Goal: Task Accomplishment & Management: Manage account settings

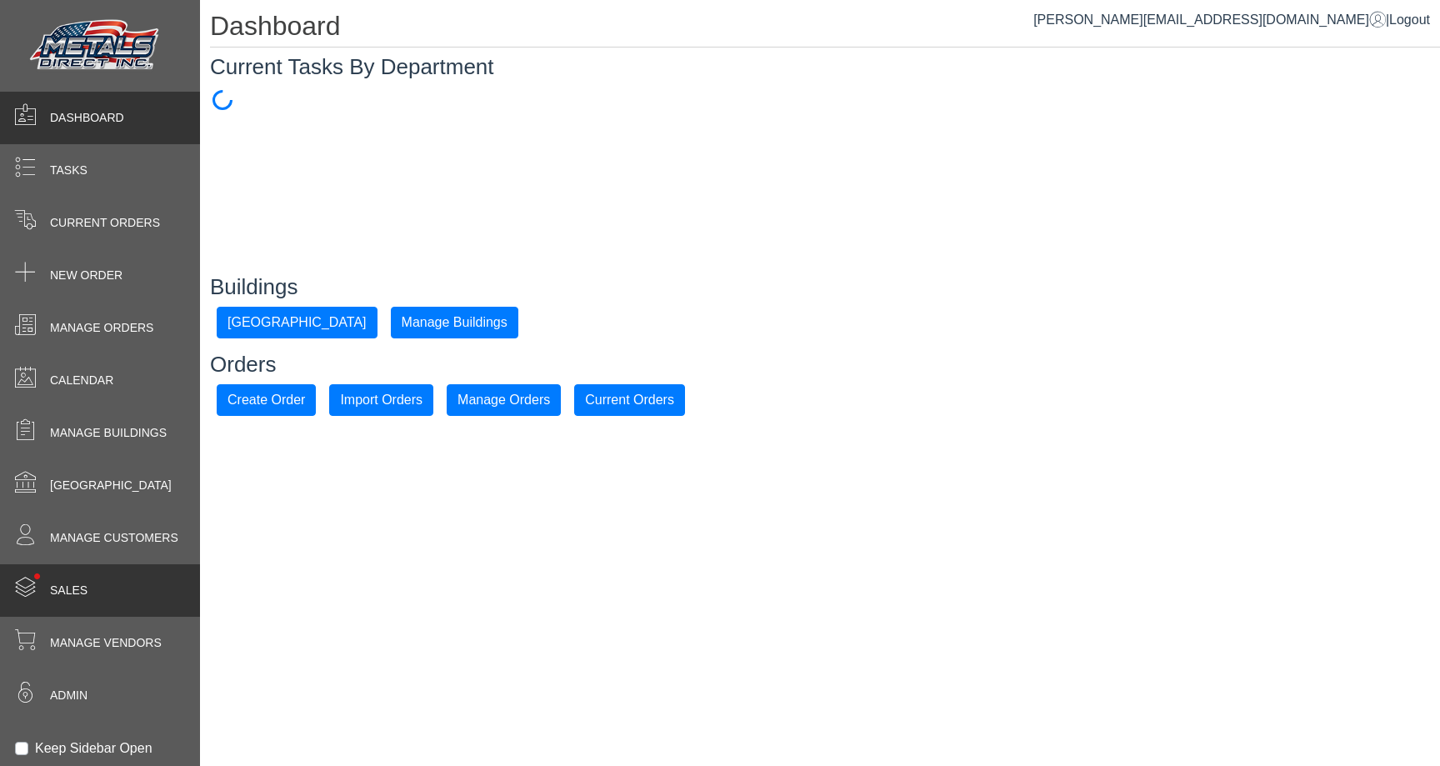
click at [105, 611] on div "• Sales" at bounding box center [100, 590] width 200 height 53
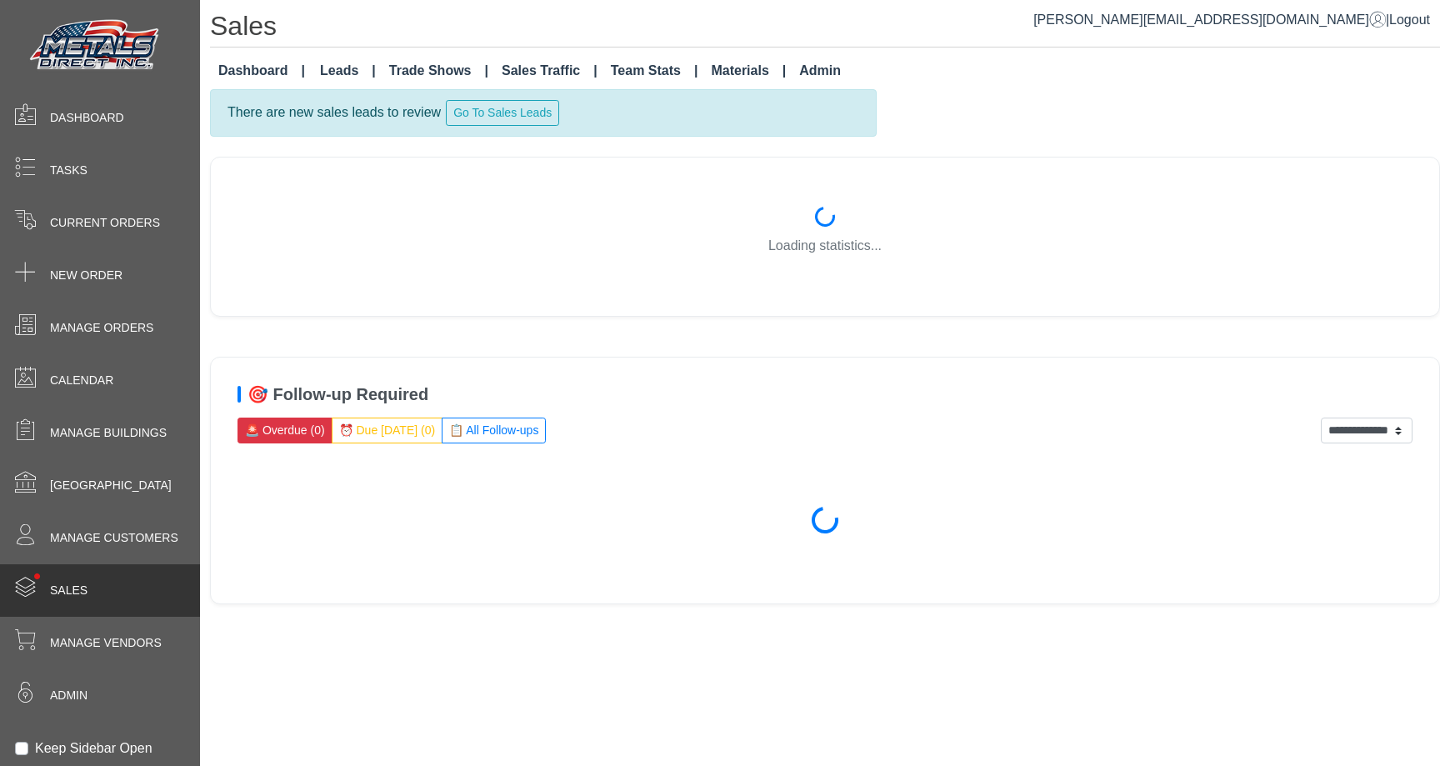
click at [338, 68] on link "Leads" at bounding box center [347, 70] width 69 height 33
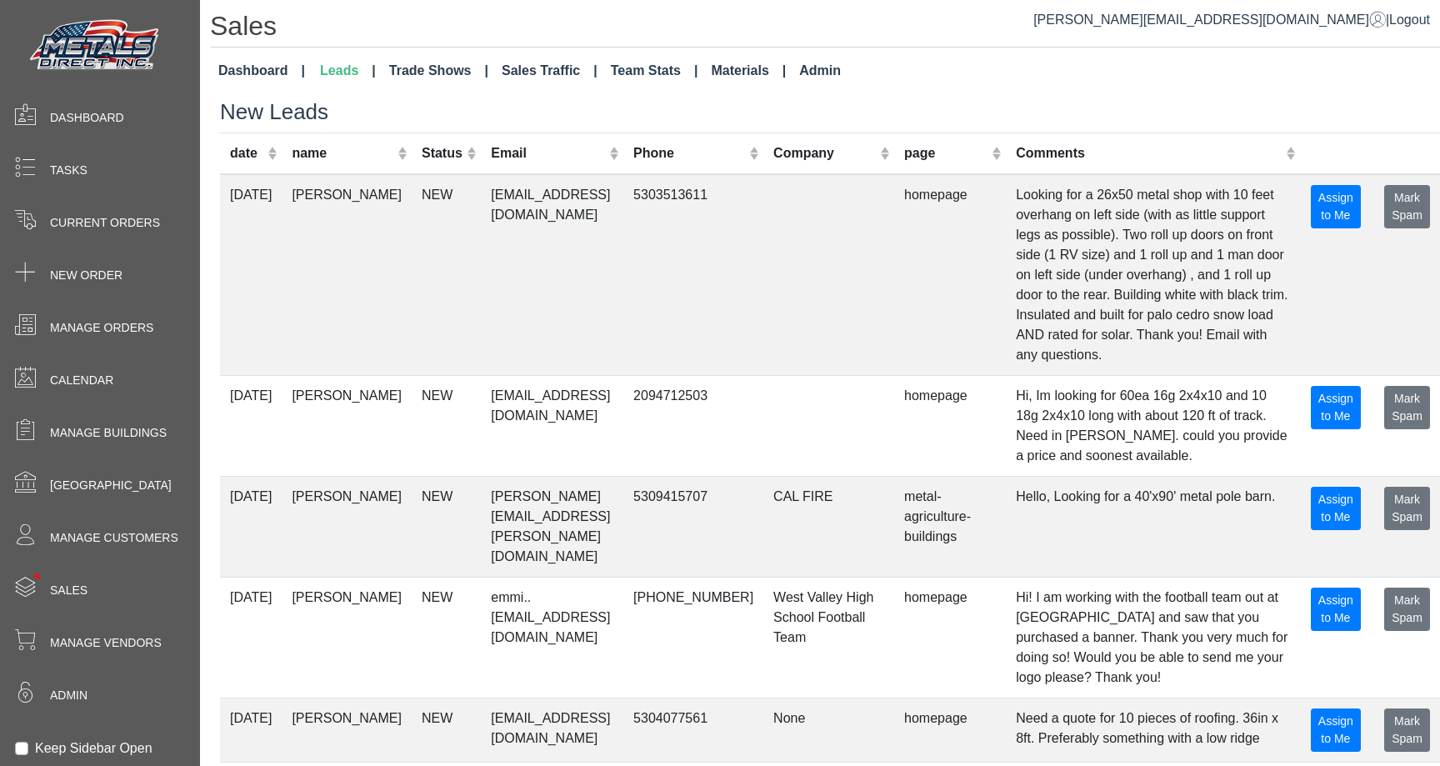
click at [417, 74] on link "Trade Shows" at bounding box center [439, 70] width 113 height 33
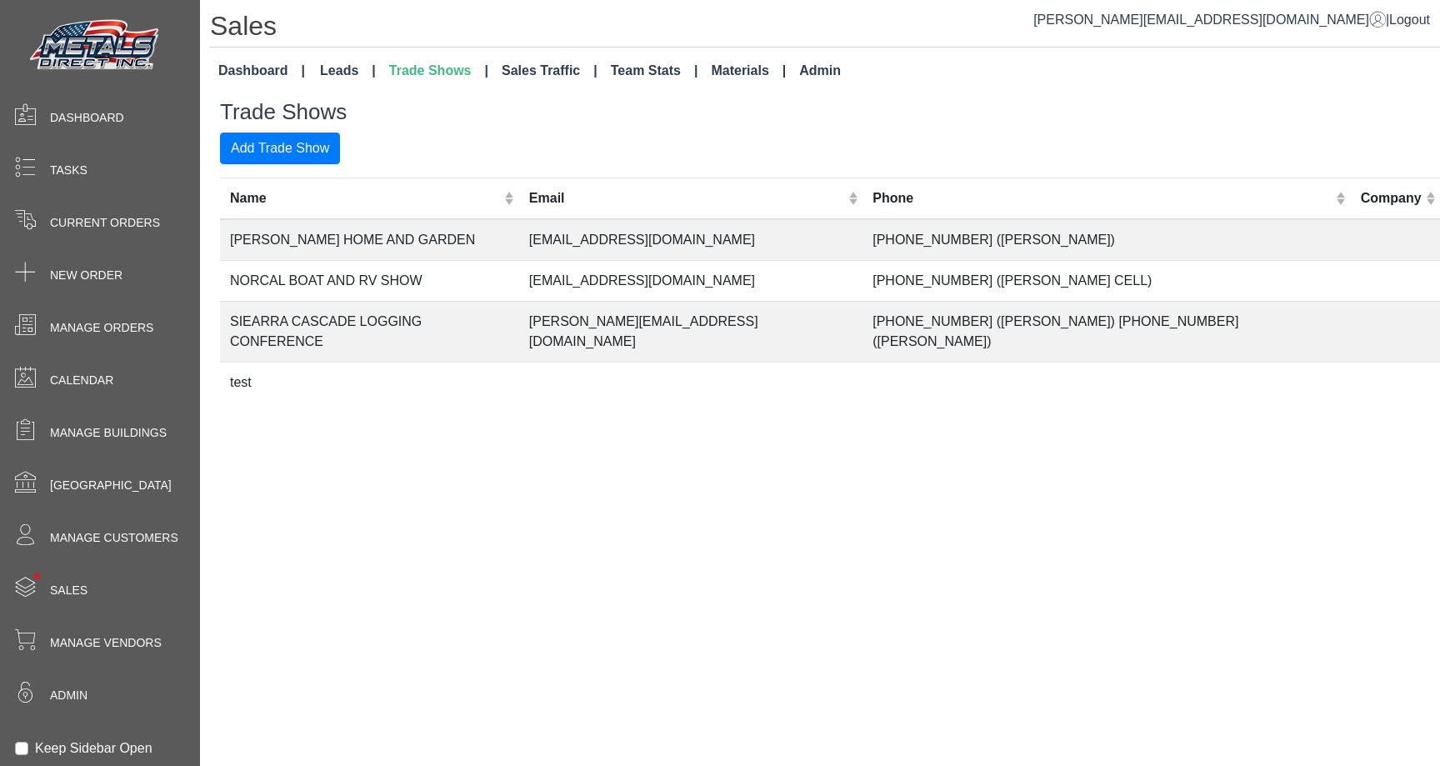
click at [252, 59] on link "Dashboard" at bounding box center [262, 70] width 100 height 33
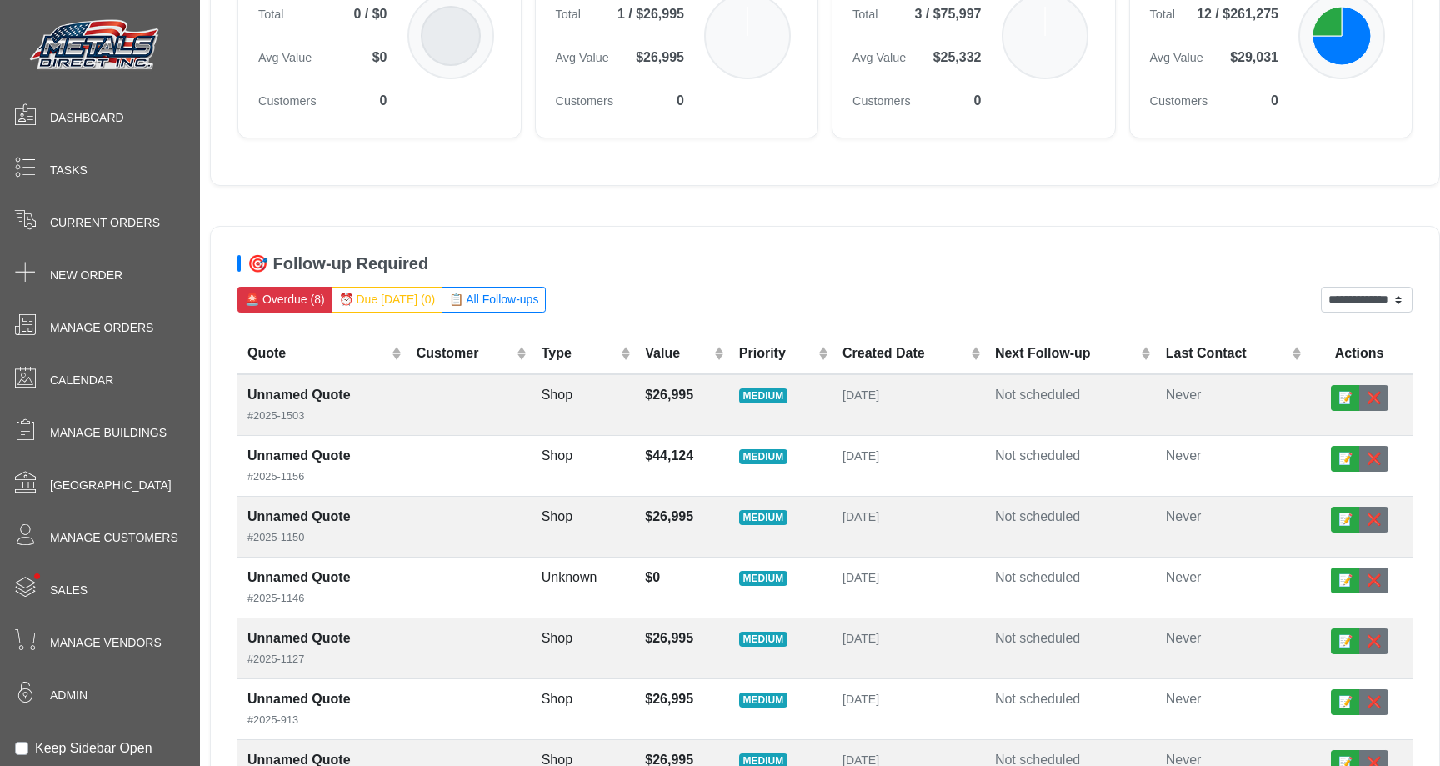
scroll to position [285, 0]
click at [721, 262] on h5 "🎯 Follow-up Required" at bounding box center [825, 263] width 1175 height 20
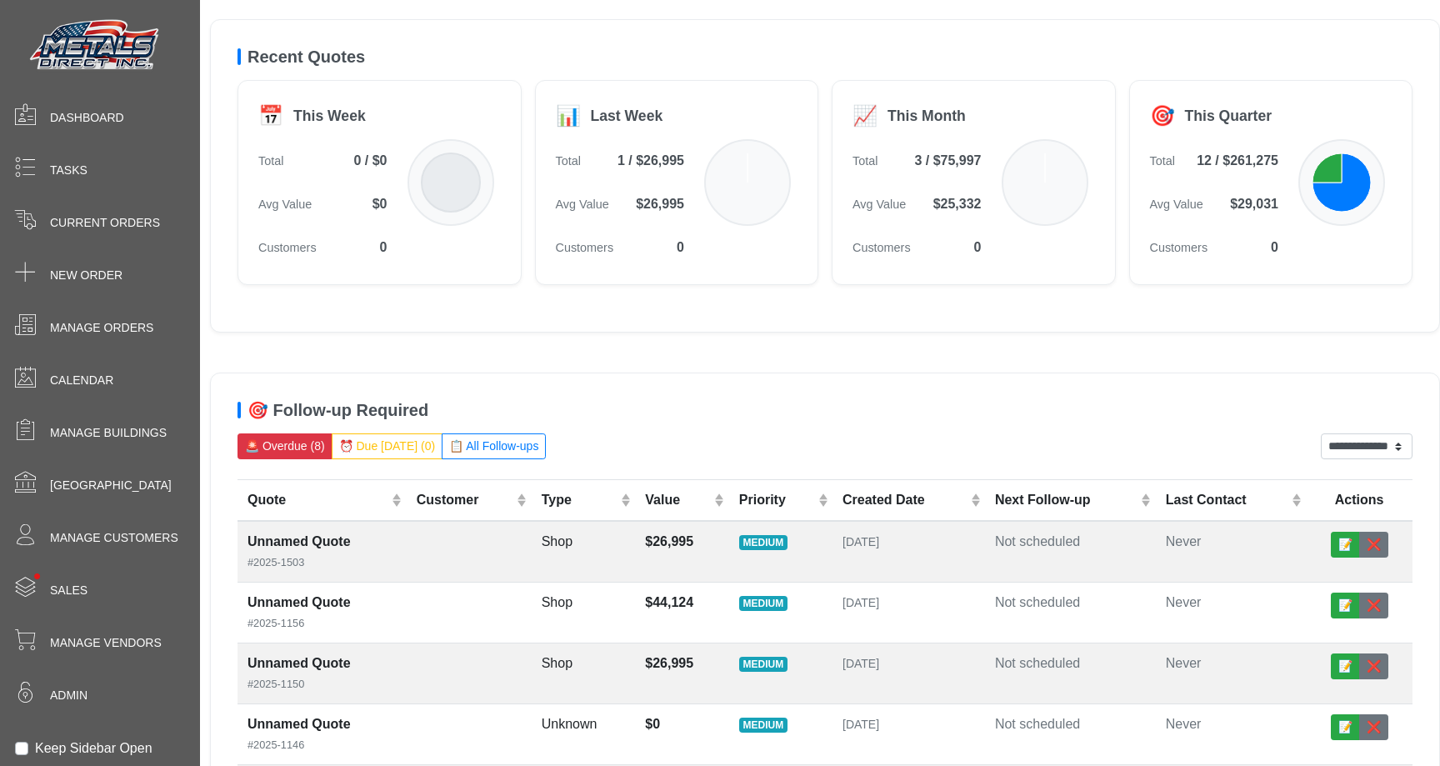
scroll to position [0, 0]
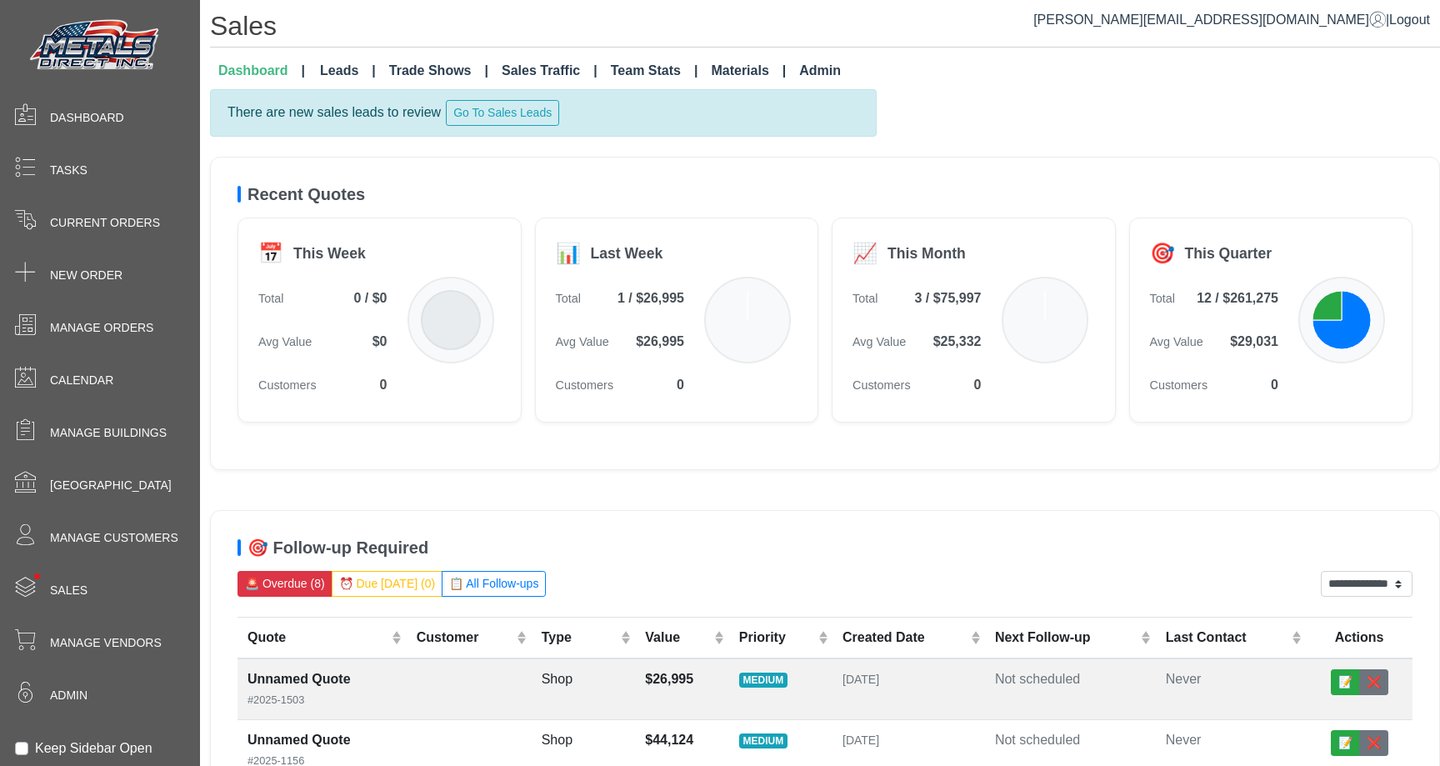
click at [668, 145] on div "**********" at bounding box center [825, 637] width 1230 height 1097
click at [620, 152] on div "**********" at bounding box center [825, 637] width 1230 height 1097
click at [830, 90] on div "There are new sales leads to review Go To Sales Leads" at bounding box center [543, 113] width 667 height 48
click at [764, 129] on div "There are new sales leads to review Go To Sales Leads" at bounding box center [543, 113] width 667 height 48
click at [80, 582] on span "Sales" at bounding box center [69, 591] width 38 height 18
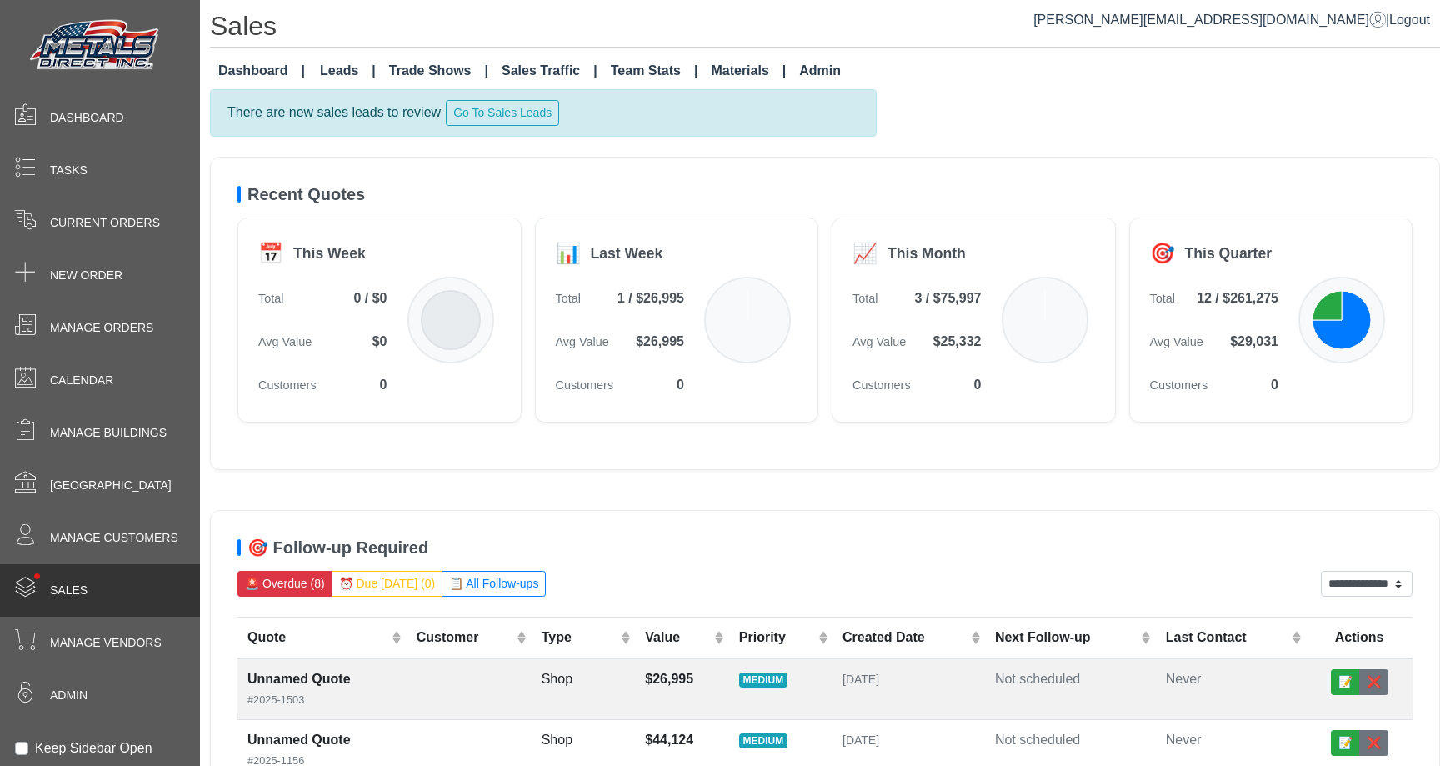
click at [84, 593] on div "• Sales" at bounding box center [100, 590] width 200 height 53
click at [113, 628] on div "Manage Vendors" at bounding box center [100, 643] width 200 height 53
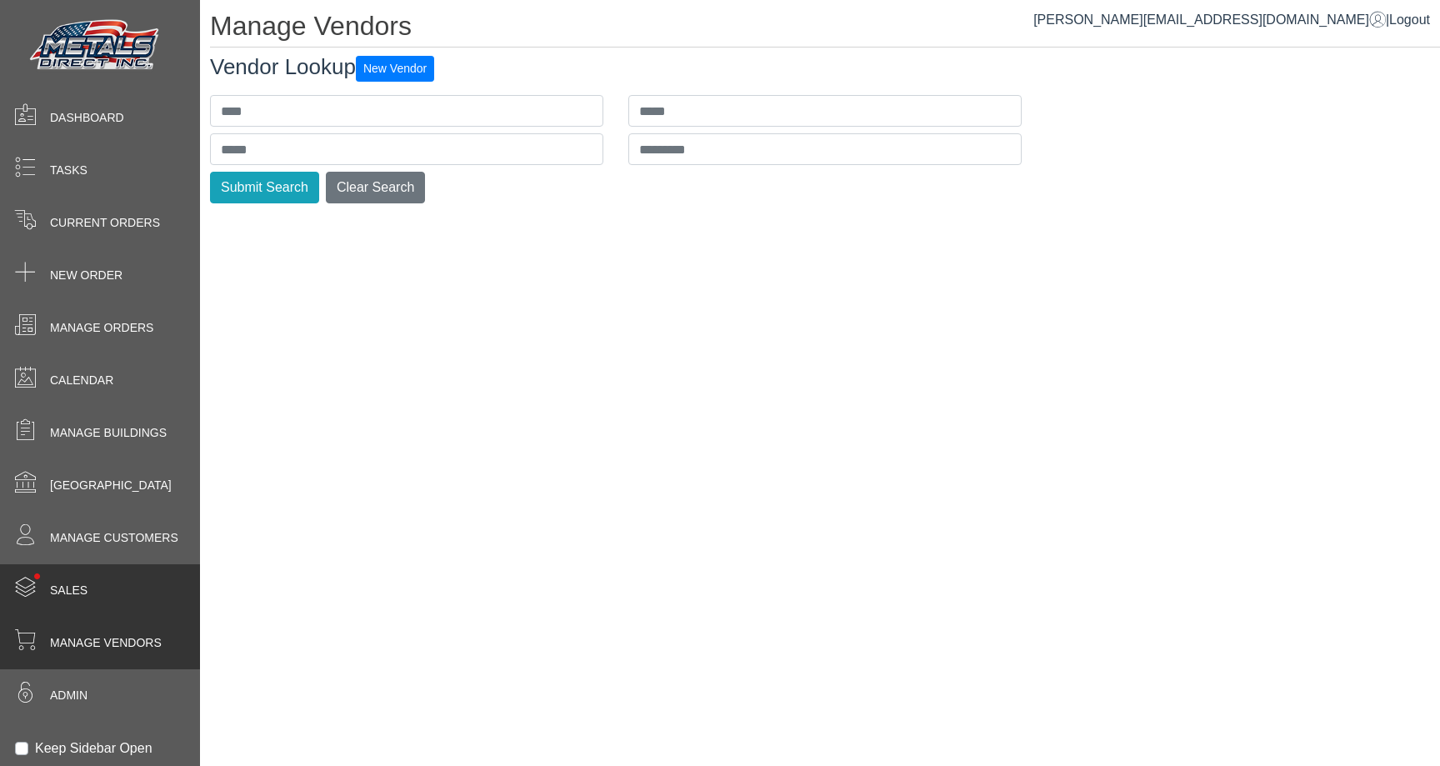
click at [110, 585] on div "• Sales" at bounding box center [100, 590] width 200 height 53
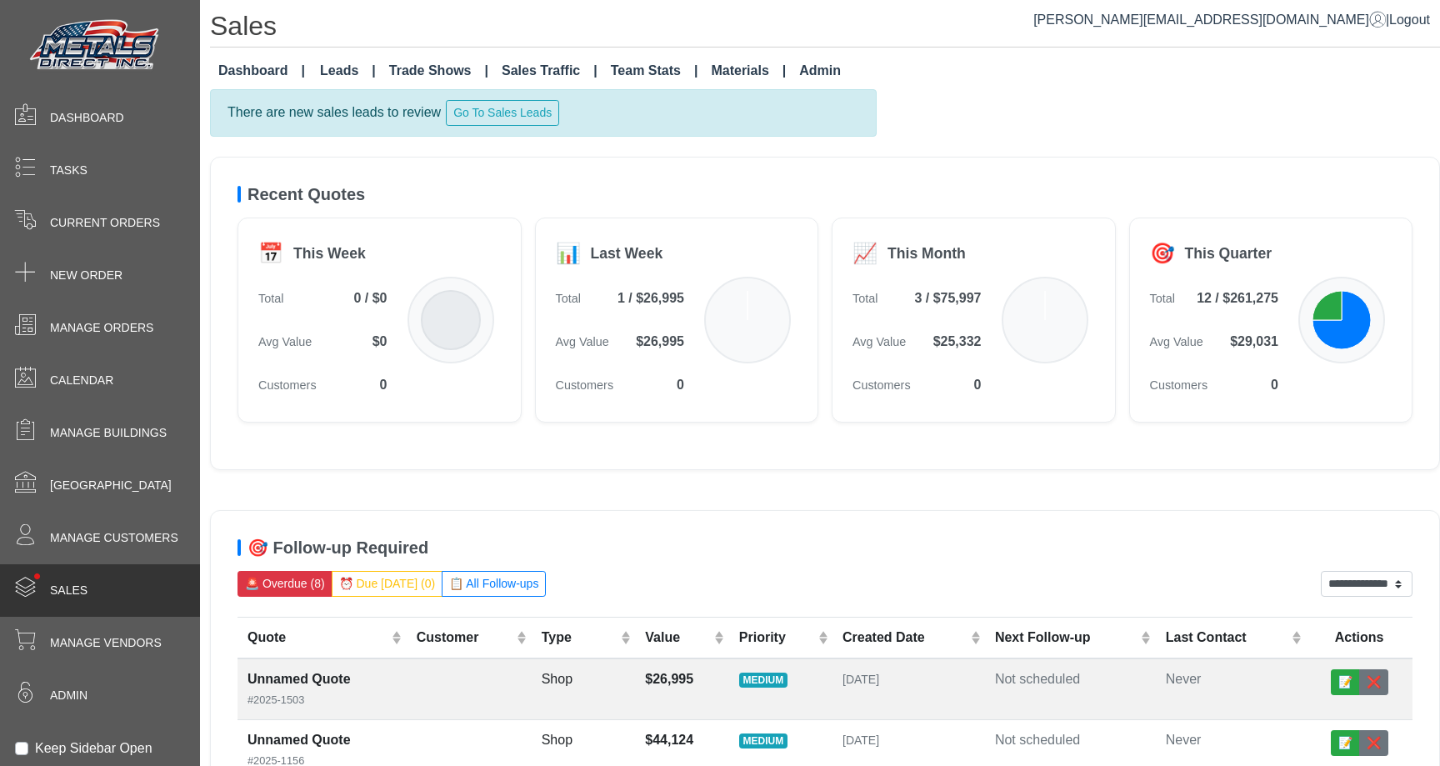
click at [724, 73] on link "Materials" at bounding box center [748, 70] width 88 height 33
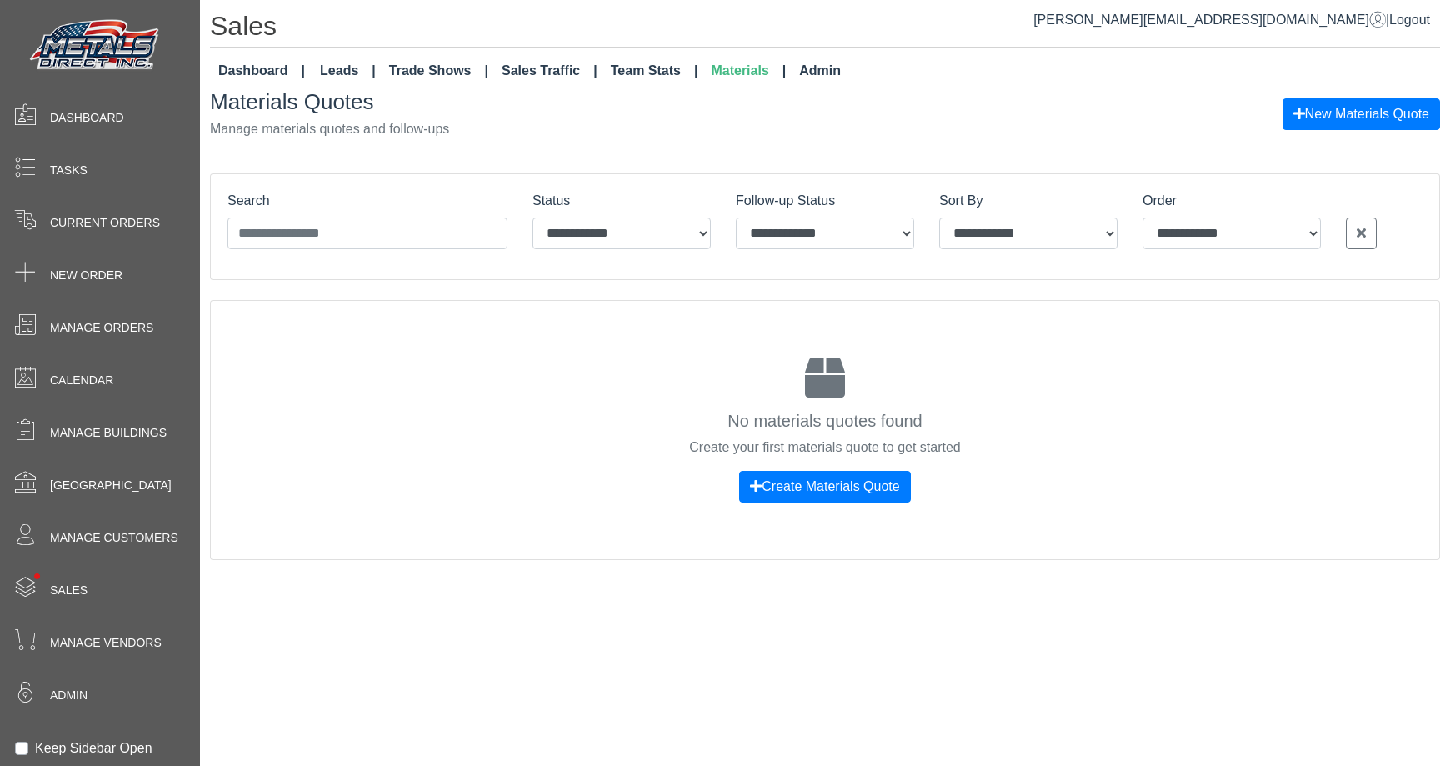
click at [226, 102] on h3 "Materials Quotes" at bounding box center [329, 102] width 239 height 26
drag, startPoint x: 226, startPoint y: 102, endPoint x: 413, endPoint y: 102, distance: 186.7
click at [413, 102] on h3 "Materials Quotes" at bounding box center [329, 102] width 239 height 26
click at [403, 105] on h3 "Materials Quotes" at bounding box center [329, 102] width 239 height 26
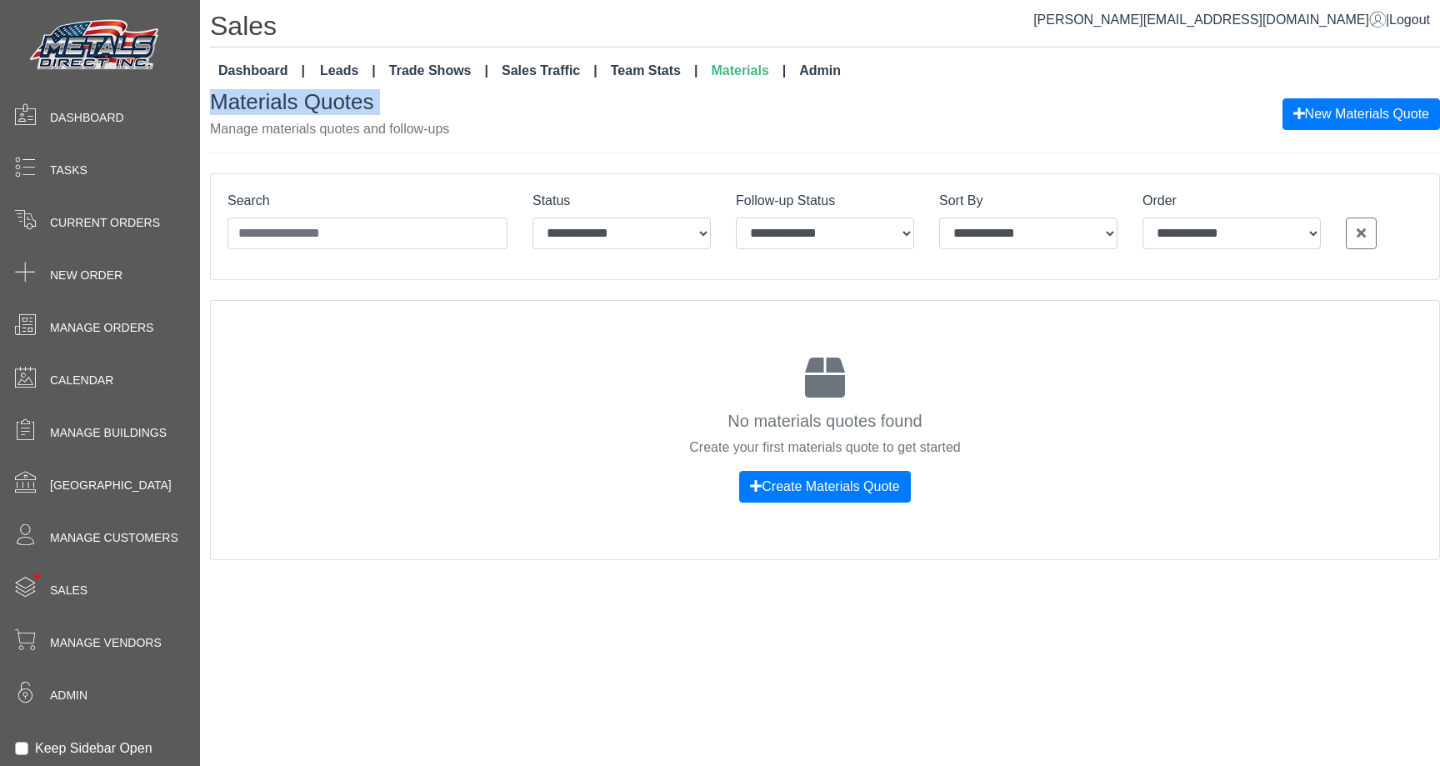
drag, startPoint x: 397, startPoint y: 105, endPoint x: 271, endPoint y: 105, distance: 125.9
click at [274, 105] on h3 "Materials Quotes" at bounding box center [329, 102] width 239 height 26
click at [271, 105] on h3 "Materials Quotes" at bounding box center [329, 102] width 239 height 26
drag, startPoint x: 271, startPoint y: 105, endPoint x: 542, endPoint y: 112, distance: 271.0
click at [535, 111] on div "Materials Quotes Manage materials quotes and follow-ups New Materials Quote" at bounding box center [825, 113] width 1230 height 49
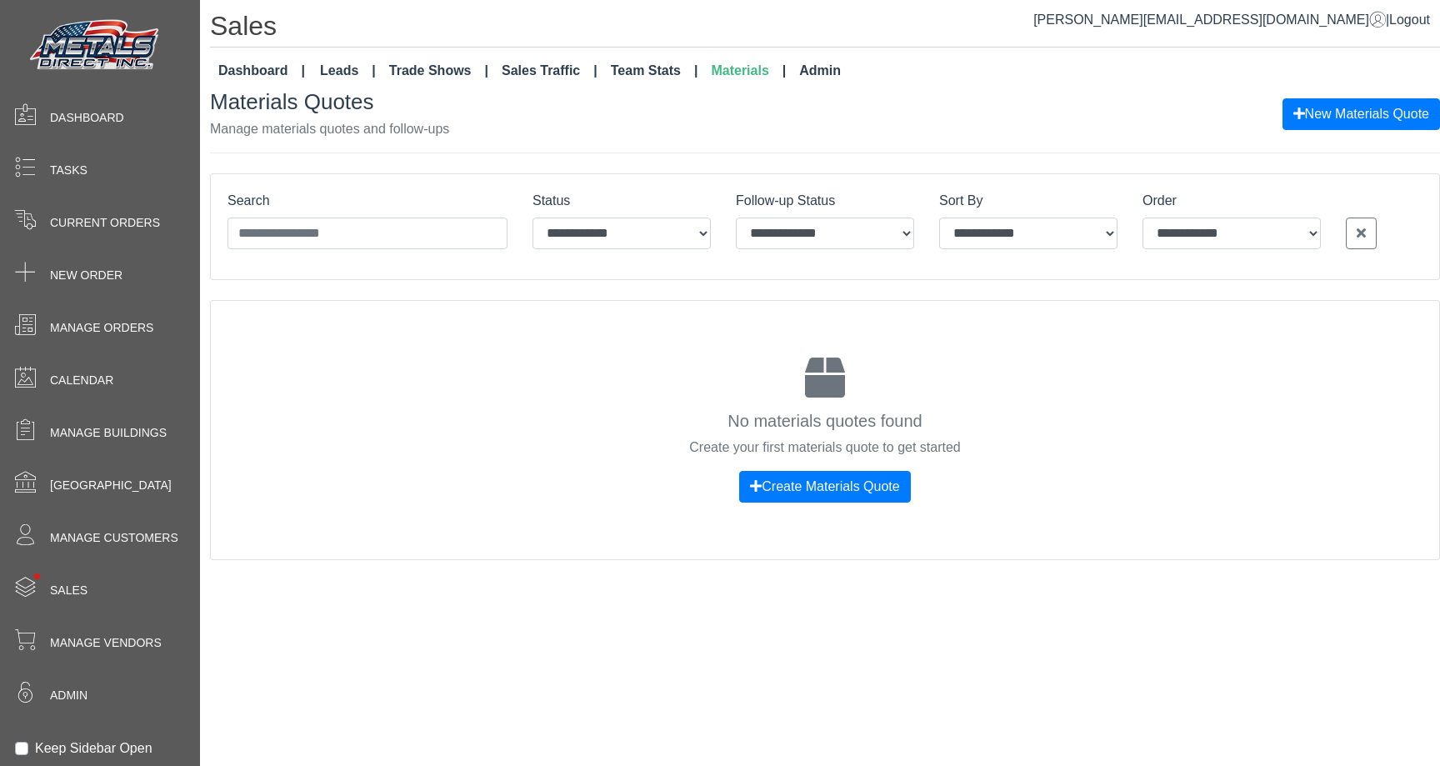
click at [393, 133] on p "Manage materials quotes and follow-ups" at bounding box center [329, 129] width 239 height 20
drag, startPoint x: 393, startPoint y: 133, endPoint x: 203, endPoint y: 133, distance: 190.0
click at [203, 133] on div "**********" at bounding box center [820, 285] width 1240 height 570
click at [327, 108] on h3 "Materials Quotes" at bounding box center [329, 102] width 239 height 26
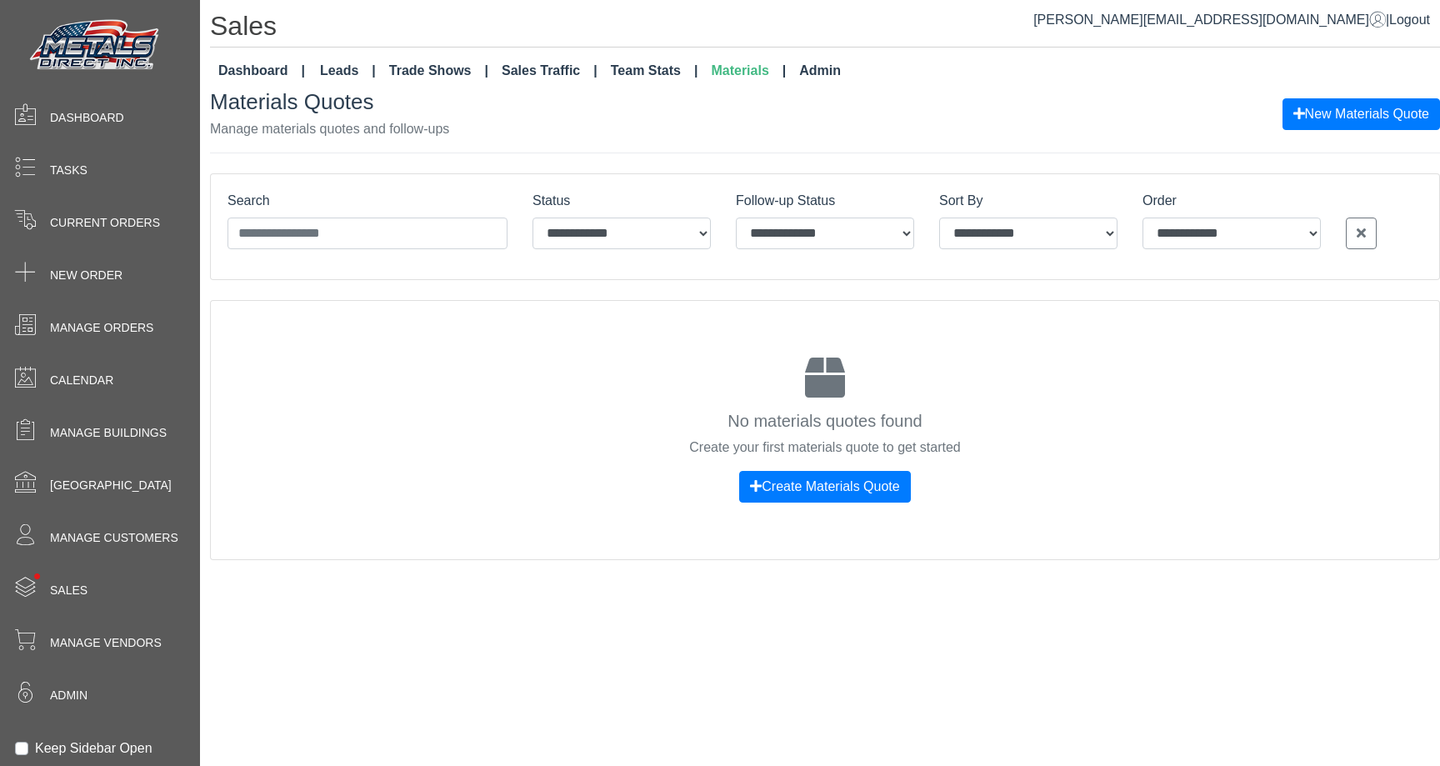
click at [232, 108] on h3 "Materials Quotes" at bounding box center [329, 102] width 239 height 26
drag, startPoint x: 232, startPoint y: 108, endPoint x: 445, endPoint y: 133, distance: 214.8
click at [441, 133] on div "Materials Quotes Manage materials quotes and follow-ups" at bounding box center [329, 113] width 239 height 49
click at [445, 133] on p "Manage materials quotes and follow-ups" at bounding box center [329, 129] width 239 height 20
click at [358, 103] on h3 "Materials Quotes" at bounding box center [329, 102] width 239 height 26
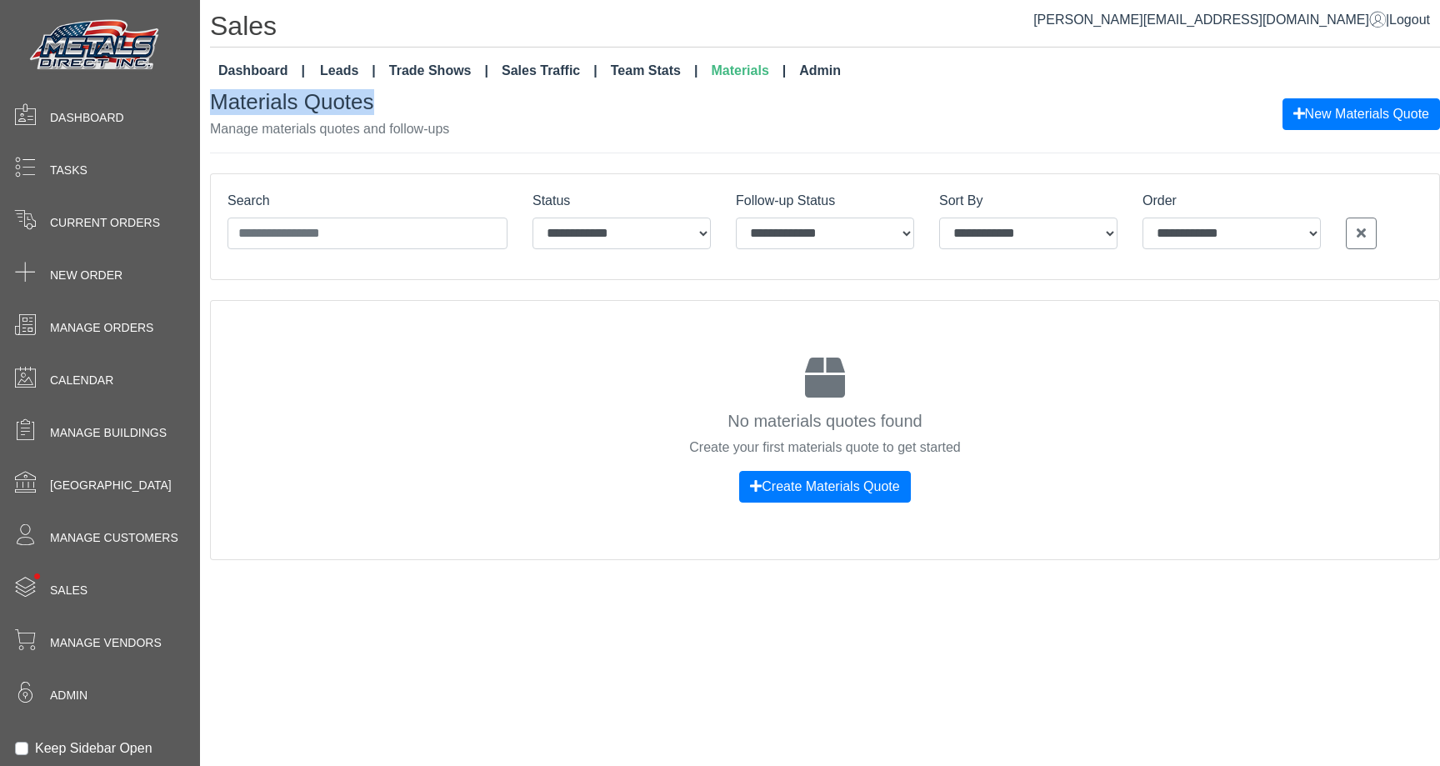
drag, startPoint x: 358, startPoint y: 103, endPoint x: 288, endPoint y: 106, distance: 70.9
click at [288, 106] on h3 "Materials Quotes" at bounding box center [329, 102] width 239 height 26
drag, startPoint x: 288, startPoint y: 106, endPoint x: 520, endPoint y: 118, distance: 232.9
click at [464, 118] on div "Materials Quotes Manage materials quotes and follow-ups New Materials Quote" at bounding box center [825, 113] width 1230 height 49
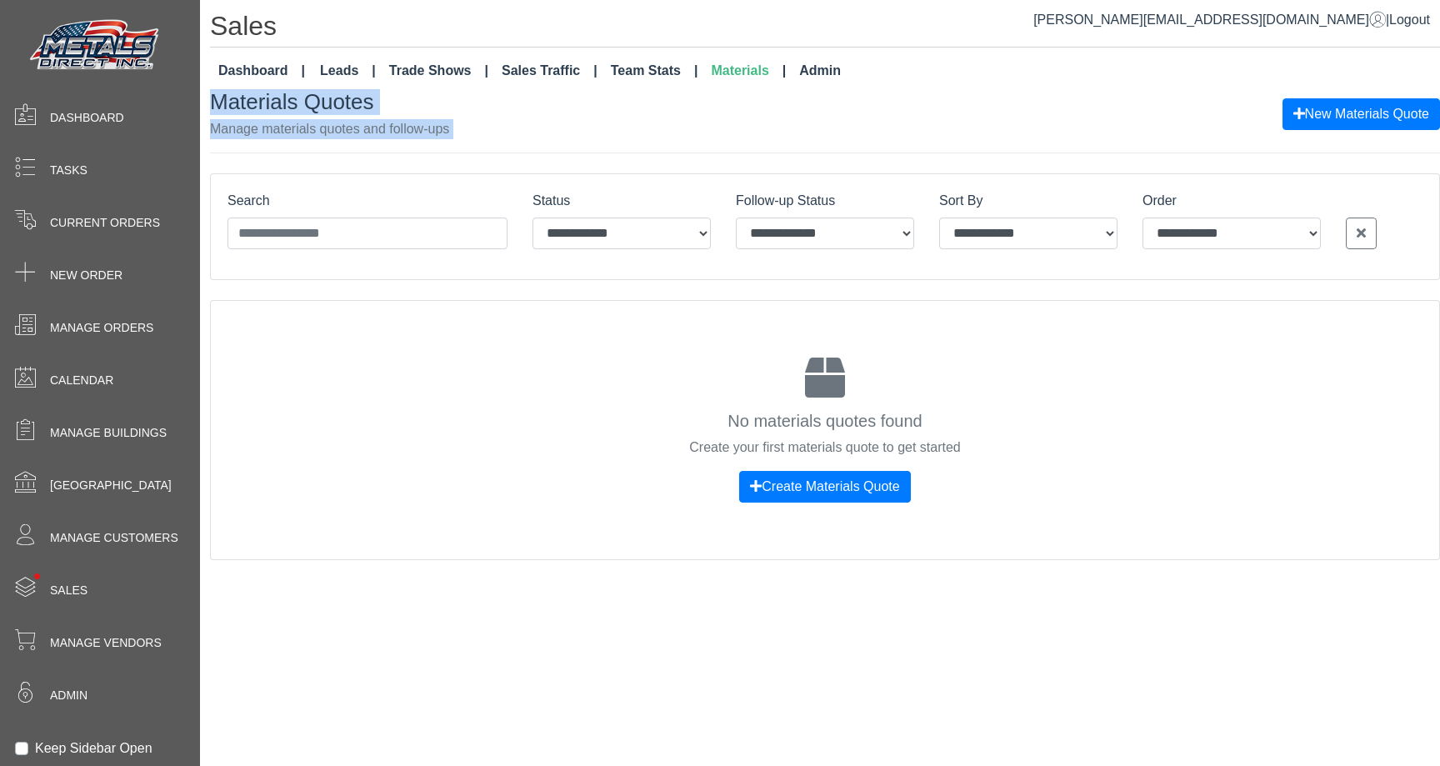
click at [520, 118] on div "Materials Quotes Manage materials quotes and follow-ups New Materials Quote" at bounding box center [825, 113] width 1230 height 49
click at [244, 109] on h3 "Materials Quotes" at bounding box center [329, 102] width 239 height 26
drag, startPoint x: 553, startPoint y: 176, endPoint x: 654, endPoint y: 214, distance: 107.9
click at [652, 214] on div "**********" at bounding box center [825, 324] width 1230 height 470
click at [518, 114] on div "Materials Quotes Manage materials quotes and follow-ups New Materials Quote" at bounding box center [825, 113] width 1230 height 49
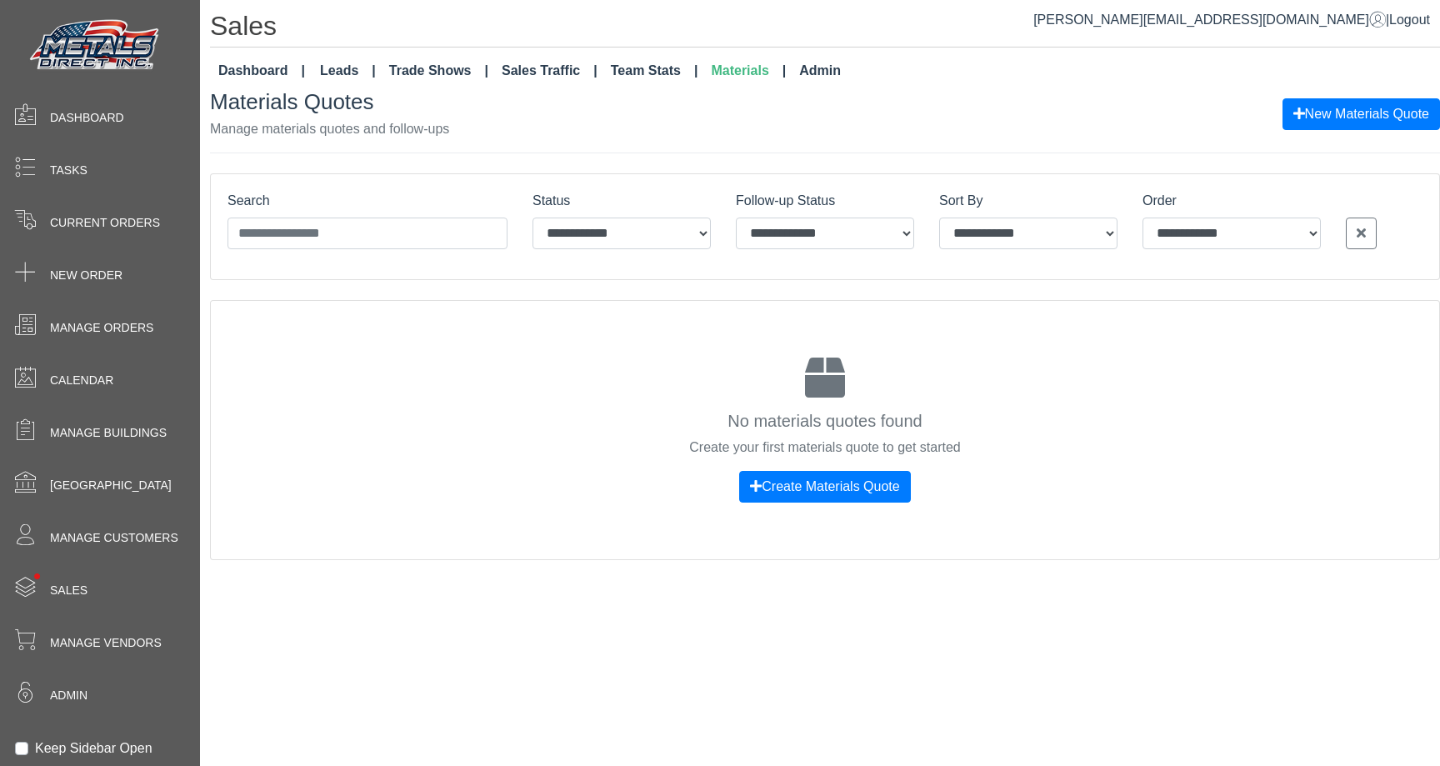
click at [406, 148] on div "Materials Quotes Manage materials quotes and follow-ups New Materials Quote" at bounding box center [825, 120] width 1230 height 63
drag, startPoint x: 373, startPoint y: 142, endPoint x: 243, endPoint y: 107, distance: 134.7
click at [245, 108] on div "Materials Quotes Manage materials quotes and follow-ups New Materials Quote" at bounding box center [825, 120] width 1230 height 63
click at [243, 107] on h3 "Materials Quotes" at bounding box center [329, 102] width 239 height 26
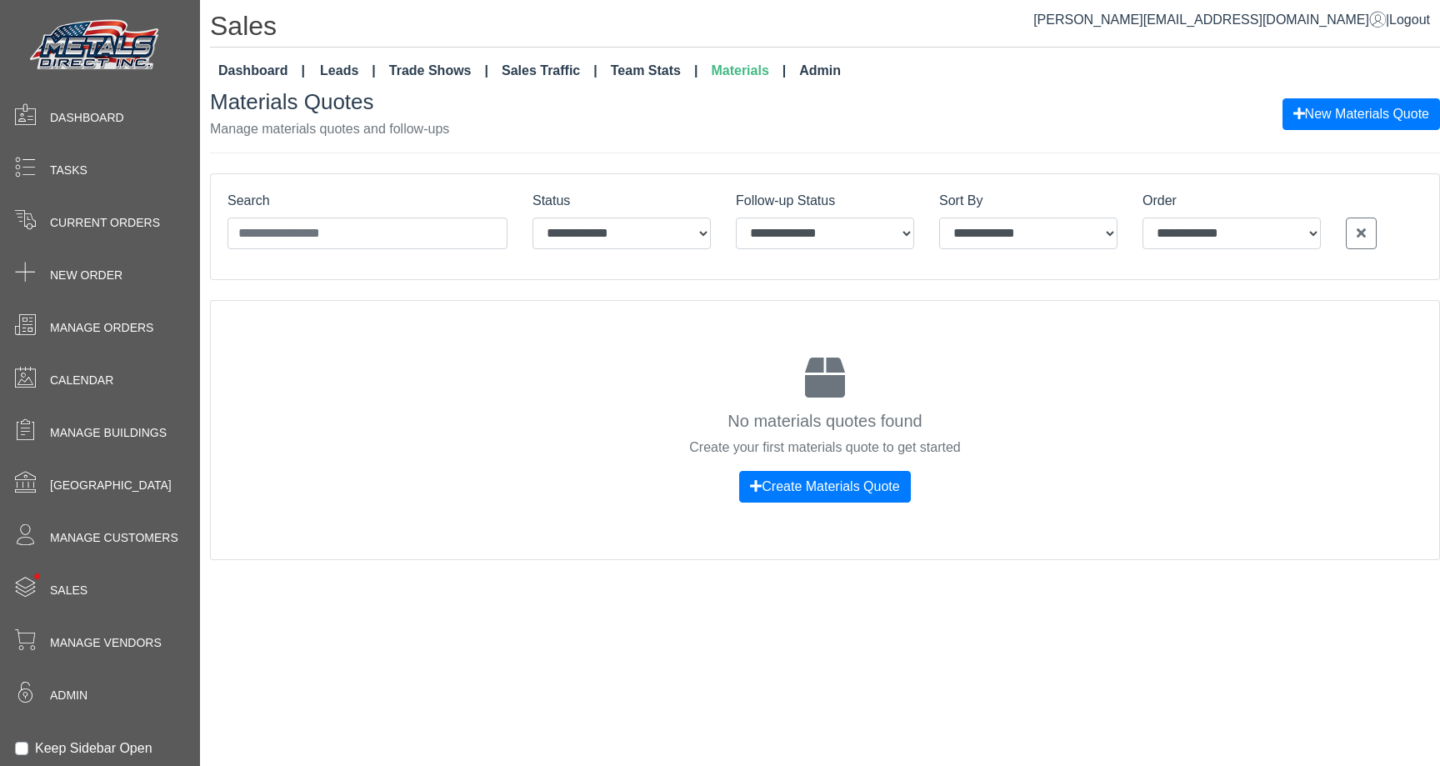
click at [449, 118] on div "Materials Quotes Manage materials quotes and follow-ups" at bounding box center [329, 113] width 239 height 49
drag, startPoint x: 449, startPoint y: 118, endPoint x: 288, endPoint y: 114, distance: 161.7
click at [288, 115] on div "Materials Quotes Manage materials quotes and follow-ups" at bounding box center [329, 113] width 239 height 49
click at [288, 114] on h3 "Materials Quotes" at bounding box center [329, 102] width 239 height 26
drag, startPoint x: 288, startPoint y: 114, endPoint x: 502, endPoint y: 158, distance: 218.6
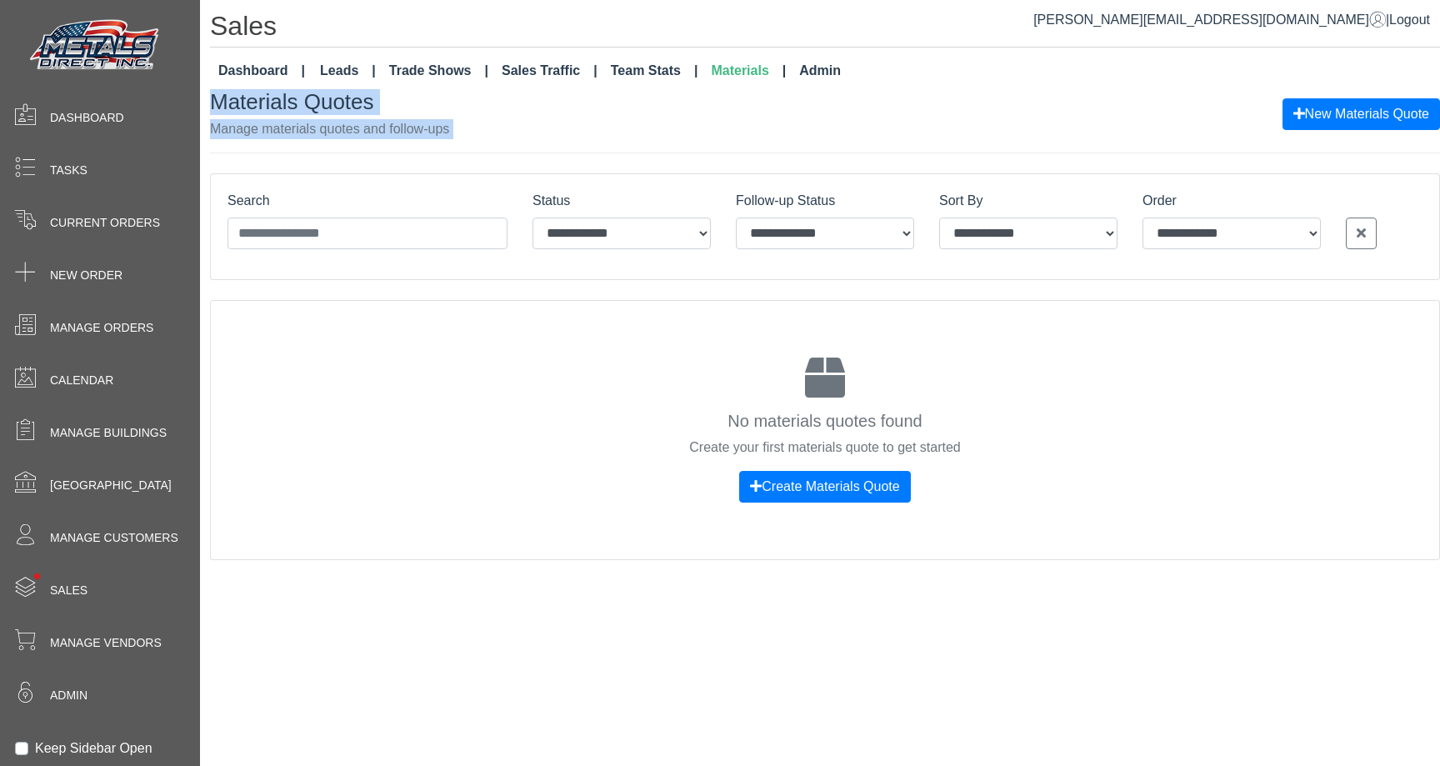
click at [493, 158] on div "**********" at bounding box center [825, 324] width 1230 height 470
click at [423, 138] on div "Materials Quotes Manage materials quotes and follow-ups New Materials Quote" at bounding box center [825, 120] width 1230 height 63
drag, startPoint x: 423, startPoint y: 138, endPoint x: 205, endPoint y: 138, distance: 217.6
click at [205, 138] on div "**********" at bounding box center [820, 285] width 1240 height 570
click at [248, 107] on h3 "Materials Quotes" at bounding box center [329, 102] width 239 height 26
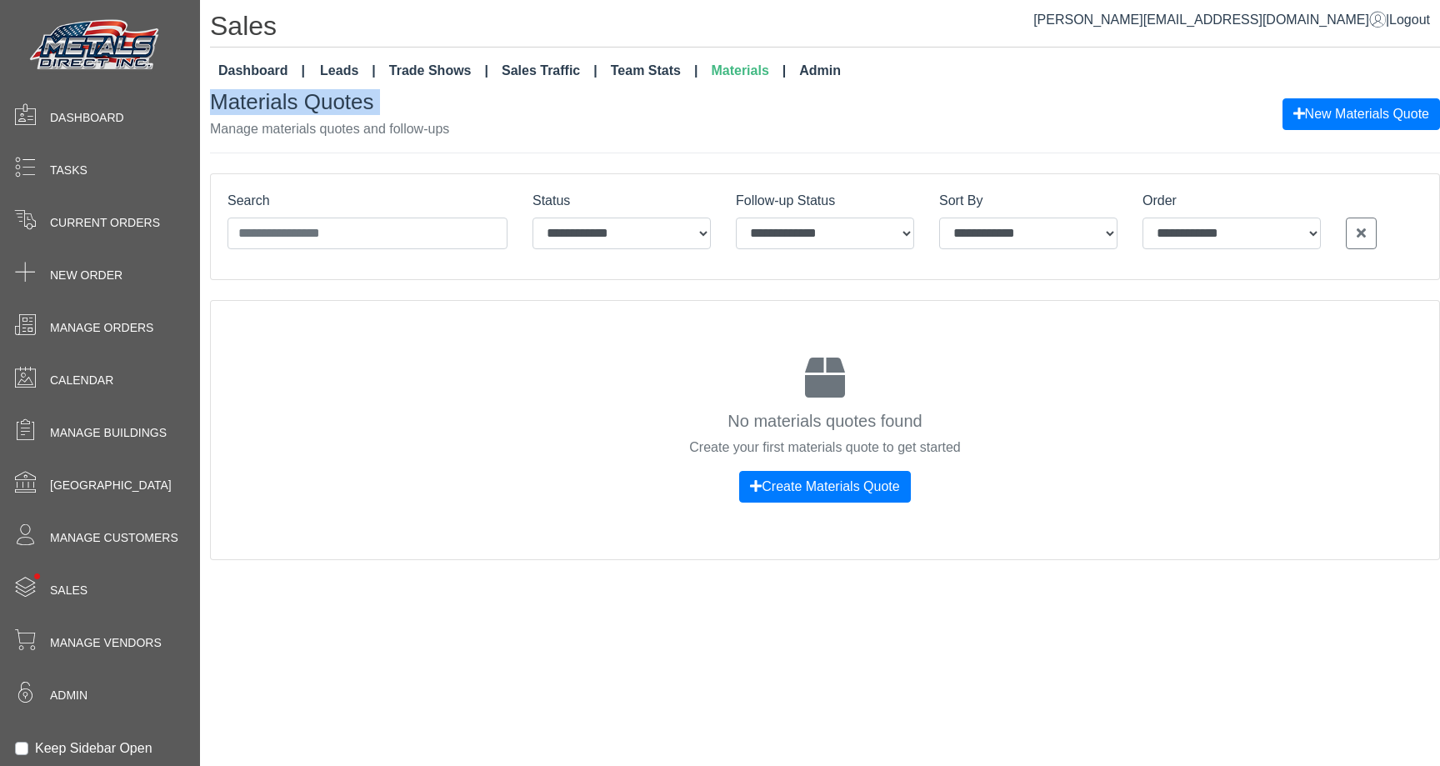
drag, startPoint x: 248, startPoint y: 107, endPoint x: 390, endPoint y: 114, distance: 142.7
click at [389, 114] on h3 "Materials Quotes" at bounding box center [329, 102] width 239 height 26
click at [435, 119] on p "Manage materials quotes and follow-ups" at bounding box center [329, 129] width 239 height 20
drag, startPoint x: 435, startPoint y: 119, endPoint x: 238, endPoint y: 111, distance: 197.7
click at [237, 111] on div "Materials Quotes Manage materials quotes and follow-ups" at bounding box center [329, 113] width 239 height 49
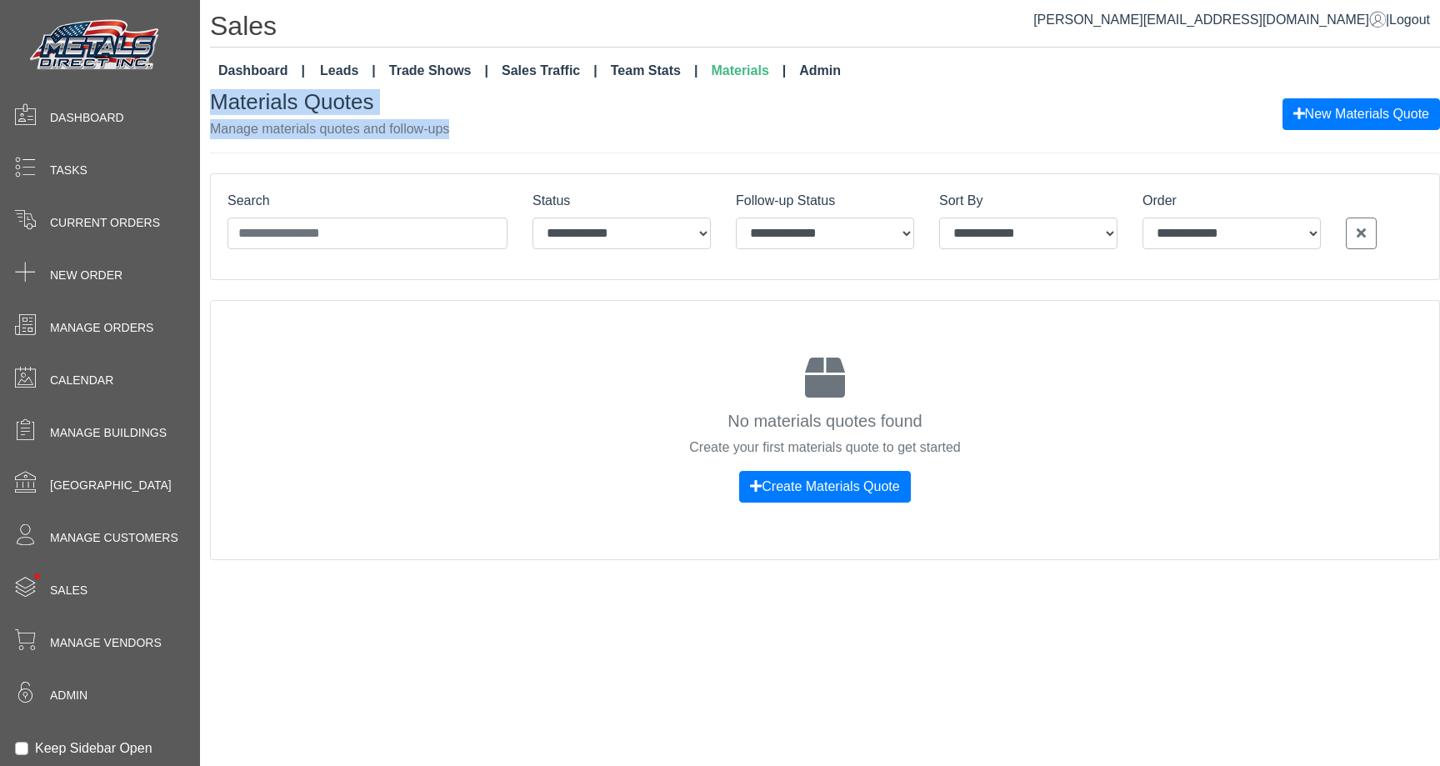
click at [238, 111] on h3 "Materials Quotes" at bounding box center [329, 102] width 239 height 26
drag, startPoint x: 238, startPoint y: 111, endPoint x: 405, endPoint y: 126, distance: 168.2
click at [403, 126] on div "Materials Quotes Manage materials quotes and follow-ups" at bounding box center [329, 113] width 239 height 49
click at [405, 126] on p "Manage materials quotes and follow-ups" at bounding box center [329, 129] width 239 height 20
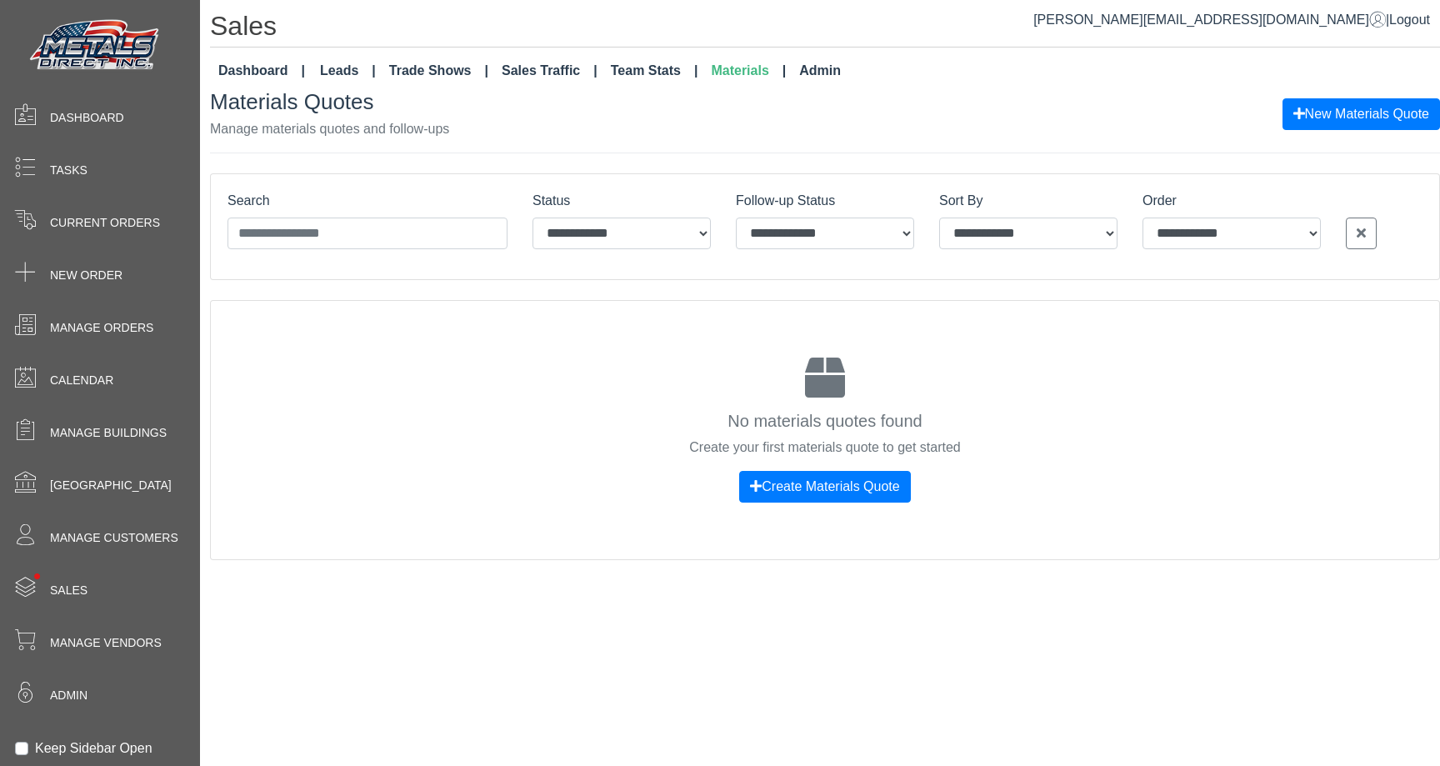
click at [217, 100] on h3 "Materials Quotes" at bounding box center [329, 102] width 239 height 26
drag, startPoint x: 217, startPoint y: 100, endPoint x: 390, endPoint y: 107, distance: 173.5
click at [388, 107] on h3 "Materials Quotes" at bounding box center [329, 102] width 239 height 26
click at [409, 108] on h3 "Materials Quotes" at bounding box center [329, 102] width 239 height 26
drag, startPoint x: 409, startPoint y: 108, endPoint x: 208, endPoint y: 108, distance: 200.9
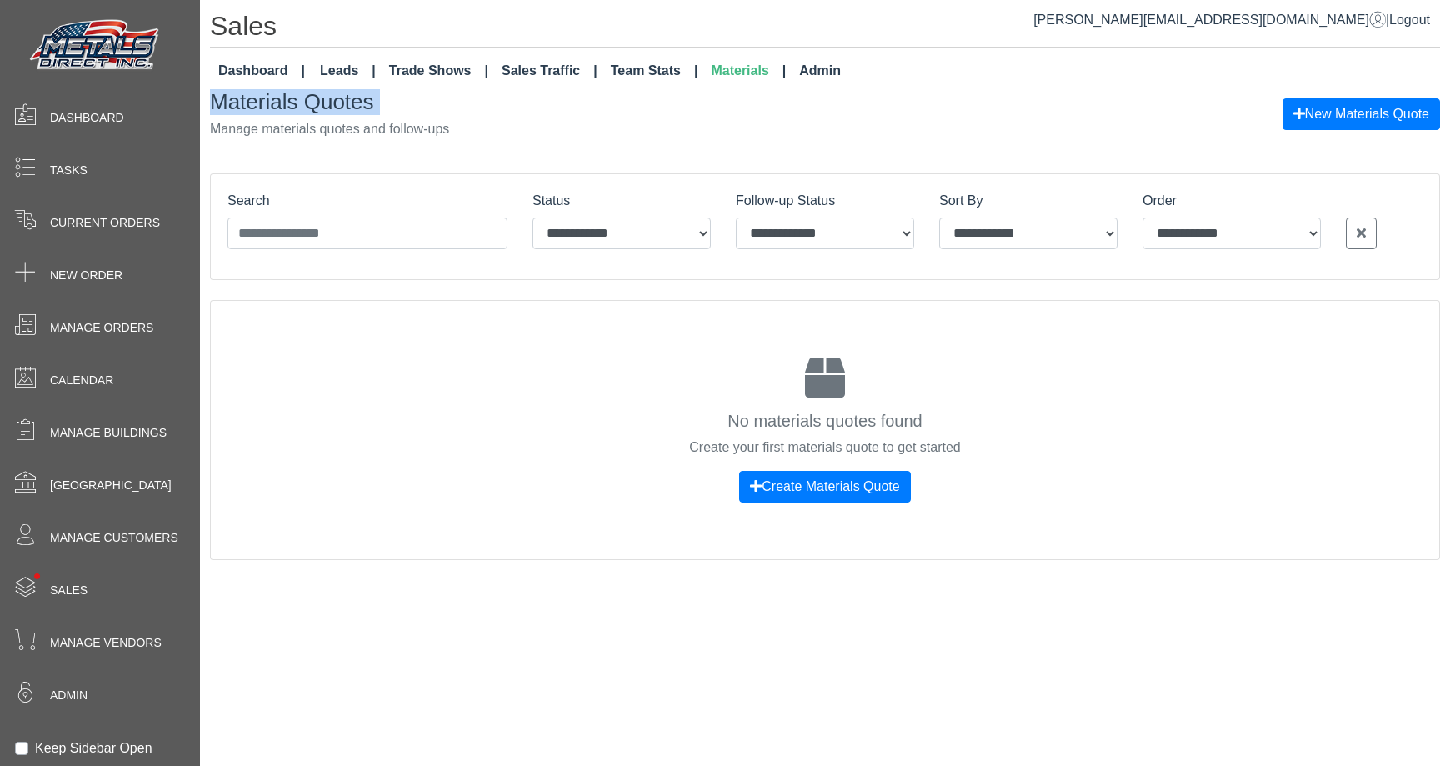
click at [209, 108] on div "**********" at bounding box center [820, 285] width 1240 height 570
click at [264, 99] on h3 "Materials Quotes" at bounding box center [329, 102] width 239 height 26
drag, startPoint x: 264, startPoint y: 99, endPoint x: 408, endPoint y: 132, distance: 147.0
click at [407, 132] on div "Materials Quotes Manage materials quotes and follow-ups" at bounding box center [329, 113] width 239 height 49
click at [408, 132] on p "Manage materials quotes and follow-ups" at bounding box center [329, 129] width 239 height 20
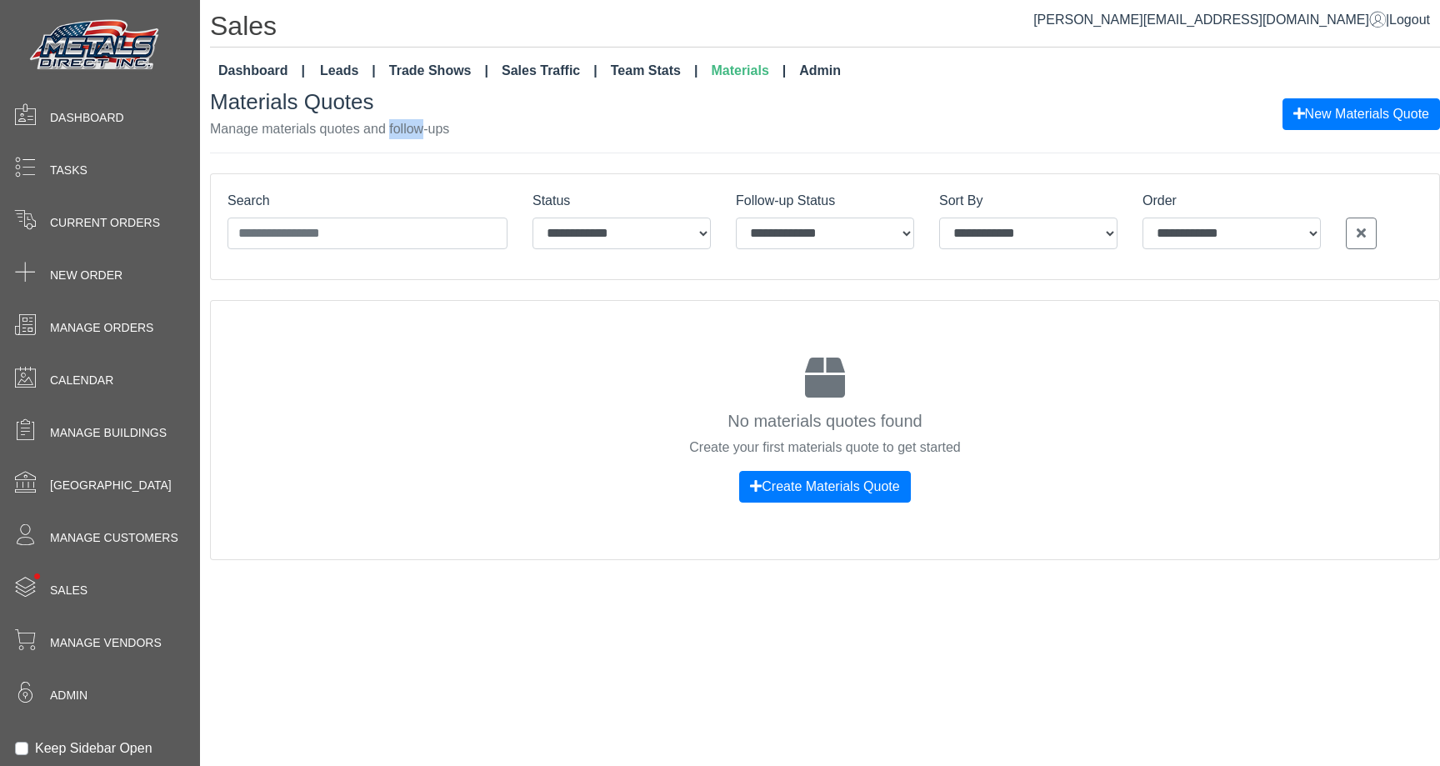
drag, startPoint x: 408, startPoint y: 132, endPoint x: 368, endPoint y: 132, distance: 39.2
click at [401, 132] on p "Manage materials quotes and follow-ups" at bounding box center [329, 129] width 239 height 20
drag, startPoint x: 338, startPoint y: 132, endPoint x: 264, endPoint y: 105, distance: 78.1
click at [264, 105] on div "Materials Quotes Manage materials quotes and follow-ups" at bounding box center [329, 113] width 239 height 49
click at [264, 105] on h3 "Materials Quotes" at bounding box center [329, 102] width 239 height 26
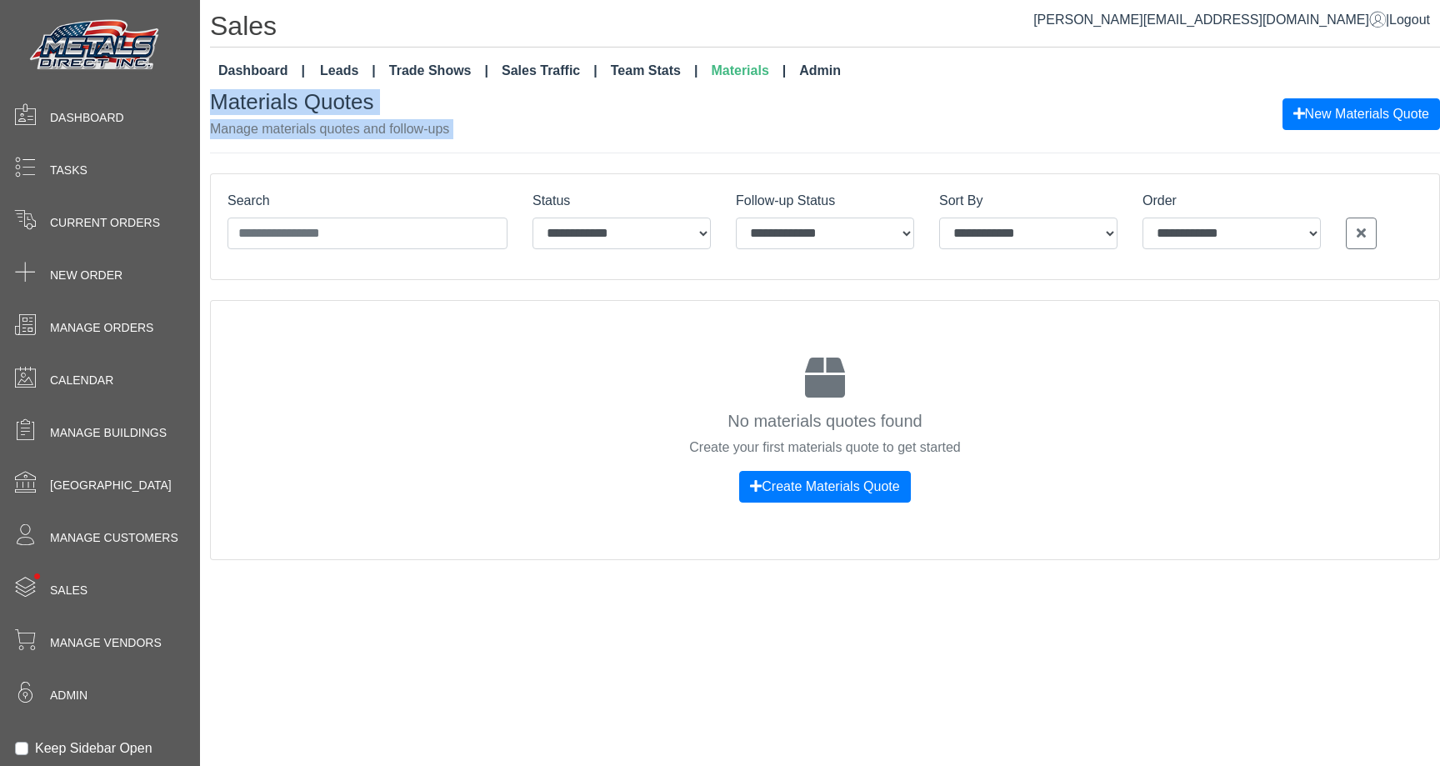
drag, startPoint x: 264, startPoint y: 105, endPoint x: 466, endPoint y: 142, distance: 205.0
click at [465, 142] on div "Materials Quotes Manage materials quotes and follow-ups New Materials Quote" at bounding box center [825, 120] width 1230 height 63
click at [466, 142] on div "Materials Quotes Manage materials quotes and follow-ups New Materials Quote" at bounding box center [825, 120] width 1230 height 63
drag, startPoint x: 466, startPoint y: 142, endPoint x: 293, endPoint y: 122, distance: 174.5
click at [295, 122] on div "Materials Quotes Manage materials quotes and follow-ups New Materials Quote" at bounding box center [825, 120] width 1230 height 63
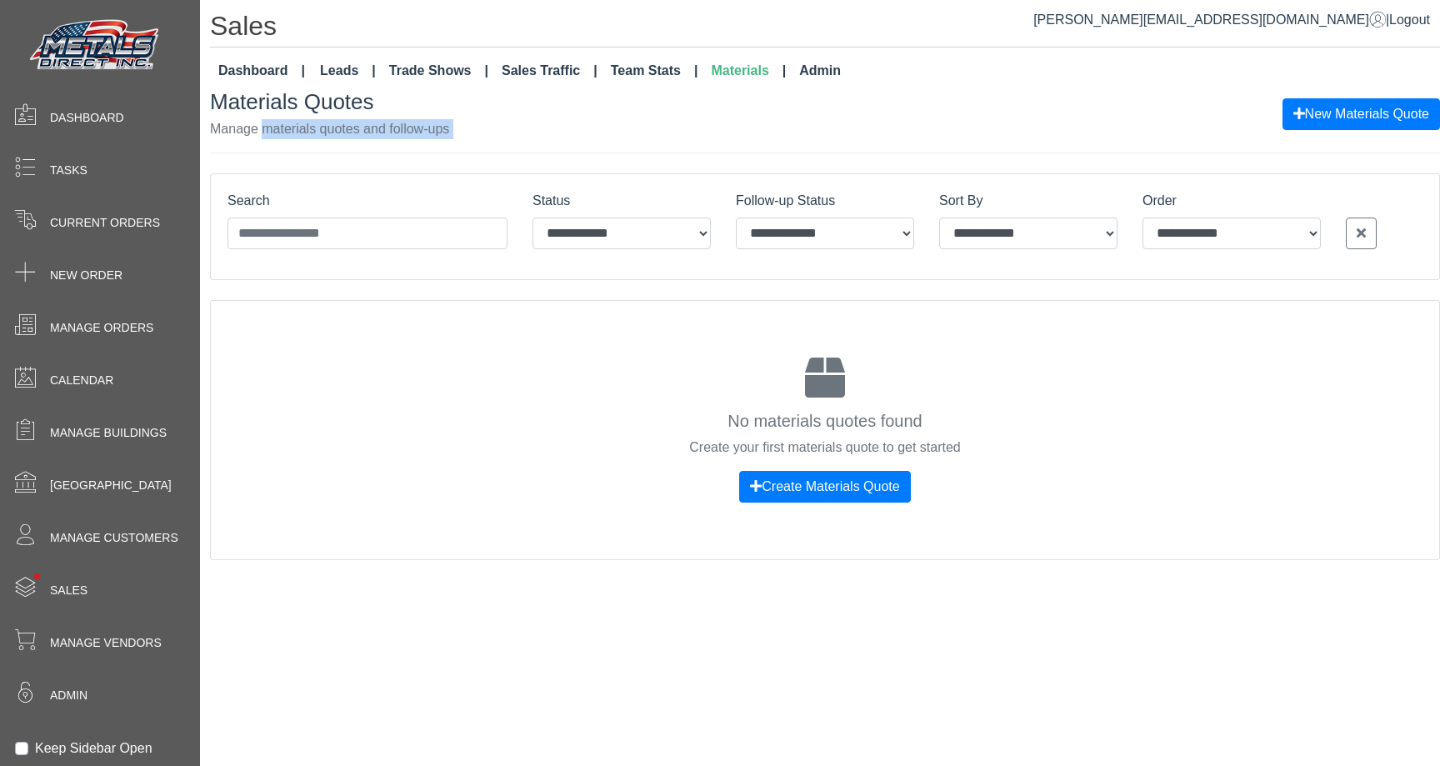
click at [293, 122] on p "Manage materials quotes and follow-ups" at bounding box center [329, 129] width 239 height 20
click at [250, 120] on p "Manage materials quotes and follow-ups" at bounding box center [329, 129] width 239 height 20
drag, startPoint x: 250, startPoint y: 120, endPoint x: 481, endPoint y: 120, distance: 230.9
click at [481, 120] on div "Materials Quotes Manage materials quotes and follow-ups New Materials Quote" at bounding box center [825, 113] width 1230 height 49
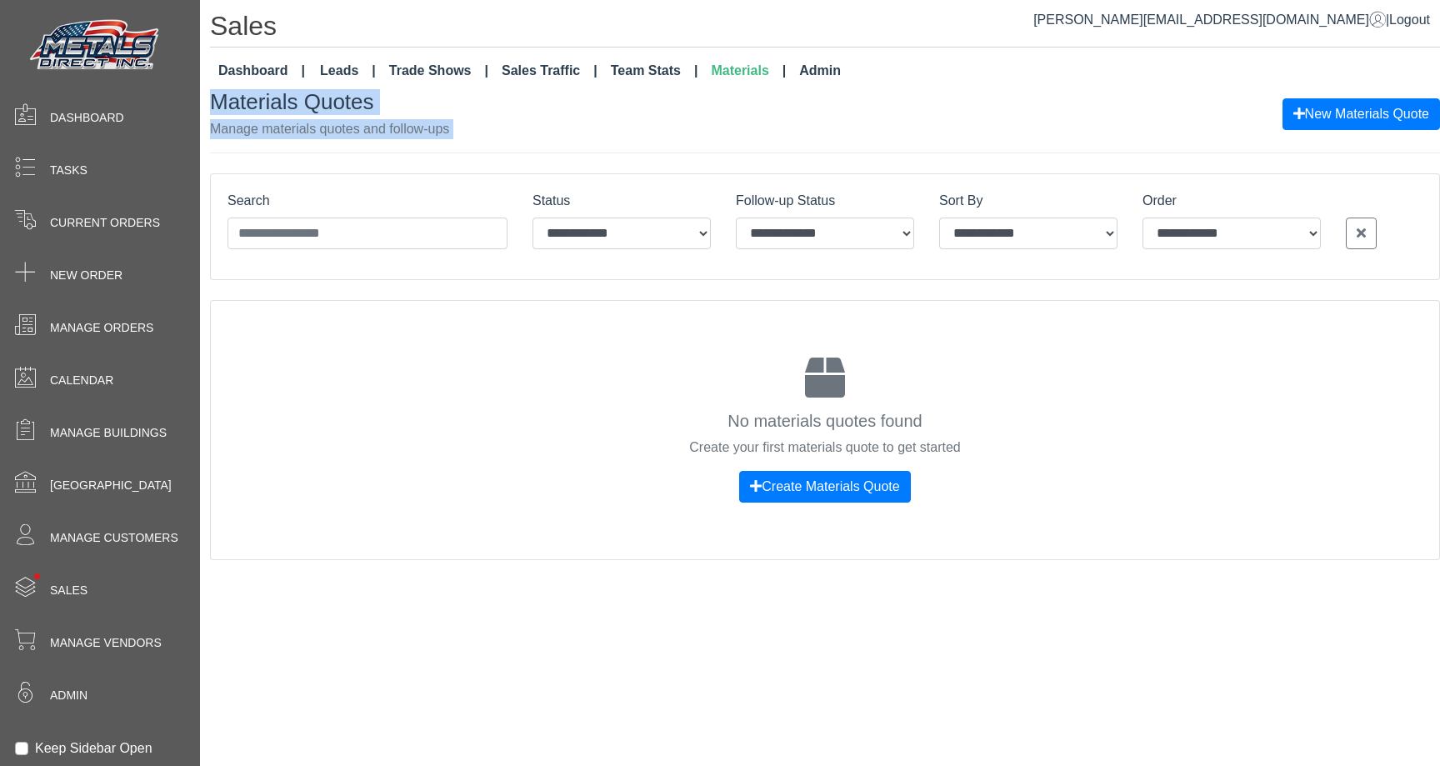
drag, startPoint x: 481, startPoint y: 120, endPoint x: 255, endPoint y: 93, distance: 227.6
click at [255, 93] on div "Materials Quotes Manage materials quotes and follow-ups New Materials Quote" at bounding box center [825, 113] width 1230 height 49
click at [255, 93] on h3 "Materials Quotes" at bounding box center [329, 102] width 239 height 26
drag, startPoint x: 255, startPoint y: 93, endPoint x: 512, endPoint y: 138, distance: 260.6
click at [512, 138] on div "Materials Quotes Manage materials quotes and follow-ups New Materials Quote" at bounding box center [825, 113] width 1230 height 49
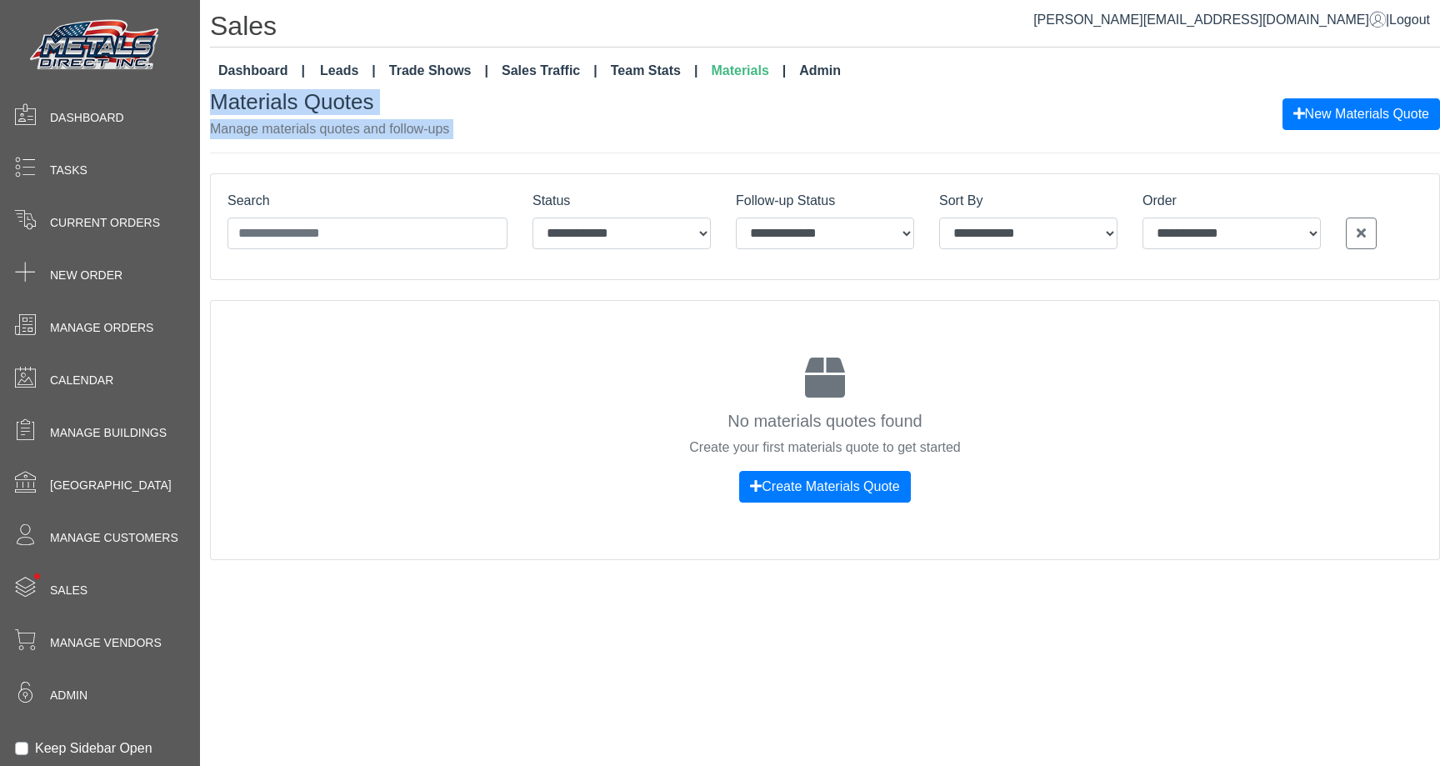
click at [453, 128] on div "Materials Quotes Manage materials quotes and follow-ups New Materials Quote" at bounding box center [825, 113] width 1230 height 49
drag, startPoint x: 453, startPoint y: 128, endPoint x: 248, endPoint y: 116, distance: 206.2
click at [248, 116] on div "Materials Quotes Manage materials quotes and follow-ups New Materials Quote" at bounding box center [825, 113] width 1230 height 49
click at [271, 100] on h3 "Materials Quotes" at bounding box center [329, 102] width 239 height 26
drag, startPoint x: 271, startPoint y: 100, endPoint x: 506, endPoint y: 117, distance: 235.7
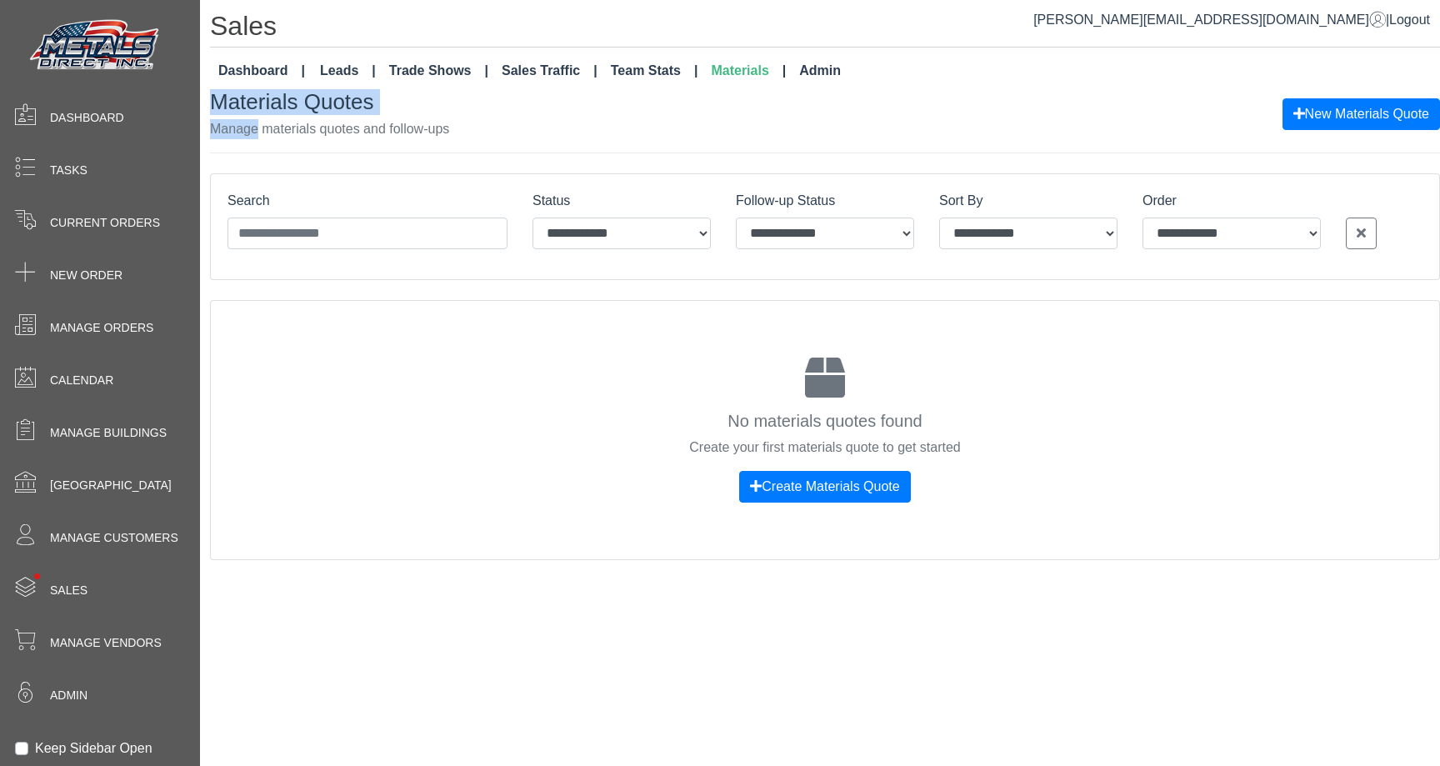
click at [507, 117] on div "Materials Quotes Manage materials quotes and follow-ups New Materials Quote" at bounding box center [825, 113] width 1230 height 49
click at [506, 117] on div "Materials Quotes Manage materials quotes and follow-ups New Materials Quote" at bounding box center [825, 113] width 1230 height 49
click at [440, 120] on p "Manage materials quotes and follow-ups" at bounding box center [329, 129] width 239 height 20
drag, startPoint x: 440, startPoint y: 120, endPoint x: 213, endPoint y: 88, distance: 229.9
click at [213, 89] on div "Materials Quotes Manage materials quotes and follow-ups" at bounding box center [329, 113] width 239 height 49
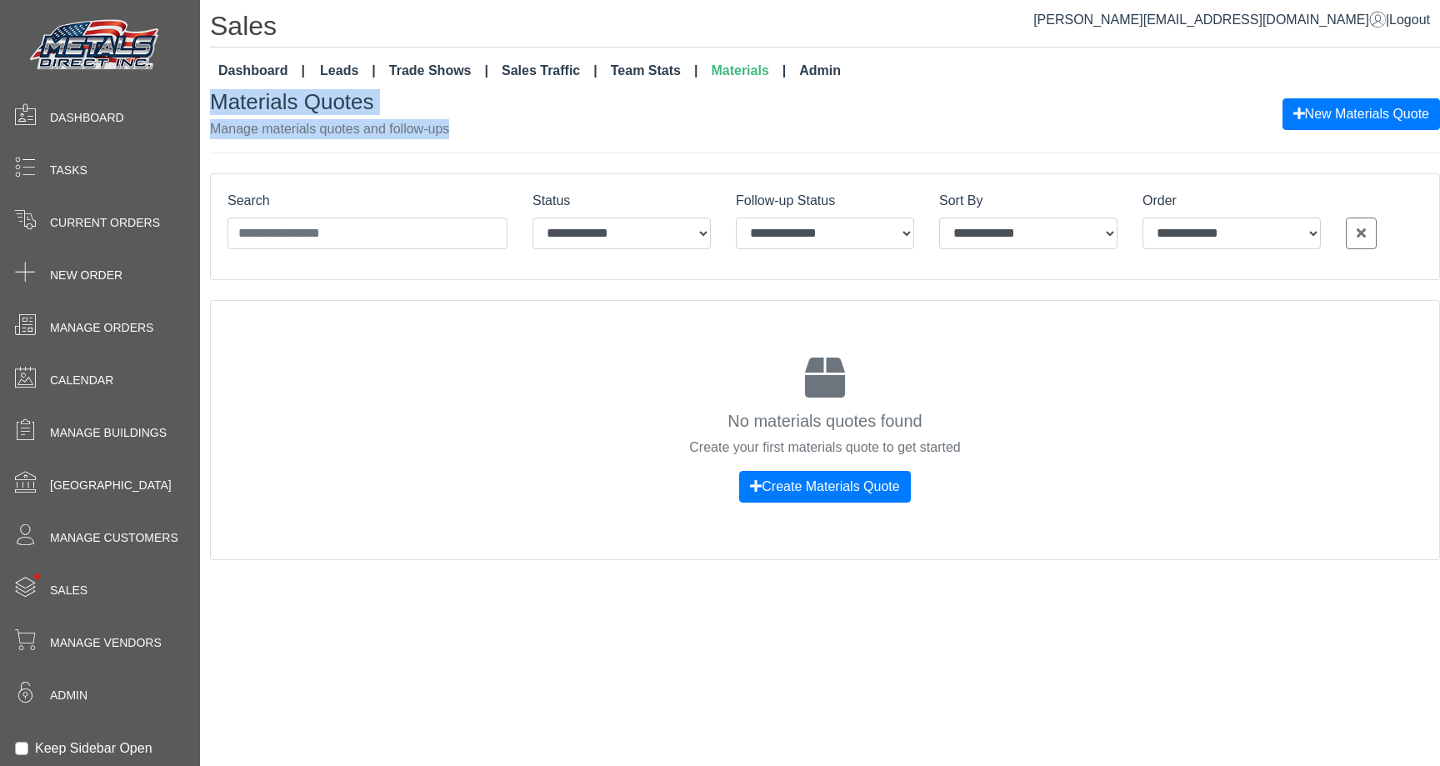
click at [213, 89] on h3 "Materials Quotes" at bounding box center [329, 102] width 239 height 26
drag, startPoint x: 213, startPoint y: 88, endPoint x: 592, endPoint y: 134, distance: 382.1
click at [592, 134] on div "Materials Quotes Manage materials quotes and follow-ups New Materials Quote" at bounding box center [825, 113] width 1230 height 49
click at [513, 134] on div "Materials Quotes Manage materials quotes and follow-ups New Materials Quote" at bounding box center [825, 113] width 1230 height 49
drag, startPoint x: 513, startPoint y: 134, endPoint x: 297, endPoint y: 103, distance: 218.1
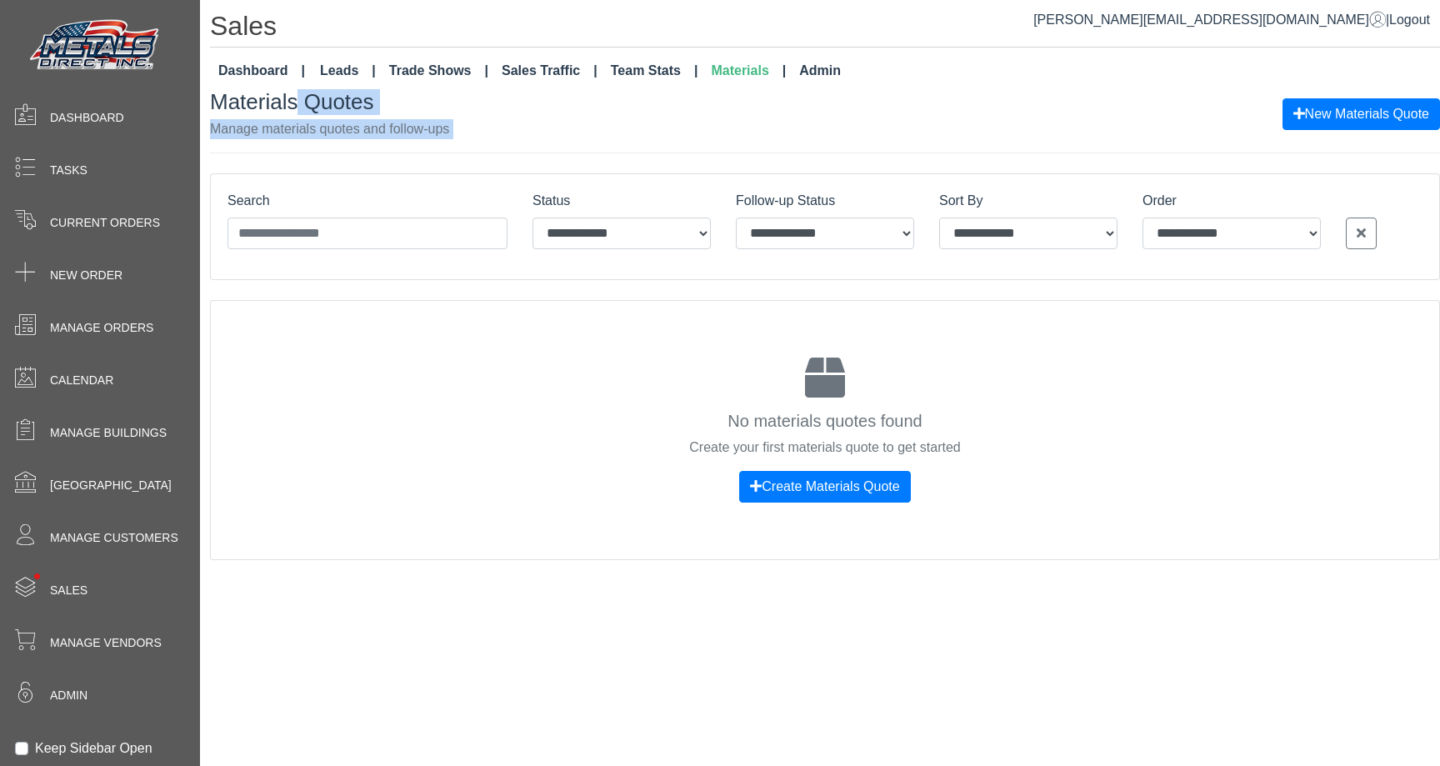
click at [297, 103] on div "Materials Quotes Manage materials quotes and follow-ups New Materials Quote" at bounding box center [825, 113] width 1230 height 49
click at [297, 103] on h3 "Materials Quotes" at bounding box center [329, 102] width 239 height 26
click at [277, 103] on h3 "Materials Quotes" at bounding box center [329, 102] width 239 height 26
drag
click at [554, 138] on div "Materials Quotes Manage materials quotes and follow-ups New Materials Quote" at bounding box center [825, 113] width 1230 height 49
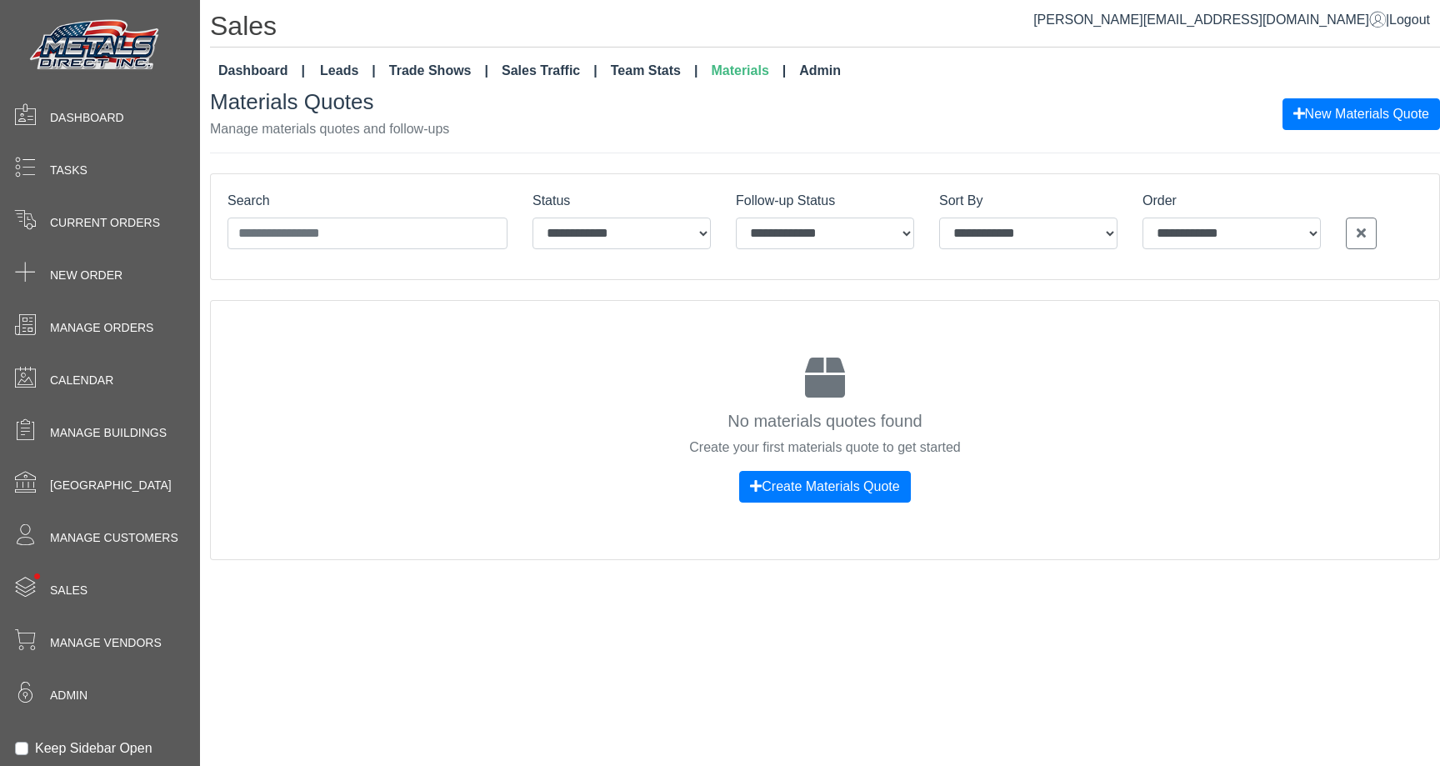
click at [523, 139] on div "Materials Quotes Manage materials quotes and follow-ups New Materials Quote" at bounding box center [825, 120] width 1230 height 63
click at [346, 100] on h3 "Materials Quotes" at bounding box center [329, 102] width 239 height 26
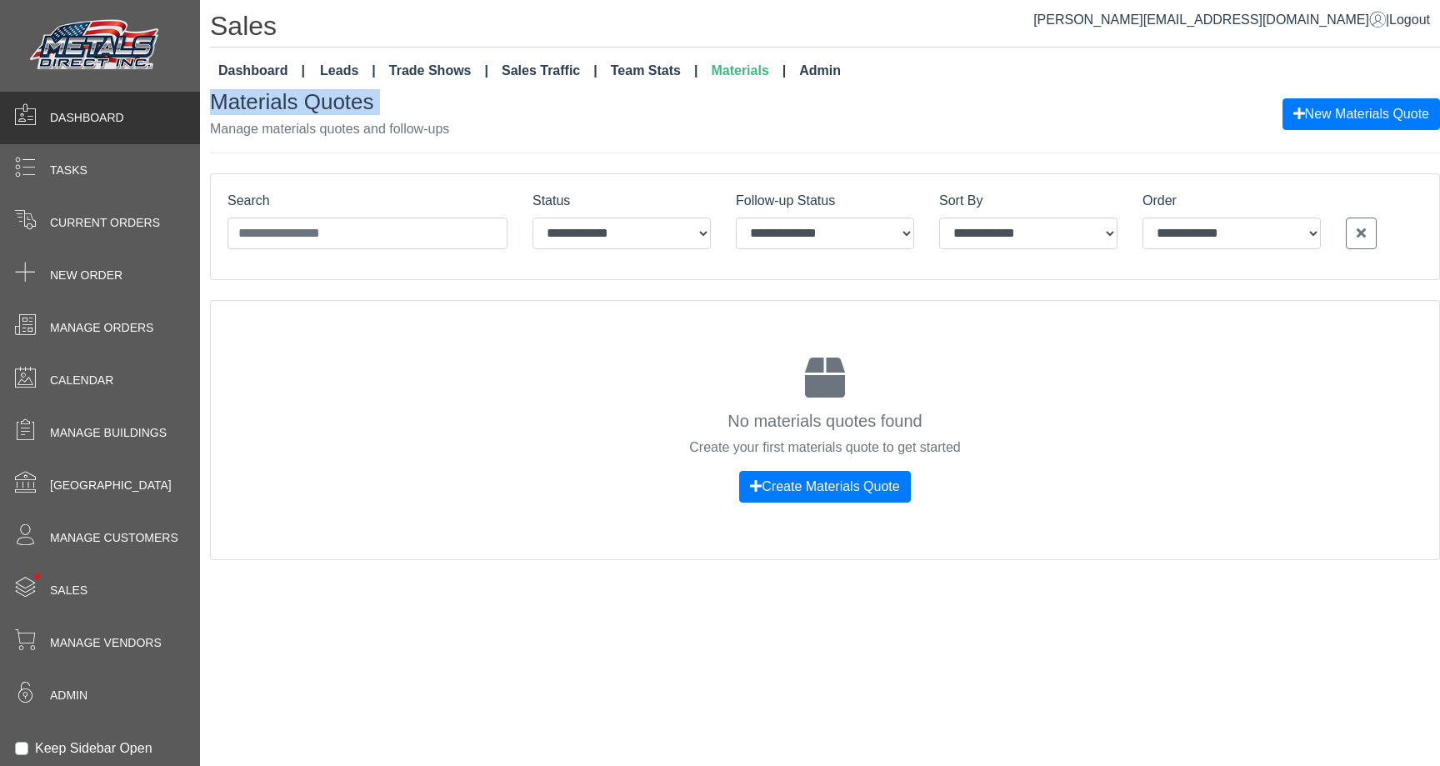
click at [199, 125] on div "Dashboard" at bounding box center [100, 118] width 200 height 53
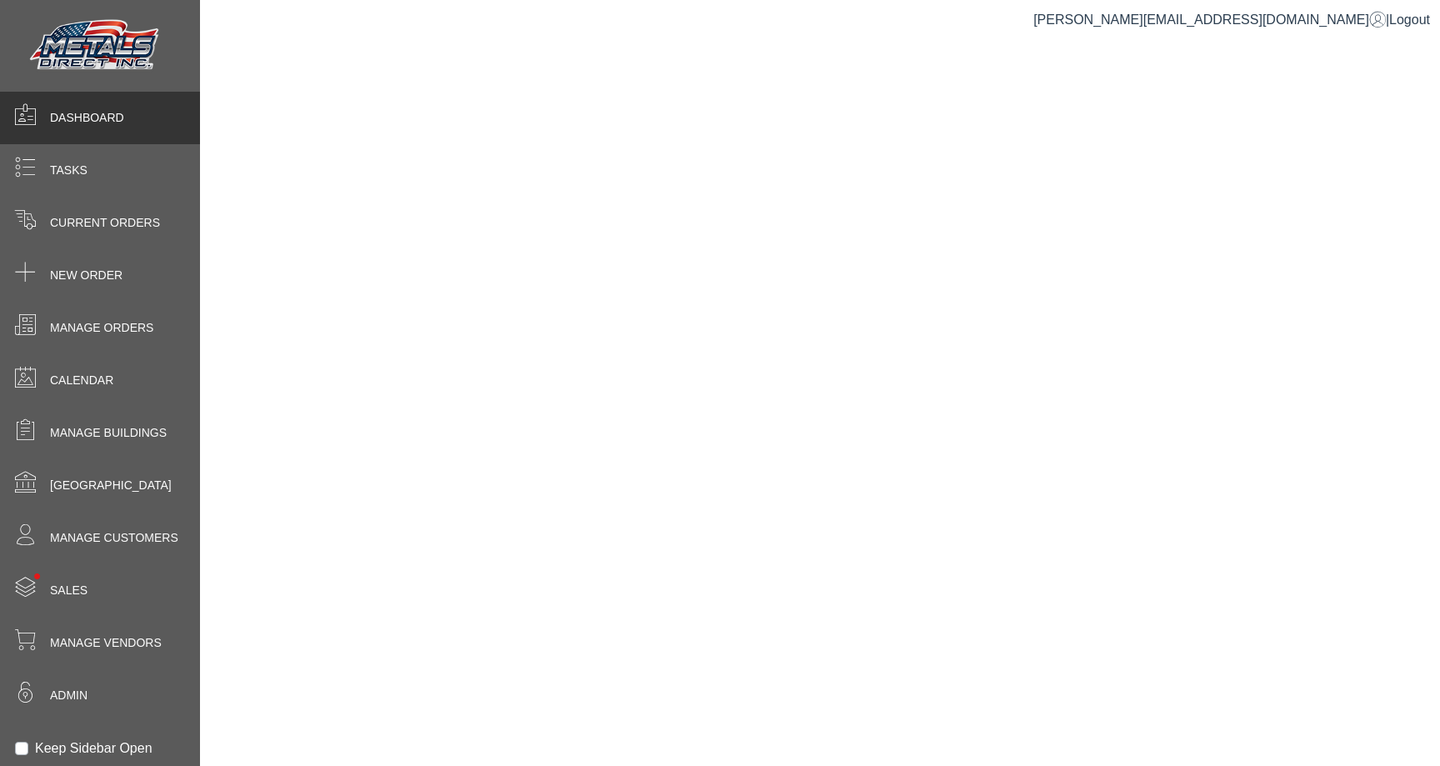
click at [199, 125] on div "Dashboard" at bounding box center [100, 118] width 200 height 53
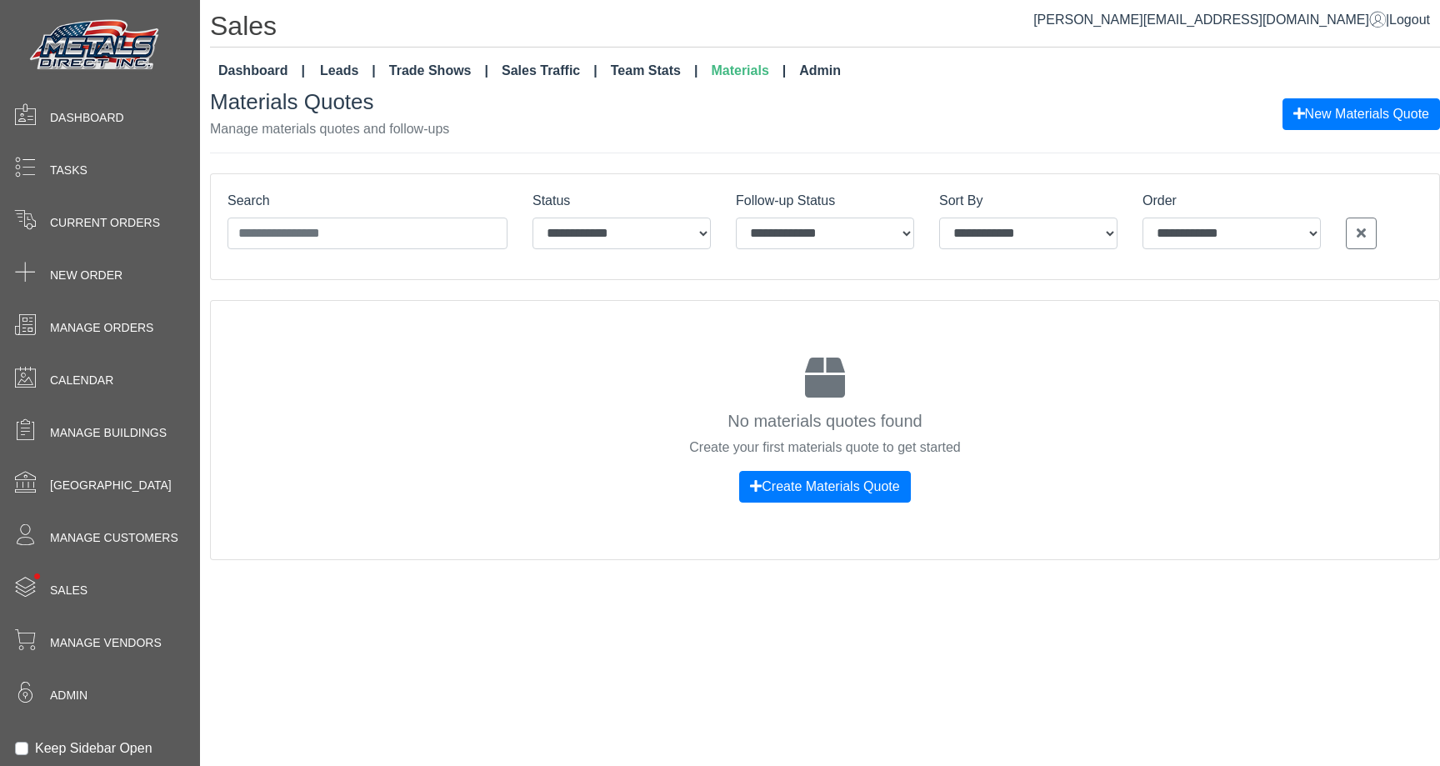
click at [359, 124] on p "Manage materials quotes and follow-ups" at bounding box center [329, 129] width 239 height 20
click at [272, 110] on div "Materials Quotes Manage materials quotes and follow-ups" at bounding box center [329, 113] width 239 height 49
click at [272, 110] on h3 "Materials Quotes" at bounding box center [329, 102] width 239 height 26
click at [447, 110] on h3 "Materials Quotes" at bounding box center [329, 102] width 239 height 26
click at [448, 110] on h3 "Materials Quotes" at bounding box center [329, 102] width 239 height 26
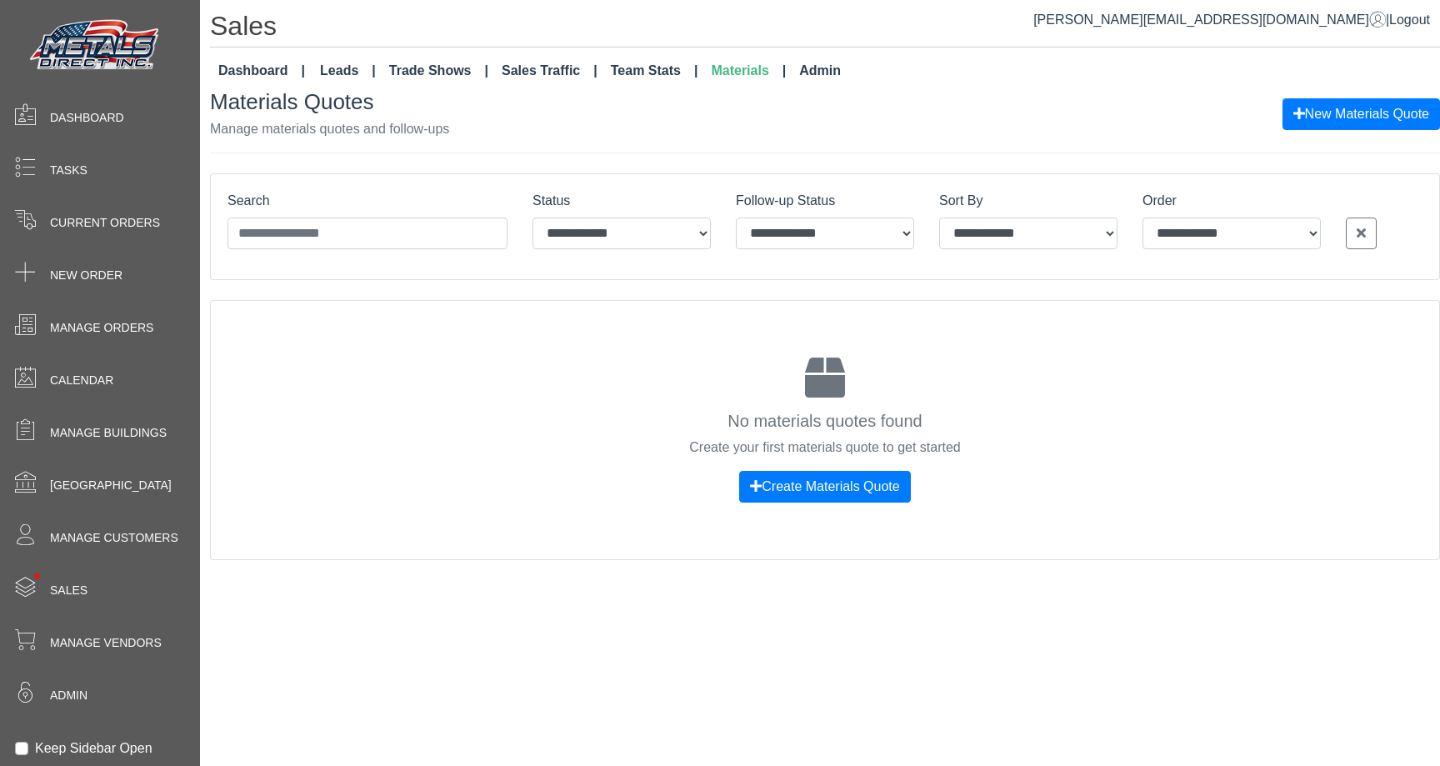
click at [439, 112] on h3 "Materials Quotes" at bounding box center [329, 102] width 239 height 26
click at [429, 134] on p "Manage materials quotes and follow-ups" at bounding box center [329, 129] width 239 height 20
click at [243, 116] on div "Materials Quotes Manage materials quotes and follow-ups" at bounding box center [329, 113] width 239 height 49
click at [243, 115] on h3 "Materials Quotes" at bounding box center [329, 102] width 239 height 26
click at [438, 115] on div "Materials Quotes Manage materials quotes and follow-ups" at bounding box center [329, 113] width 239 height 49
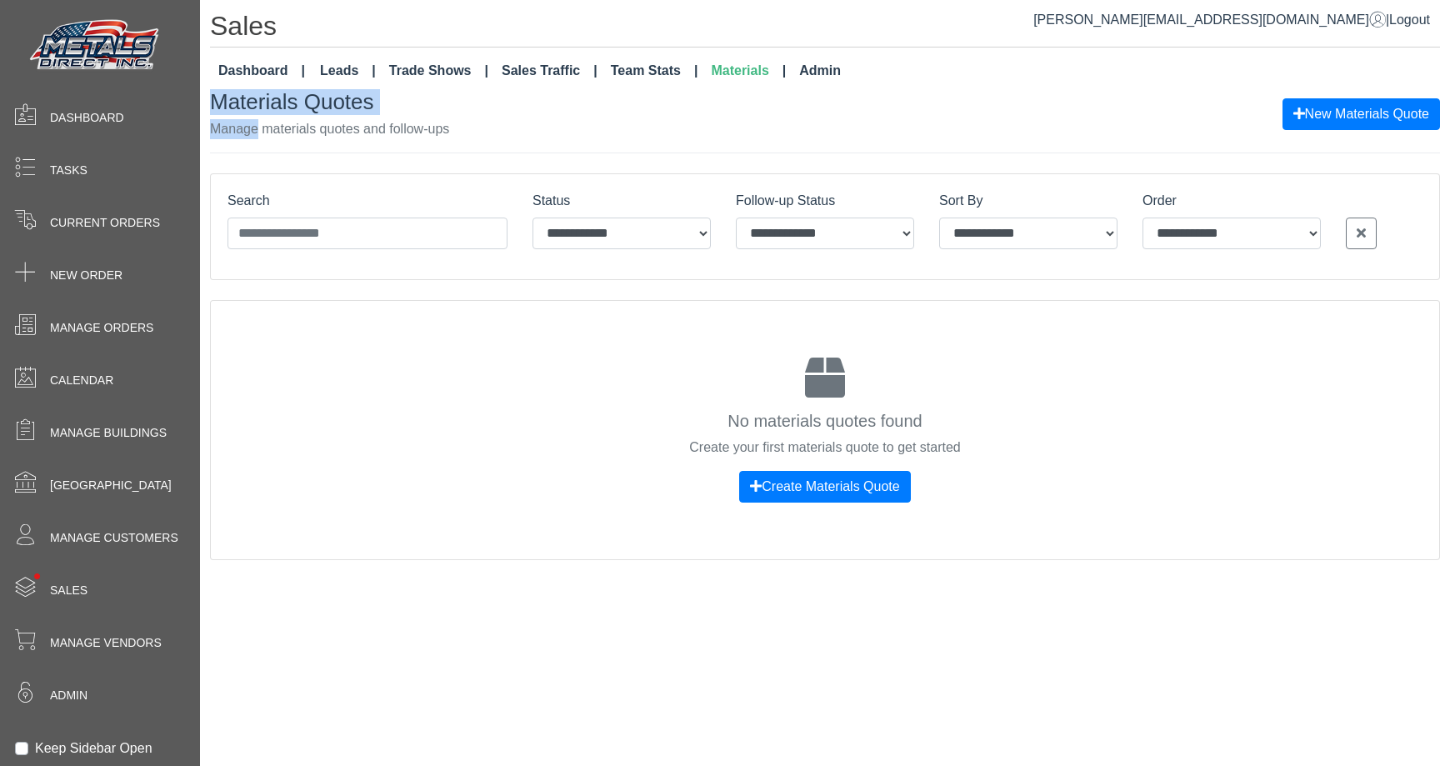
click at [439, 115] on div "Materials Quotes Manage materials quotes and follow-ups" at bounding box center [329, 113] width 239 height 49
click at [439, 124] on p "Manage materials quotes and follow-ups" at bounding box center [329, 129] width 239 height 20
click at [387, 124] on p "Manage materials quotes and follow-ups" at bounding box center [329, 129] width 239 height 20
click at [335, 104] on h3 "Materials Quotes" at bounding box center [329, 102] width 239 height 26
click at [245, 104] on h3 "Materials Quotes" at bounding box center [329, 102] width 239 height 26
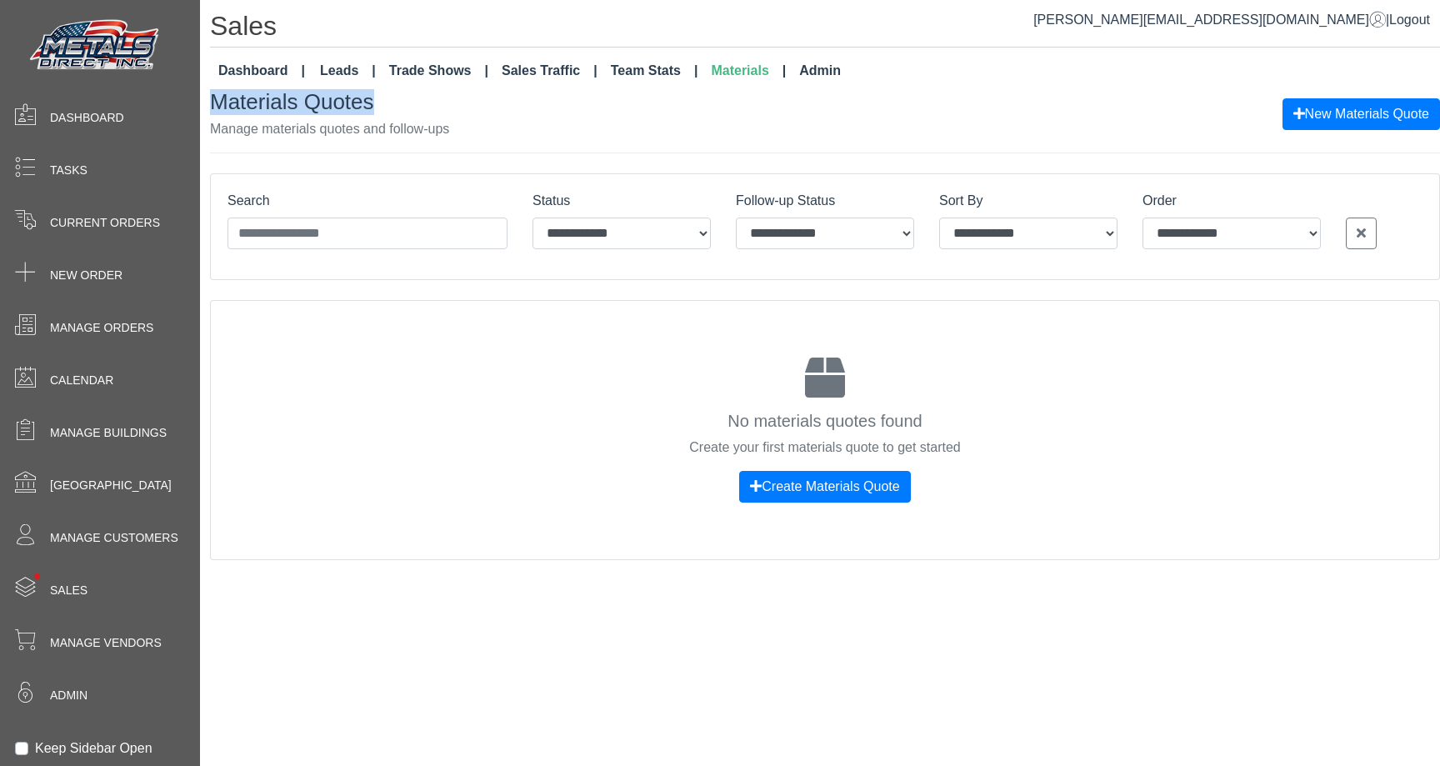
click at [245, 104] on h3 "Materials Quotes" at bounding box center [329, 102] width 239 height 26
click at [448, 115] on div "Materials Quotes Manage materials quotes and follow-ups" at bounding box center [329, 113] width 239 height 49
click at [447, 129] on p "Manage materials quotes and follow-ups" at bounding box center [329, 129] width 239 height 20
click at [226, 105] on div "Materials Quotes Manage materials quotes and follow-ups" at bounding box center [329, 113] width 239 height 49
click at [226, 103] on h3 "Materials Quotes" at bounding box center [329, 102] width 239 height 26
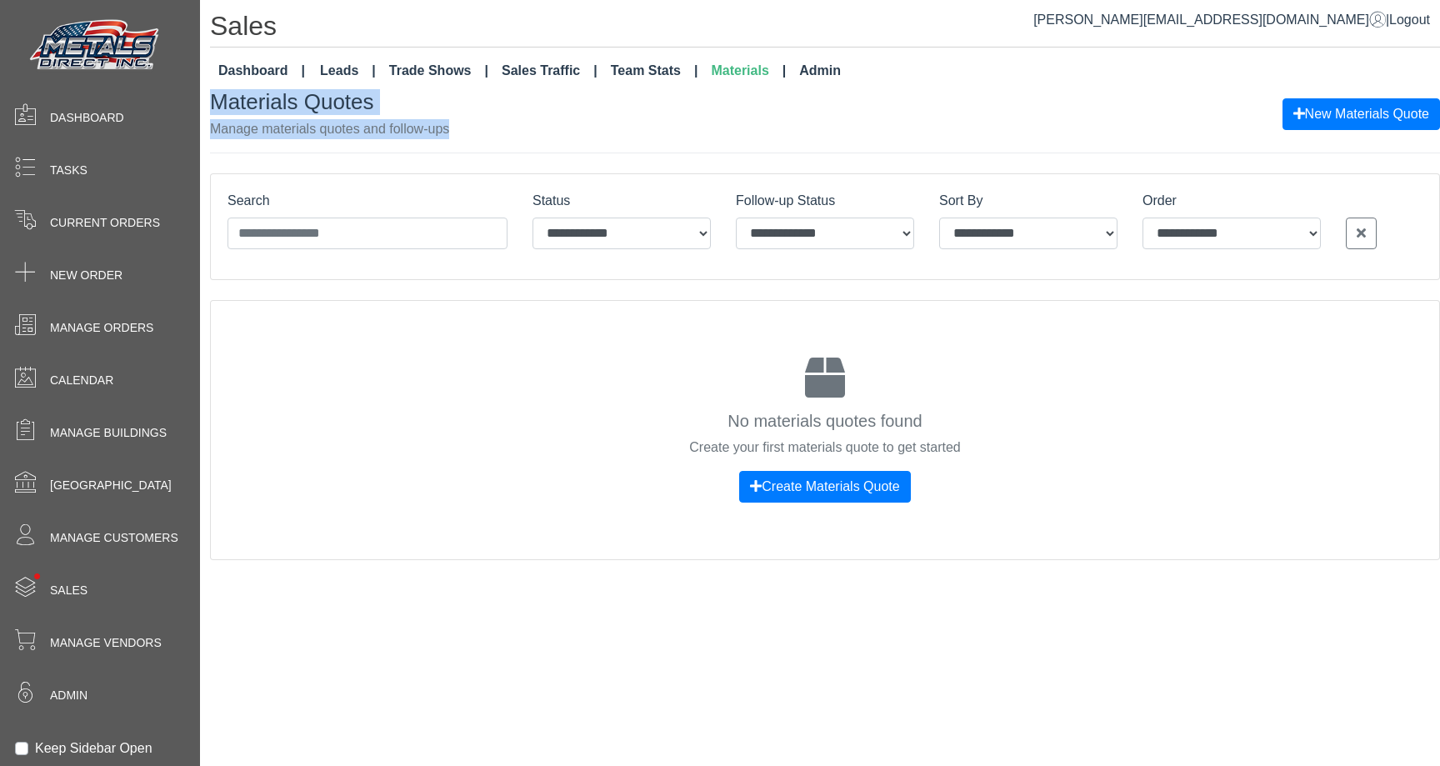
click at [448, 127] on div "Materials Quotes Manage materials quotes and follow-ups" at bounding box center [329, 113] width 239 height 49
click at [448, 126] on p "Manage materials quotes and follow-ups" at bounding box center [329, 129] width 239 height 20
click at [245, 124] on p "Manage materials quotes and follow-ups" at bounding box center [329, 129] width 239 height 20
click at [244, 124] on p "Manage materials quotes and follow-ups" at bounding box center [329, 129] width 239 height 20
click at [240, 110] on h3 "Materials Quotes" at bounding box center [329, 102] width 239 height 26
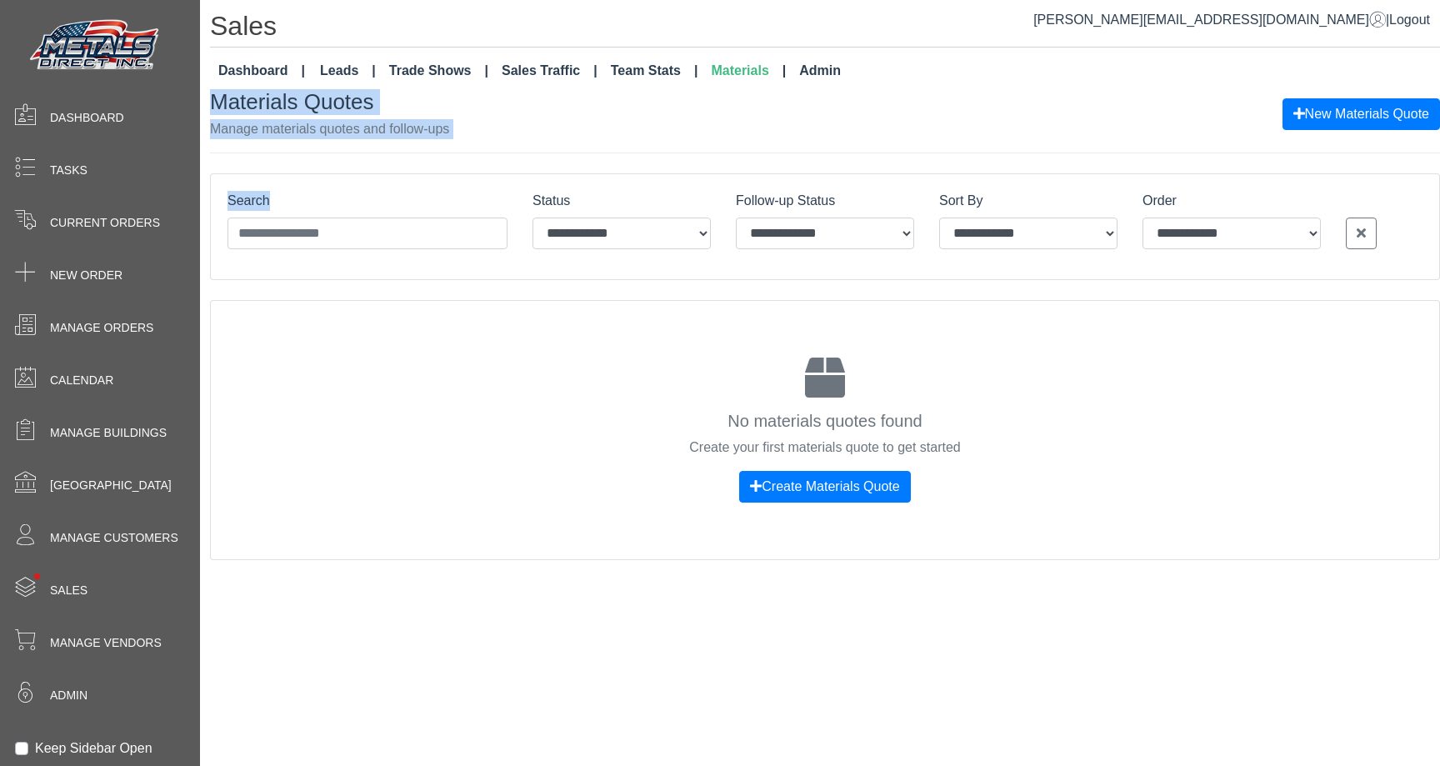
click at [418, 157] on div "**********" at bounding box center [825, 324] width 1230 height 470
click at [267, 121] on p "Manage materials quotes and follow-ups" at bounding box center [329, 129] width 239 height 20
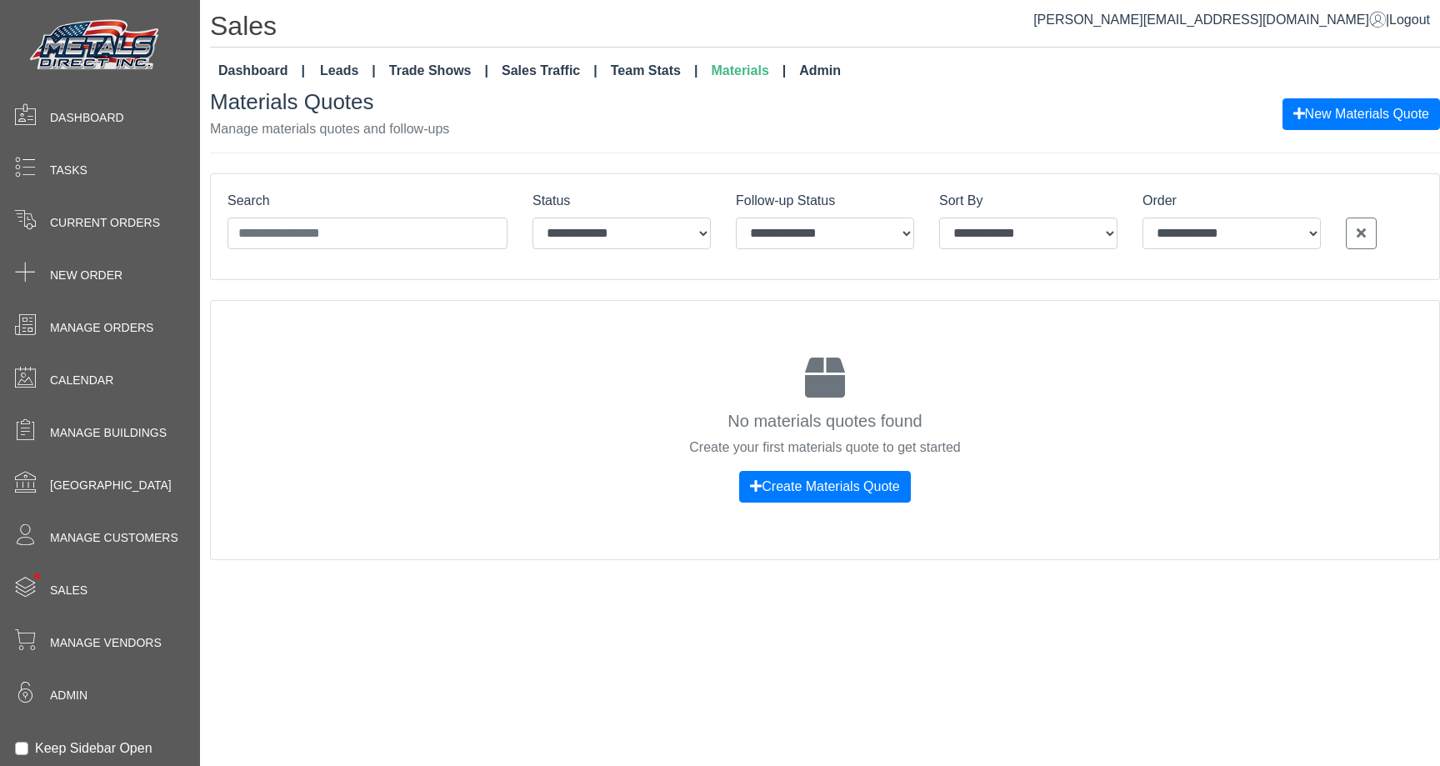
click at [267, 112] on h3 "Materials Quotes" at bounding box center [329, 102] width 239 height 26
click at [432, 118] on div "Materials Quotes Manage materials quotes and follow-ups" at bounding box center [329, 113] width 239 height 49
click at [283, 114] on h3 "Materials Quotes" at bounding box center [329, 102] width 239 height 26
click at [269, 102] on h3 "Materials Quotes" at bounding box center [329, 102] width 239 height 26
click at [466, 123] on div "Materials Quotes Manage materials quotes and follow-ups New Materials Quote" at bounding box center [825, 113] width 1230 height 49
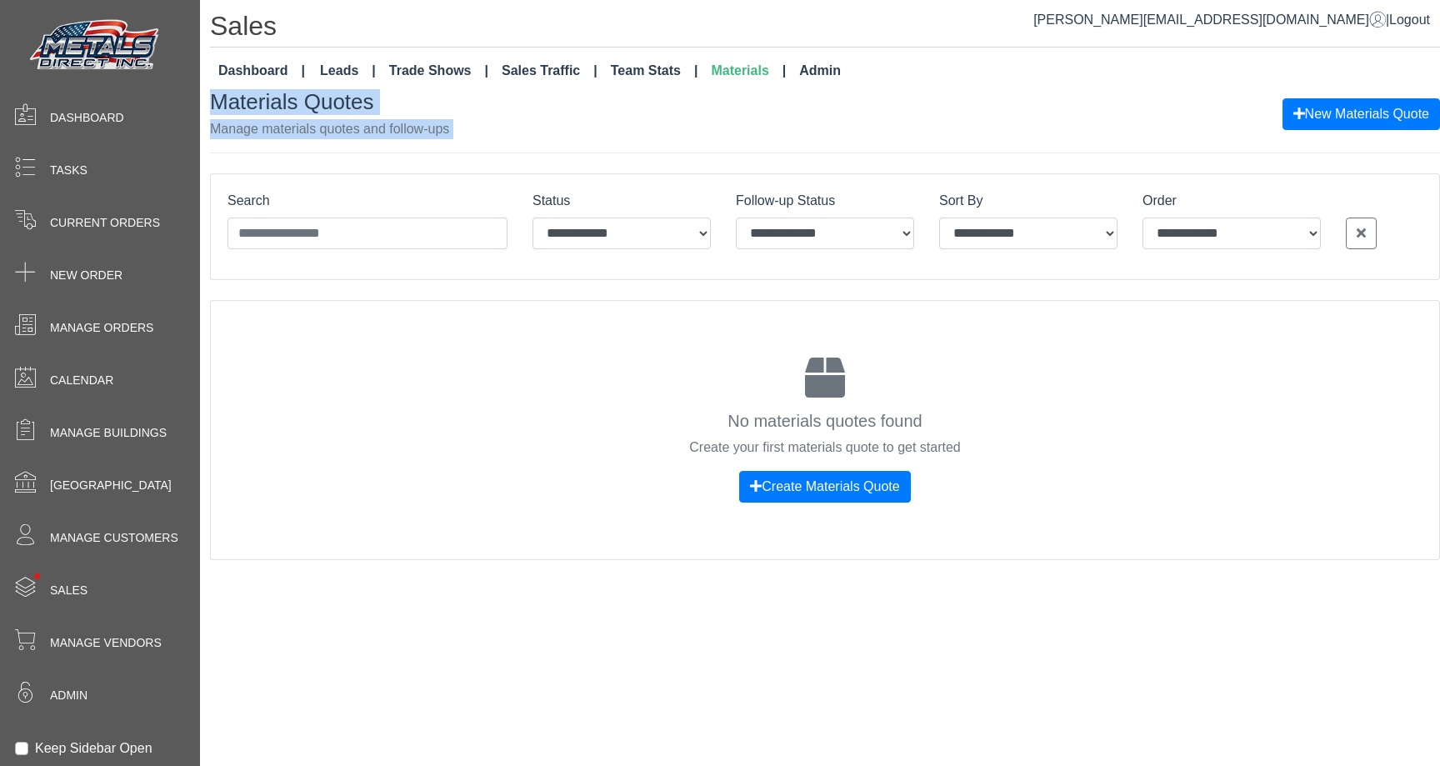
click at [466, 123] on div "Materials Quotes Manage materials quotes and follow-ups New Materials Quote" at bounding box center [825, 113] width 1230 height 49
click at [233, 123] on div "Materials Quotes Manage materials quotes and follow-ups New Materials Quote" at bounding box center [825, 113] width 1230 height 49
click at [230, 122] on p "Manage materials quotes and follow-ups" at bounding box center [329, 129] width 239 height 20
click at [394, 122] on p "Manage materials quotes and follow-ups" at bounding box center [329, 129] width 239 height 20
click at [448, 122] on p "Manage materials quotes and follow-ups" at bounding box center [329, 129] width 239 height 20
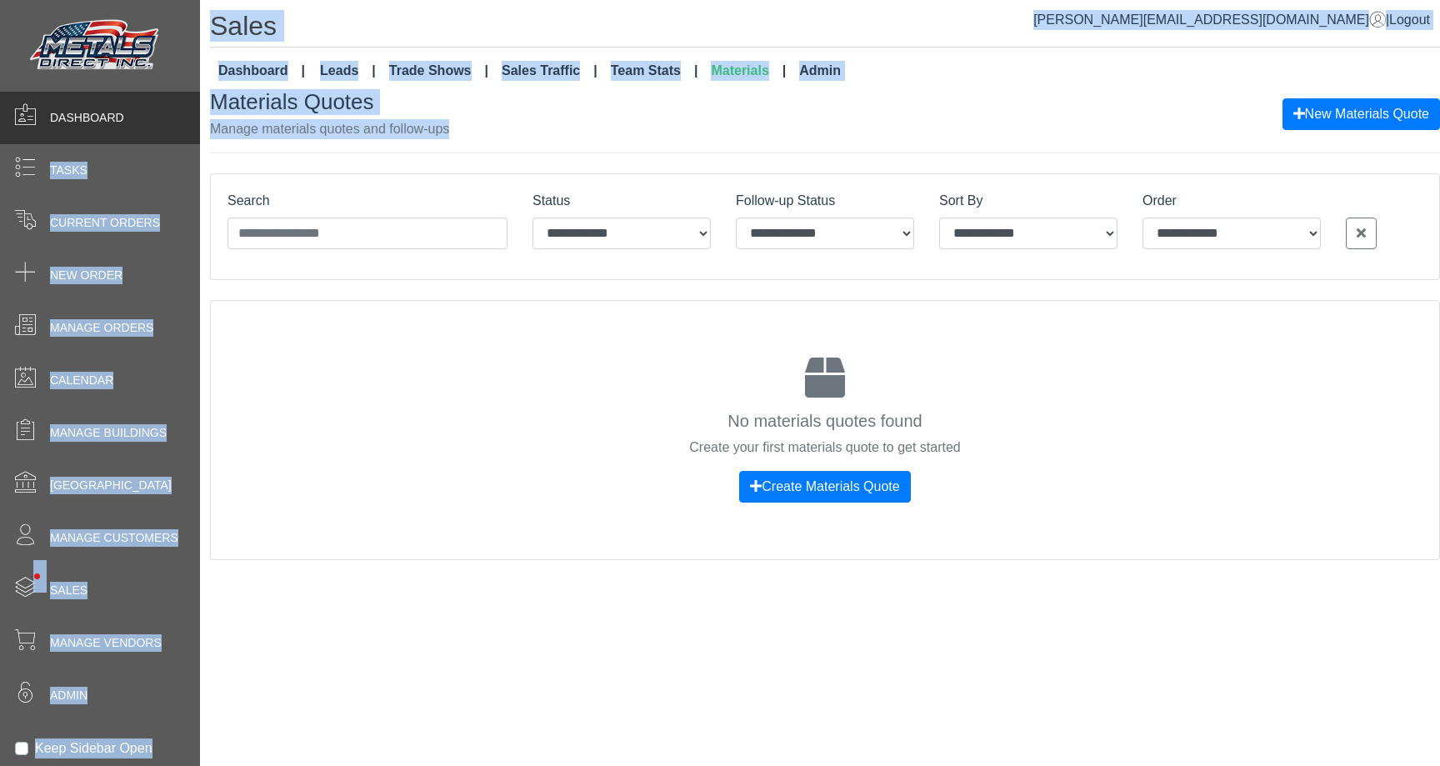
click at [172, 0] on div "**********" at bounding box center [720, 0] width 1440 height 0
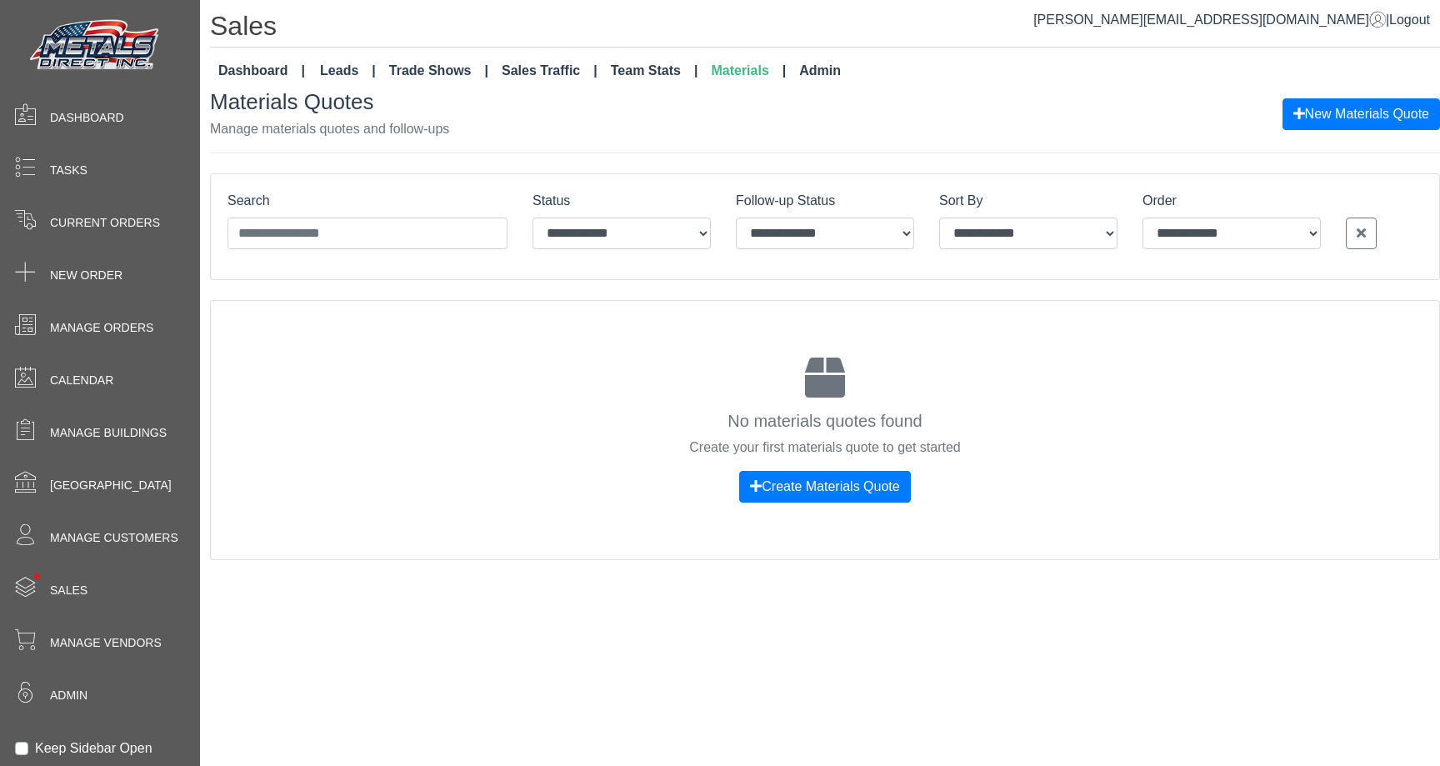
click at [244, 112] on h3 "Materials Quotes" at bounding box center [329, 102] width 239 height 26
click at [384, 120] on div "Materials Quotes Manage materials quotes and follow-ups" at bounding box center [329, 113] width 239 height 49
click at [387, 120] on p "Manage materials quotes and follow-ups" at bounding box center [329, 129] width 239 height 20
click at [265, 99] on h3 "Materials Quotes" at bounding box center [329, 102] width 239 height 26
click at [463, 128] on div "Materials Quotes Manage materials quotes and follow-ups New Materials Quote" at bounding box center [825, 113] width 1230 height 49
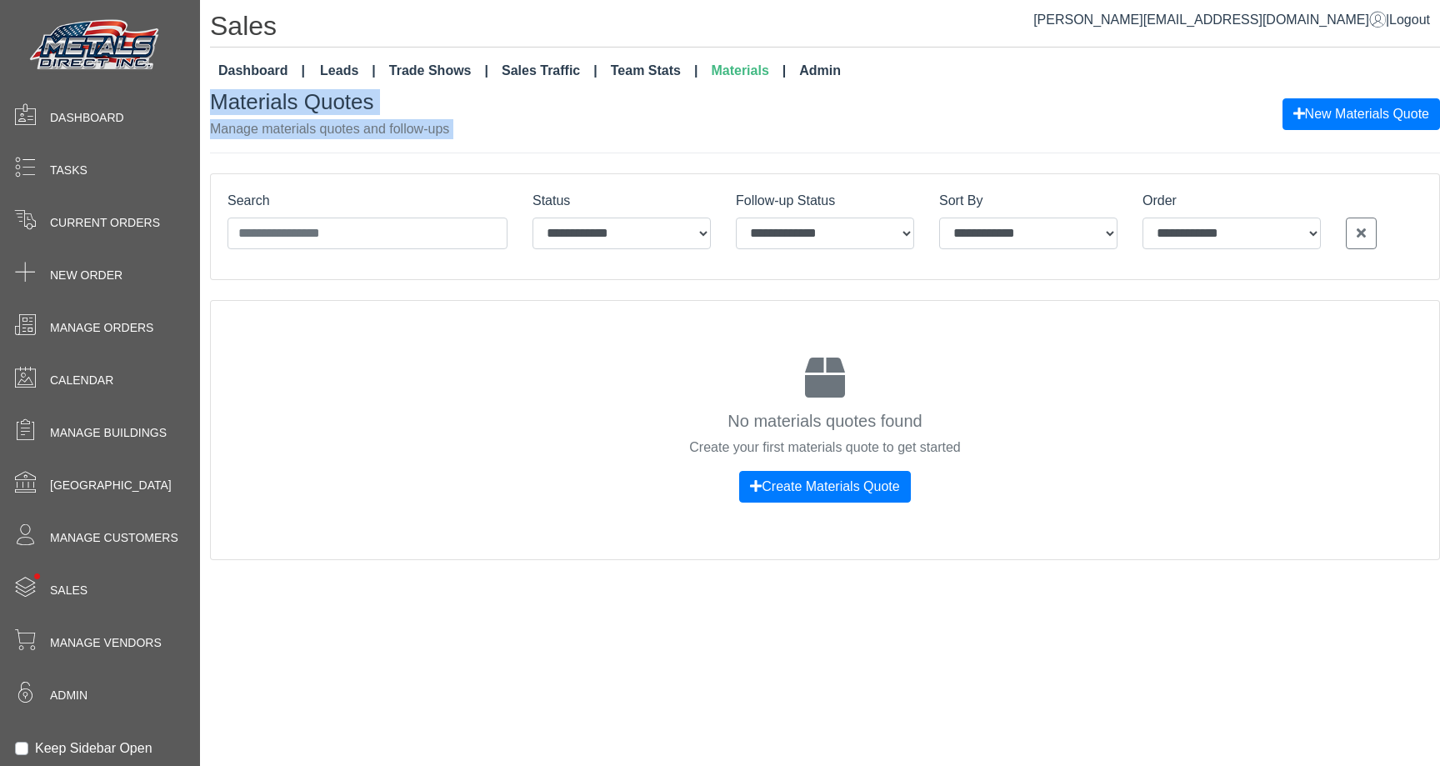
click at [464, 128] on div "Materials Quotes Manage materials quotes and follow-ups New Materials Quote" at bounding box center [825, 113] width 1230 height 49
click at [248, 108] on div "Materials Quotes Manage materials quotes and follow-ups New Materials Quote" at bounding box center [825, 113] width 1230 height 49
click at [247, 108] on h3 "Materials Quotes" at bounding box center [329, 102] width 239 height 26
click at [461, 118] on div "Materials Quotes Manage materials quotes and follow-ups New Materials Quote" at bounding box center [825, 113] width 1230 height 49
click at [465, 119] on div "Materials Quotes Manage materials quotes and follow-ups New Materials Quote" at bounding box center [825, 113] width 1230 height 49
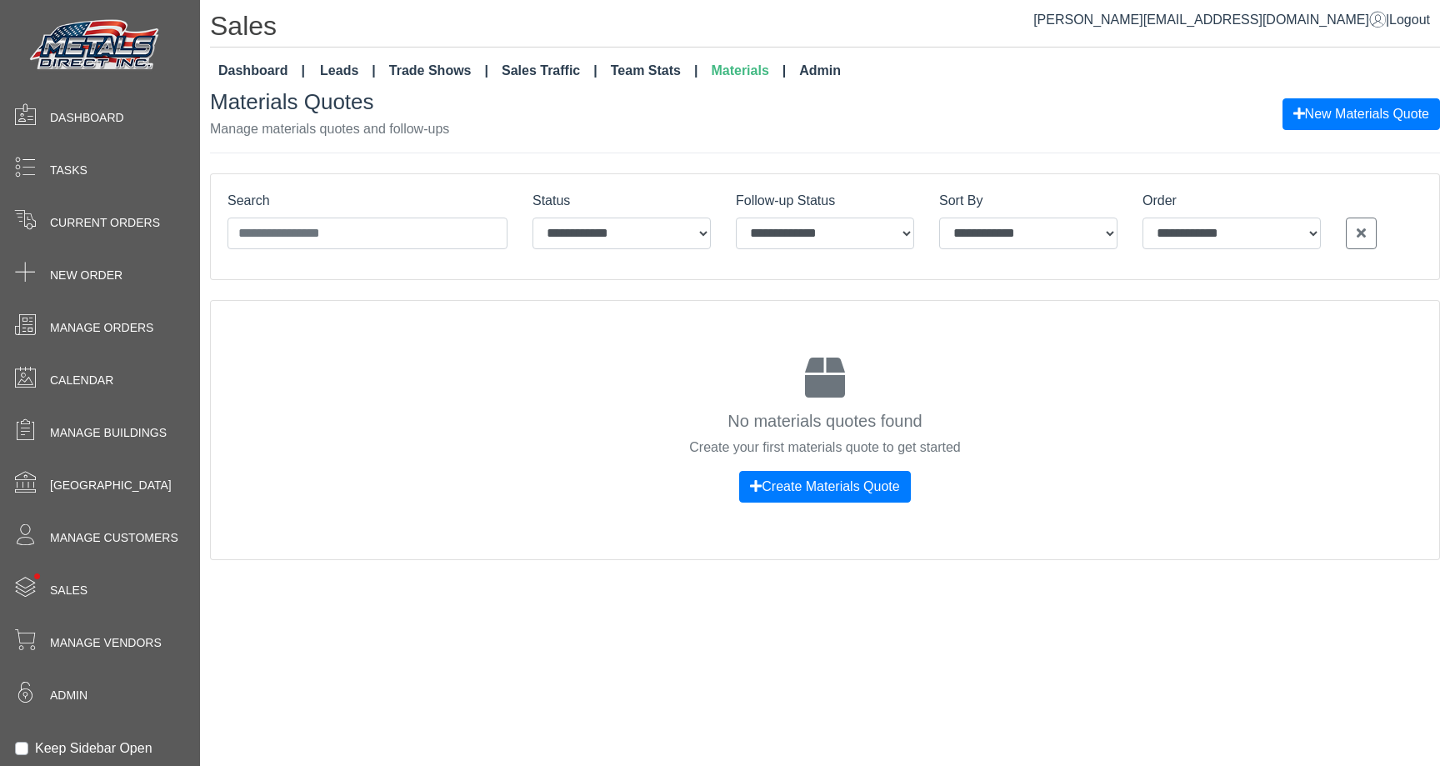
click at [465, 119] on div "Materials Quotes Manage materials quotes and follow-ups New Materials Quote" at bounding box center [825, 113] width 1230 height 49
click at [249, 79] on link "Dashboard" at bounding box center [262, 70] width 100 height 33
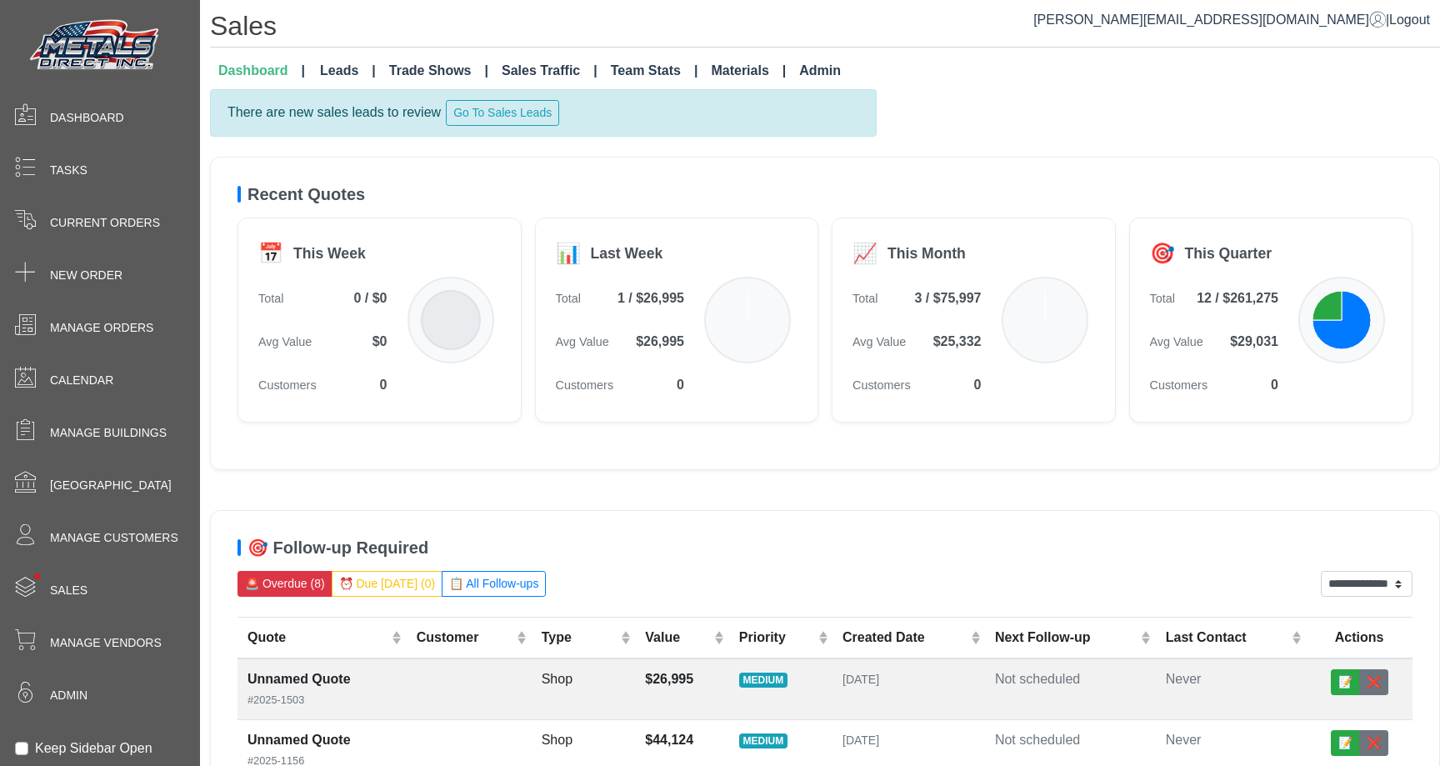
click at [793, 78] on link "Admin" at bounding box center [820, 70] width 55 height 33
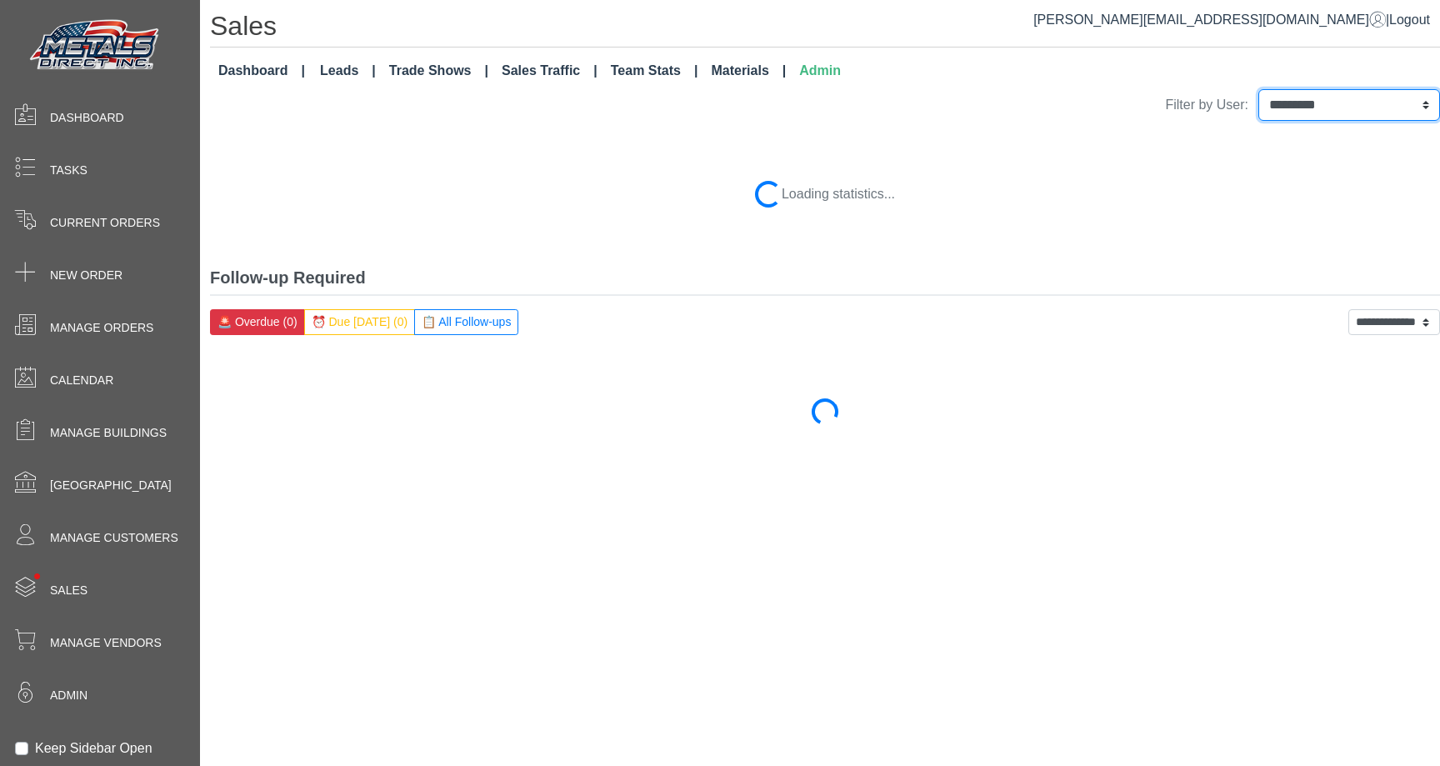
click at [1328, 107] on select "**********" at bounding box center [1350, 105] width 182 height 32
select select "**********"
click at [1259, 89] on select "**********" at bounding box center [1350, 105] width 182 height 32
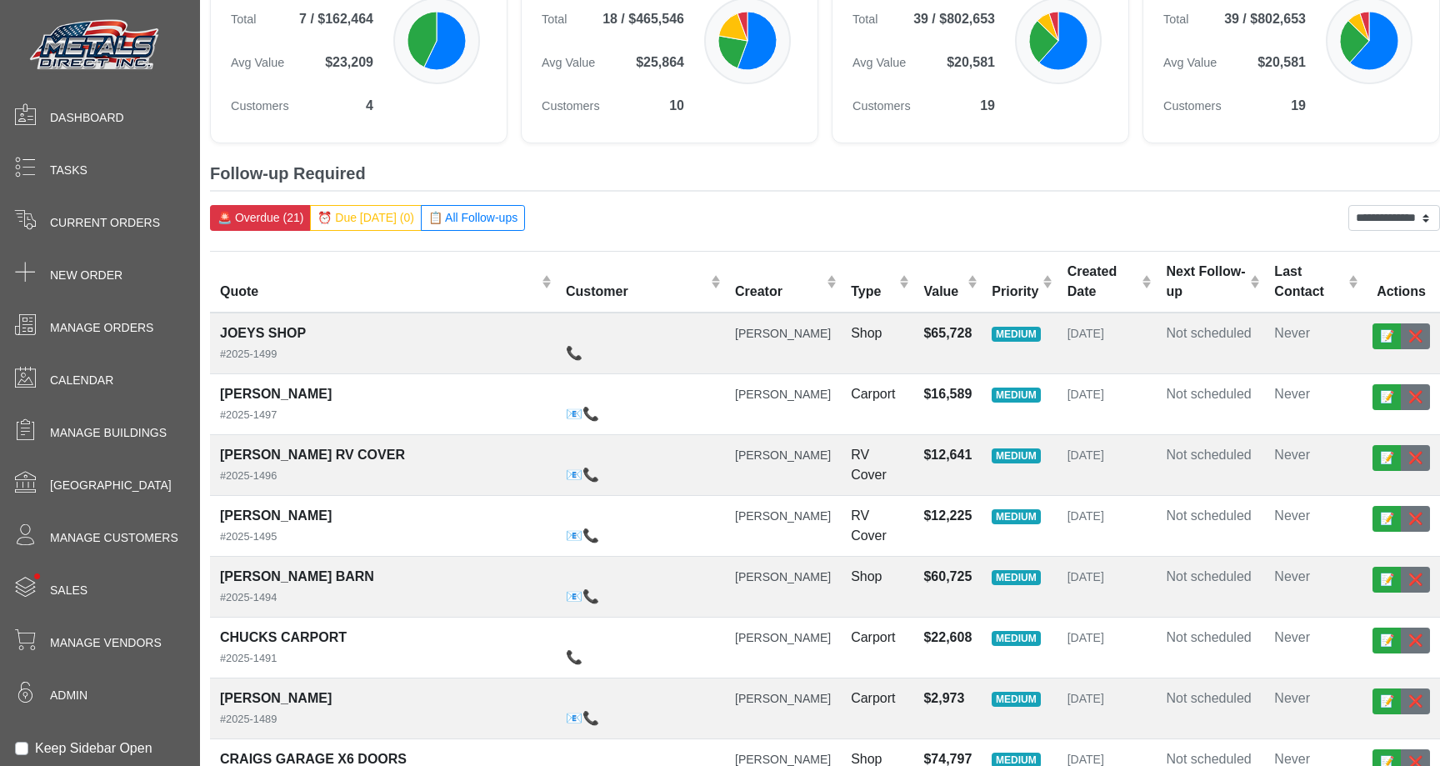
scroll to position [240, 0]
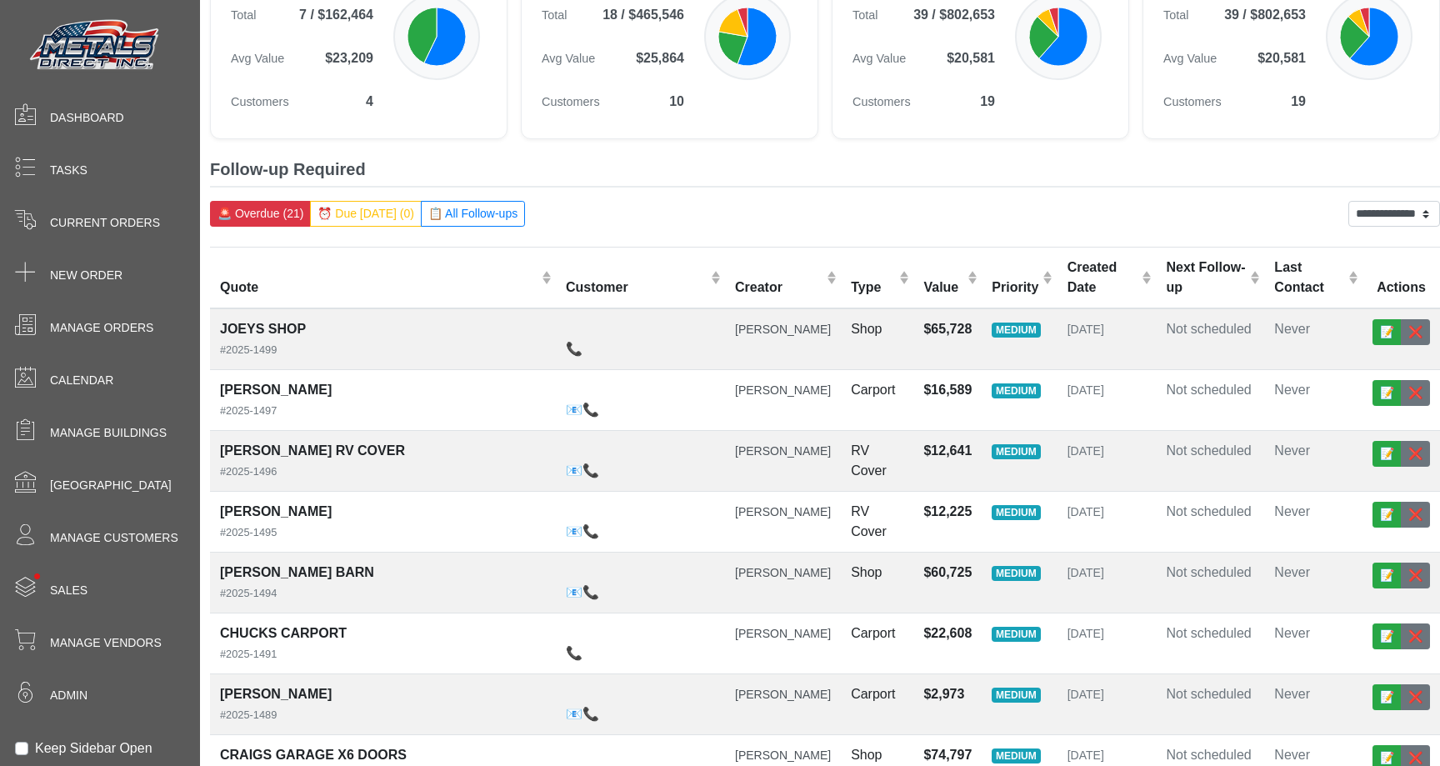
click at [474, 221] on button "📋 All Follow-ups" at bounding box center [473, 214] width 104 height 26
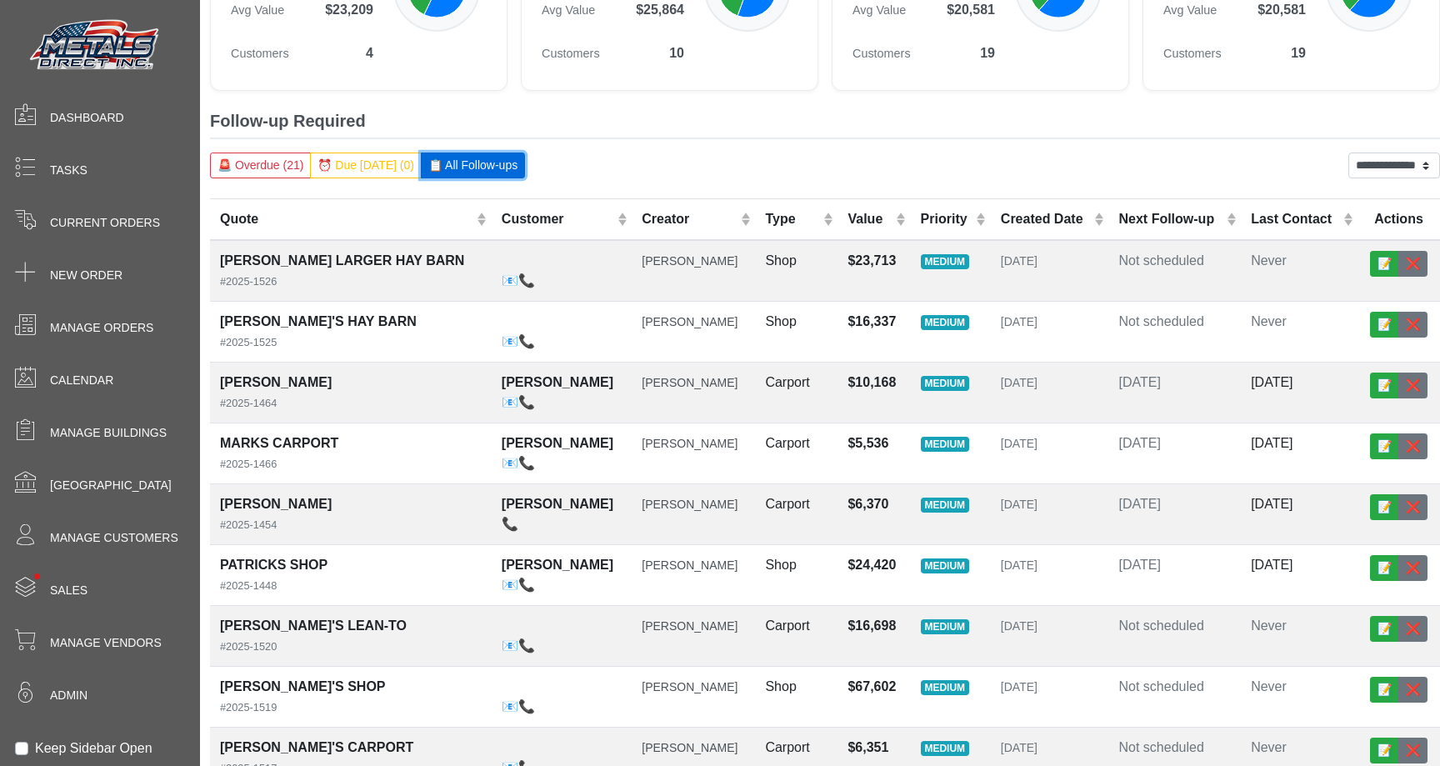
scroll to position [296, 0]
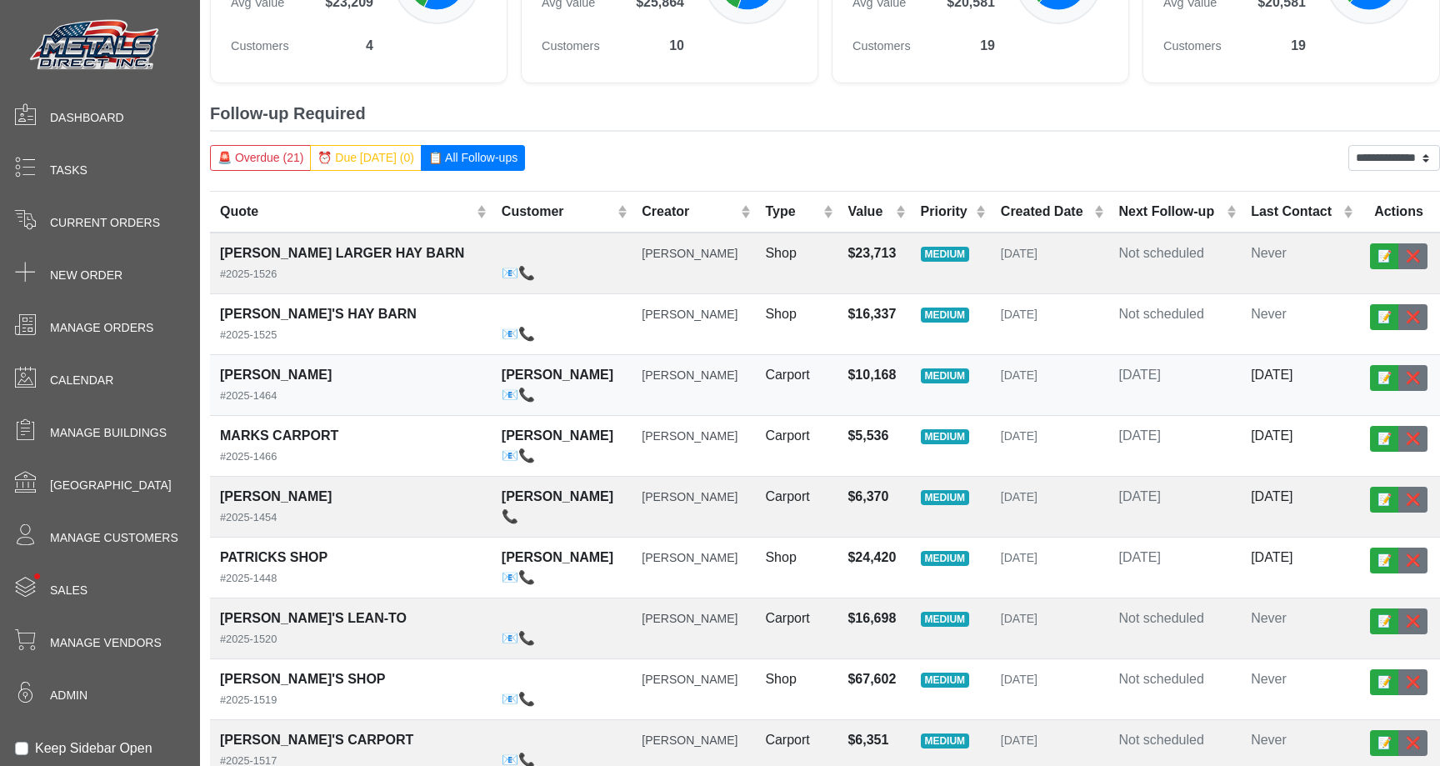
click at [1149, 373] on span "[DATE]" at bounding box center [1140, 375] width 42 height 14
select select "******"
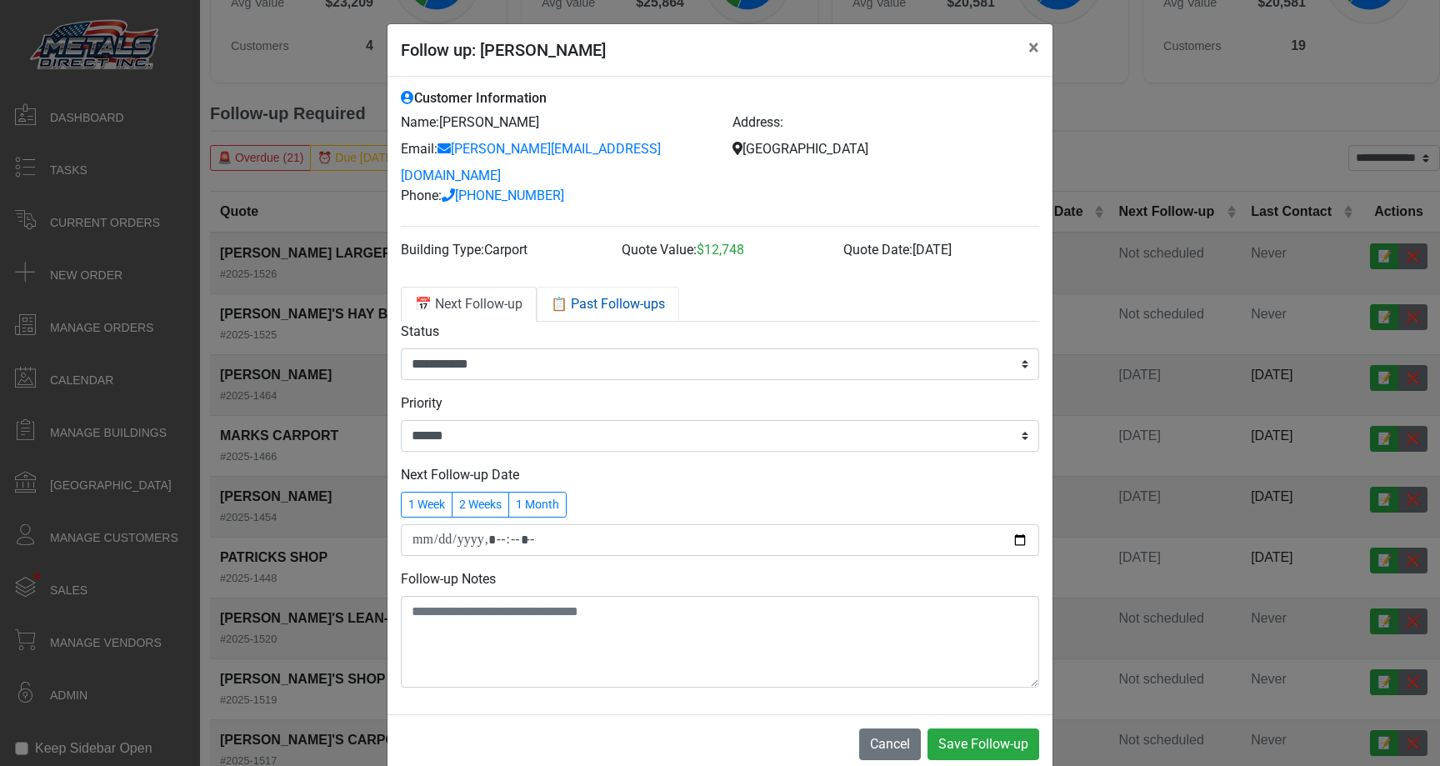
click at [631, 287] on link "📋 Past Follow-ups" at bounding box center [608, 304] width 143 height 35
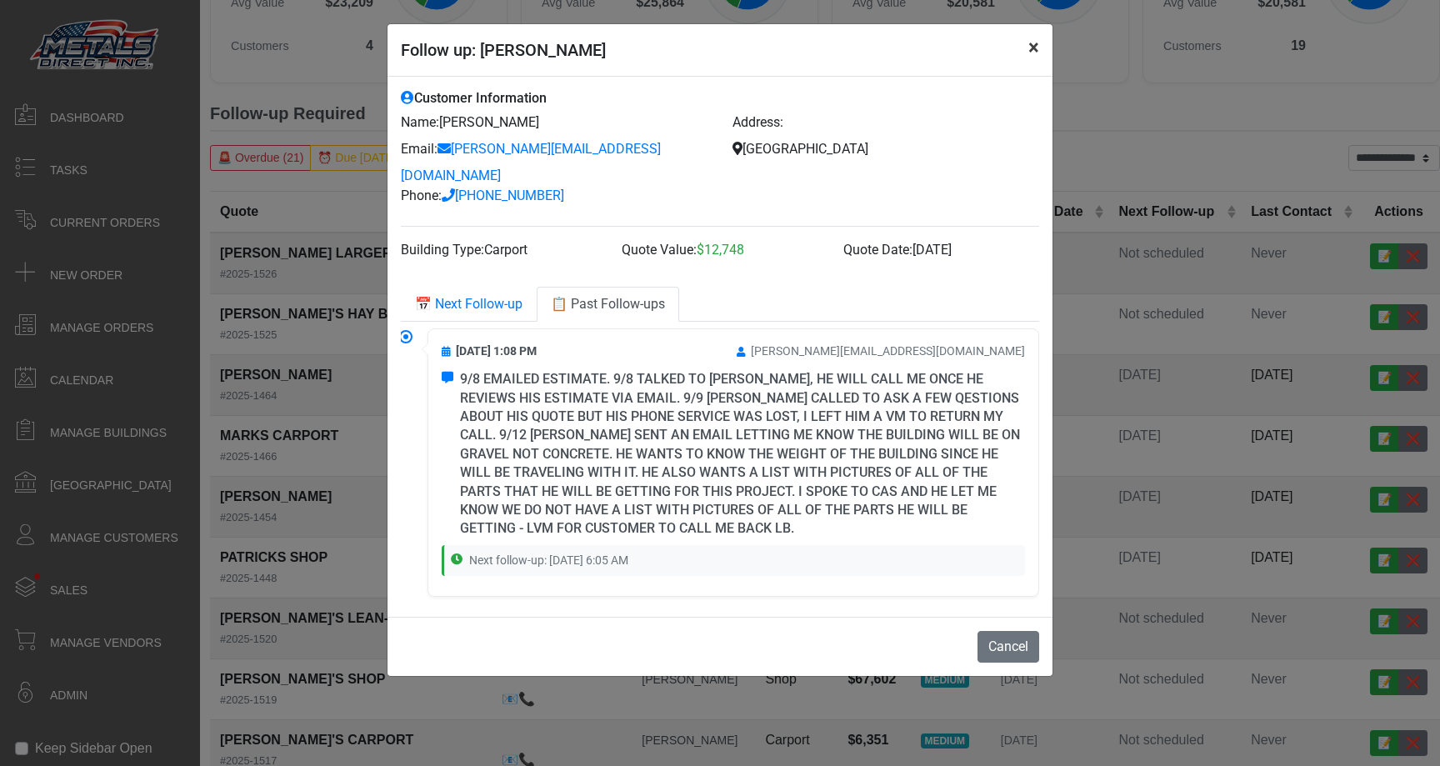
click at [1049, 46] on button "×" at bounding box center [1034, 47] width 38 height 47
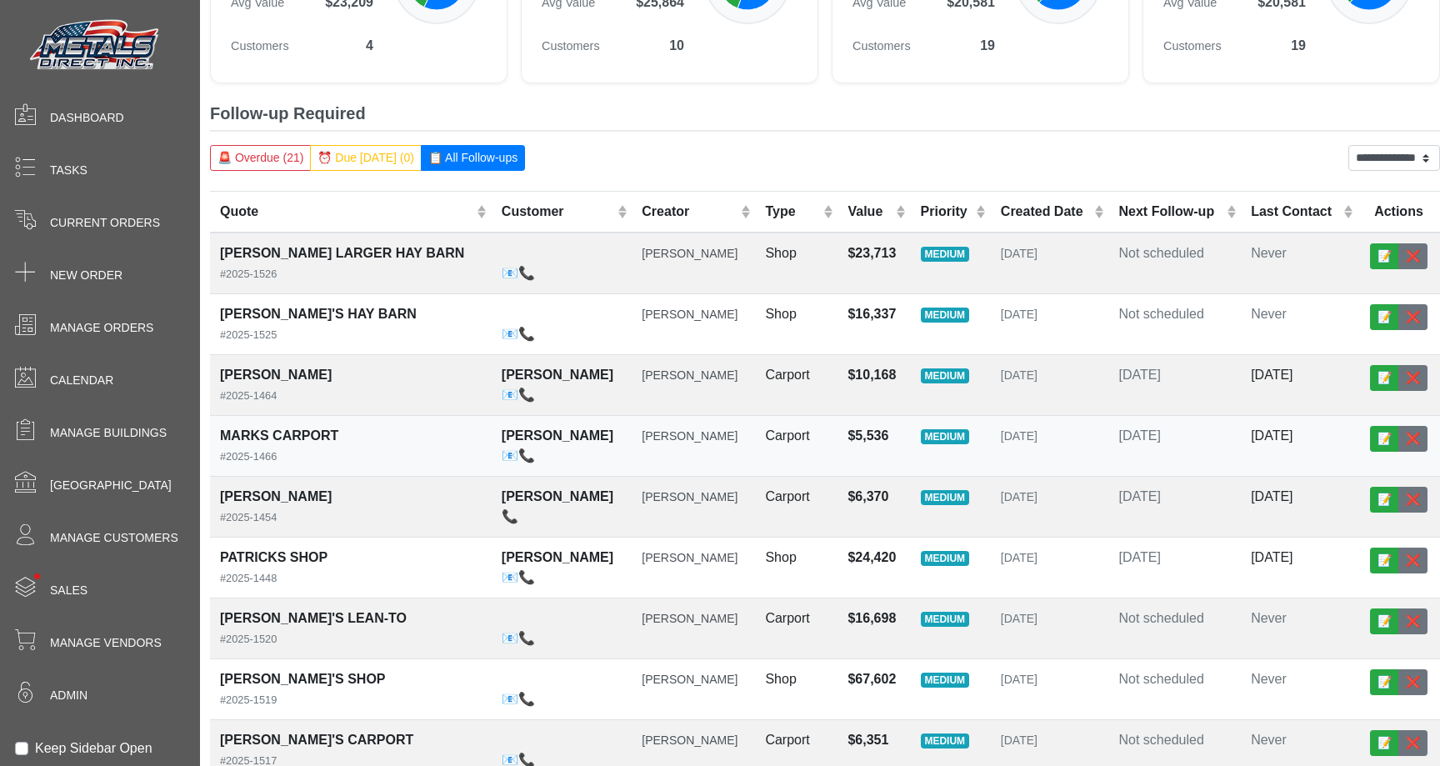
click at [1141, 460] on td "[DATE]" at bounding box center [1175, 446] width 133 height 61
select select "******"
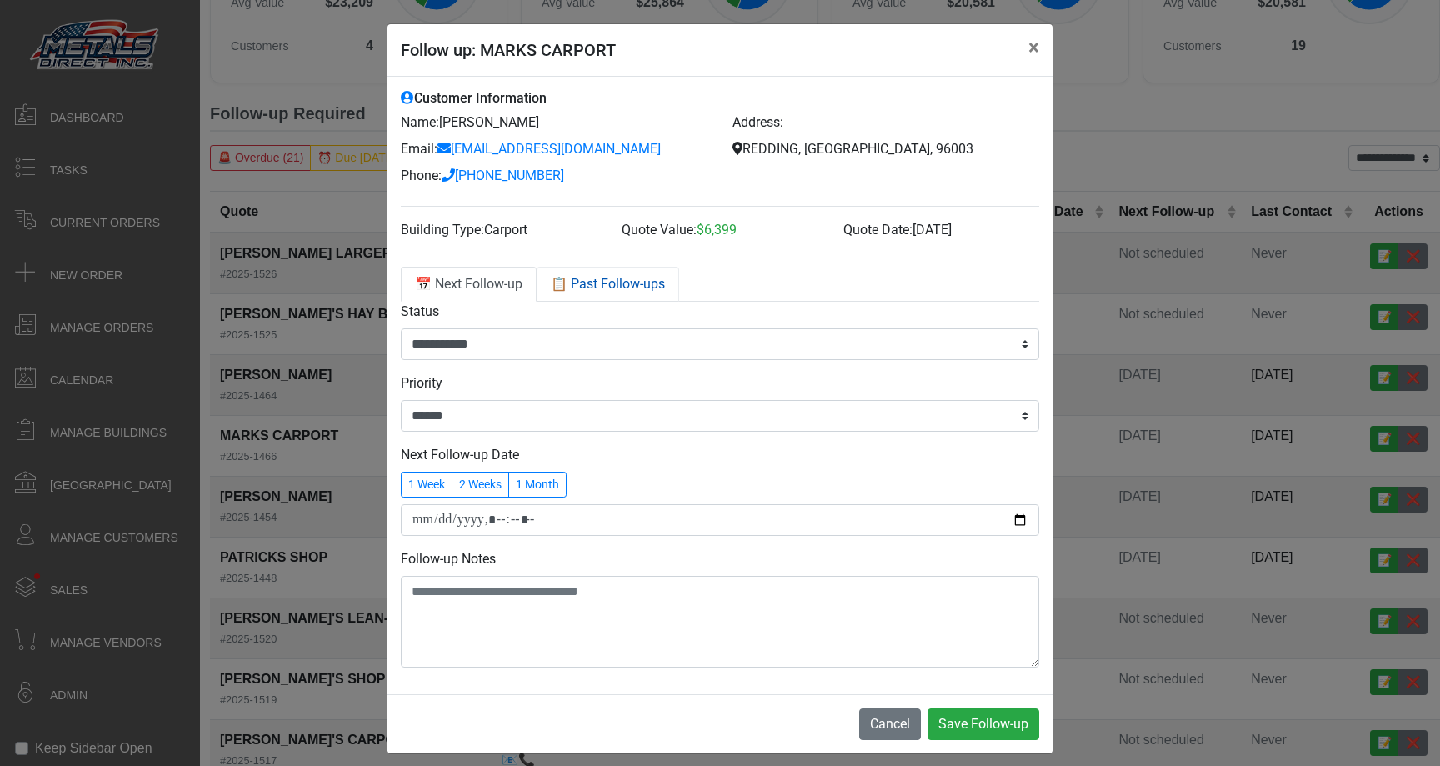
click at [639, 292] on link "📋 Past Follow-ups" at bounding box center [608, 284] width 143 height 35
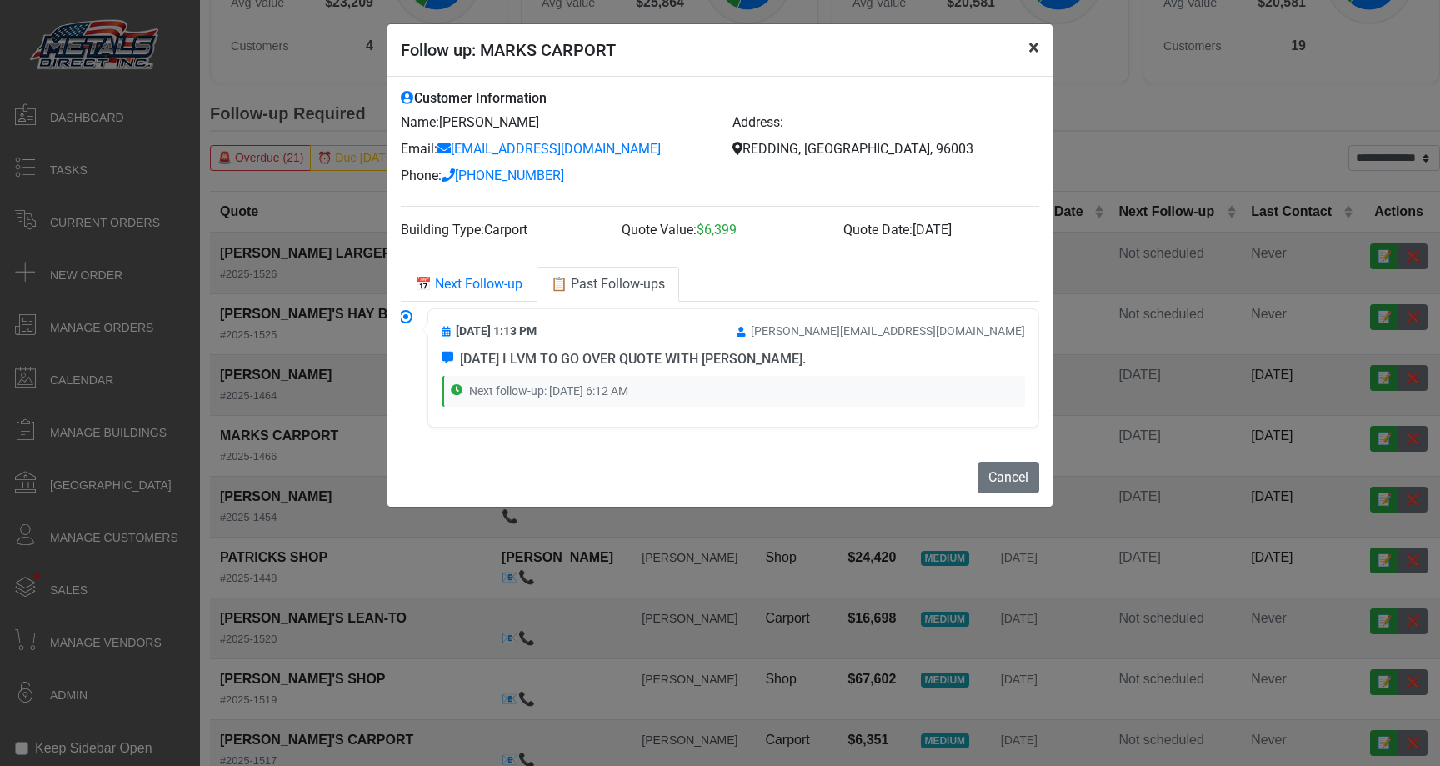
click at [1033, 50] on button "×" at bounding box center [1034, 47] width 38 height 47
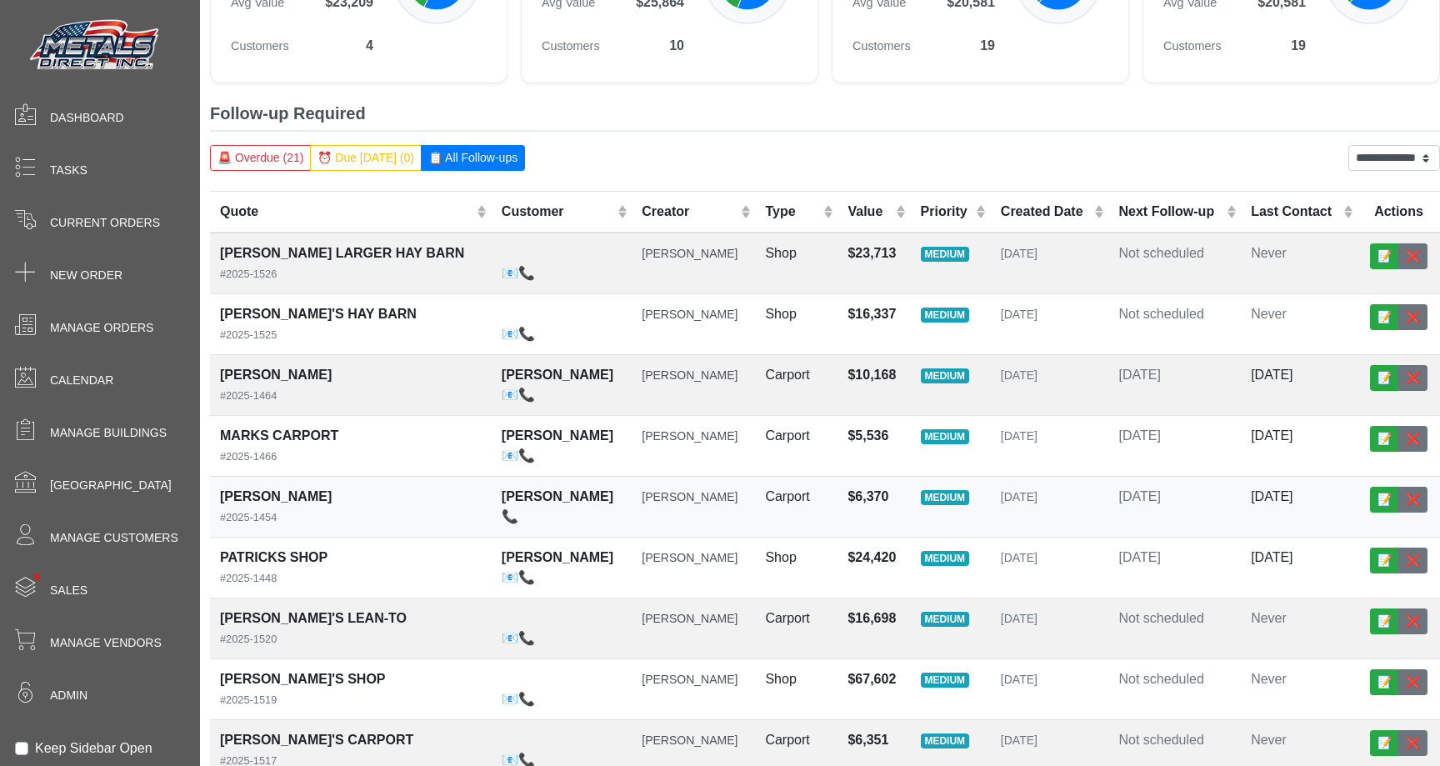
click at [518, 523] on div "📞" at bounding box center [562, 517] width 120 height 20
select select "******"
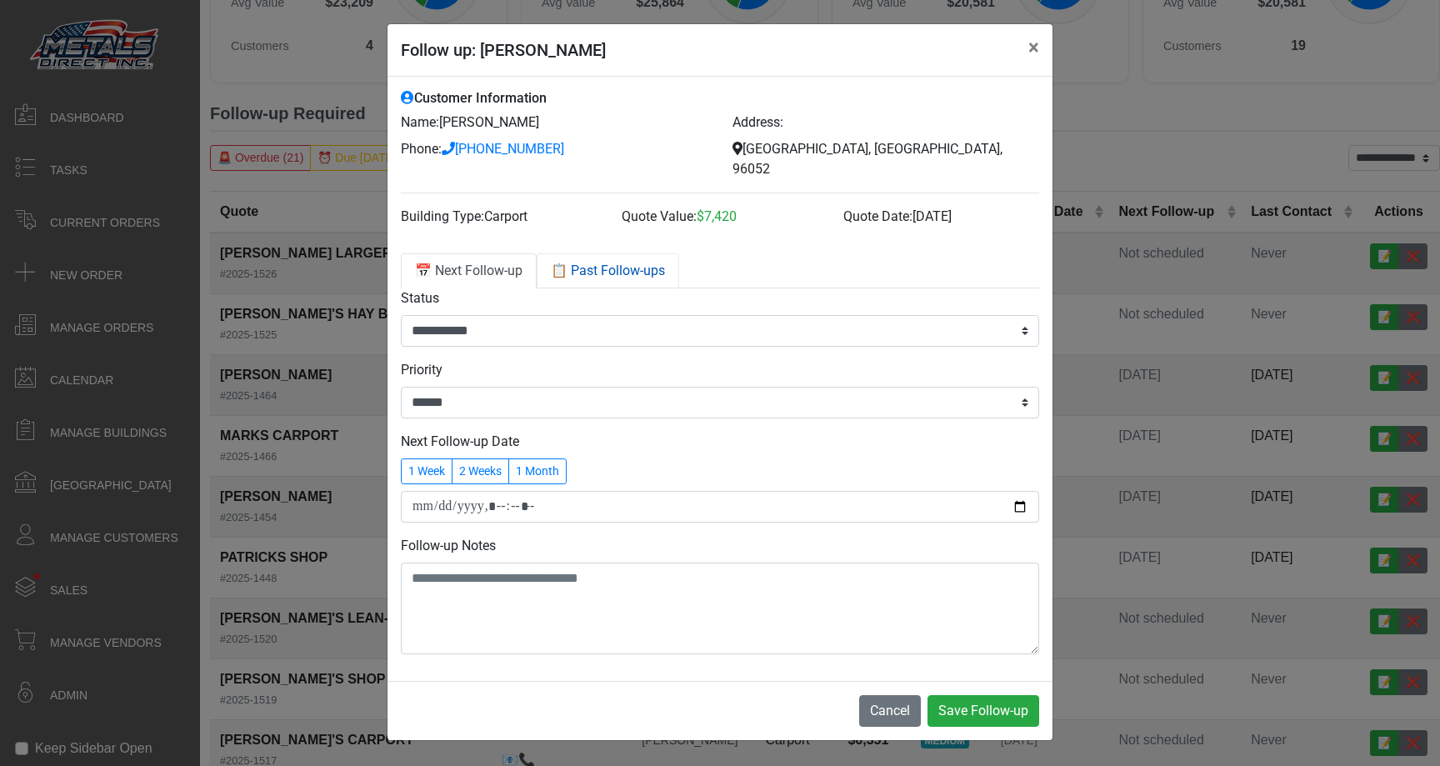
click at [669, 260] on link "📋 Past Follow-ups" at bounding box center [608, 270] width 143 height 35
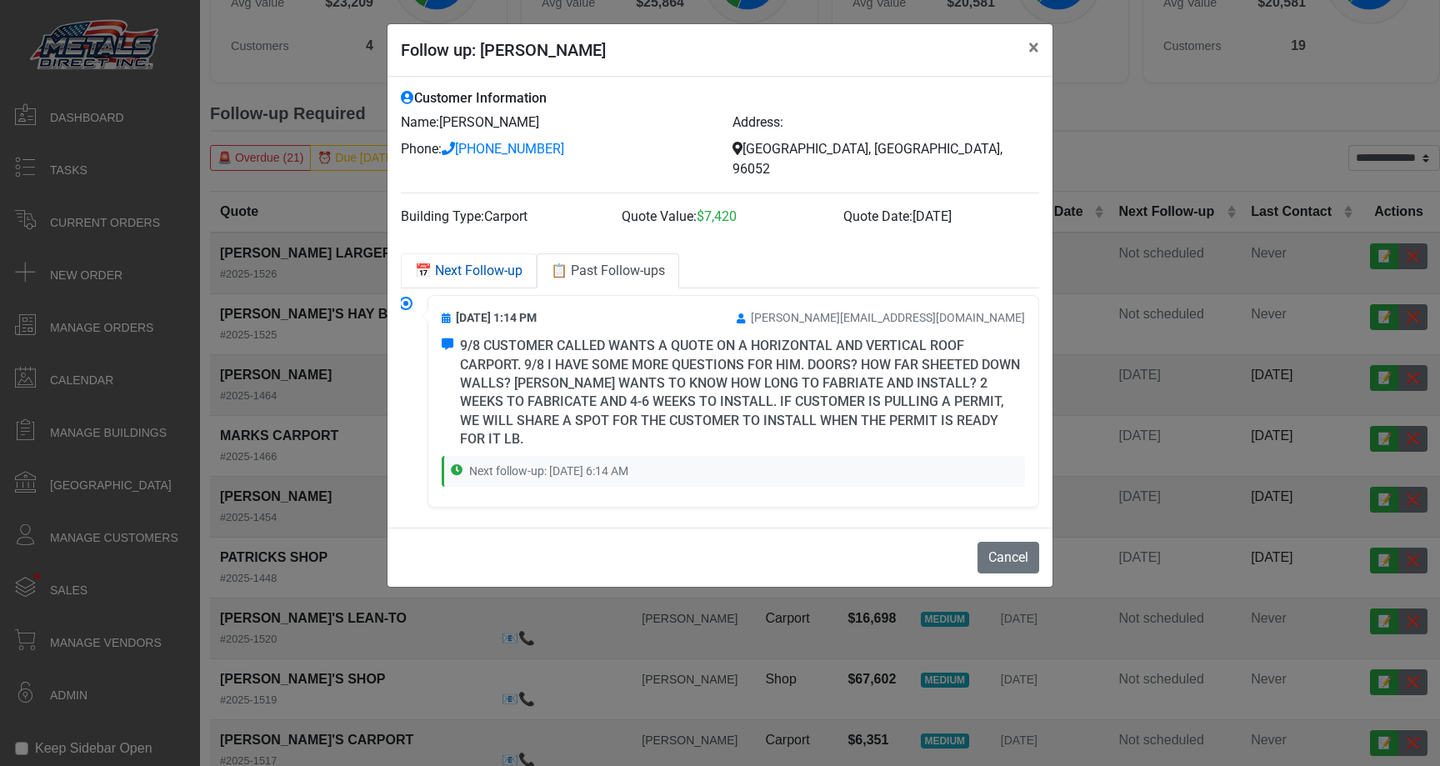
click at [499, 260] on link "📅 Next Follow-up" at bounding box center [469, 270] width 136 height 35
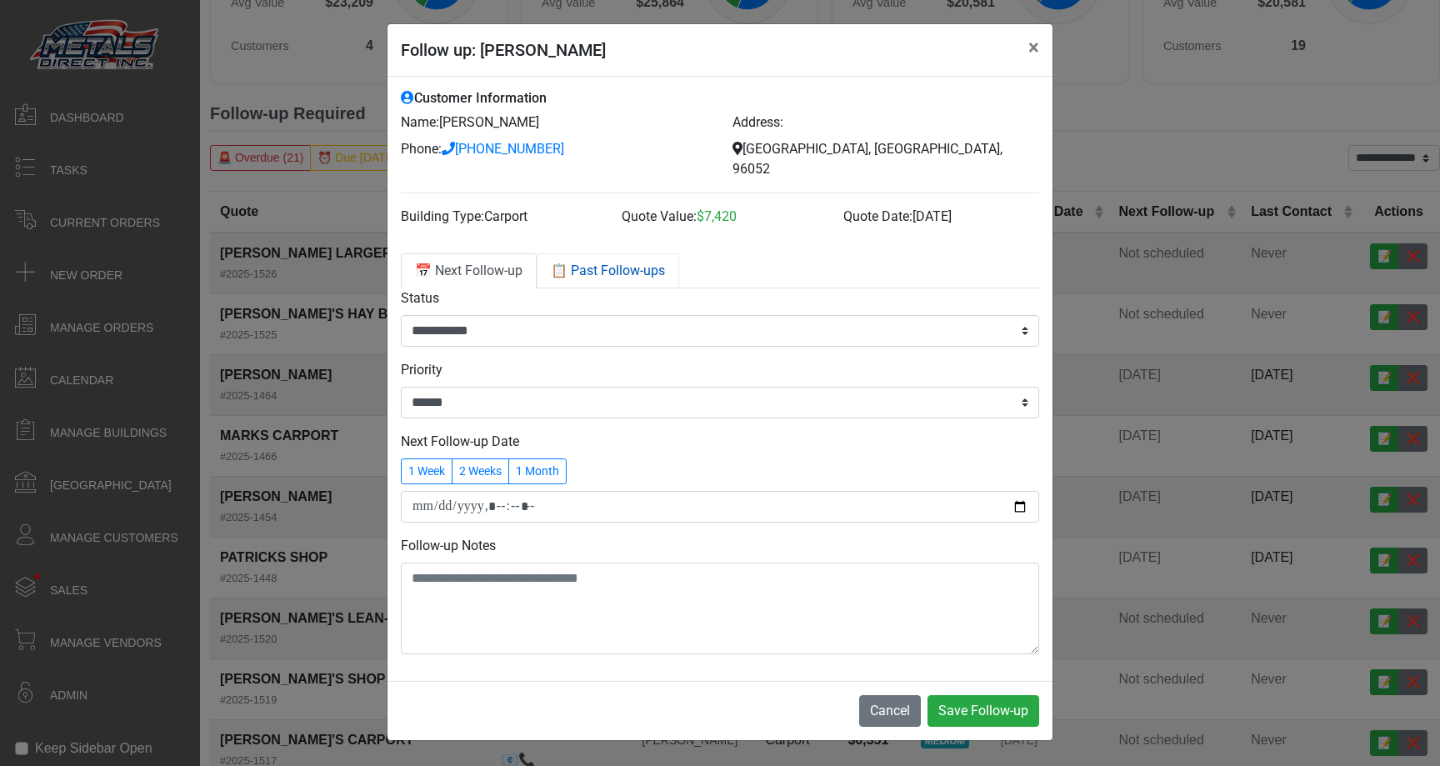
click at [594, 259] on link "📋 Past Follow-ups" at bounding box center [608, 270] width 143 height 35
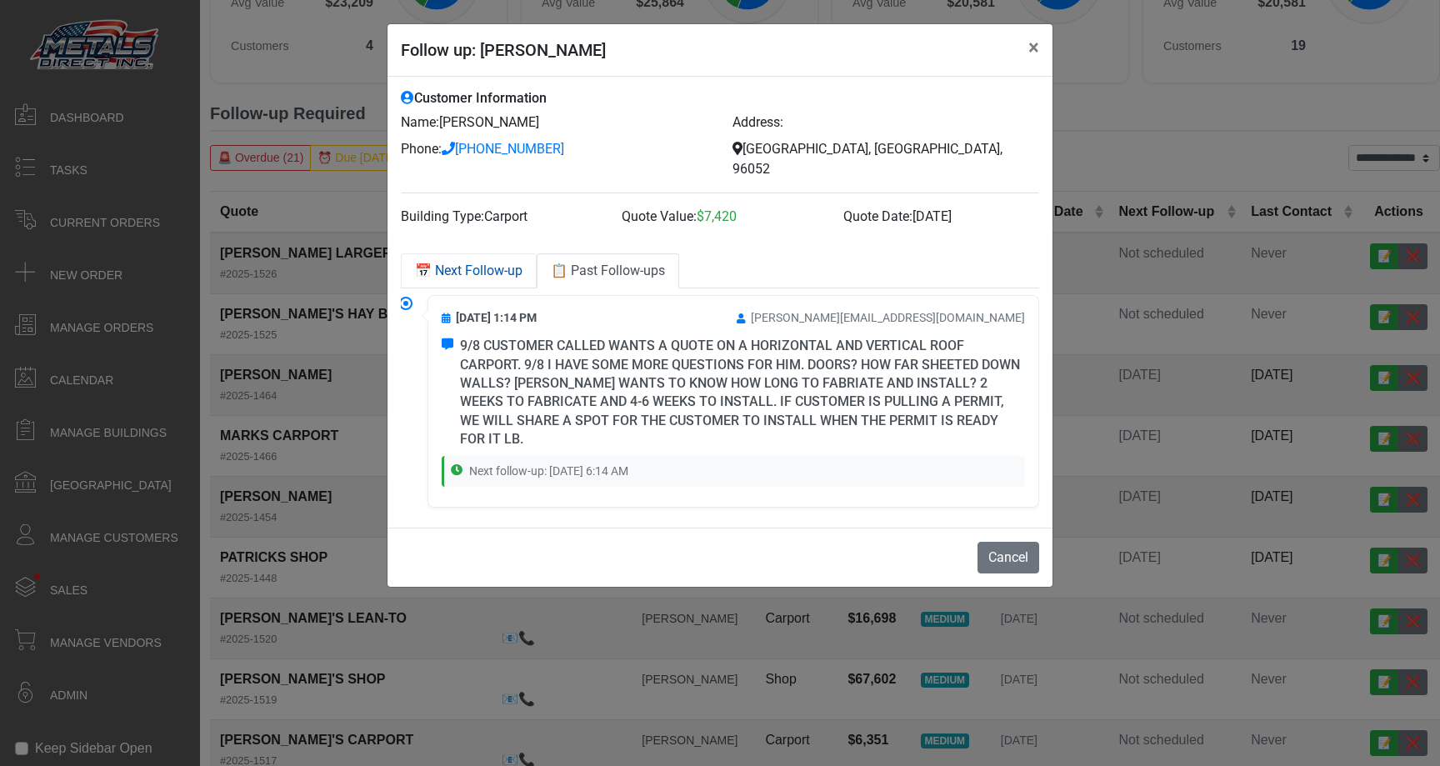
click at [452, 260] on link "📅 Next Follow-up" at bounding box center [469, 270] width 136 height 35
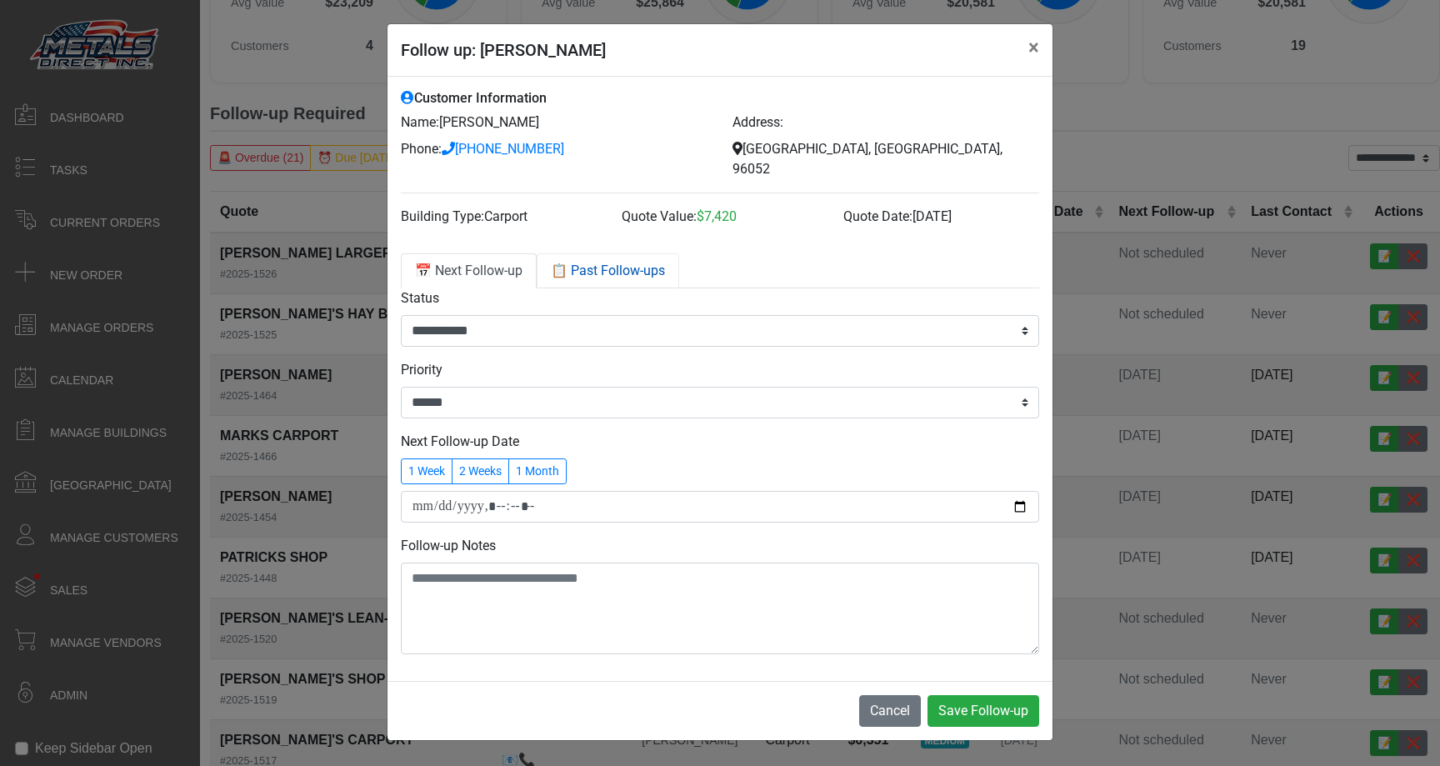
click at [594, 253] on link "📋 Past Follow-ups" at bounding box center [608, 270] width 143 height 35
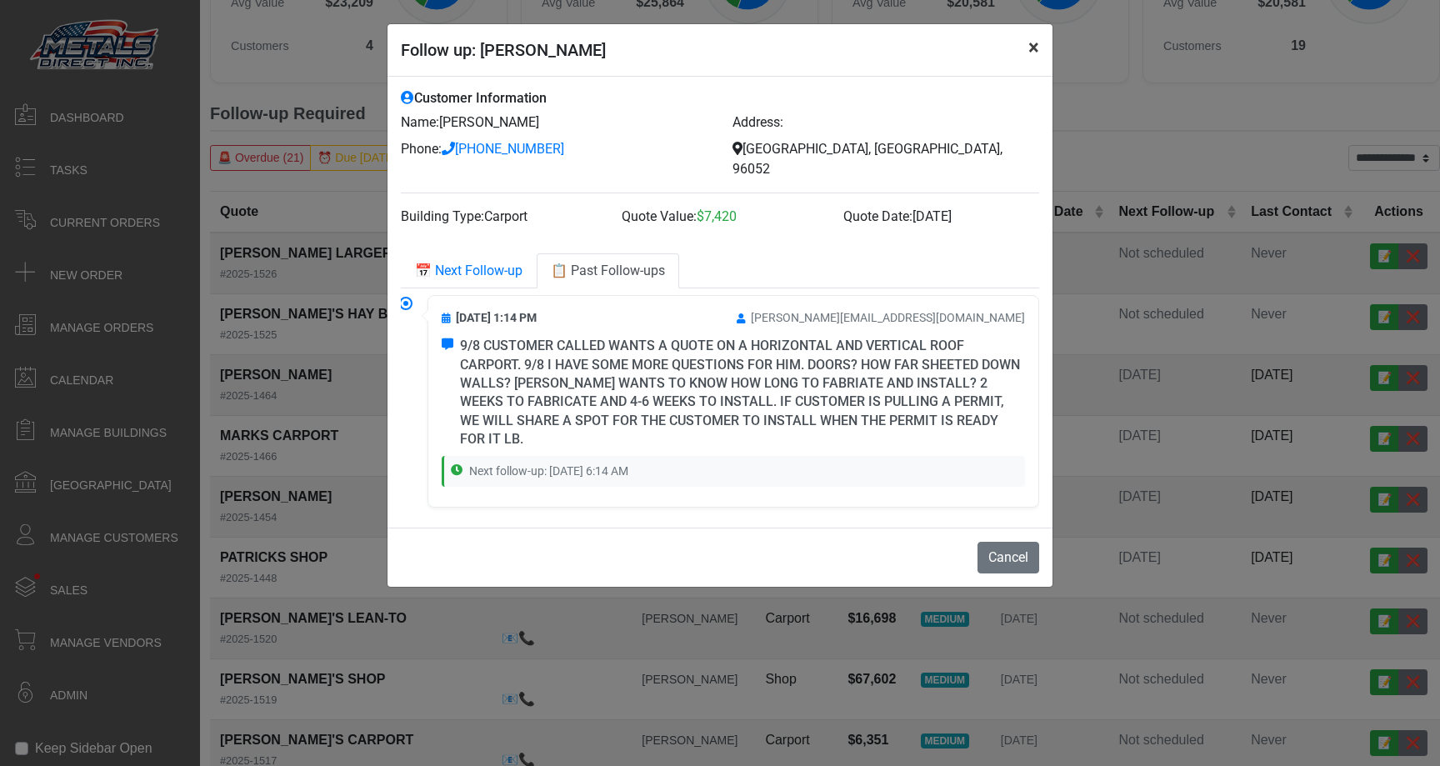
click at [1025, 53] on button "×" at bounding box center [1034, 47] width 38 height 47
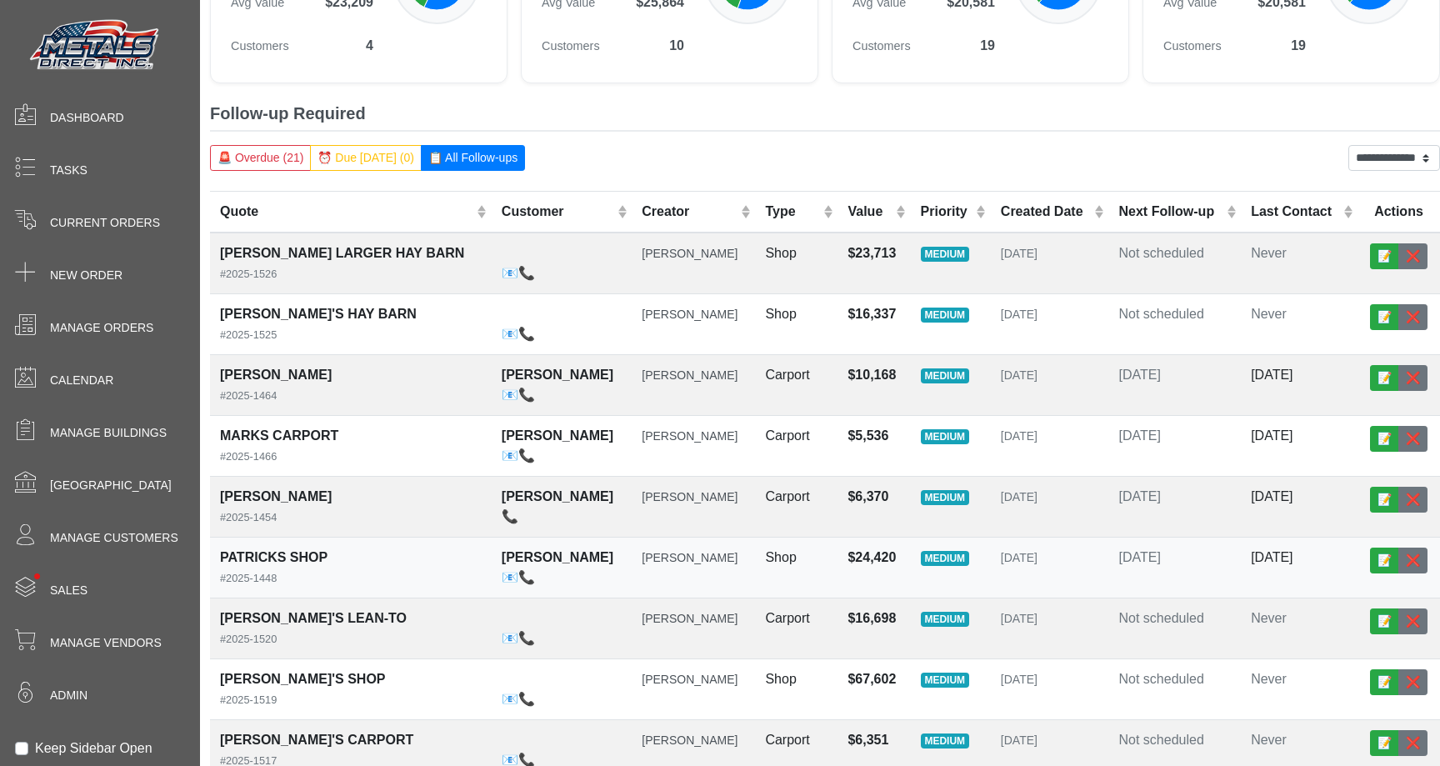
click at [761, 580] on td "Shop" at bounding box center [796, 568] width 83 height 61
select select "******"
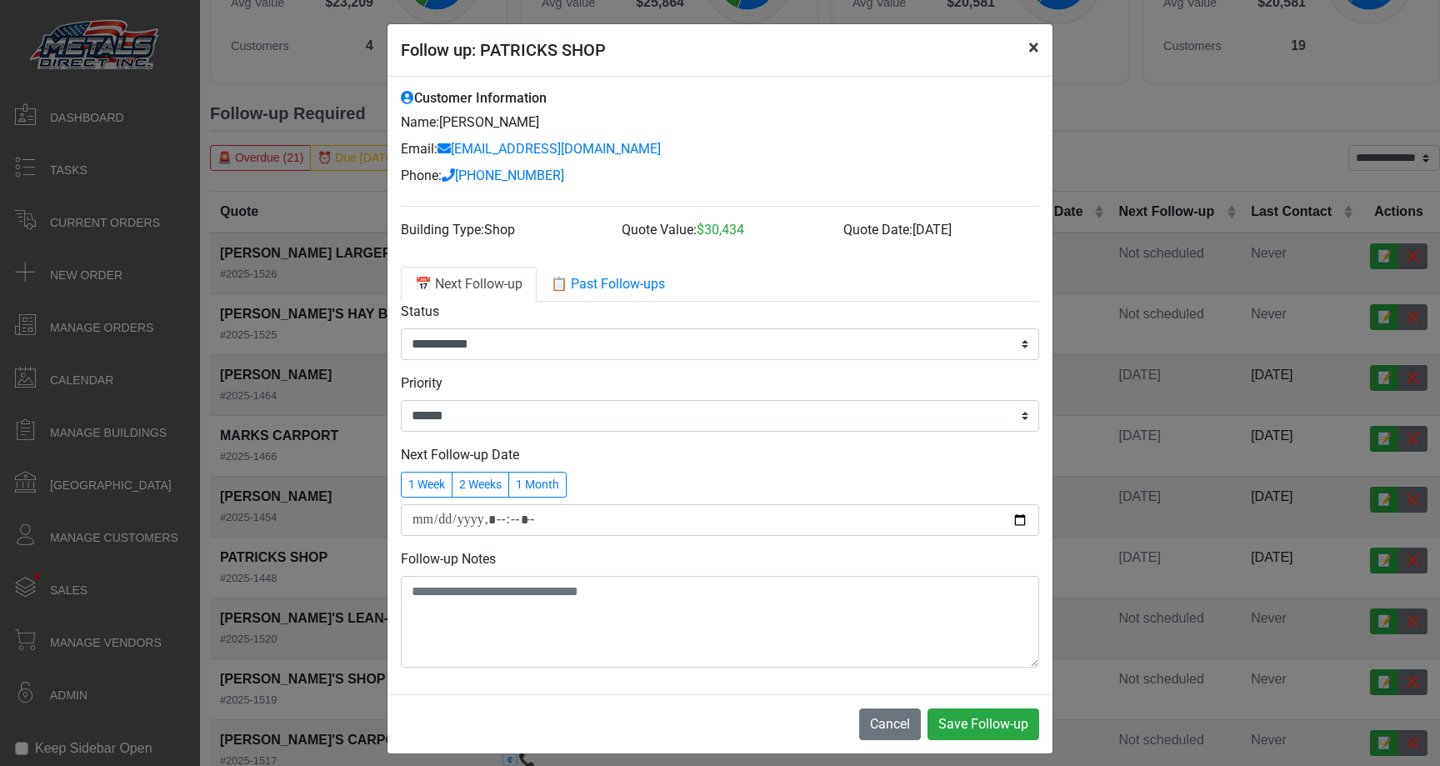
click at [1039, 50] on button "×" at bounding box center [1034, 47] width 38 height 47
select select "******"
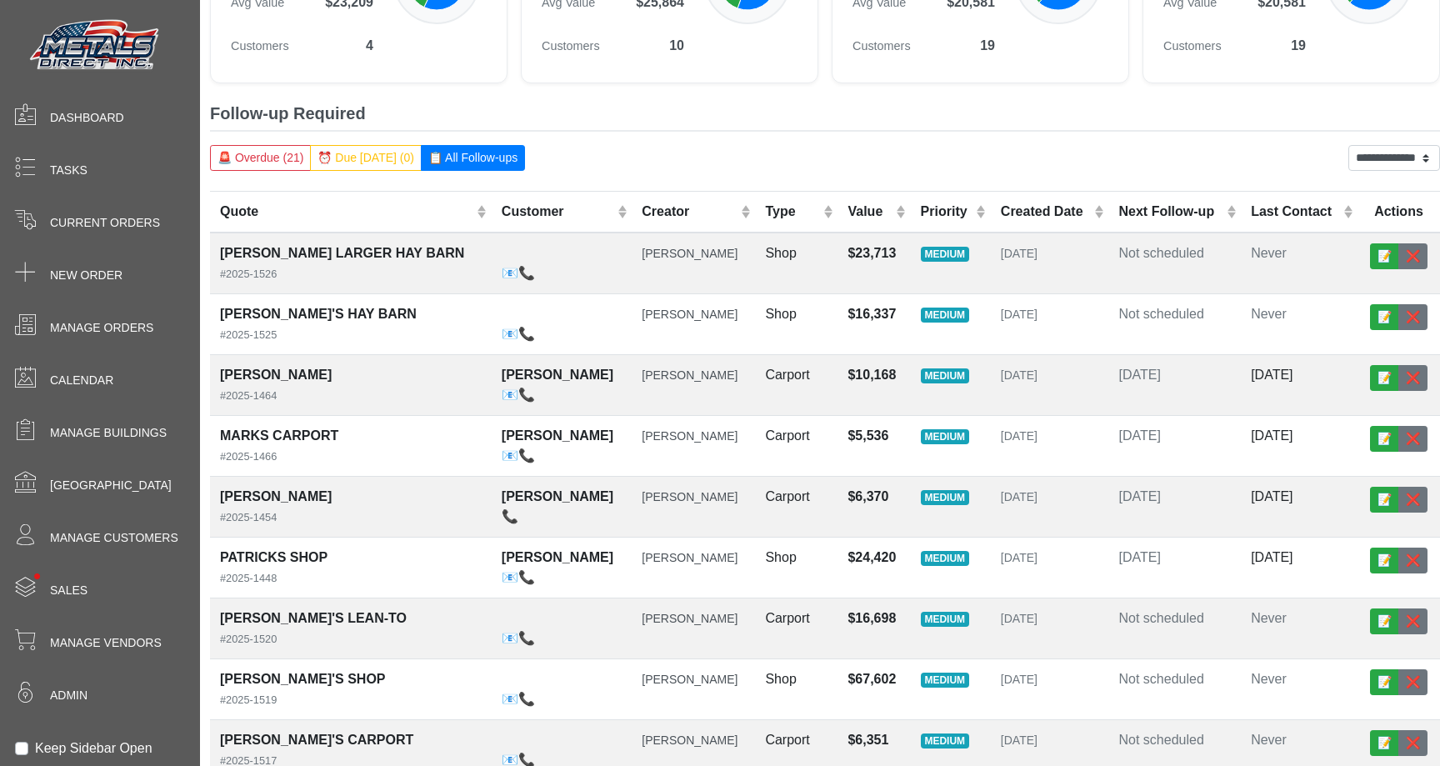
click at [1004, 152] on div "**********" at bounding box center [825, 158] width 1230 height 26
click at [697, 159] on div "**********" at bounding box center [825, 158] width 1230 height 26
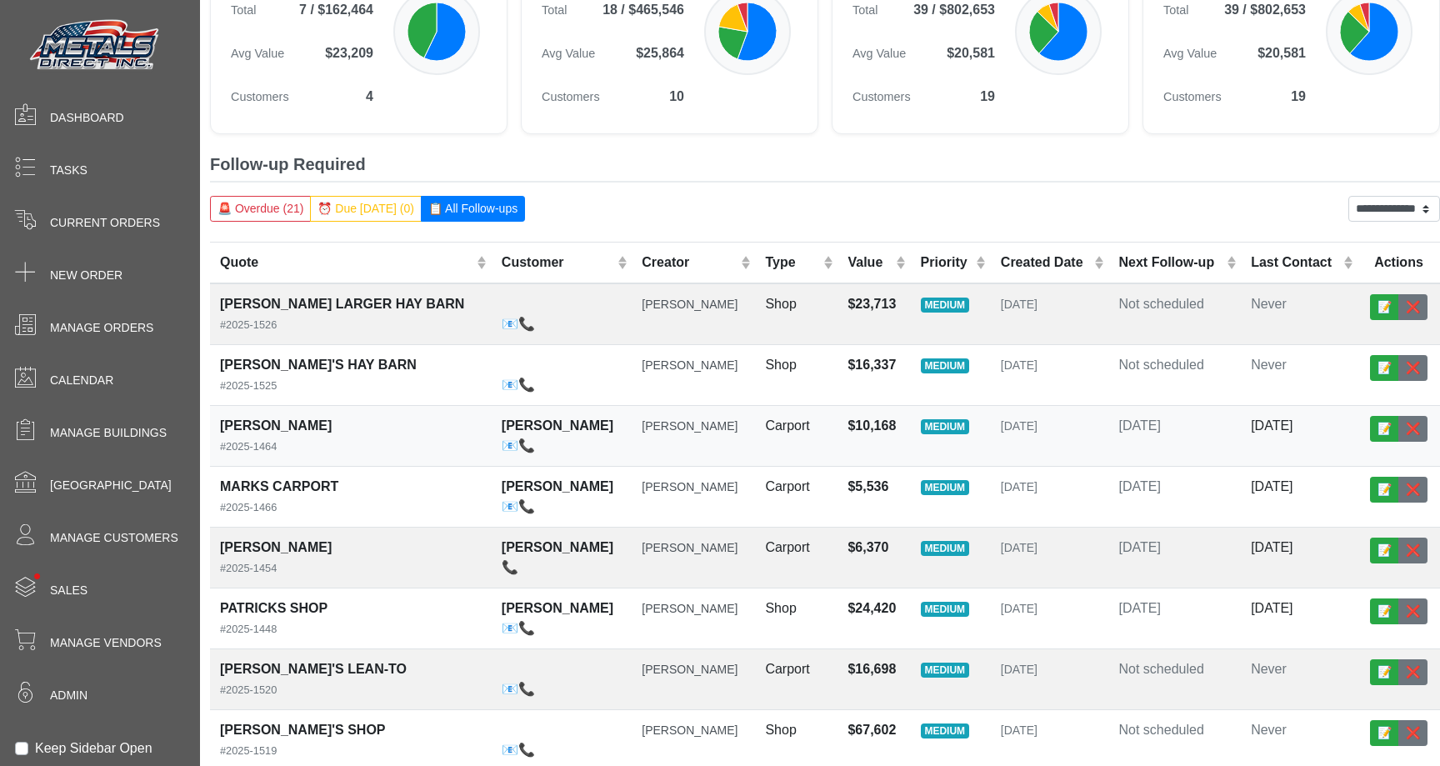
scroll to position [271, 0]
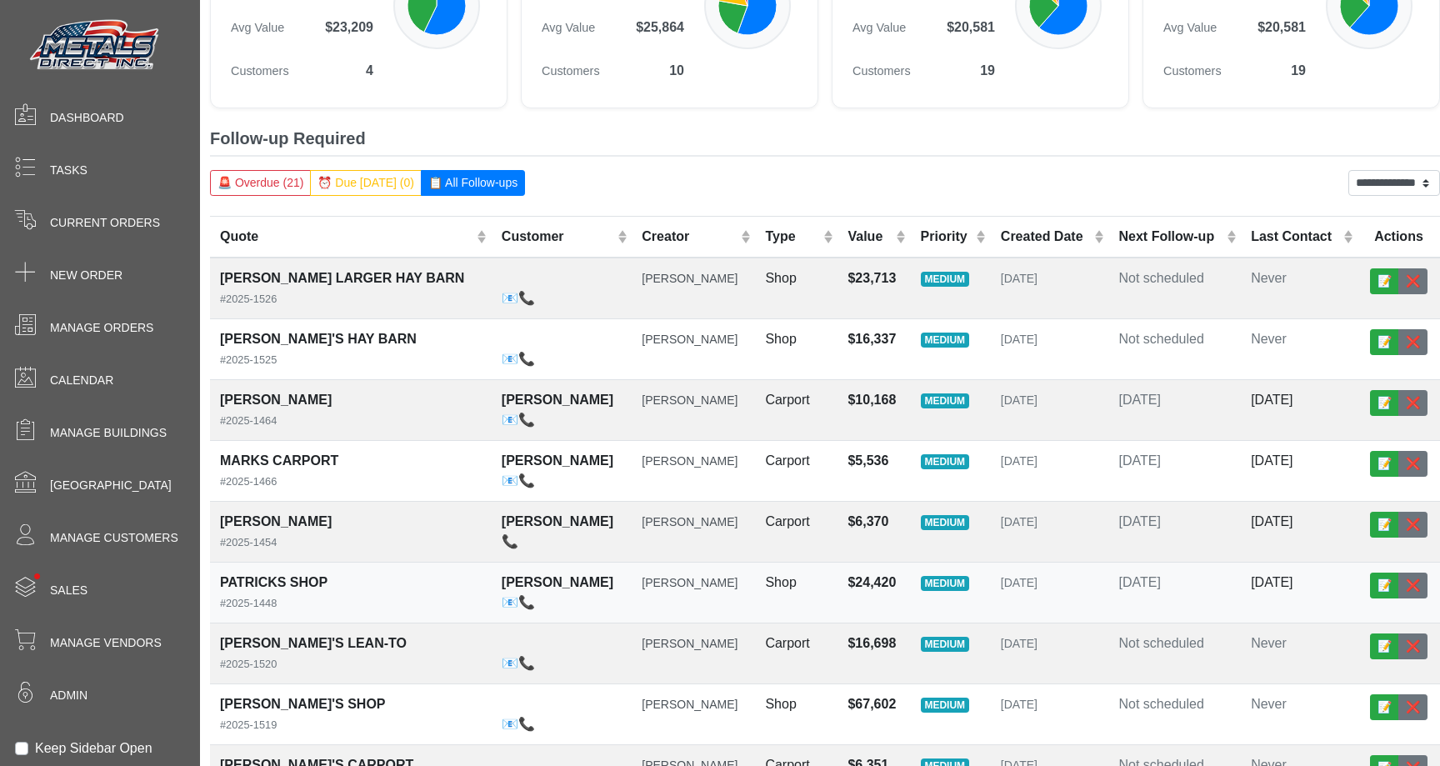
click at [996, 619] on td "[DATE]" at bounding box center [1050, 593] width 118 height 61
select select "******"
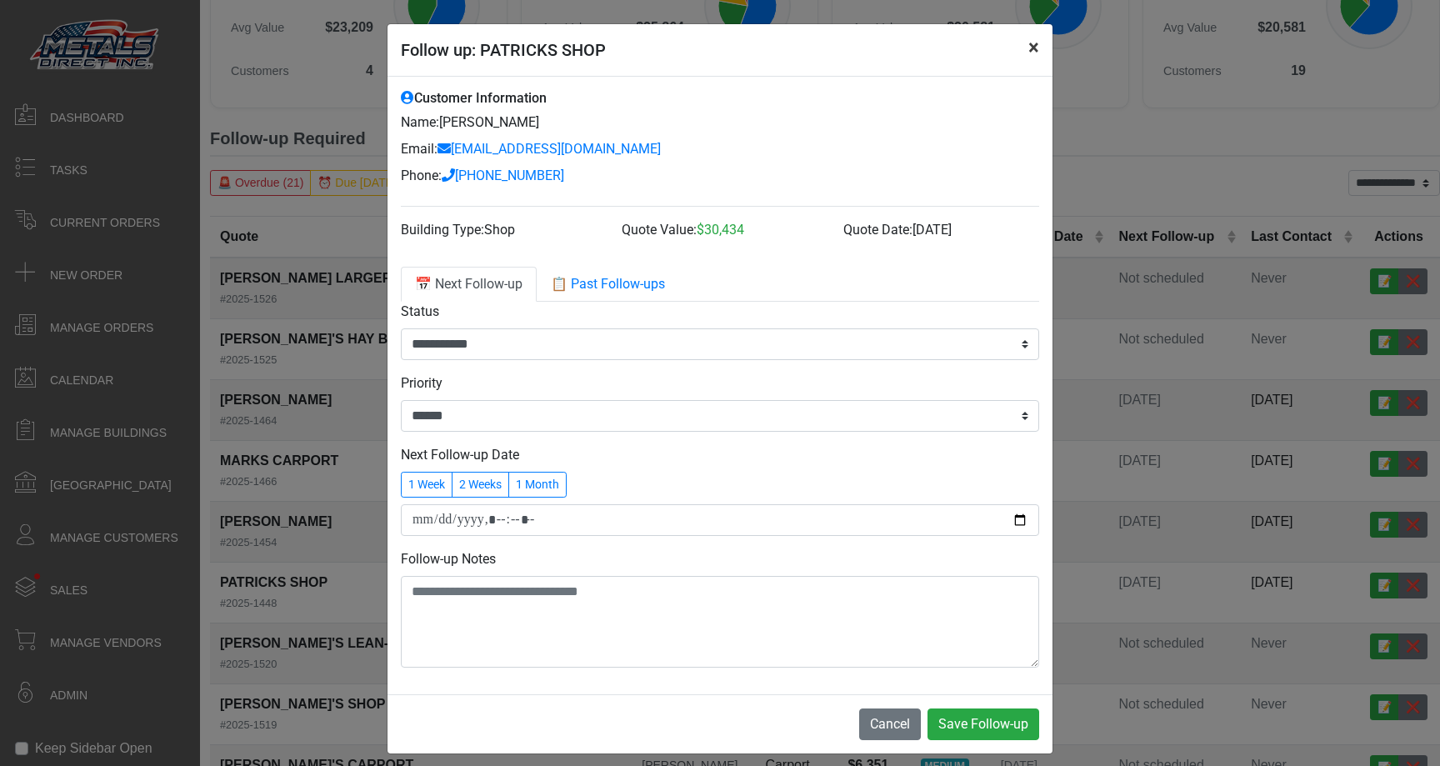
select select "******"
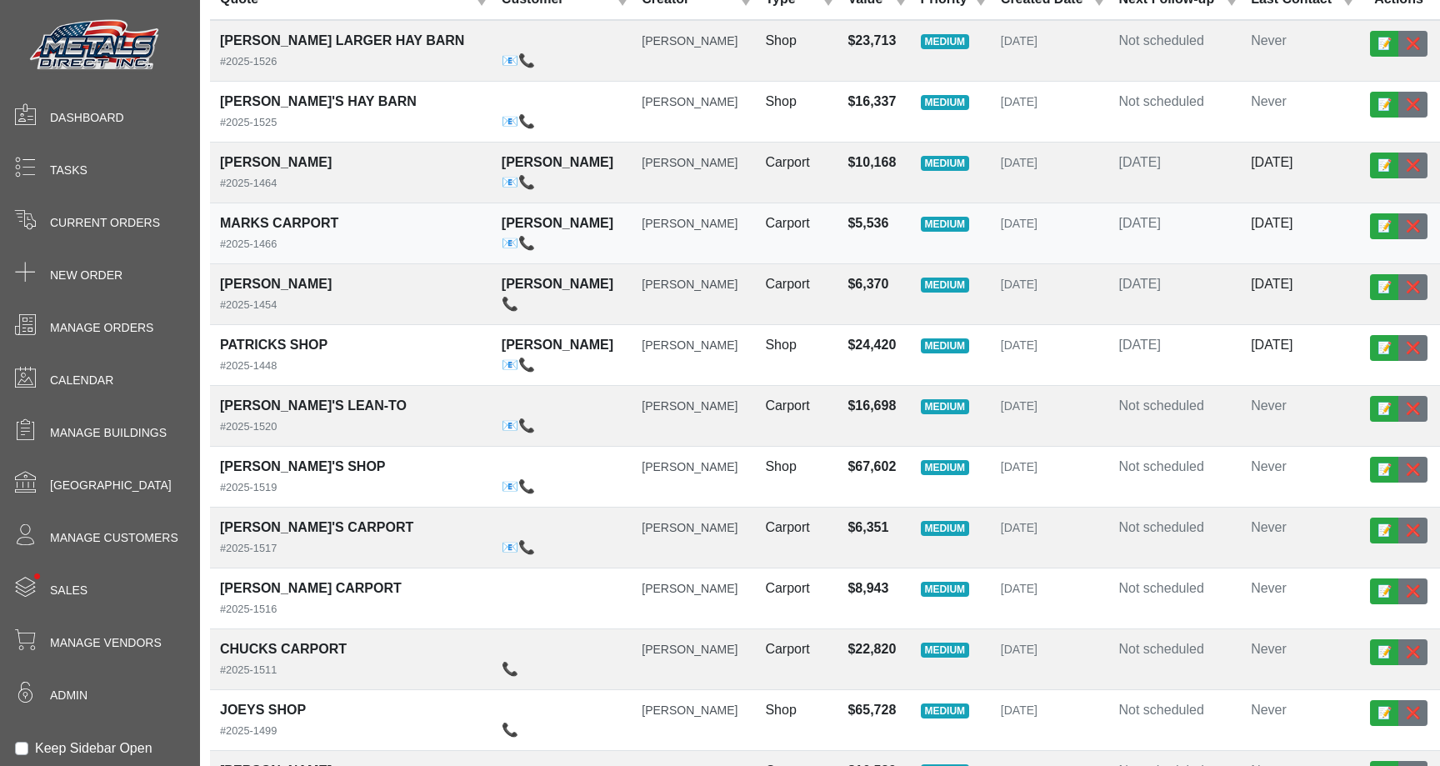
scroll to position [409, 0]
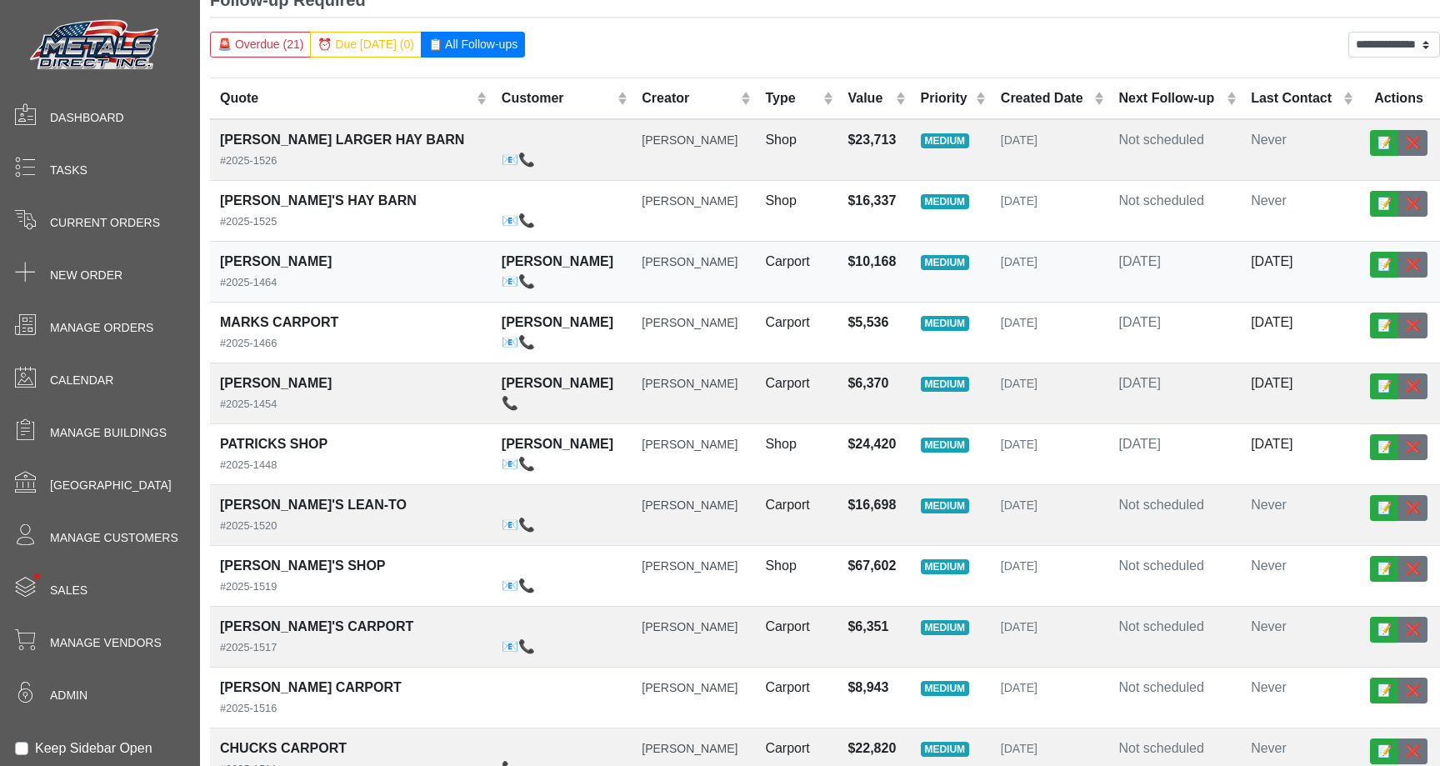
click at [1065, 263] on td "[DATE]" at bounding box center [1050, 272] width 118 height 61
select select "******"
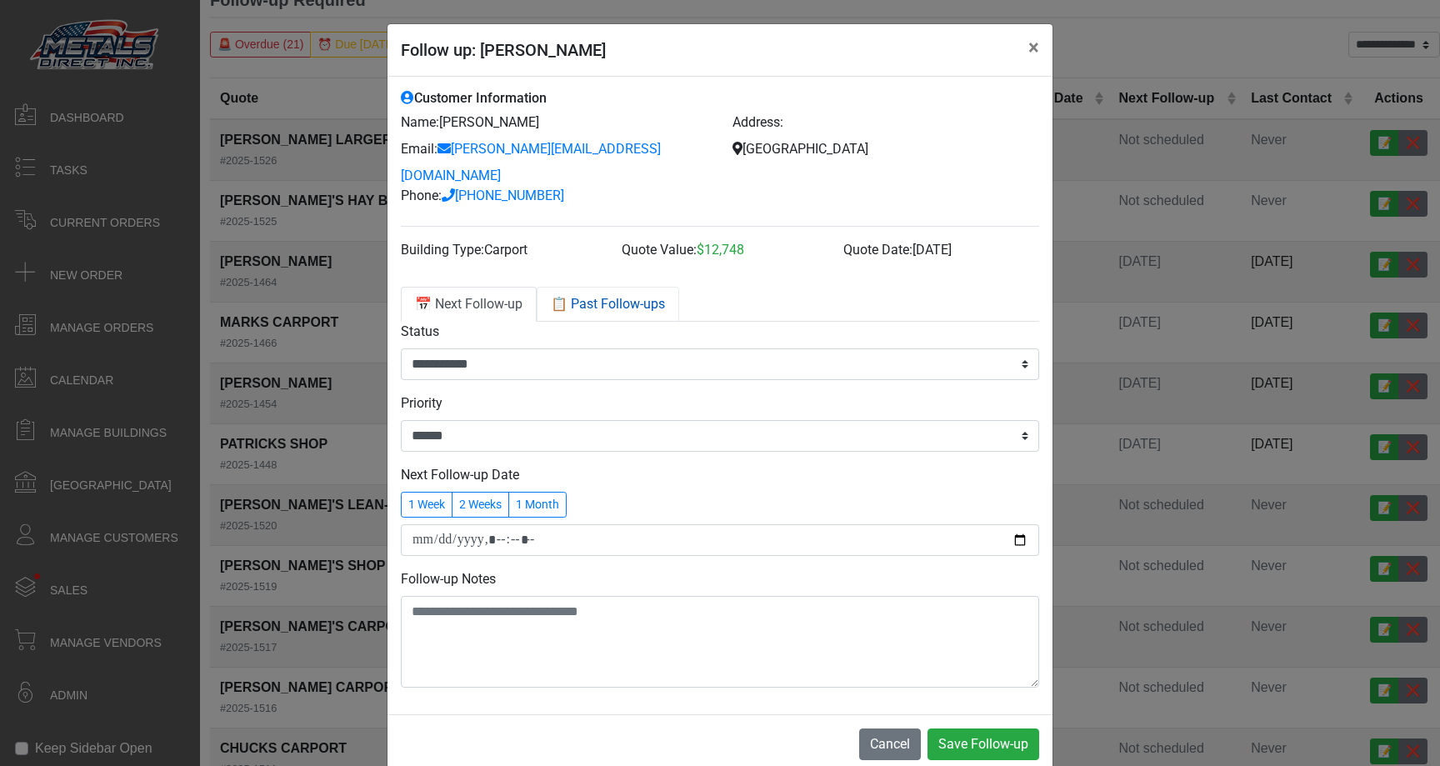
click at [590, 287] on link "📋 Past Follow-ups" at bounding box center [608, 304] width 143 height 35
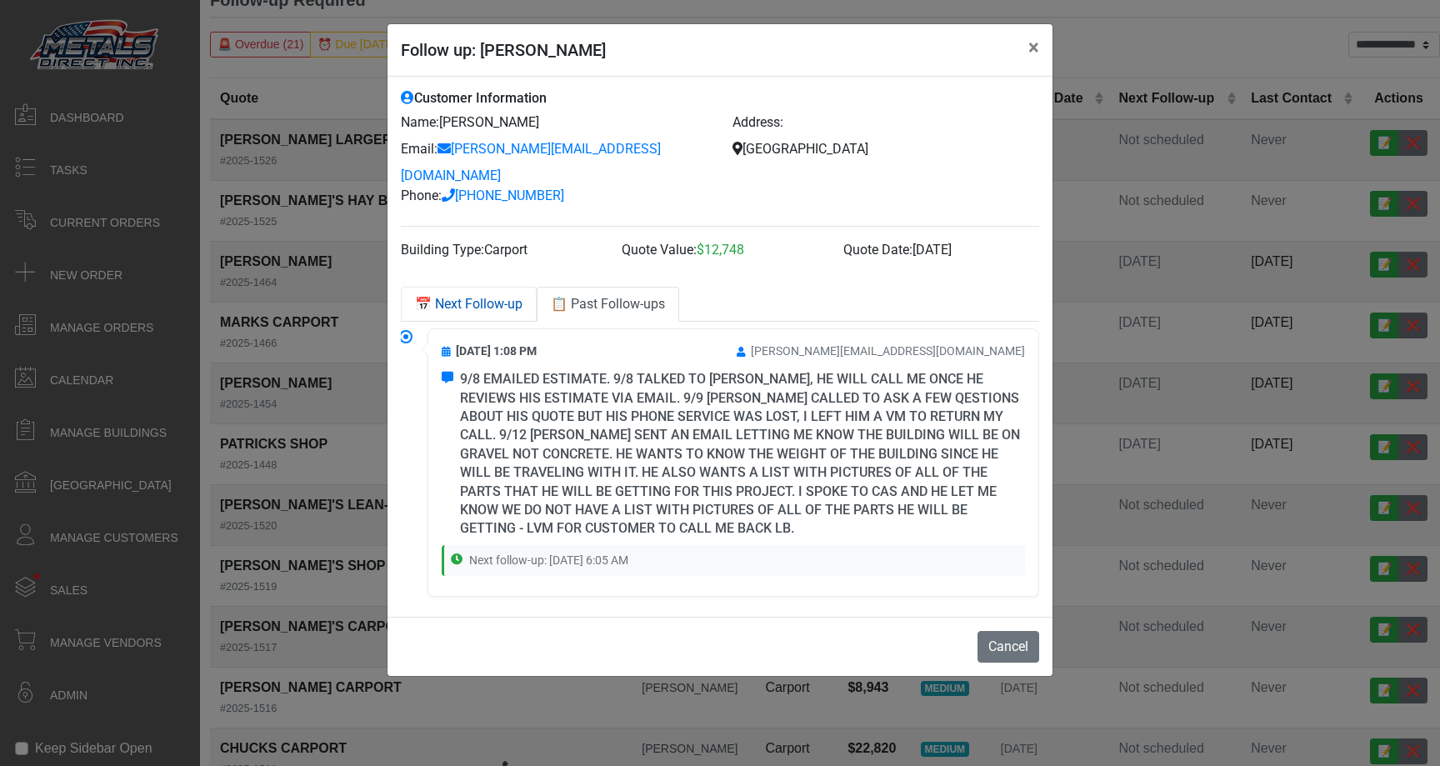
click at [468, 287] on link "📅 Next Follow-up" at bounding box center [469, 304] width 136 height 35
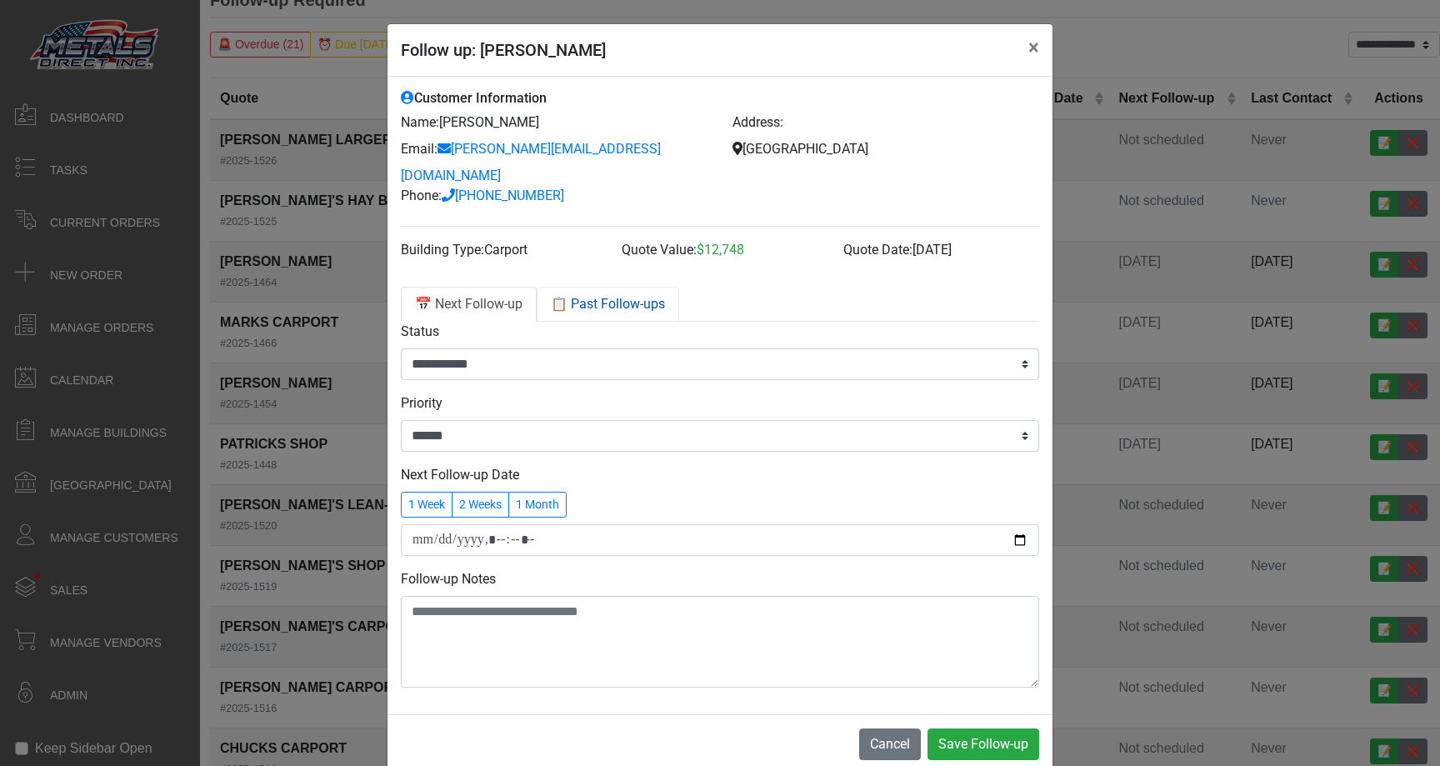
click at [577, 287] on link "📋 Past Follow-ups" at bounding box center [608, 304] width 143 height 35
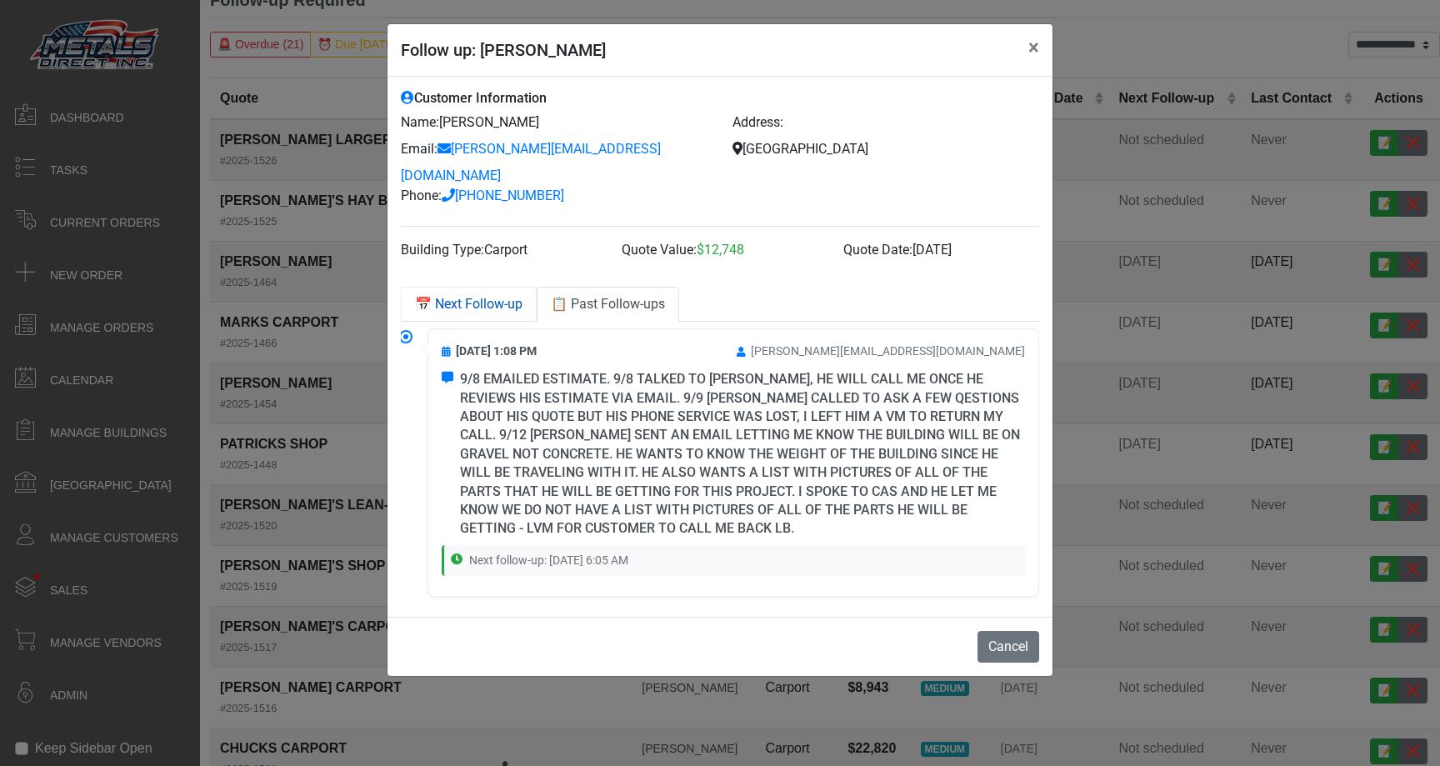
click at [480, 287] on link "📅 Next Follow-up" at bounding box center [469, 304] width 136 height 35
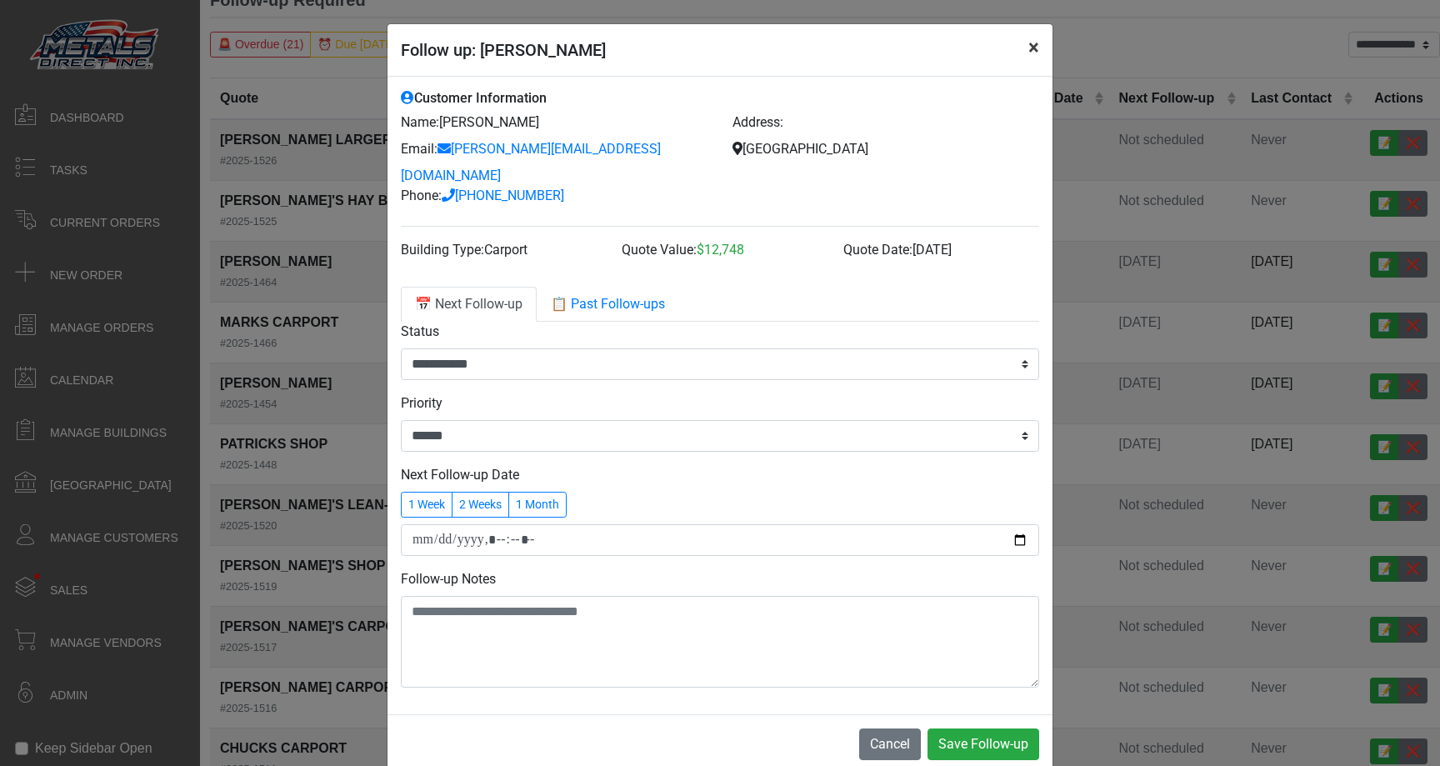
click at [1034, 45] on button "×" at bounding box center [1034, 47] width 38 height 47
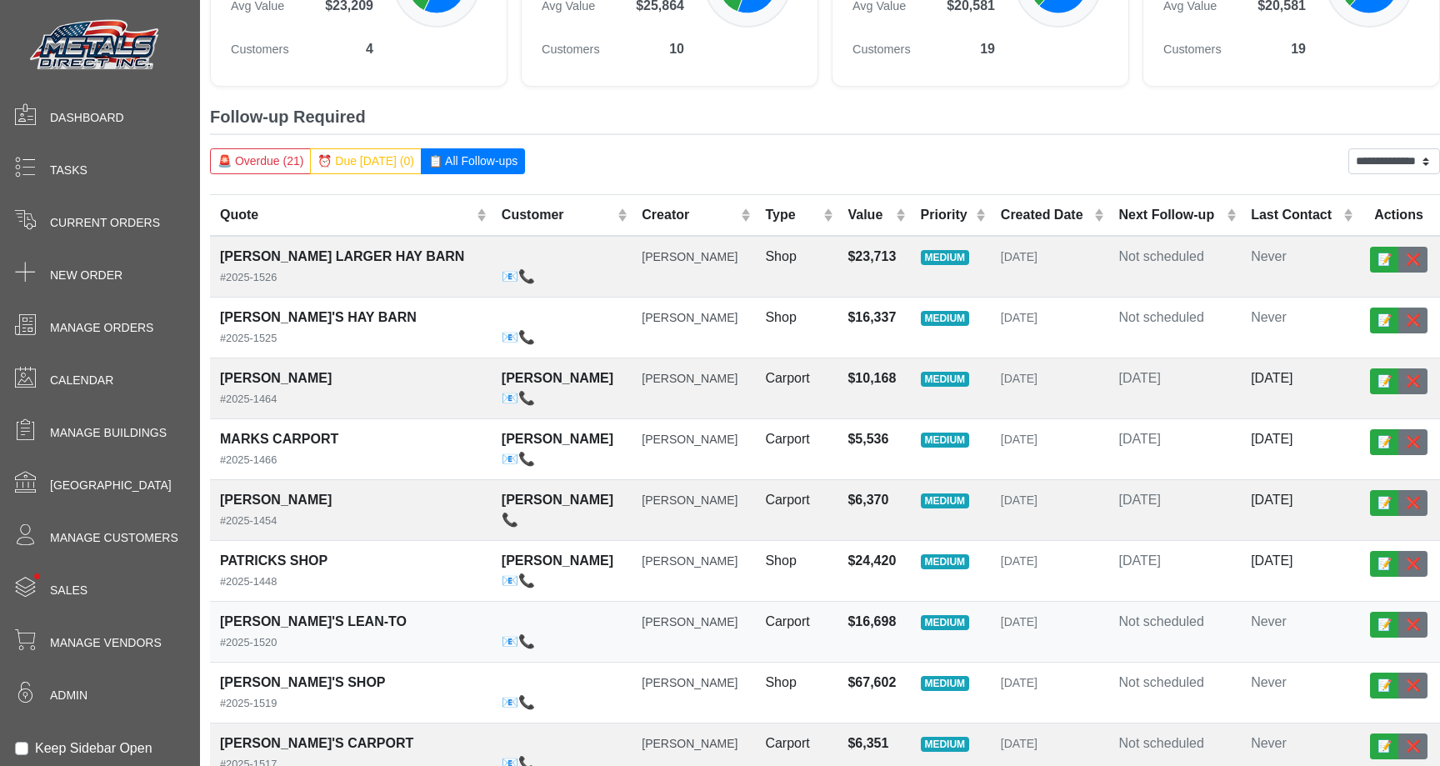
scroll to position [302, 0]
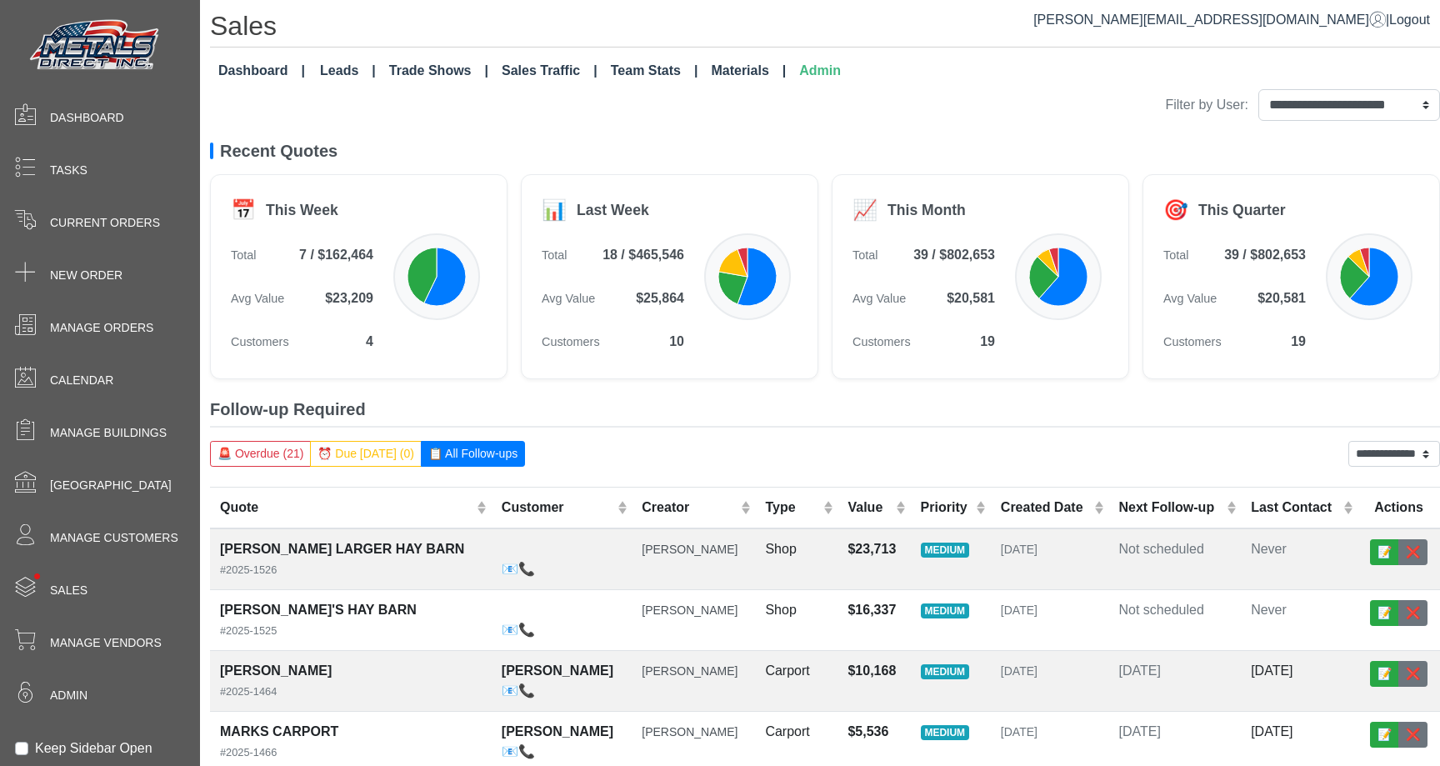
click at [743, 74] on link "Materials" at bounding box center [748, 70] width 88 height 33
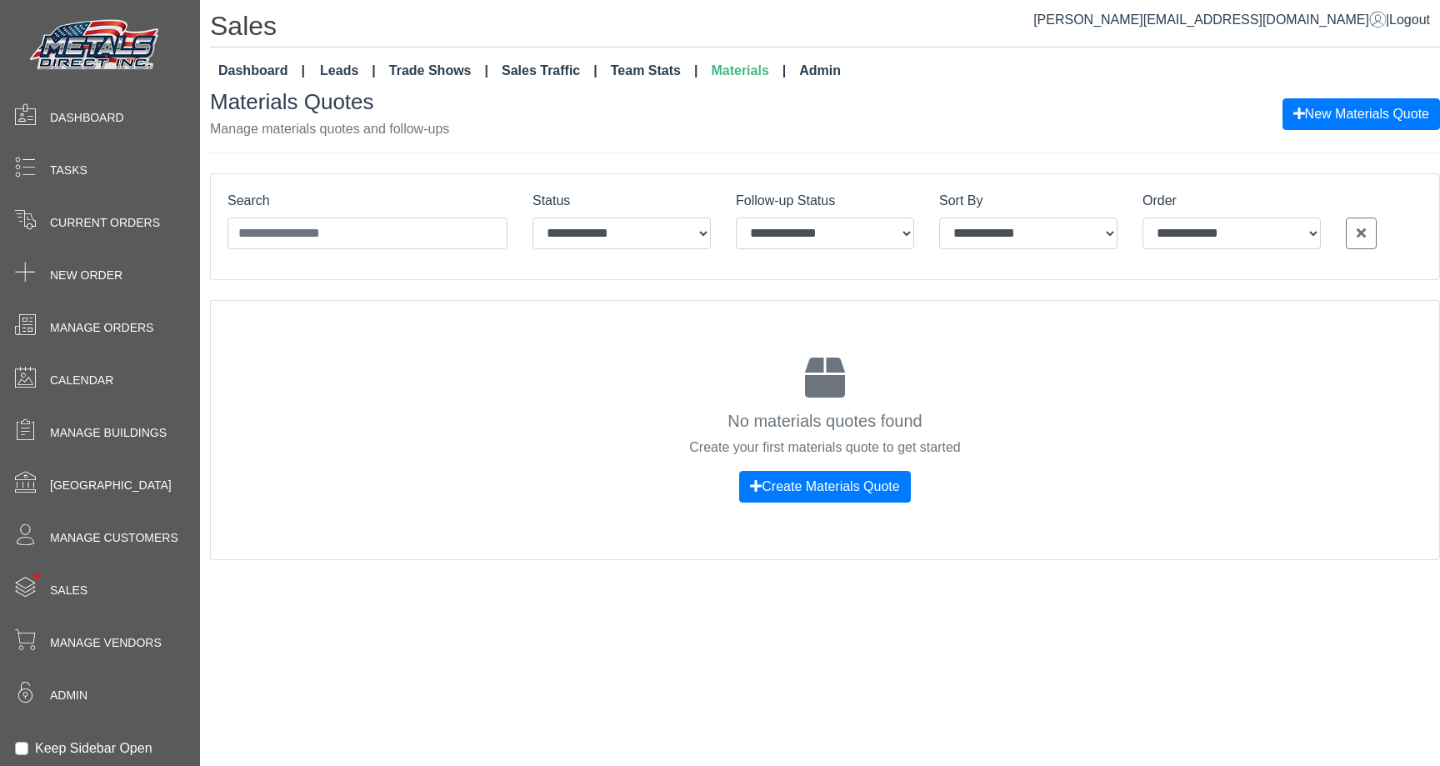
click at [411, 210] on div "Search" at bounding box center [368, 220] width 280 height 58
click at [419, 246] on input "Search" at bounding box center [368, 234] width 280 height 32
click at [426, 164] on div "**********" at bounding box center [825, 324] width 1230 height 470
click at [343, 240] on input "Search" at bounding box center [368, 234] width 280 height 32
click at [410, 203] on div "Search" at bounding box center [368, 220] width 280 height 58
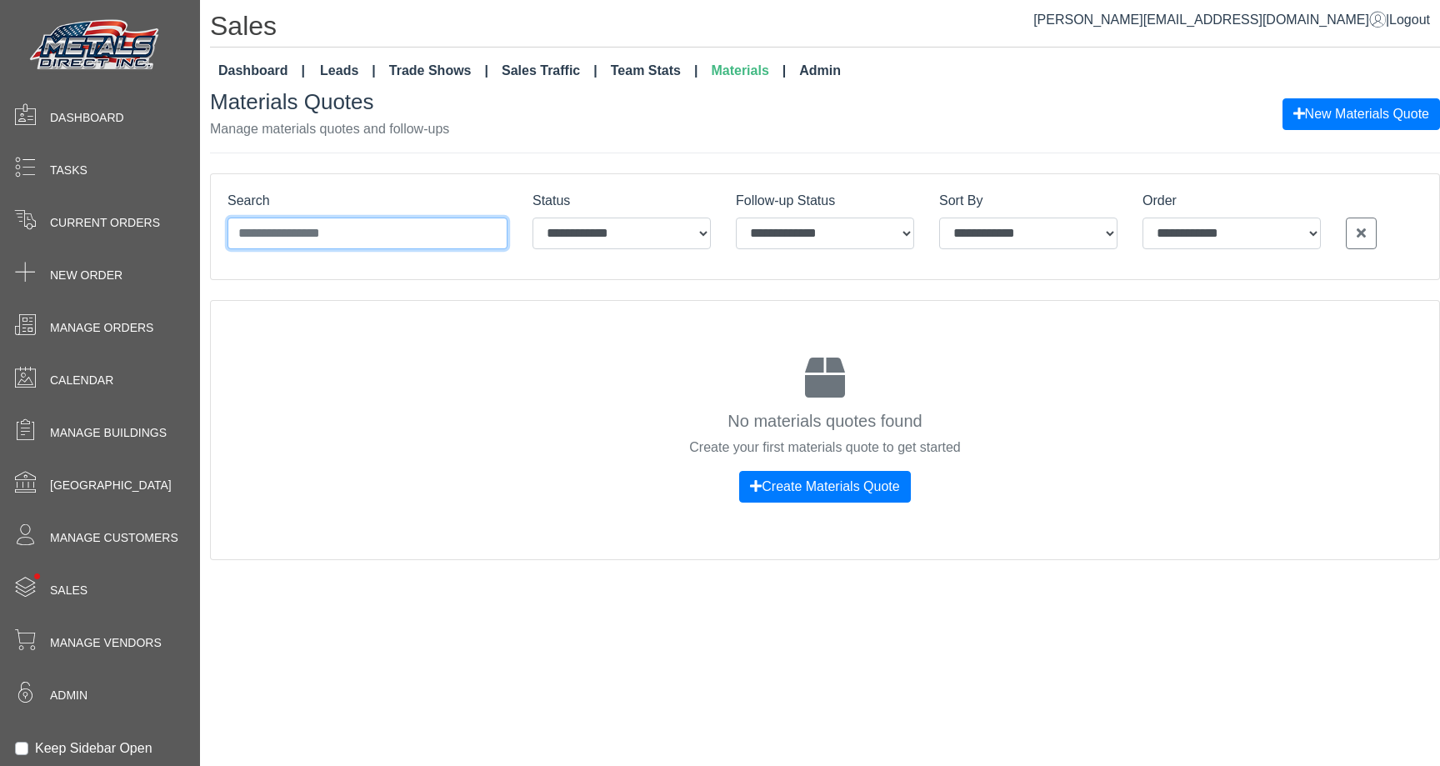
click at [378, 225] on input "Search" at bounding box center [368, 234] width 280 height 32
click at [443, 180] on div "**********" at bounding box center [825, 226] width 1229 height 105
click at [375, 241] on input "Search" at bounding box center [368, 234] width 280 height 32
click at [472, 192] on div "Search" at bounding box center [368, 220] width 280 height 58
click at [411, 220] on input "Search" at bounding box center [368, 234] width 280 height 32
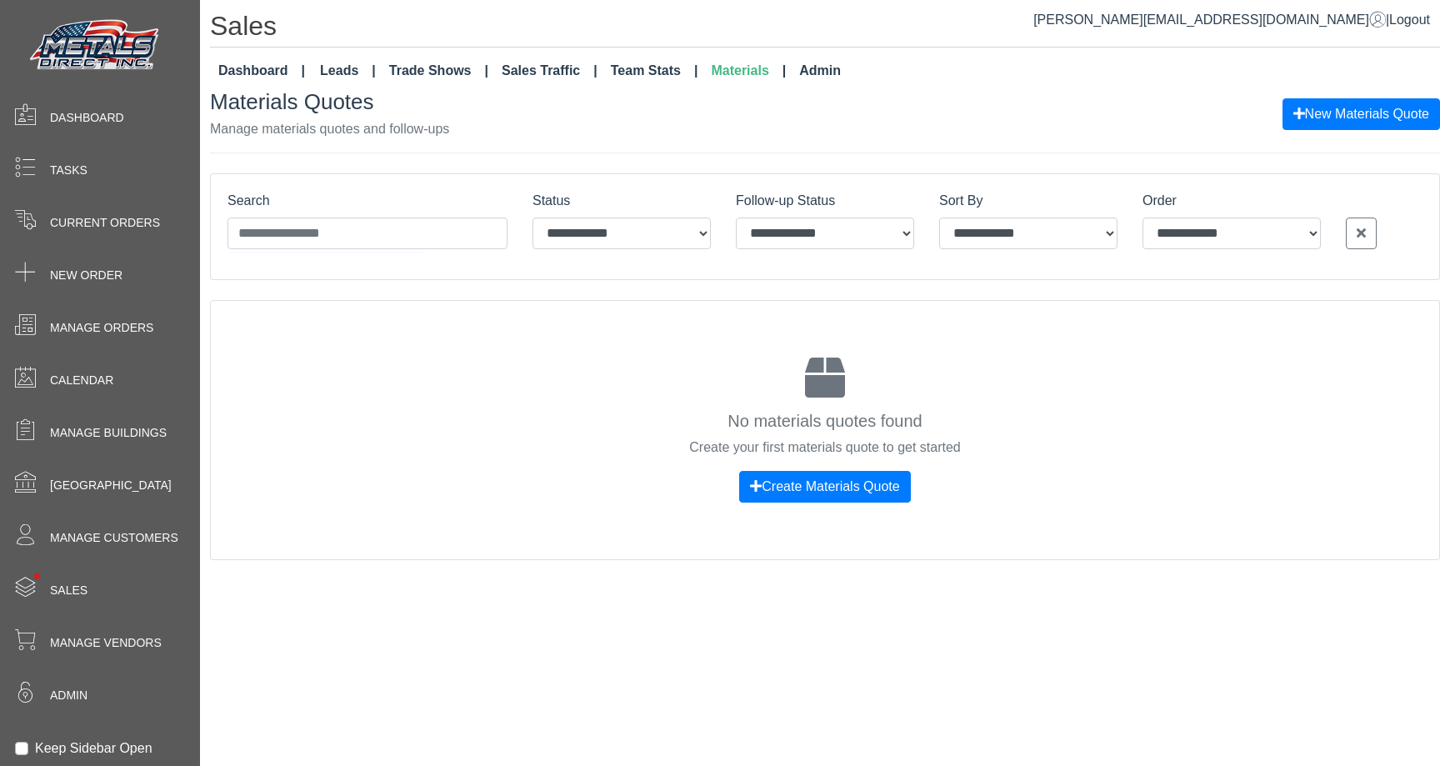
click at [498, 205] on div "Search" at bounding box center [368, 220] width 280 height 58
click at [423, 245] on input "Search" at bounding box center [368, 234] width 280 height 32
click at [493, 215] on div "Search" at bounding box center [368, 220] width 280 height 58
click at [443, 231] on input "Search" at bounding box center [368, 234] width 280 height 32
click at [383, 238] on input "Search" at bounding box center [368, 234] width 280 height 32
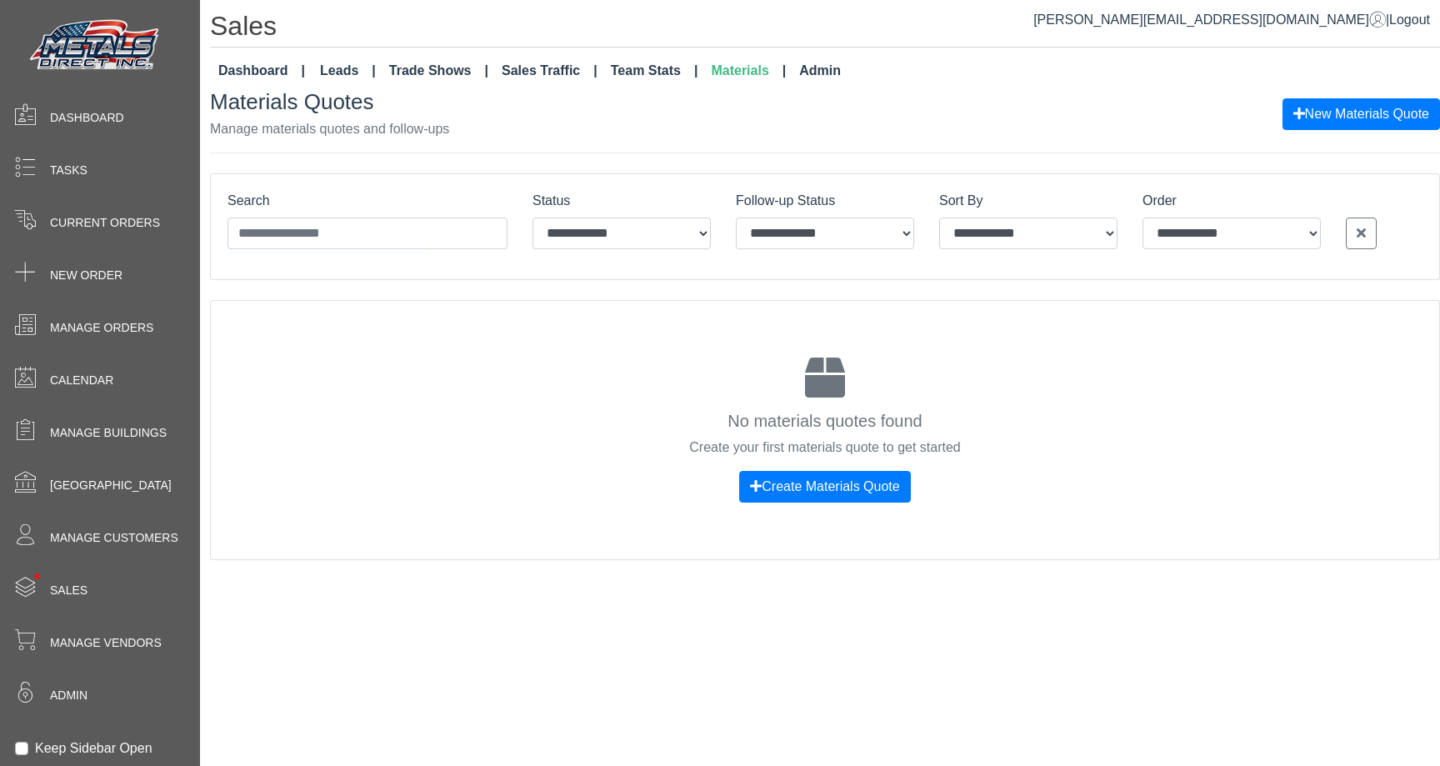
click at [465, 186] on div "**********" at bounding box center [825, 226] width 1229 height 105
click at [308, 228] on input "Search" at bounding box center [368, 234] width 280 height 32
click at [396, 227] on input "Search" at bounding box center [368, 234] width 280 height 32
click at [816, 482] on button "Create Materials Quote" at bounding box center [824, 487] width 171 height 32
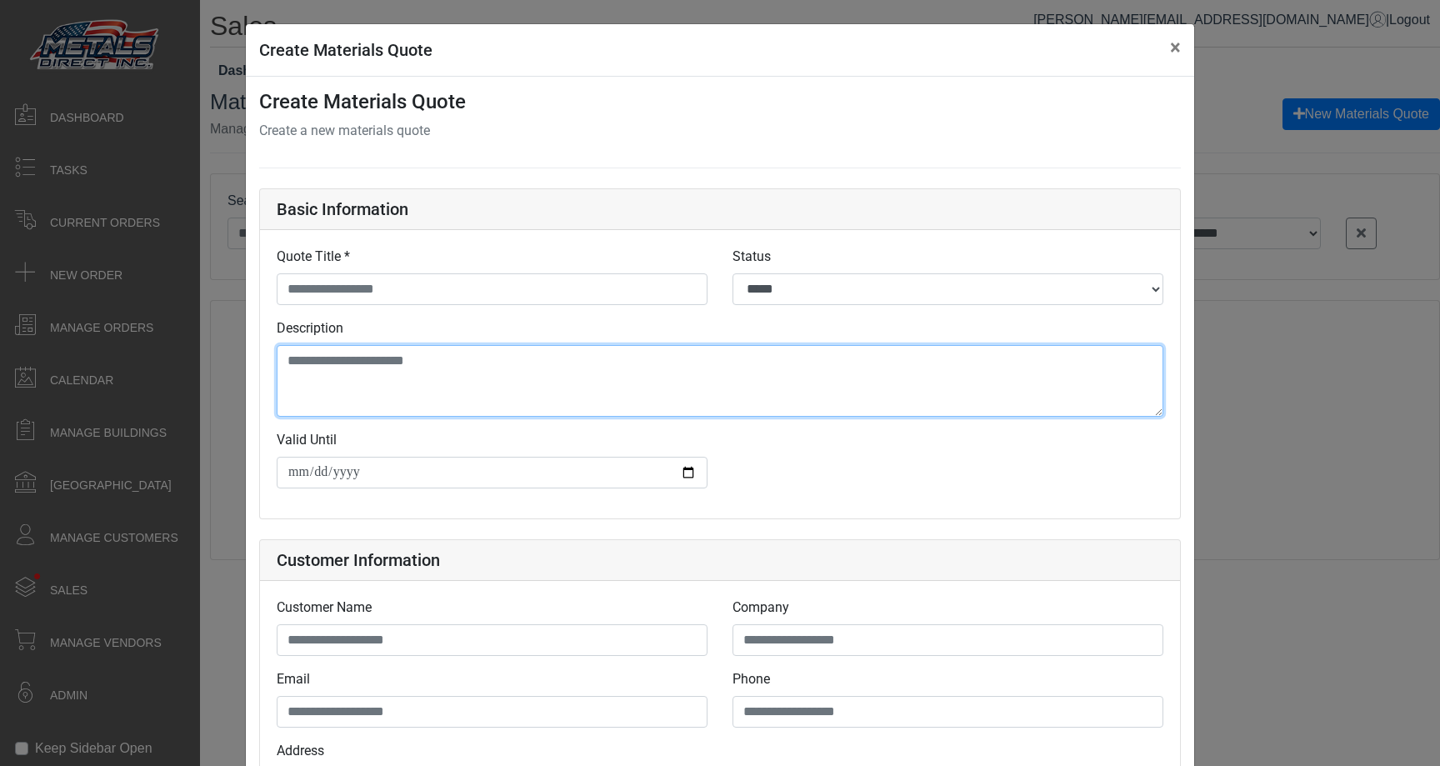
click at [452, 388] on textarea "Description" at bounding box center [720, 381] width 887 height 72
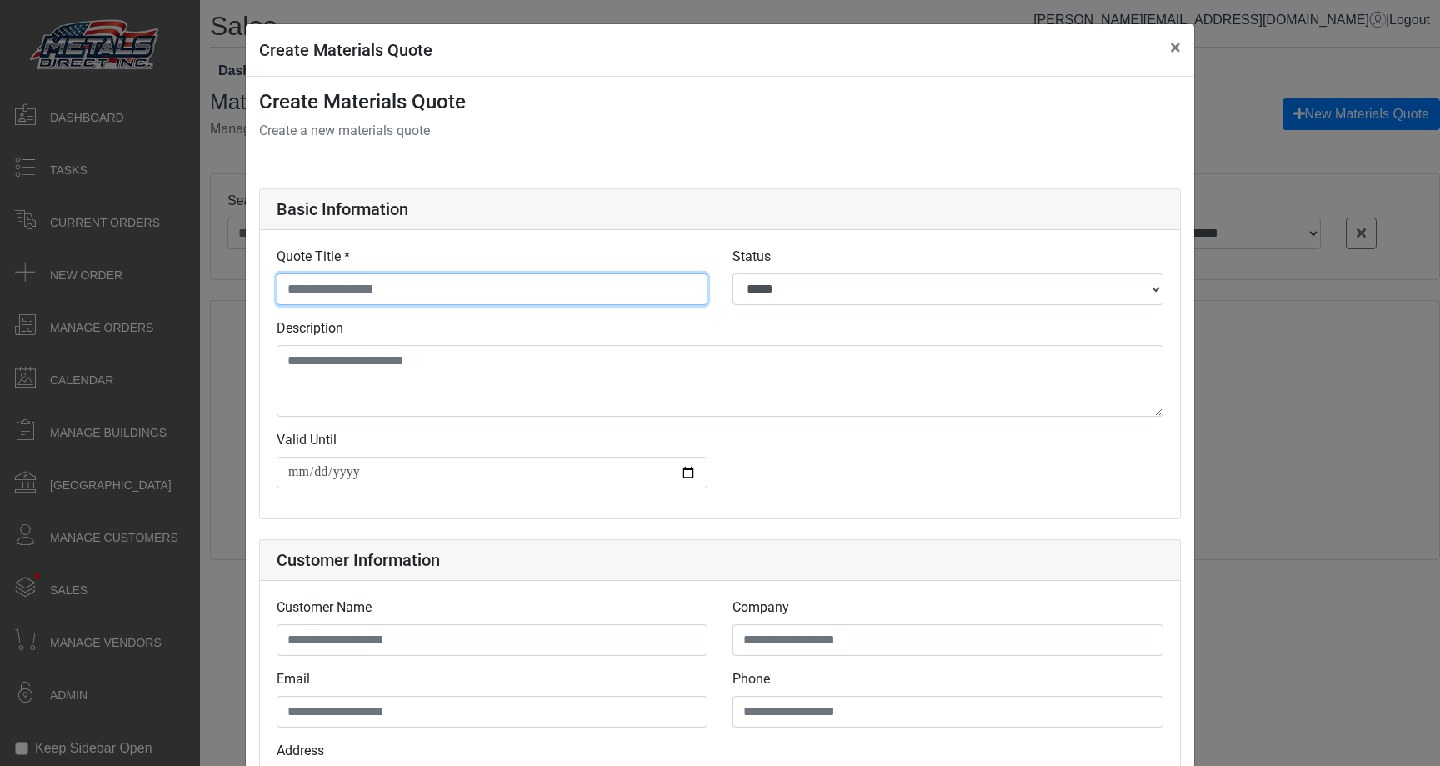
click at [446, 297] on input "Quote Title *" at bounding box center [492, 289] width 431 height 32
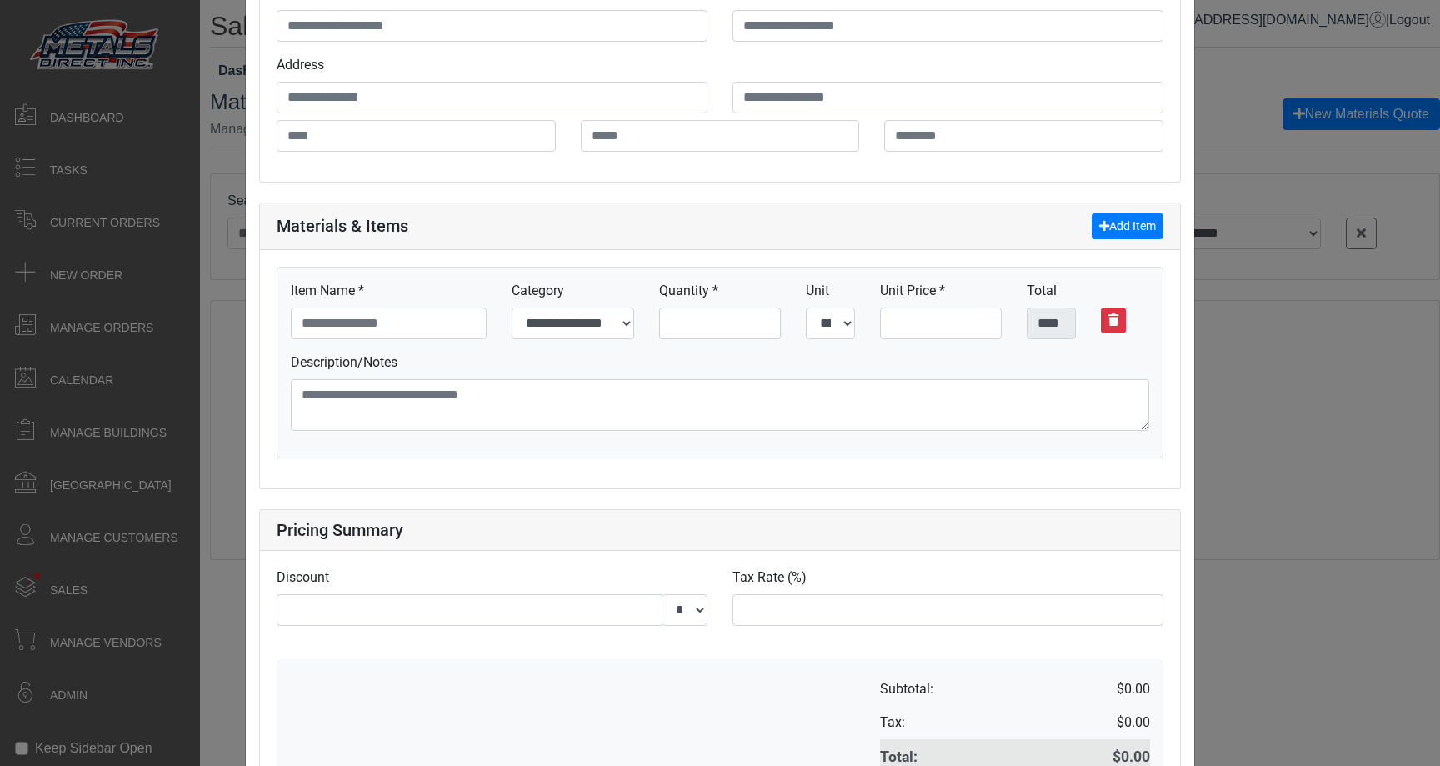
scroll to position [742, 0]
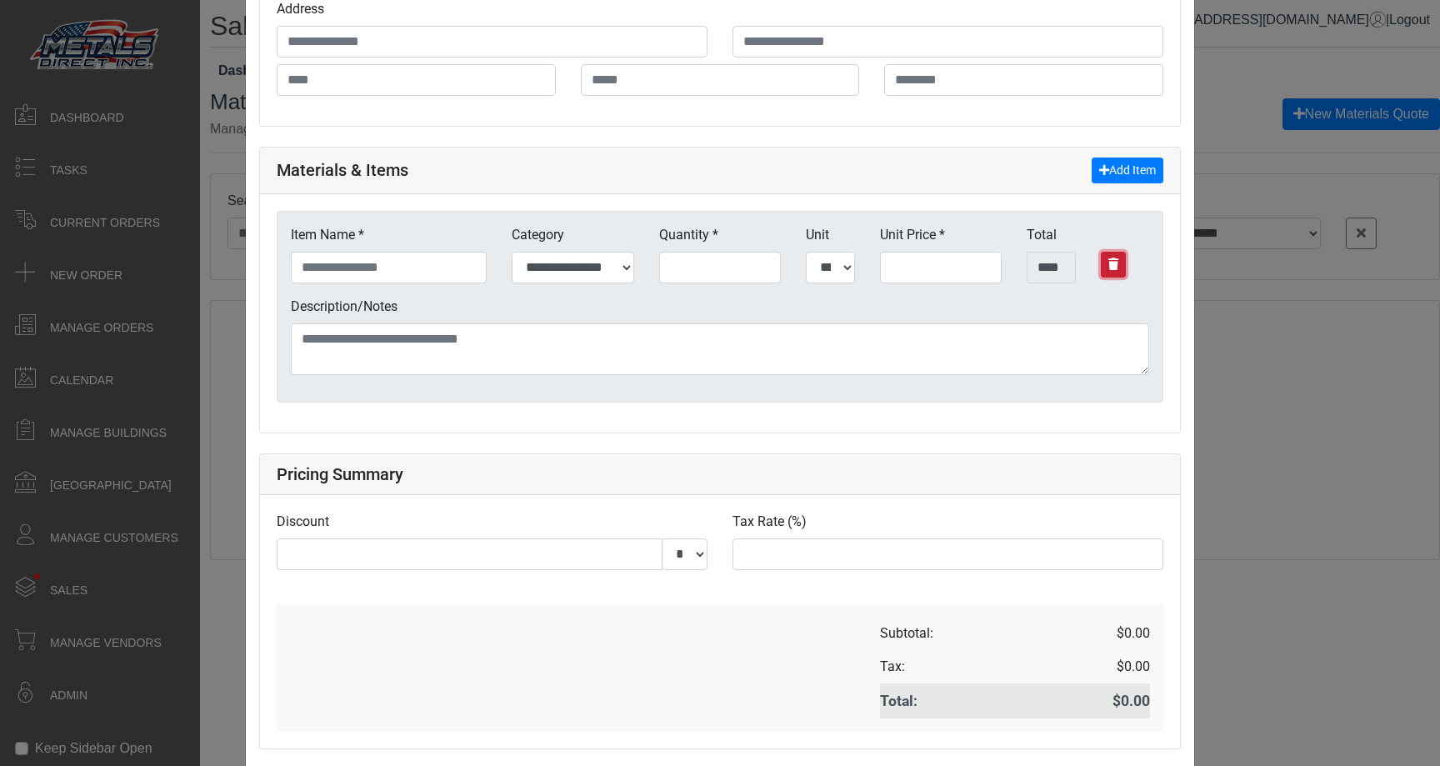
click at [1112, 266] on icon "button" at bounding box center [1114, 264] width 10 height 12
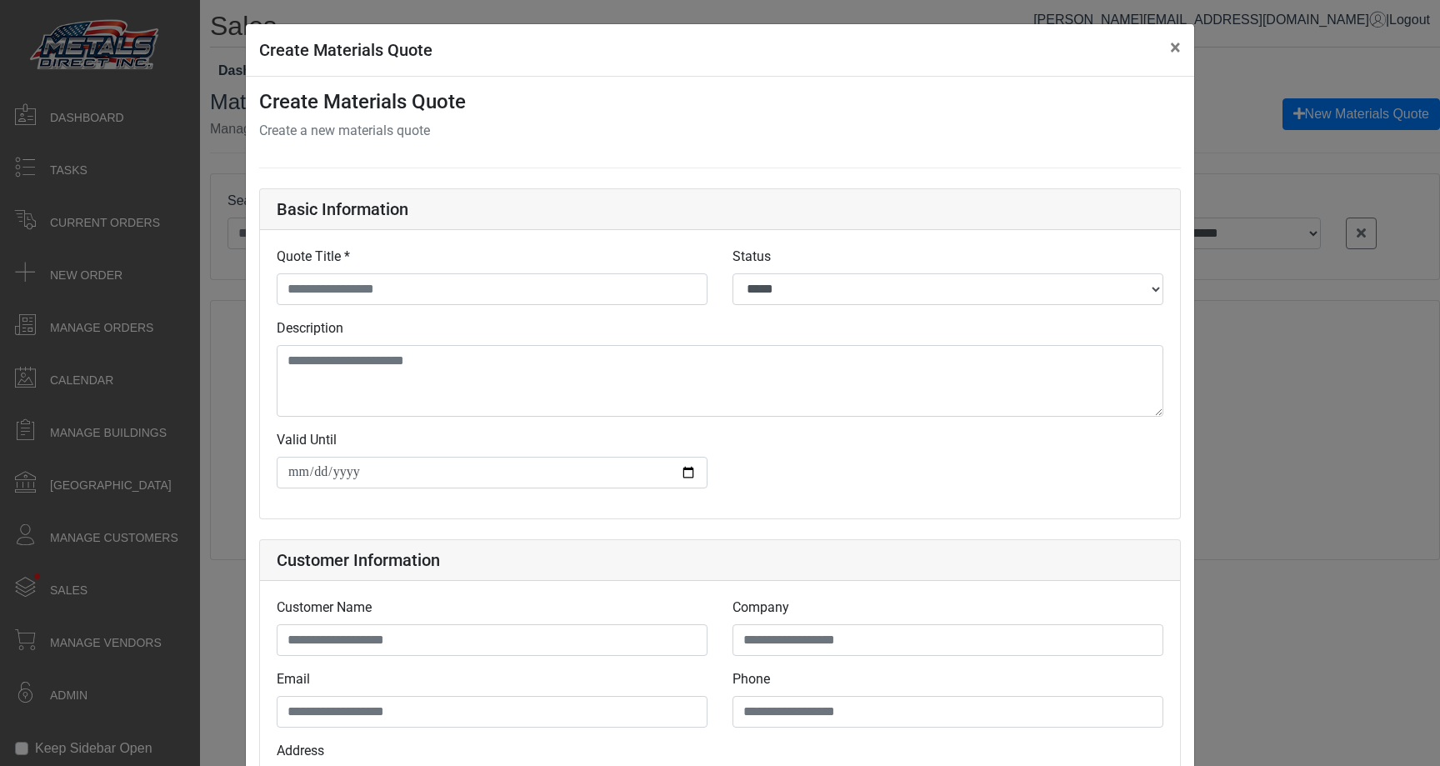
scroll to position [702, 0]
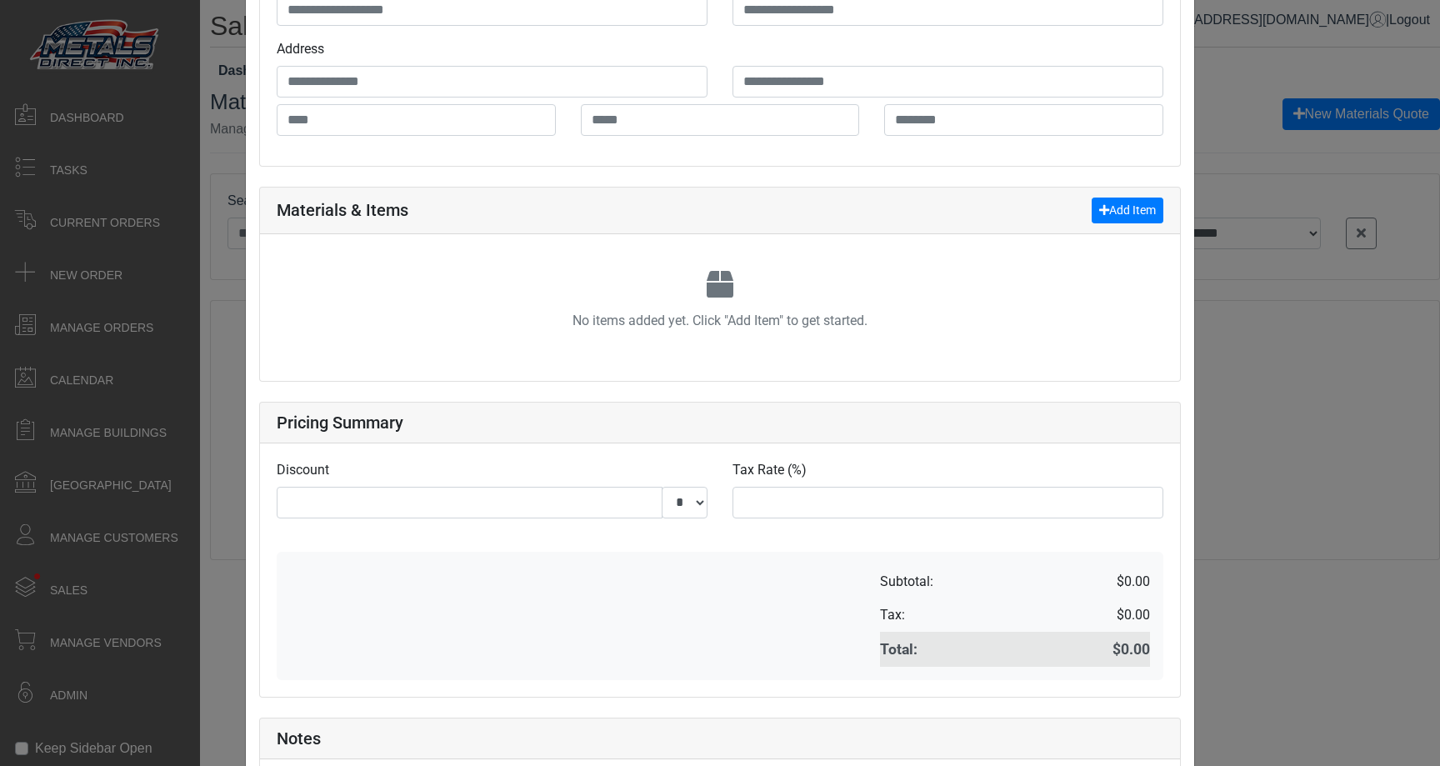
click at [797, 298] on div "No items added yet. Click "Add Item" to get started." at bounding box center [720, 307] width 887 height 113
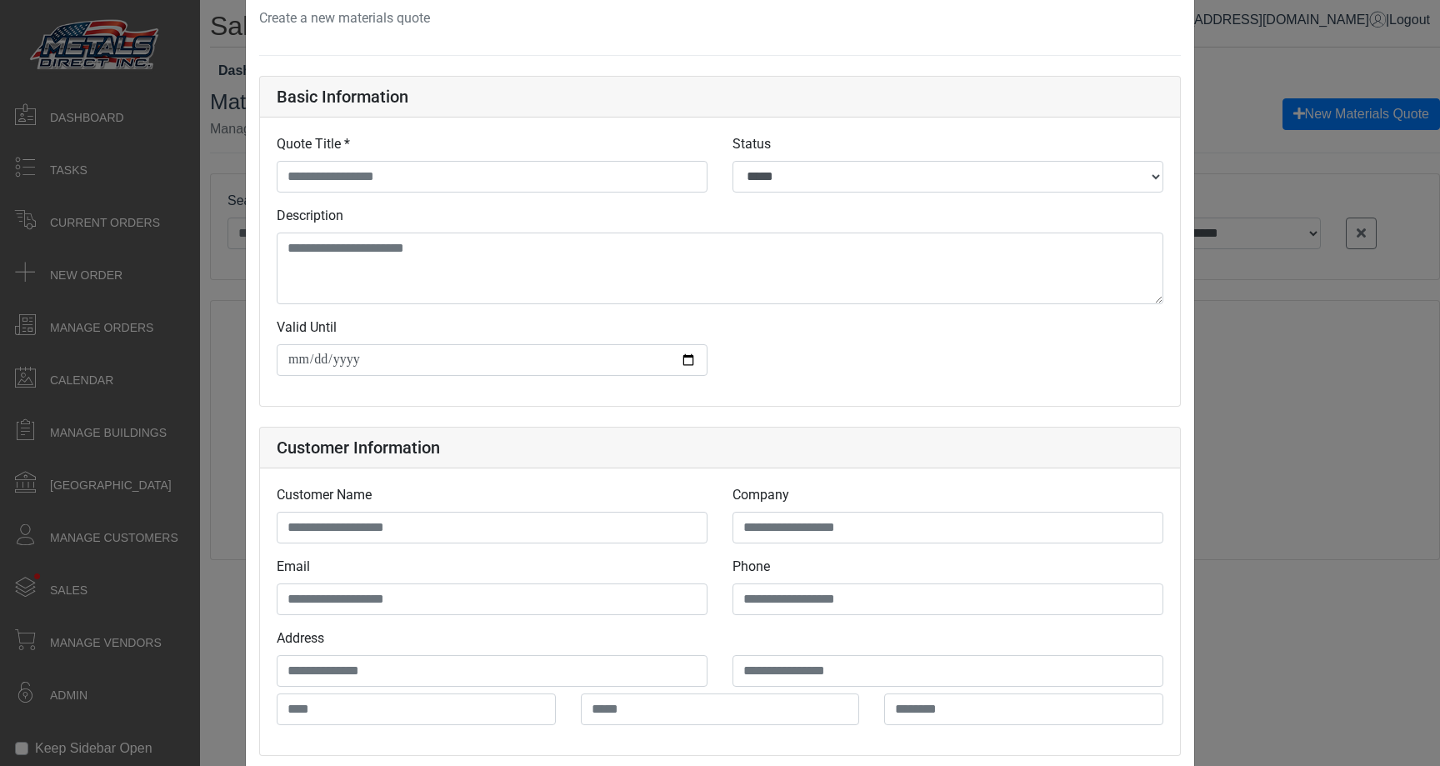
scroll to position [0, 0]
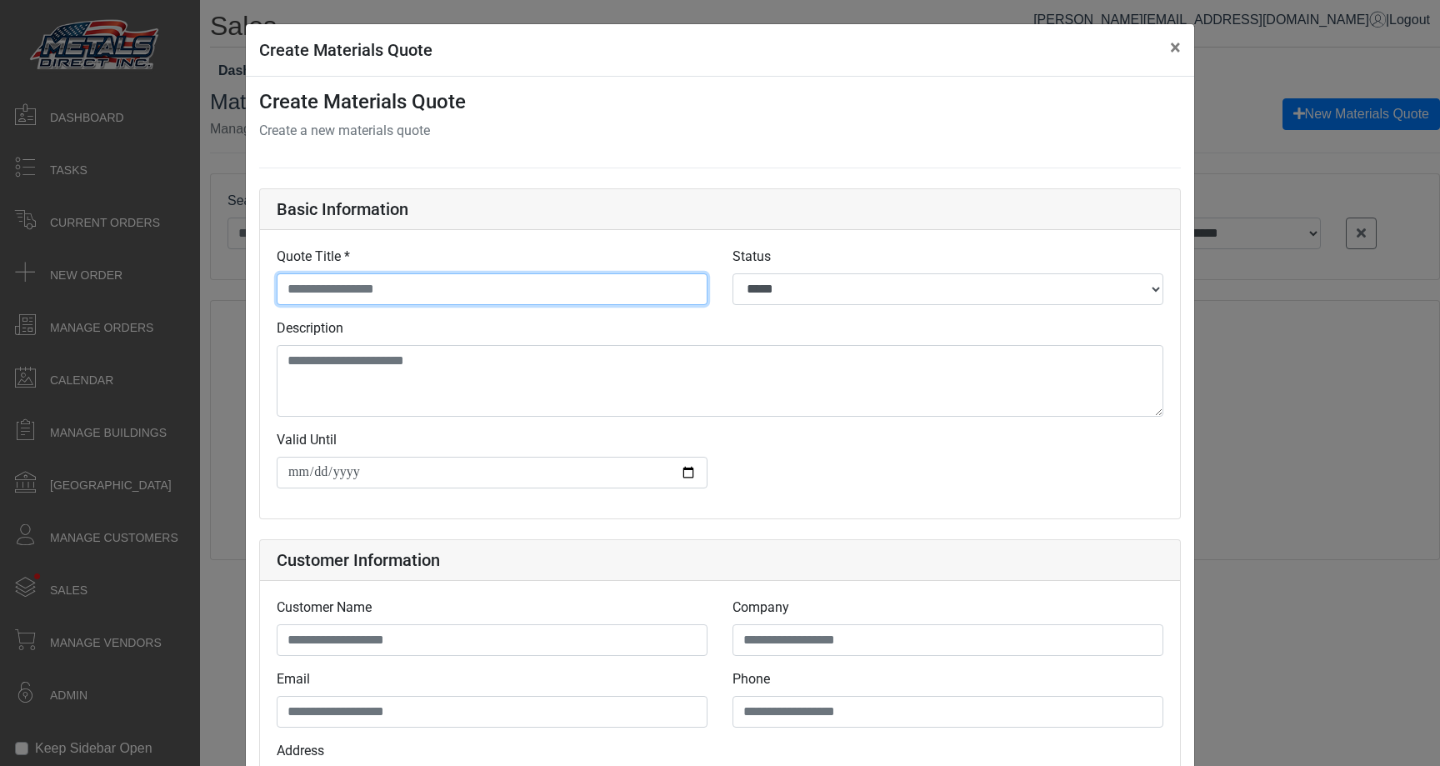
click at [616, 287] on input "Quote Title *" at bounding box center [492, 289] width 431 height 32
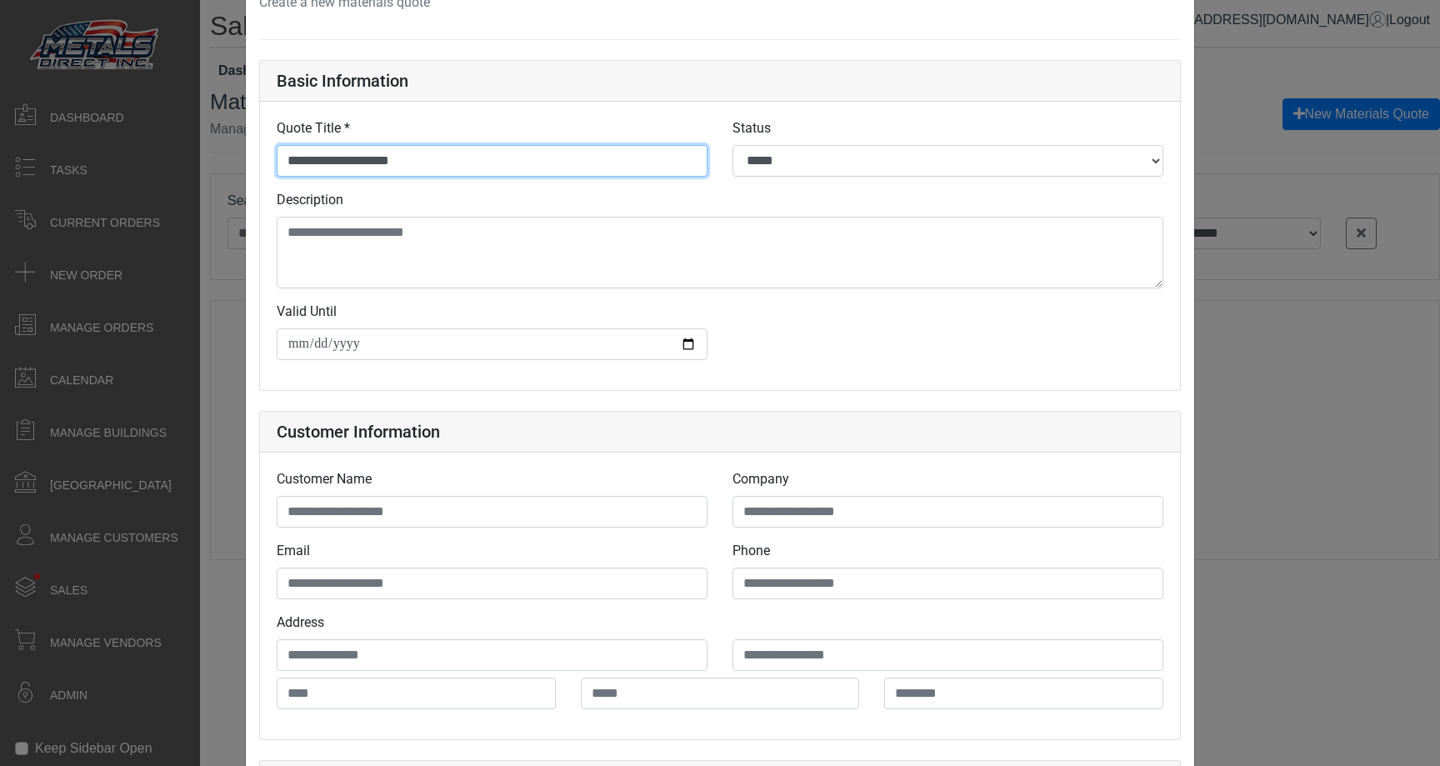
scroll to position [140, 0]
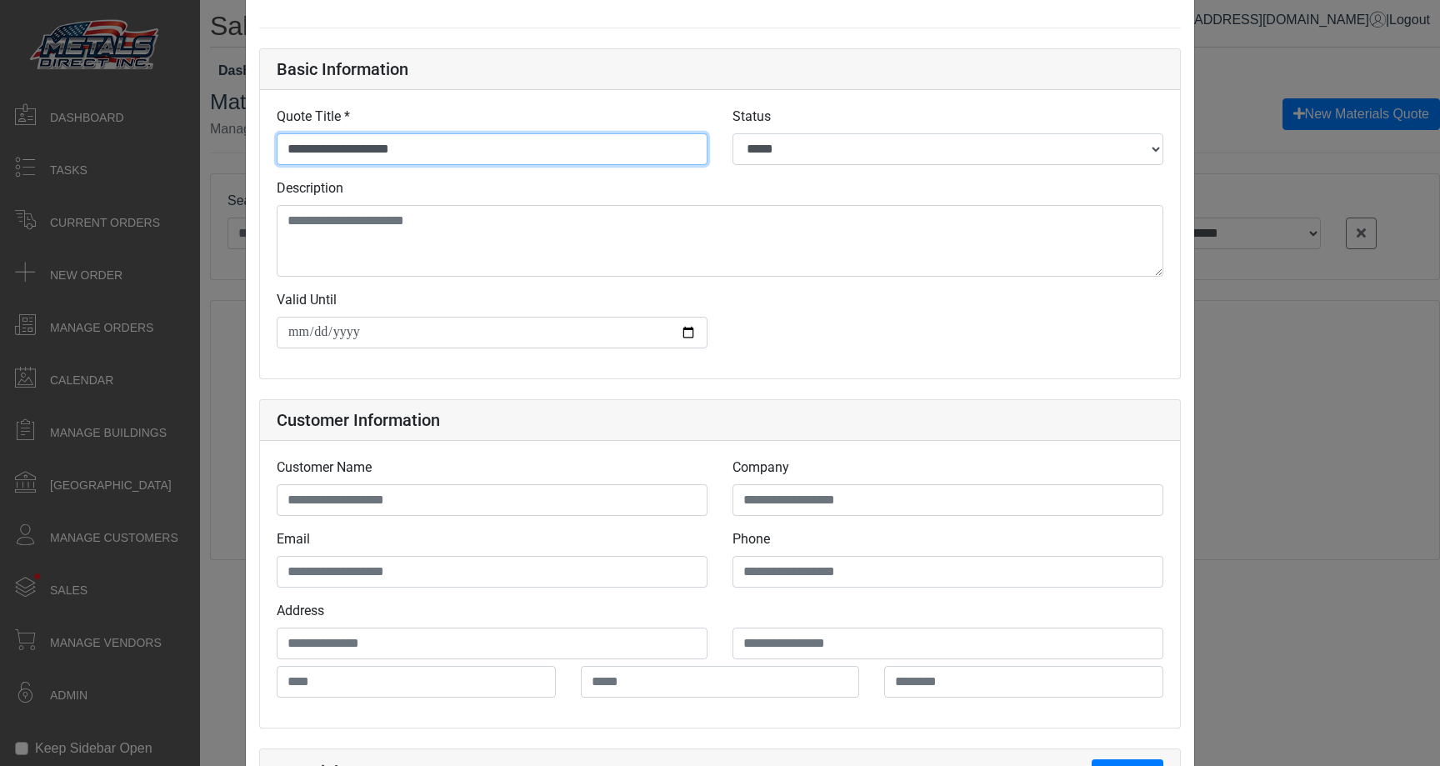
type input "**********"
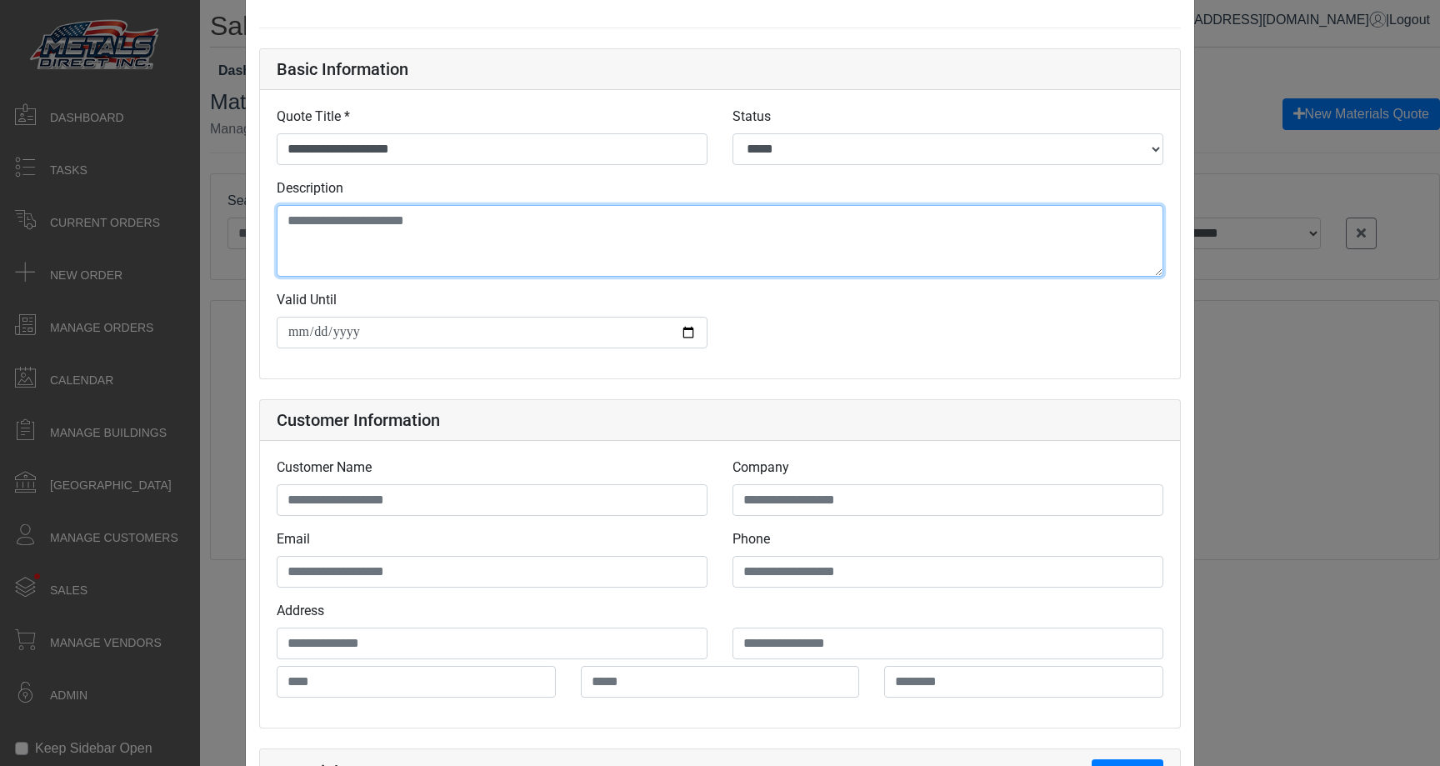
click at [573, 248] on textarea "Description" at bounding box center [720, 241] width 887 height 72
type textarea "**********"
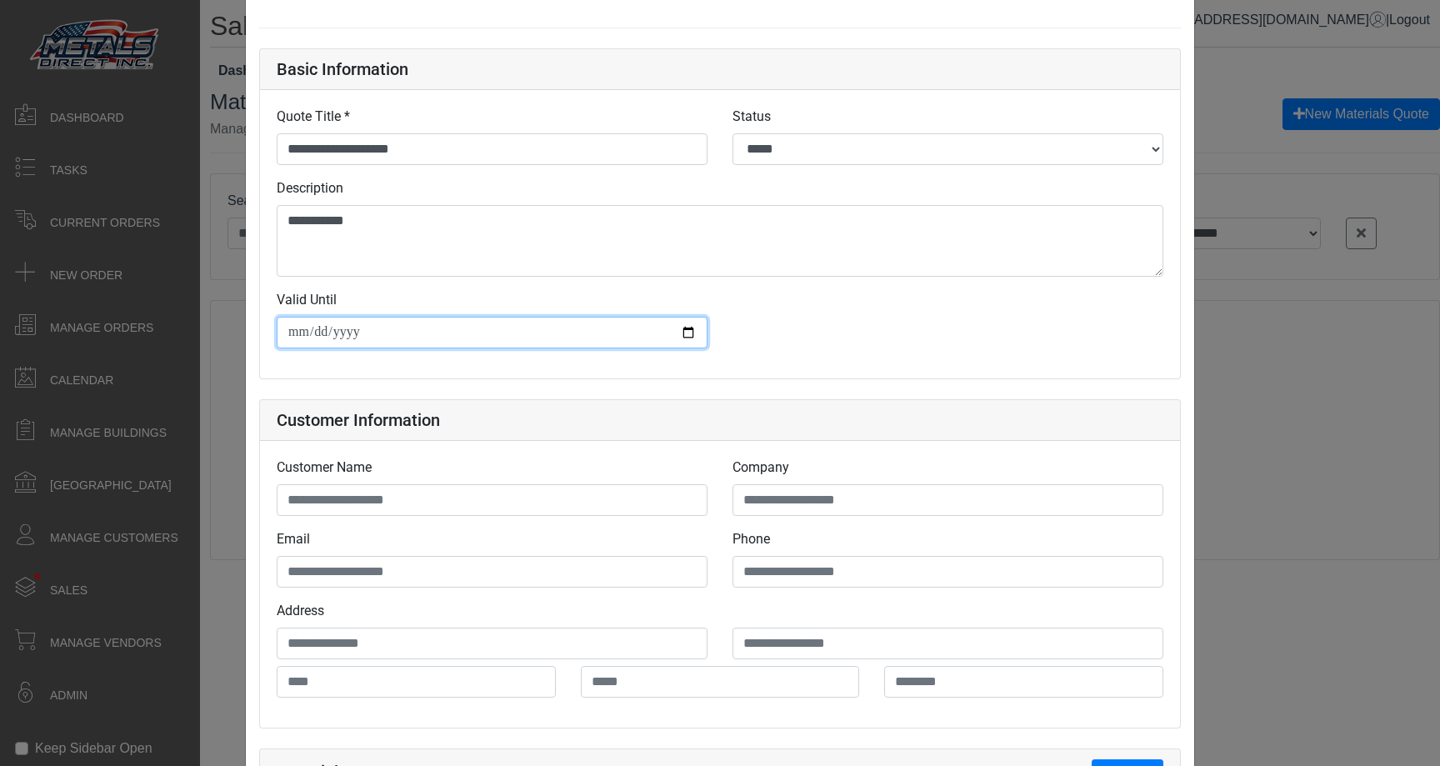
click at [686, 317] on input "Valid Until" at bounding box center [492, 333] width 431 height 32
click at [690, 329] on input "Valid Until" at bounding box center [492, 333] width 431 height 32
type input "**********"
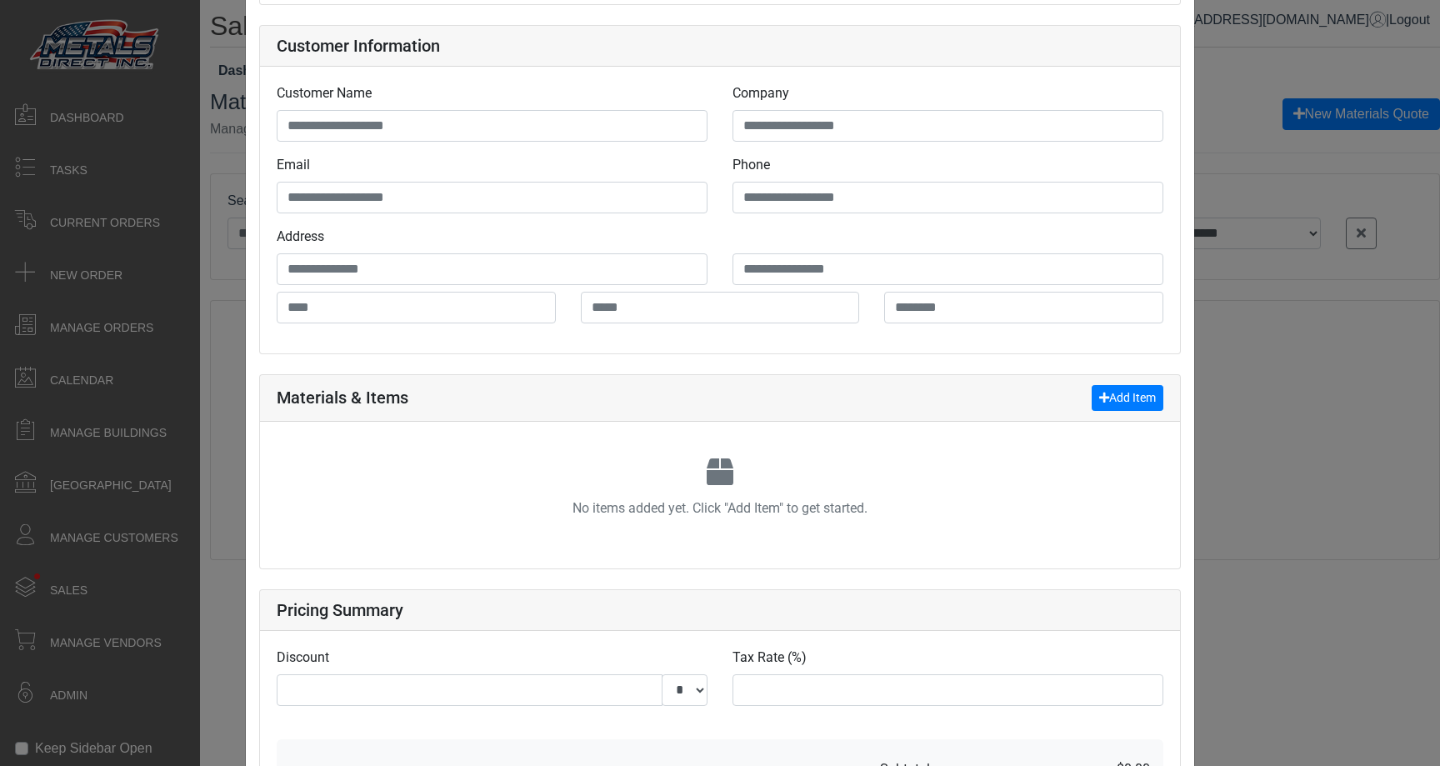
click at [484, 153] on div "Customer Name" at bounding box center [492, 119] width 456 height 72
click at [484, 143] on div "Customer Name" at bounding box center [492, 119] width 456 height 72
click at [473, 134] on input "Enter customer name" at bounding box center [492, 126] width 431 height 32
type input "*"
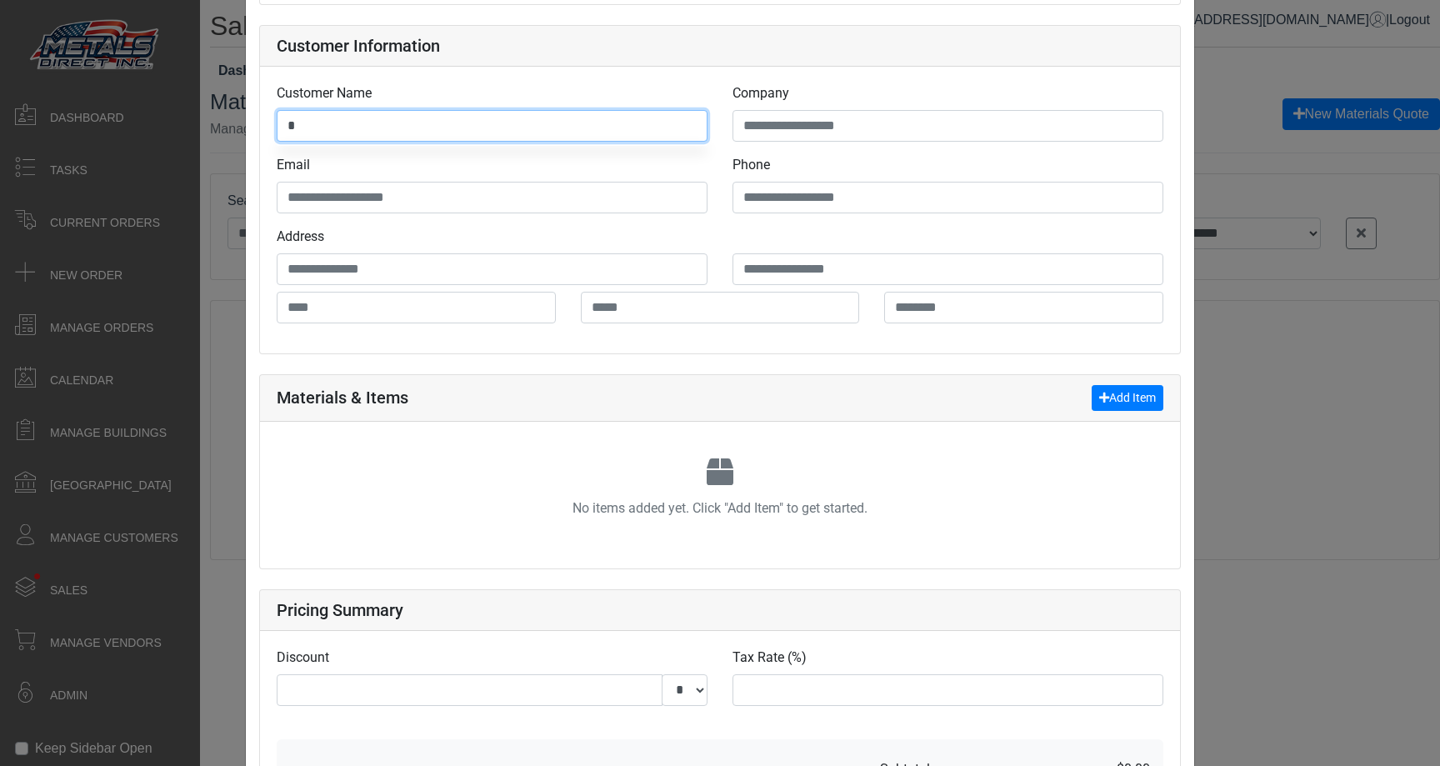
type input "**"
type input "***"
type input "****"
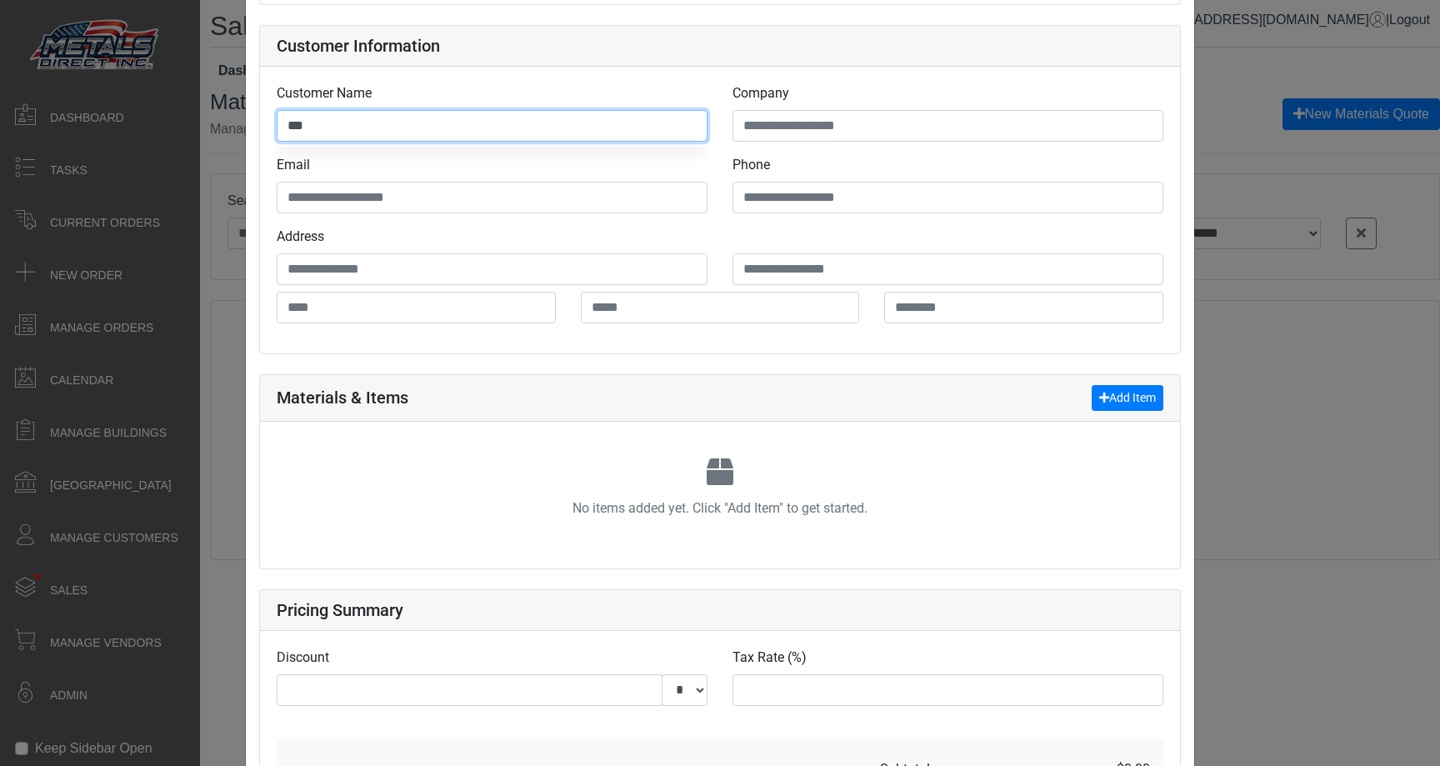
type input "****"
type input "******"
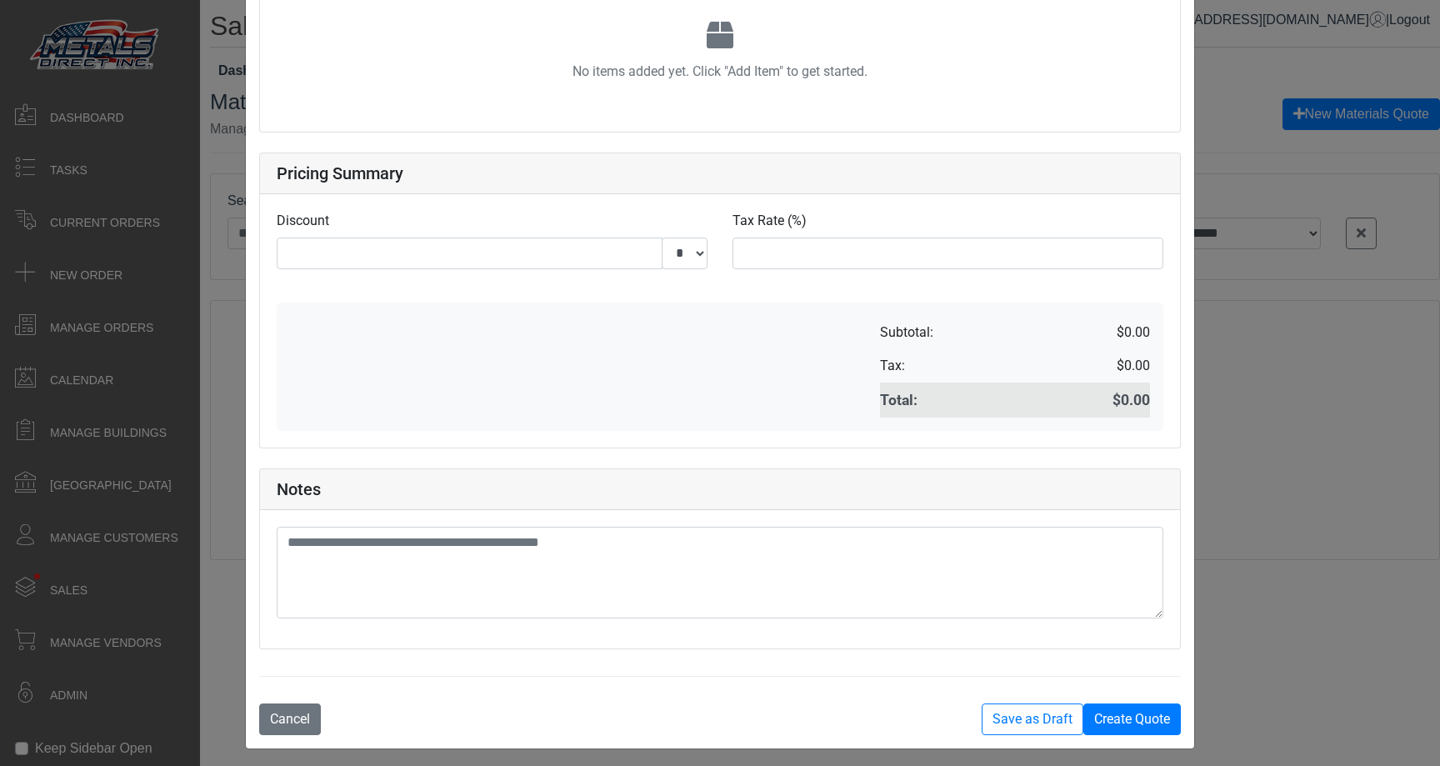
scroll to position [958, 0]
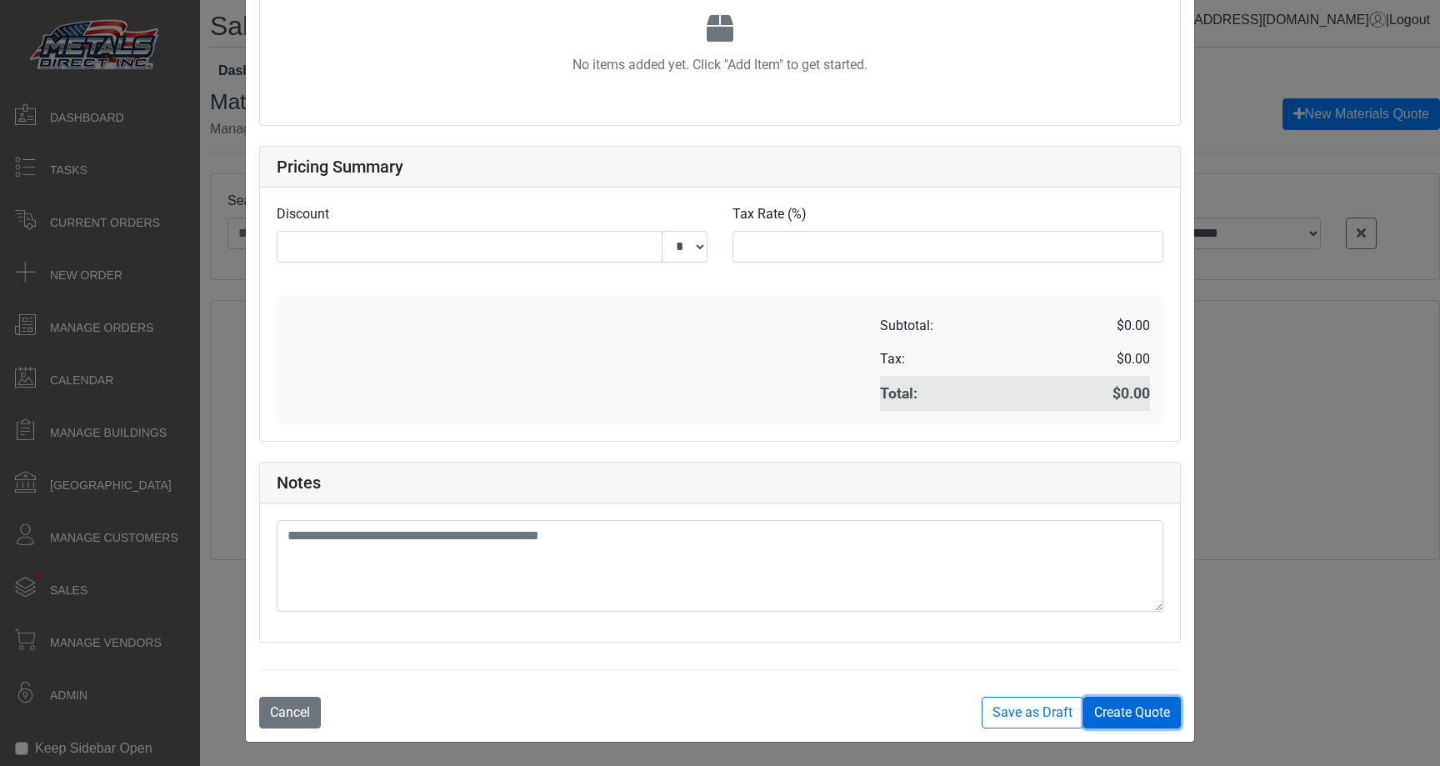
click at [1144, 714] on button "Create Quote" at bounding box center [1133, 713] width 98 height 32
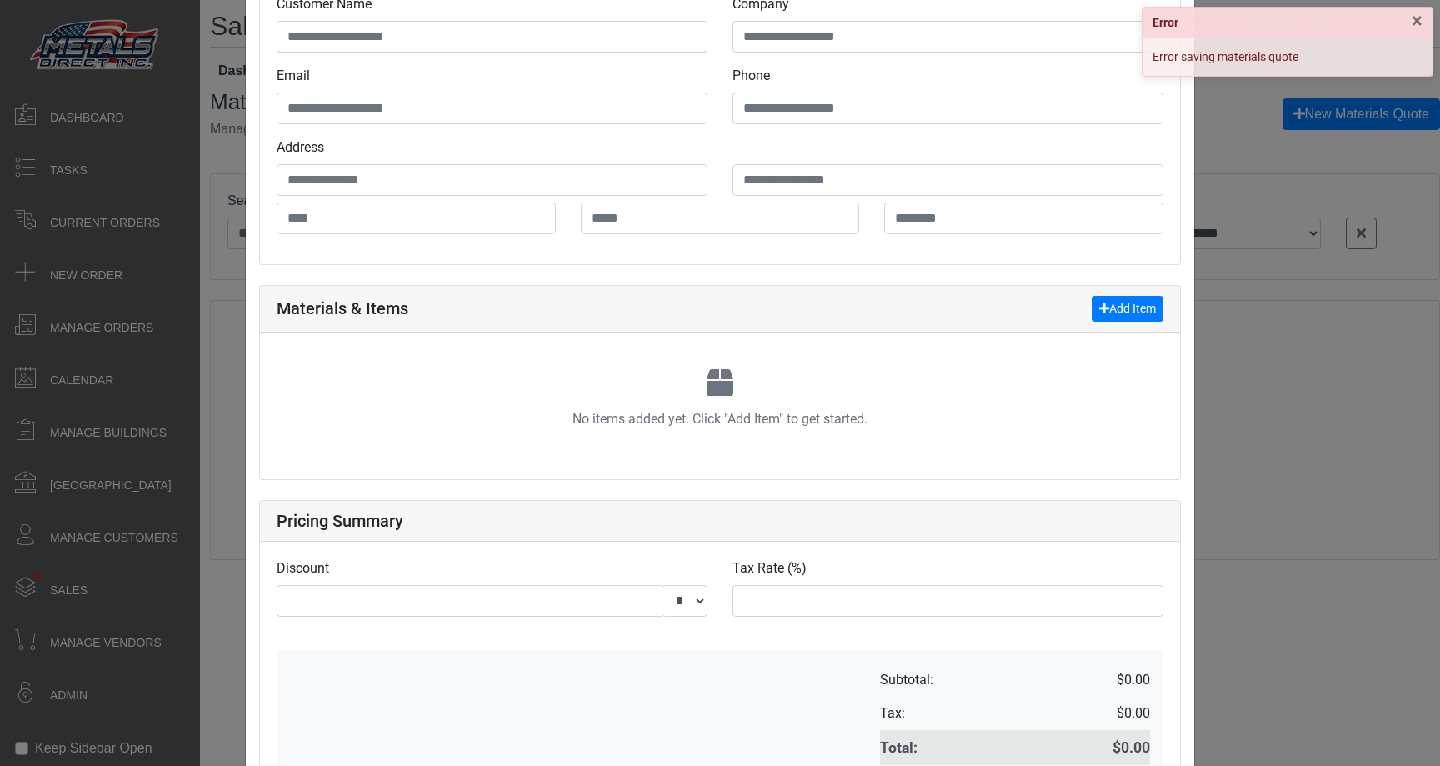
scroll to position [760, 0]
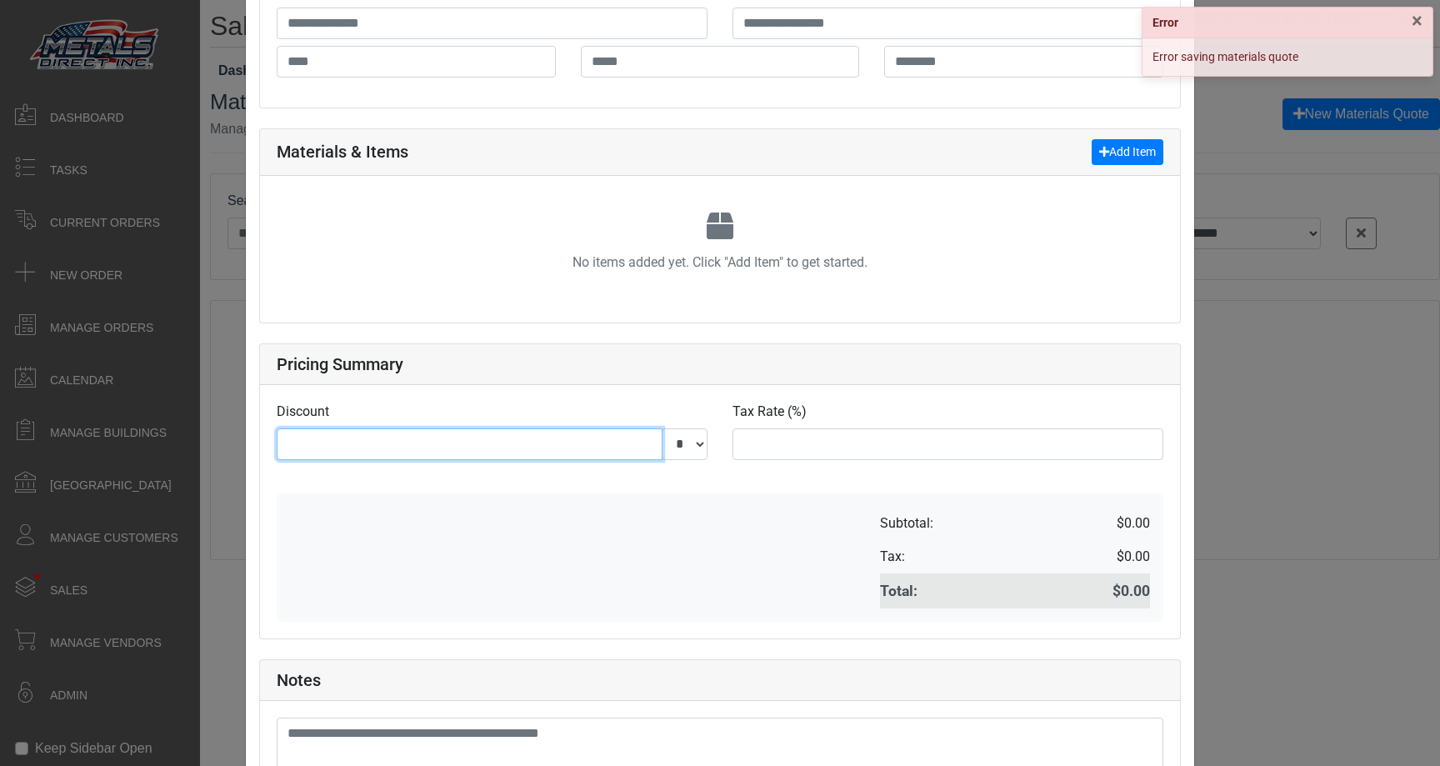
click at [563, 443] on input "*" at bounding box center [470, 444] width 386 height 32
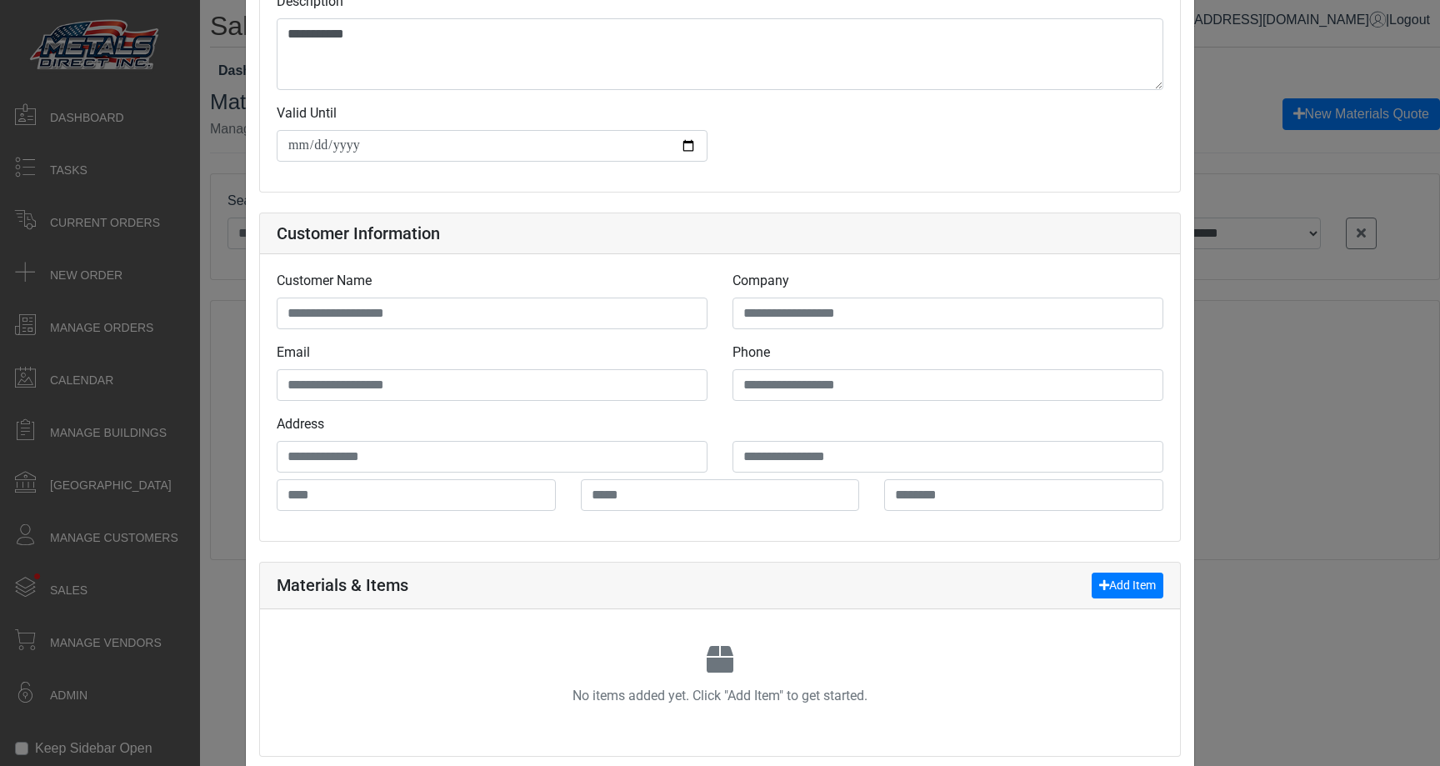
scroll to position [220, 0]
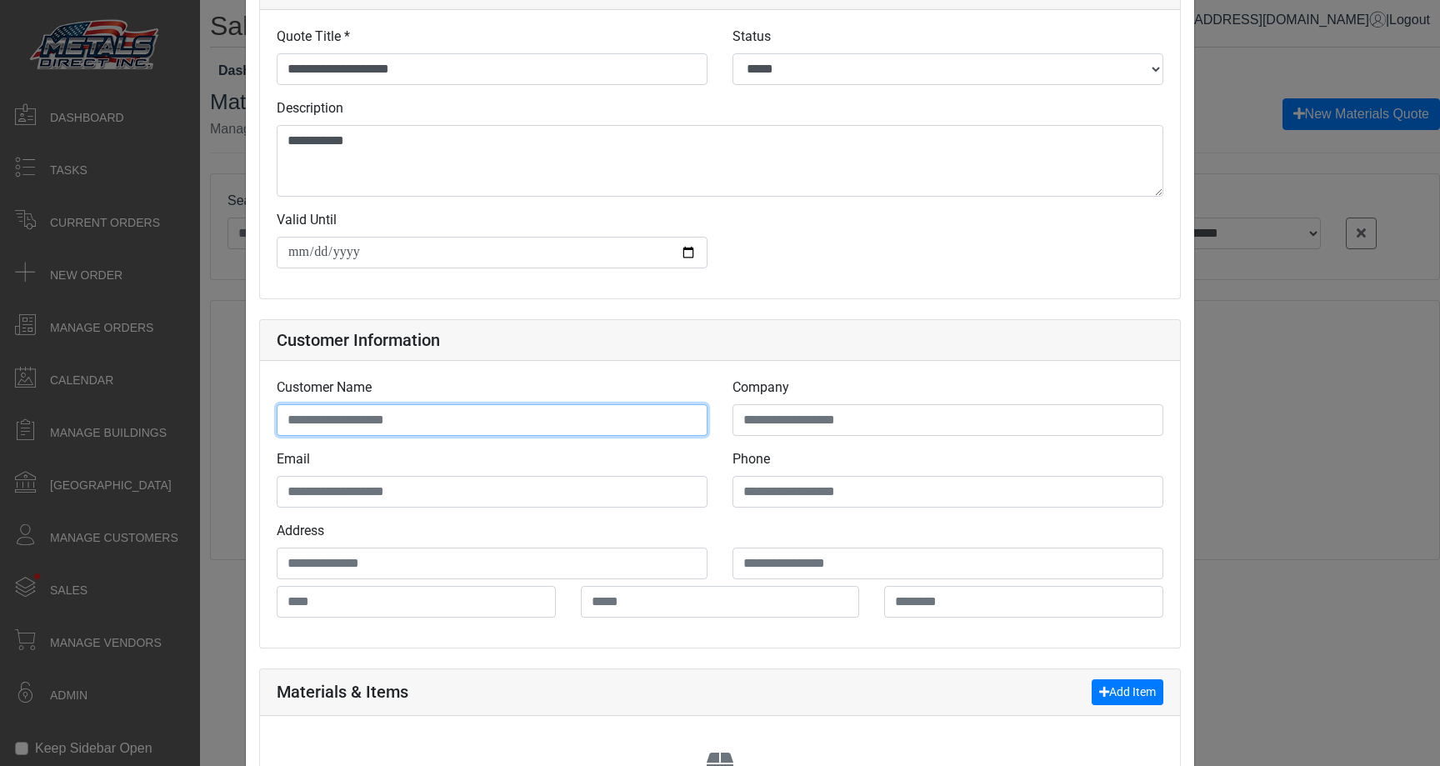
click at [473, 411] on input "Enter customer name" at bounding box center [492, 420] width 431 height 32
type input "*"
type input "**"
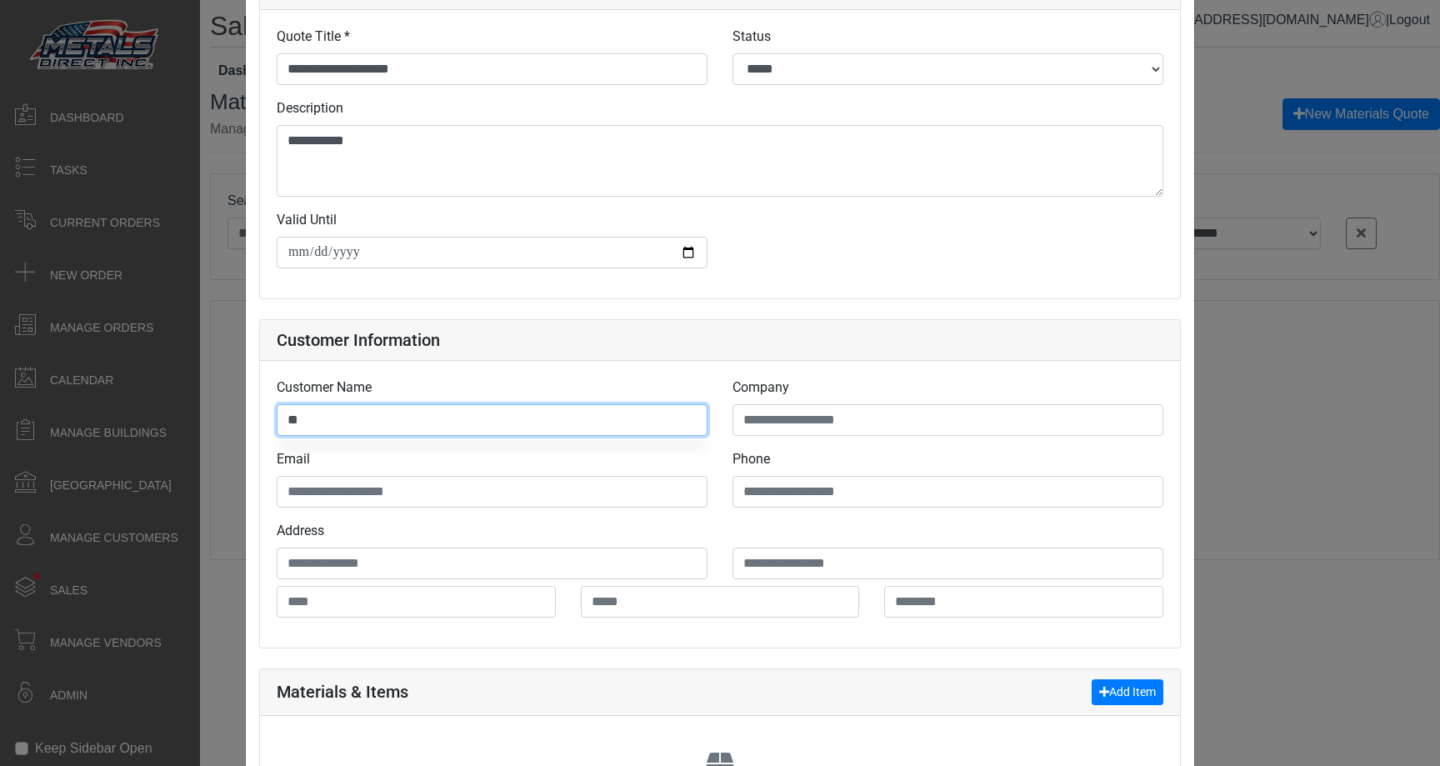
type input "***"
type input "****"
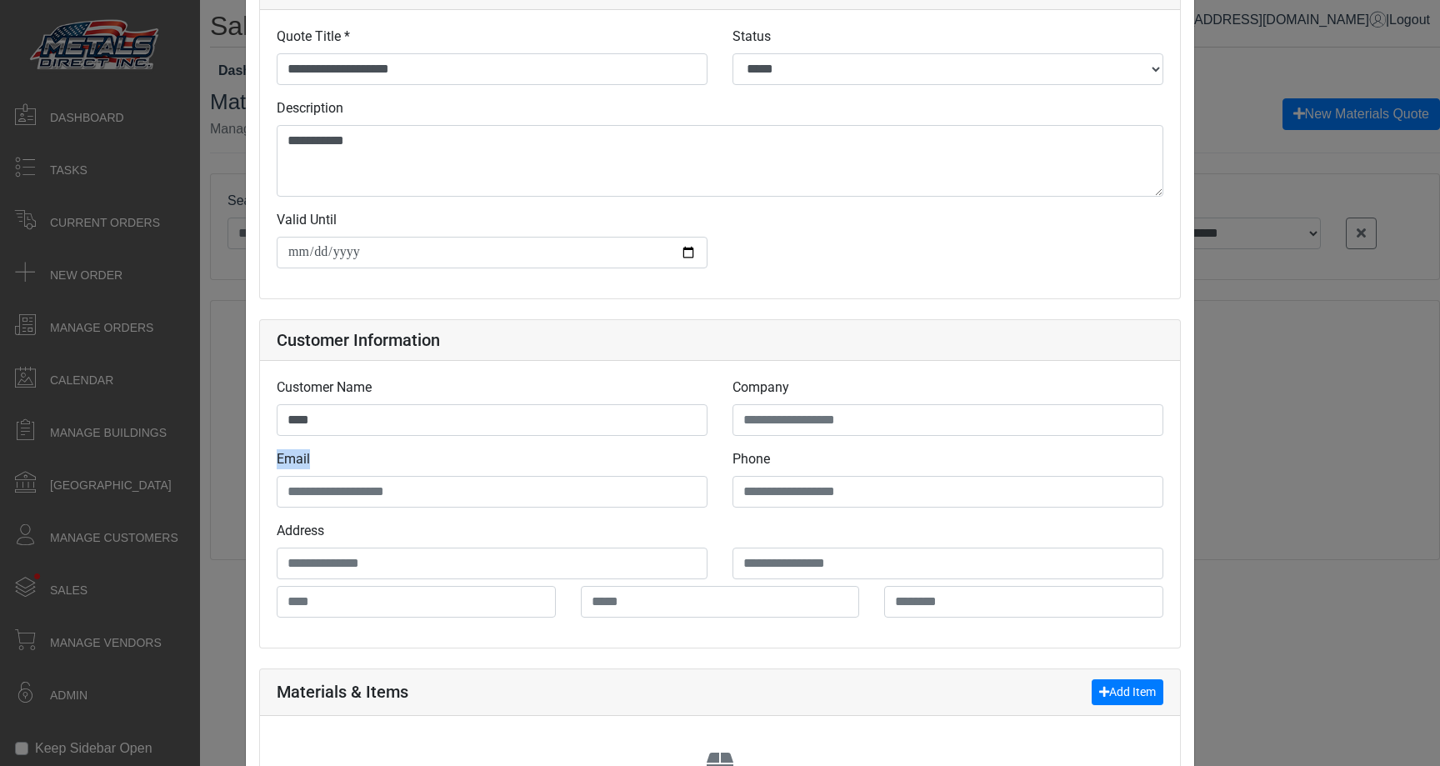
click at [539, 507] on div "Email" at bounding box center [492, 485] width 456 height 72
click at [528, 498] on input "Email" at bounding box center [492, 492] width 431 height 32
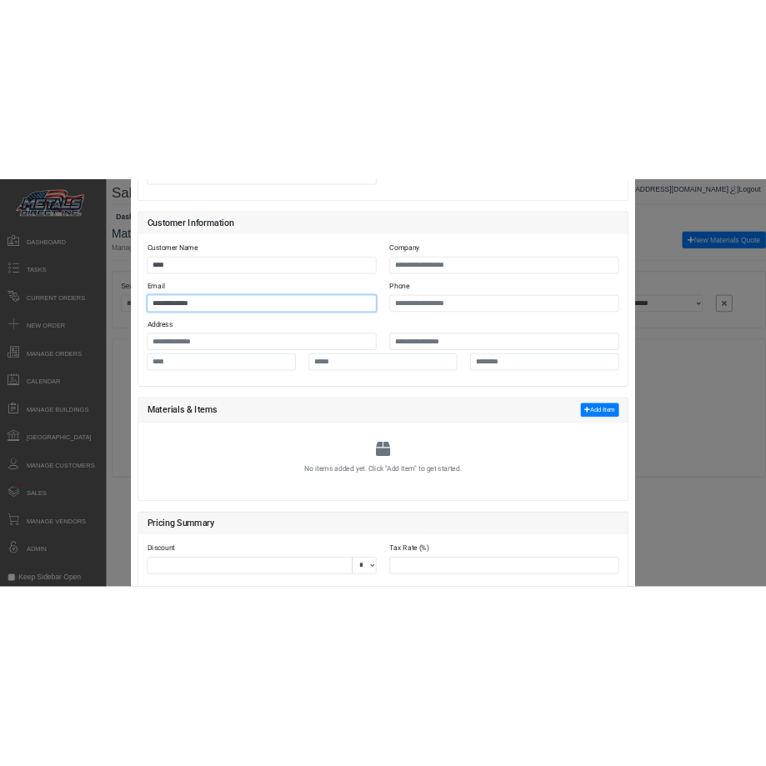
scroll to position [958, 0]
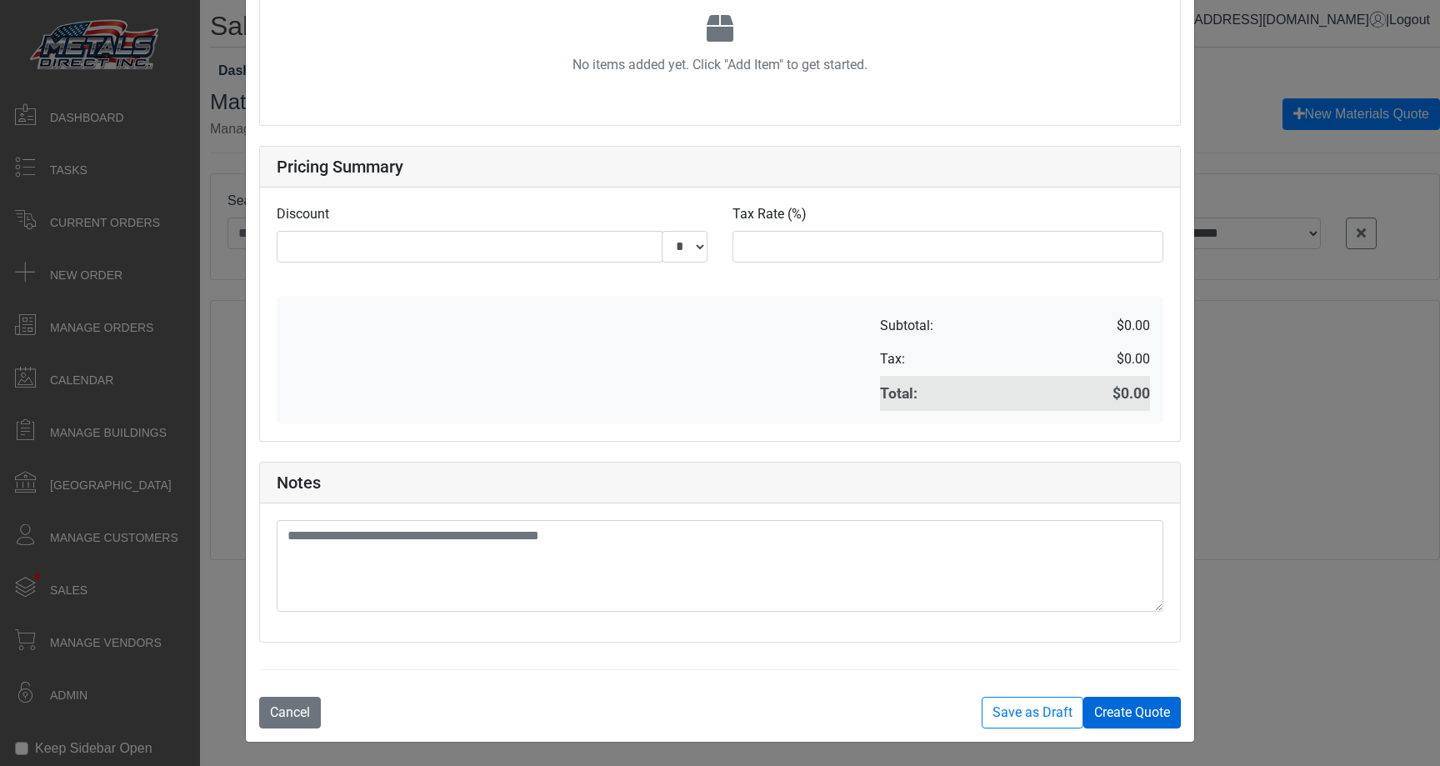
type input "**********"
click at [1084, 710] on button "Create Quote" at bounding box center [1133, 713] width 98 height 32
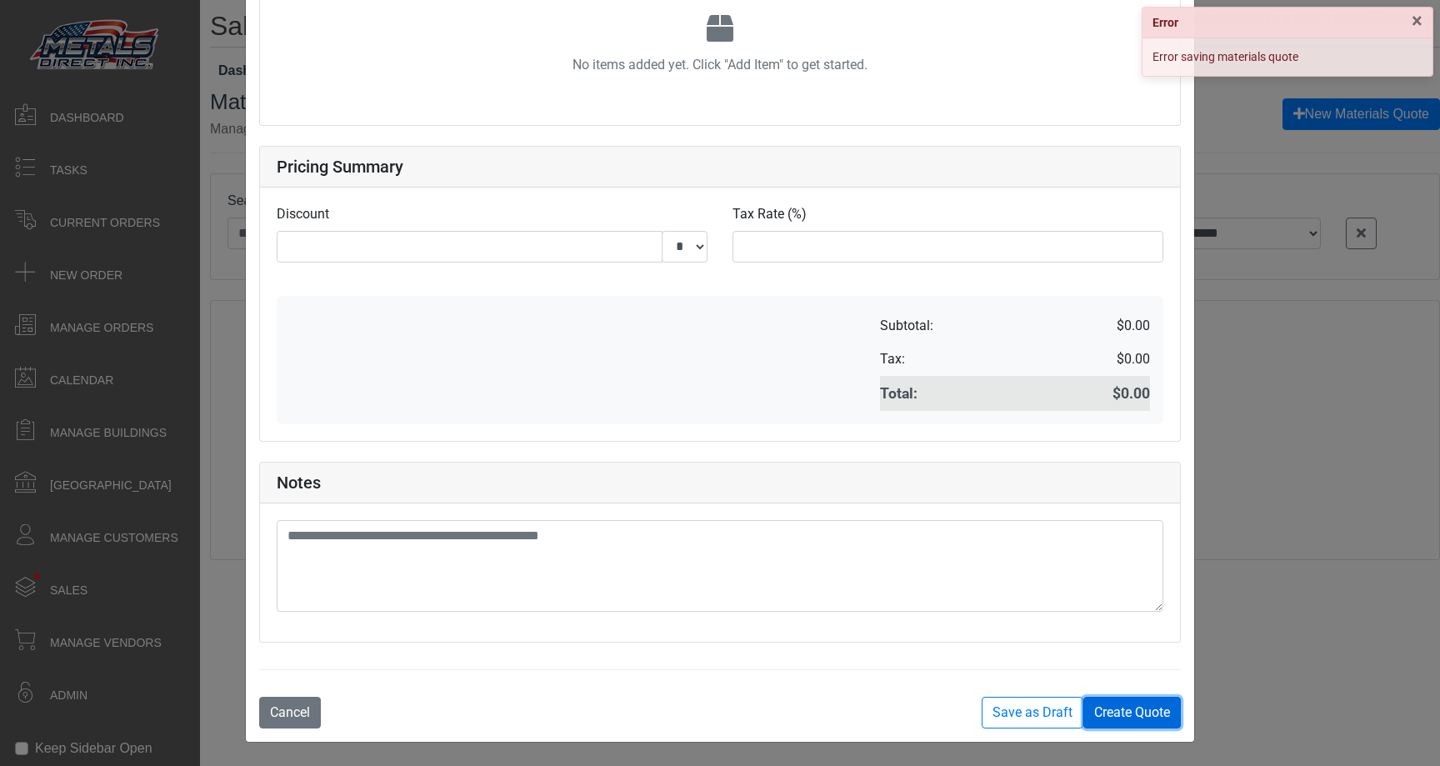
click at [1084, 710] on button "Create Quote" at bounding box center [1133, 713] width 98 height 32
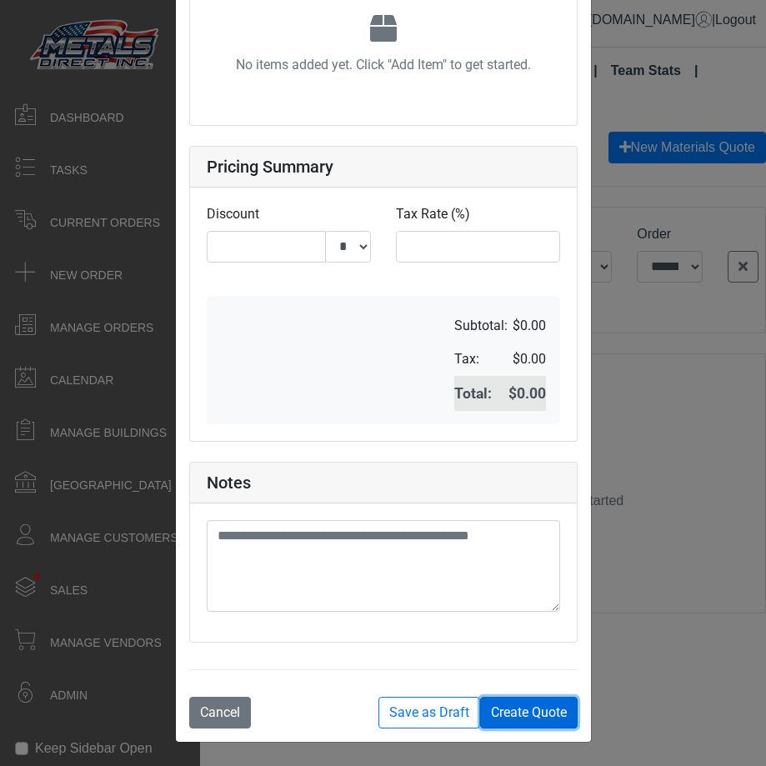
click at [542, 714] on button "Create Quote" at bounding box center [529, 713] width 98 height 32
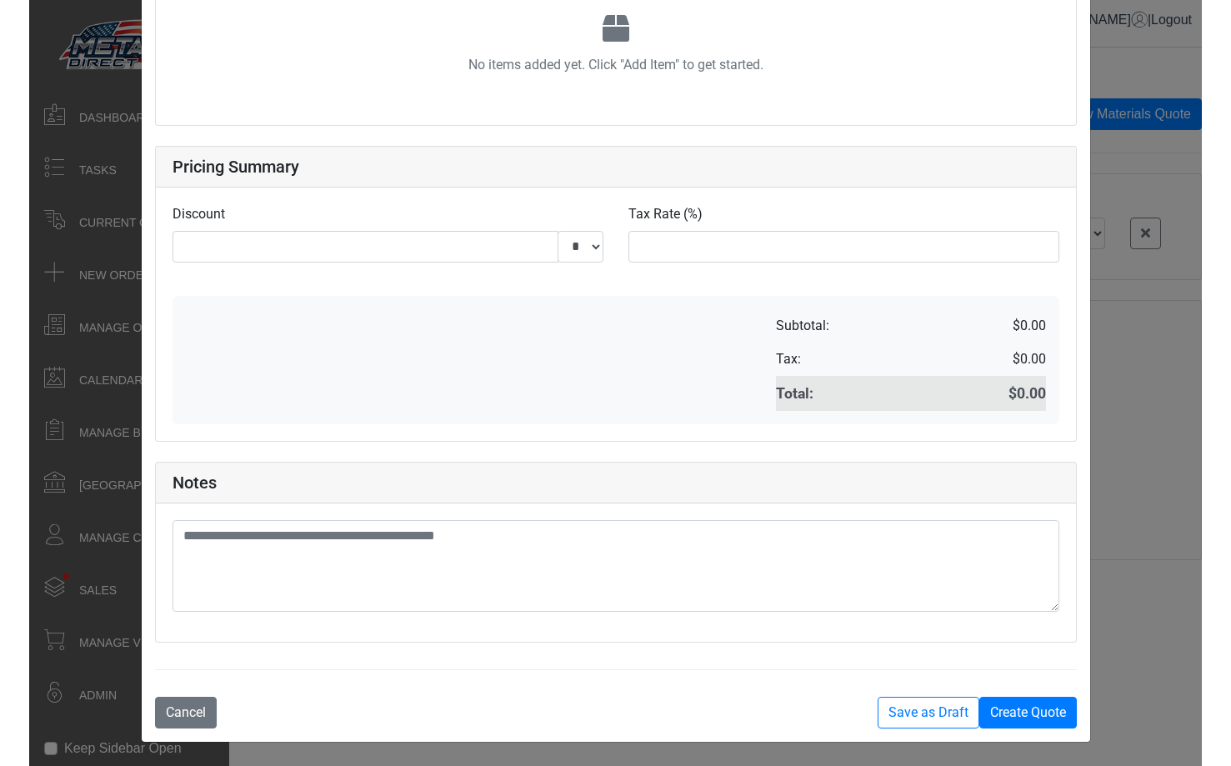
scroll to position [0, 0]
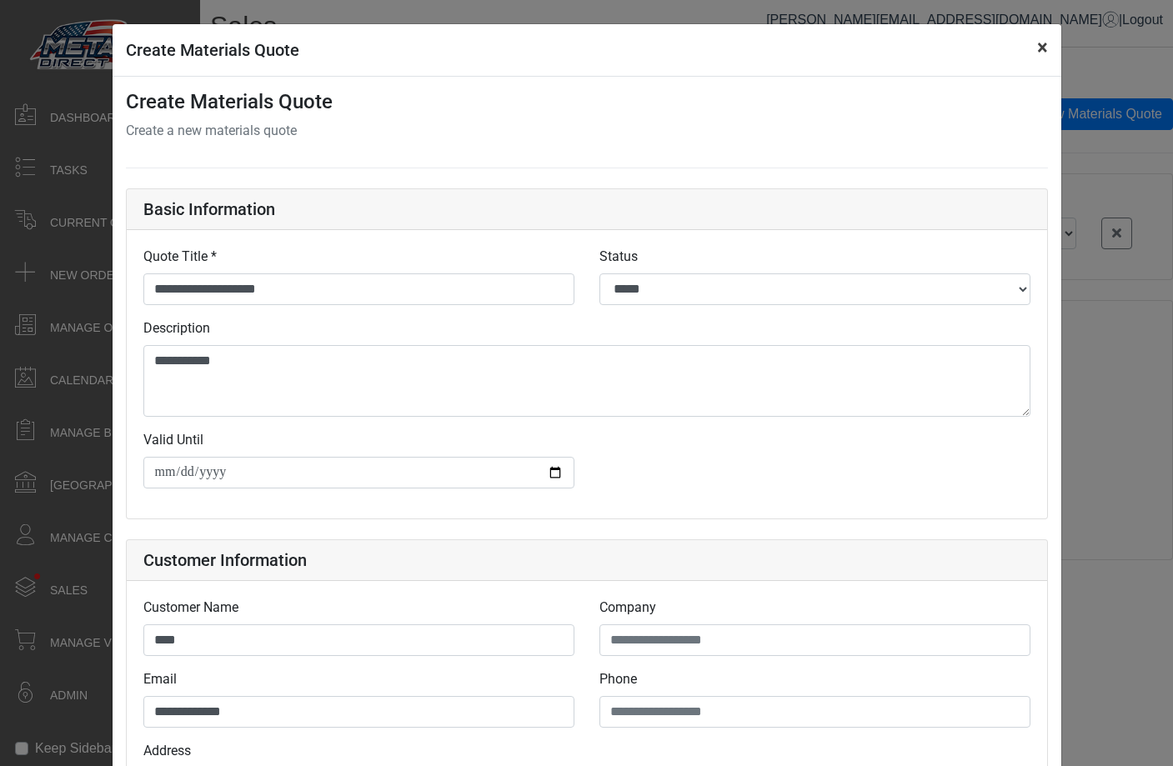
drag, startPoint x: 1049, startPoint y: 52, endPoint x: 1042, endPoint y: 60, distance: 10.7
click at [1042, 61] on button "×" at bounding box center [1043, 47] width 38 height 47
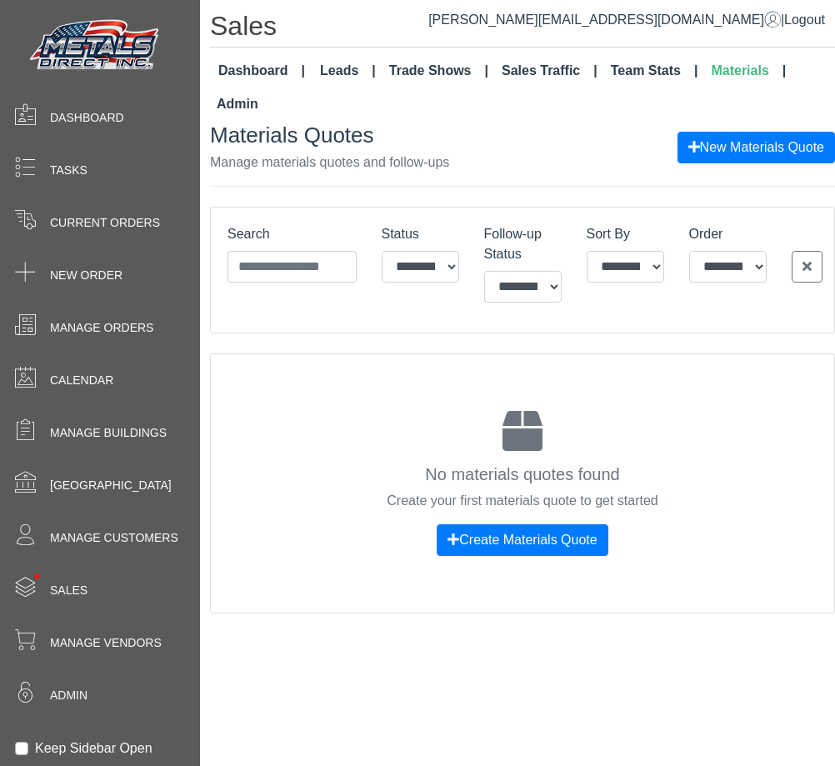
click at [265, 88] on link "Admin" at bounding box center [237, 104] width 55 height 33
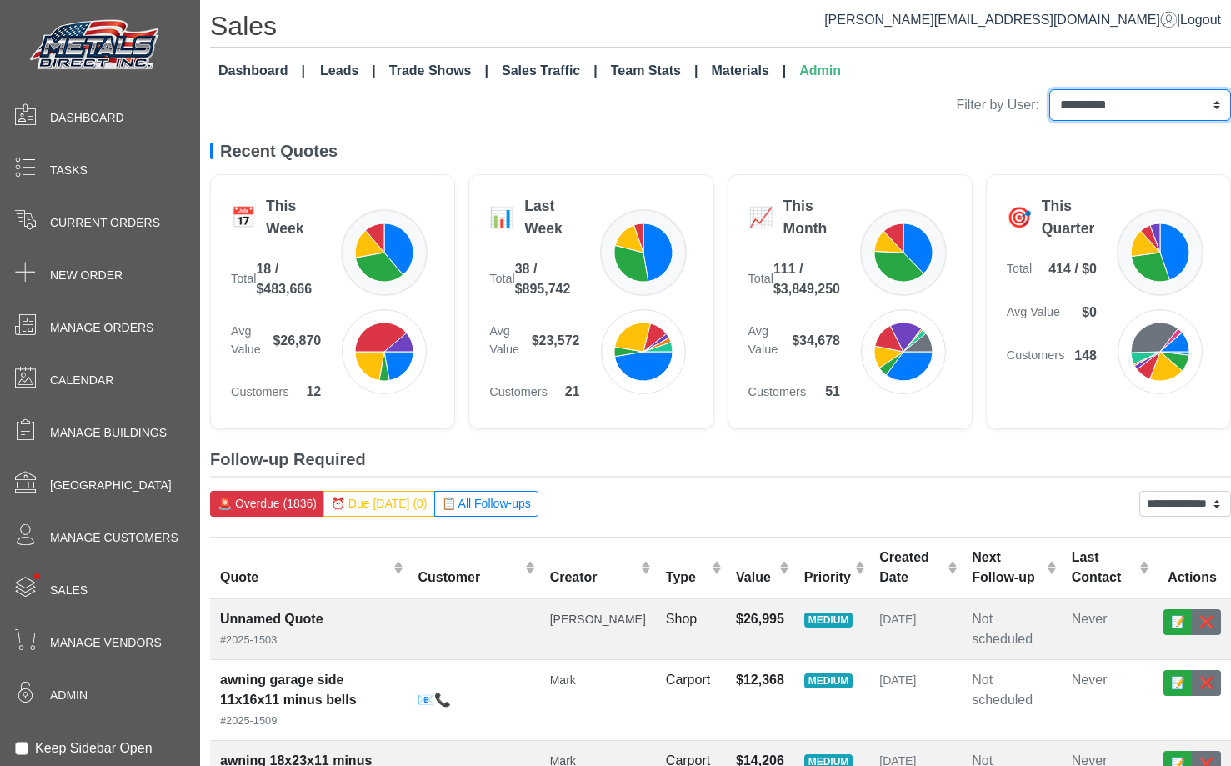
click at [1074, 108] on select "**********" at bounding box center [1140, 105] width 182 height 32
select select "**********"
click at [1049, 89] on select "**********" at bounding box center [1140, 105] width 182 height 32
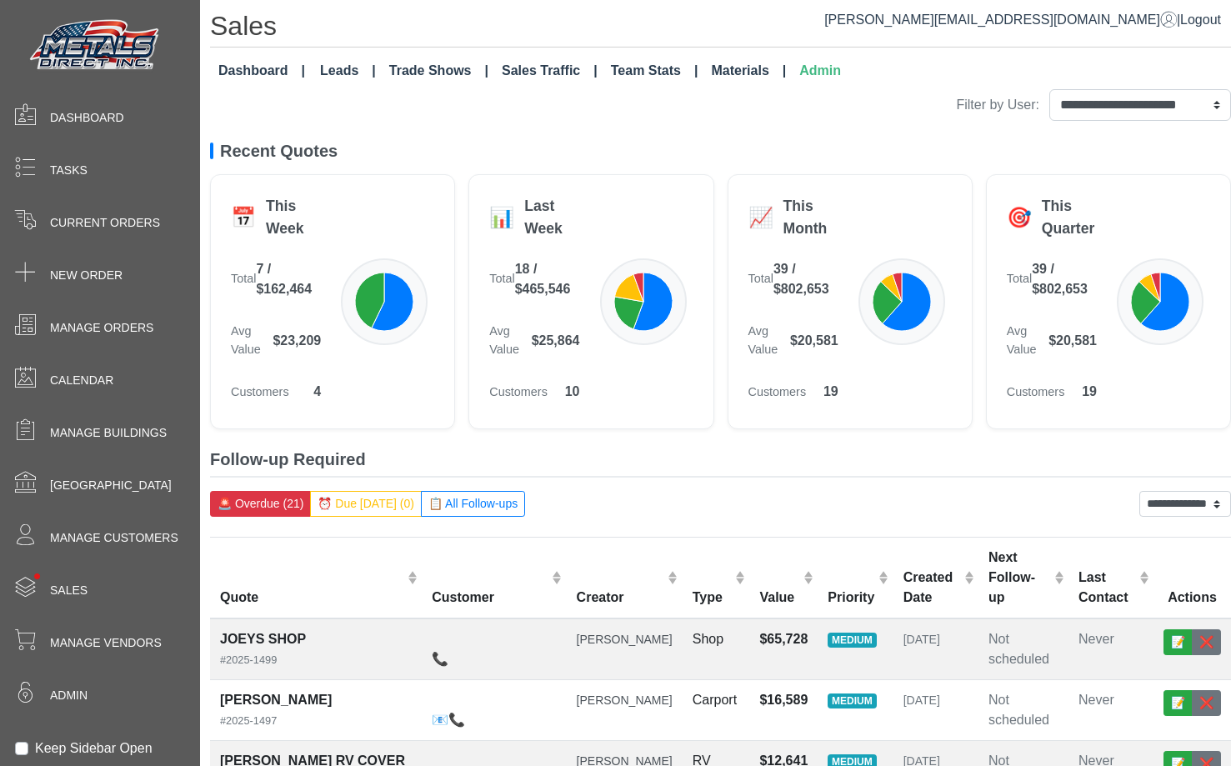
click at [956, 105] on label "Filter by User:" at bounding box center [997, 105] width 83 height 20
drag, startPoint x: 898, startPoint y: 105, endPoint x: 964, endPoint y: 105, distance: 65.9
click at [964, 105] on label "Filter by User:" at bounding box center [997, 105] width 83 height 20
drag, startPoint x: 964, startPoint y: 105, endPoint x: 893, endPoint y: 105, distance: 70.9
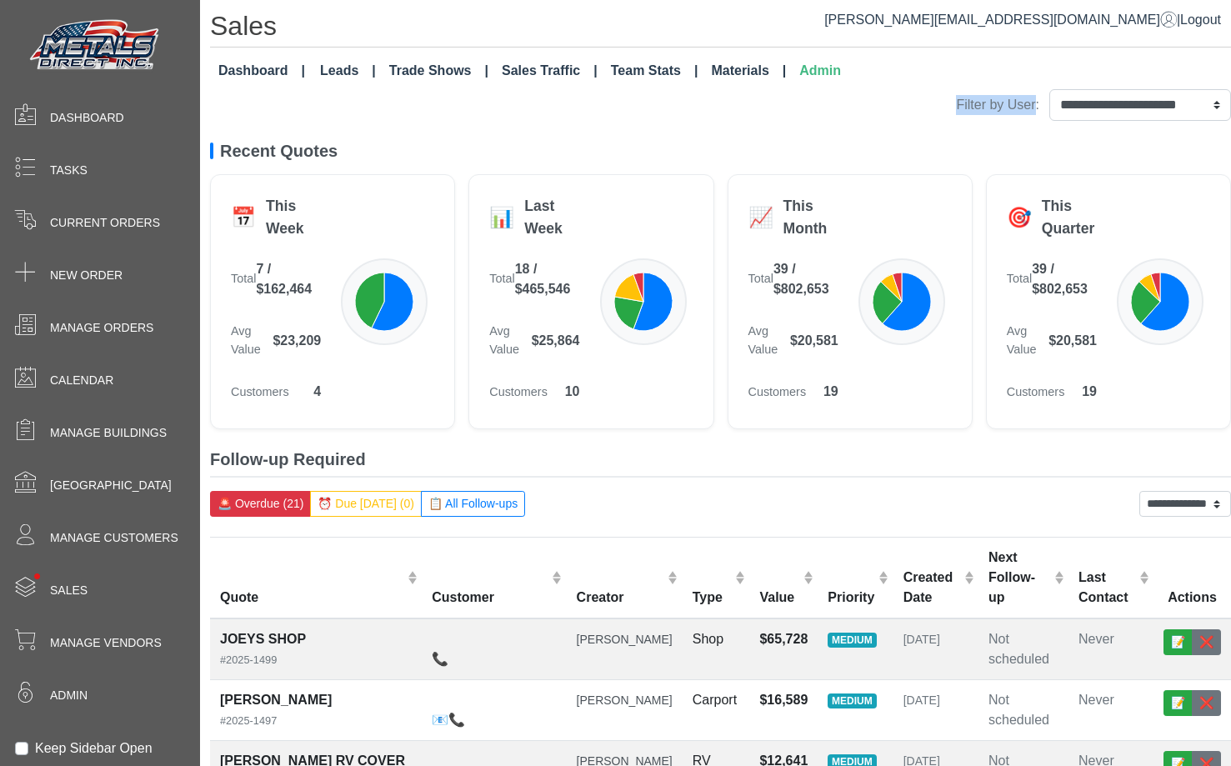
click at [956, 105] on label "Filter by User:" at bounding box center [997, 105] width 83 height 20
drag, startPoint x: 893, startPoint y: 105, endPoint x: 964, endPoint y: 105, distance: 71.7
click at [964, 105] on label "Filter by User:" at bounding box center [997, 105] width 83 height 20
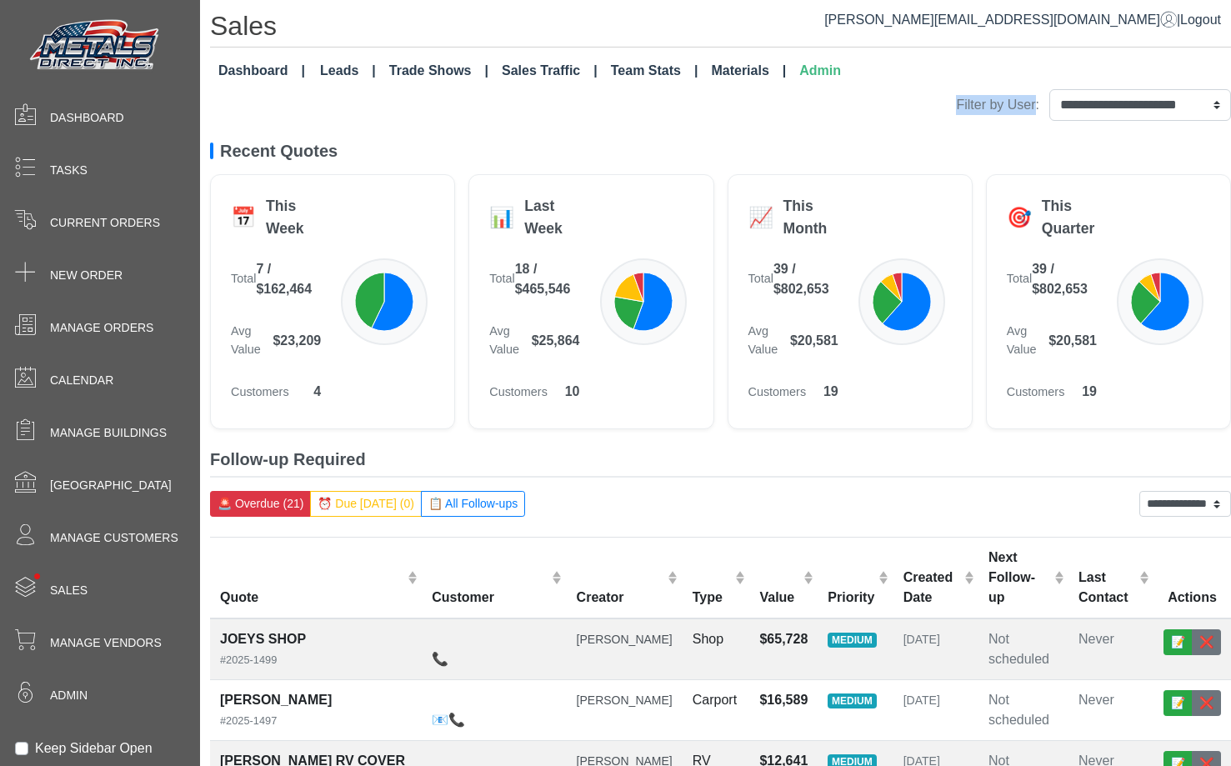
drag, startPoint x: 964, startPoint y: 105, endPoint x: 870, endPoint y: 105, distance: 94.2
click at [870, 105] on div "**********" at bounding box center [720, 105] width 1021 height 32
click at [884, 103] on div "**********" at bounding box center [720, 105] width 1021 height 32
drag, startPoint x: 884, startPoint y: 103, endPoint x: 942, endPoint y: 103, distance: 57.5
click at [903, 103] on div "**********" at bounding box center [720, 105] width 1021 height 32
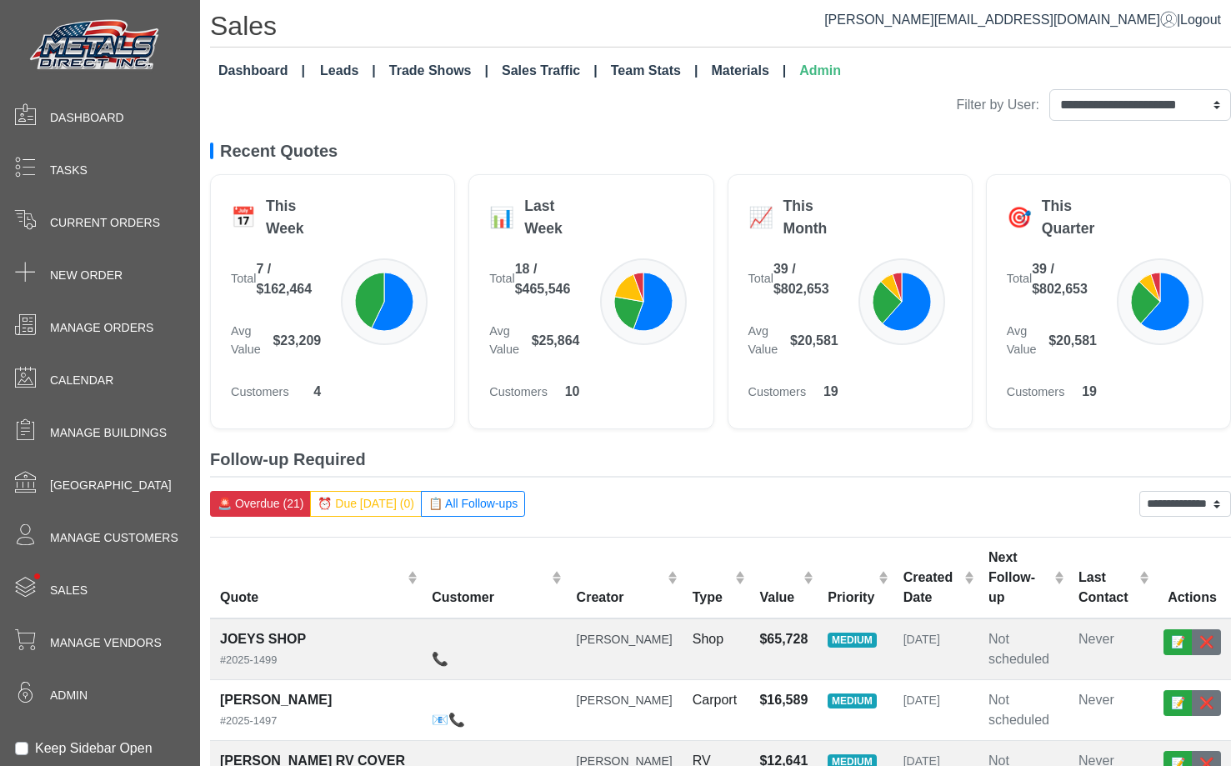
click at [956, 102] on label "Filter by User:" at bounding box center [997, 105] width 83 height 20
drag, startPoint x: 917, startPoint y: 102, endPoint x: 879, endPoint y: 102, distance: 37.5
click at [879, 102] on div "**********" at bounding box center [720, 105] width 1021 height 32
click at [956, 93] on div "**********" at bounding box center [1093, 105] width 275 height 32
drag, startPoint x: 919, startPoint y: 93, endPoint x: 1004, endPoint y: 89, distance: 85.1
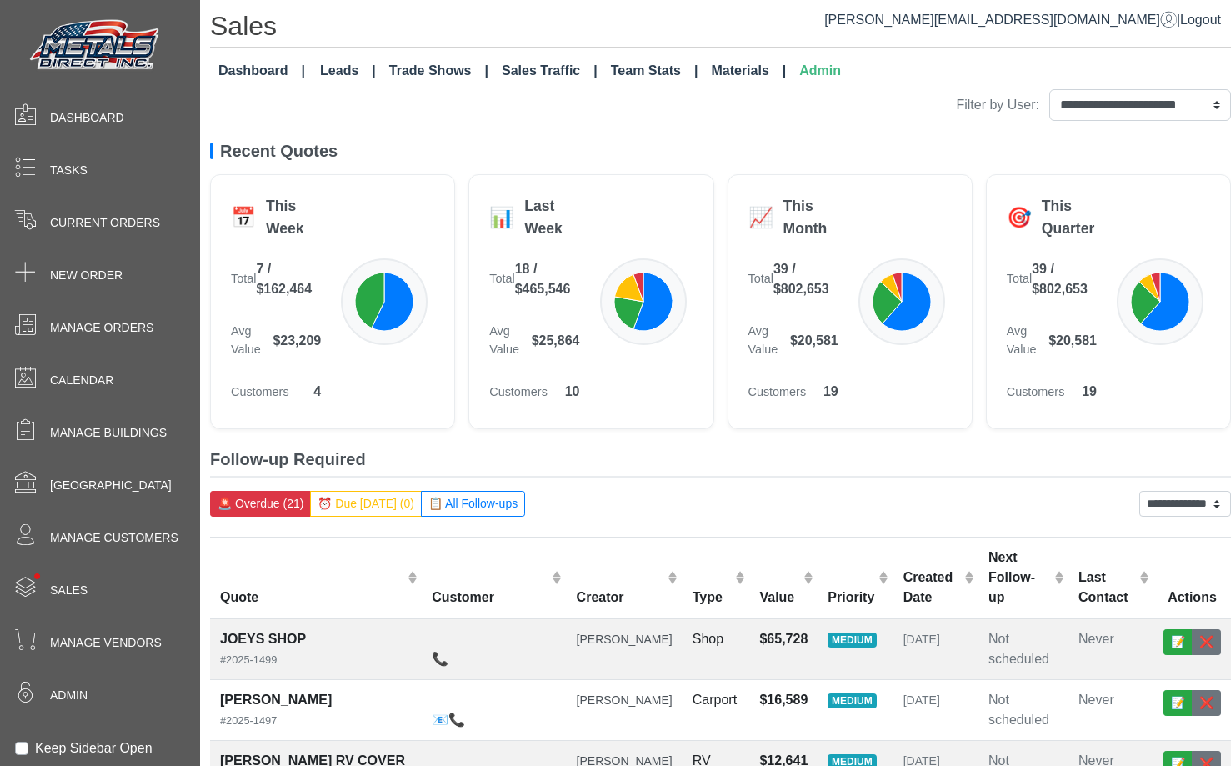
click at [1002, 91] on div "**********" at bounding box center [1093, 105] width 275 height 32
click at [956, 114] on label "Filter by User:" at bounding box center [997, 105] width 83 height 20
drag, startPoint x: 934, startPoint y: 114, endPoint x: 904, endPoint y: 114, distance: 30.0
click at [956, 114] on label "Filter by User:" at bounding box center [997, 105] width 83 height 20
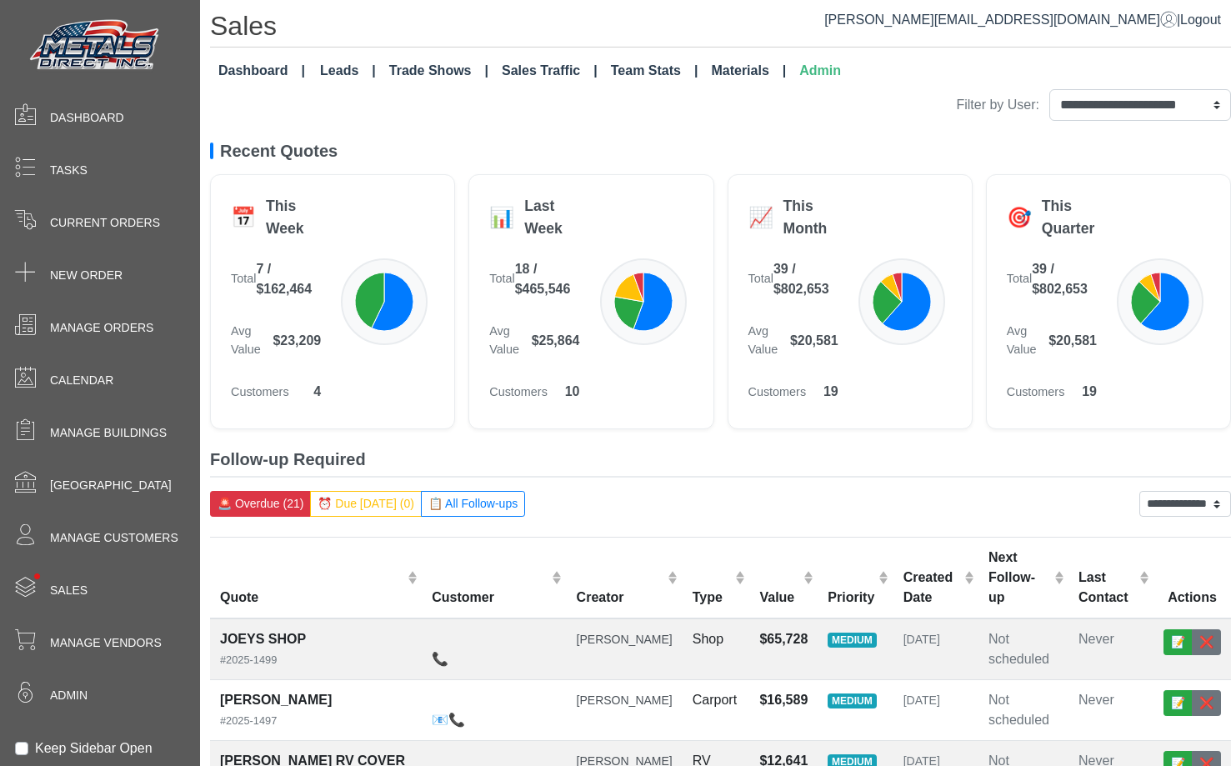
drag, startPoint x: 904, startPoint y: 114, endPoint x: 1004, endPoint y: 108, distance: 100.2
click at [997, 110] on div "**********" at bounding box center [1093, 105] width 275 height 32
click at [969, 108] on label "Filter by User:" at bounding box center [997, 105] width 83 height 20
drag, startPoint x: 969, startPoint y: 108, endPoint x: 889, endPoint y: 108, distance: 80.0
click at [889, 108] on div "**********" at bounding box center [720, 105] width 1021 height 32
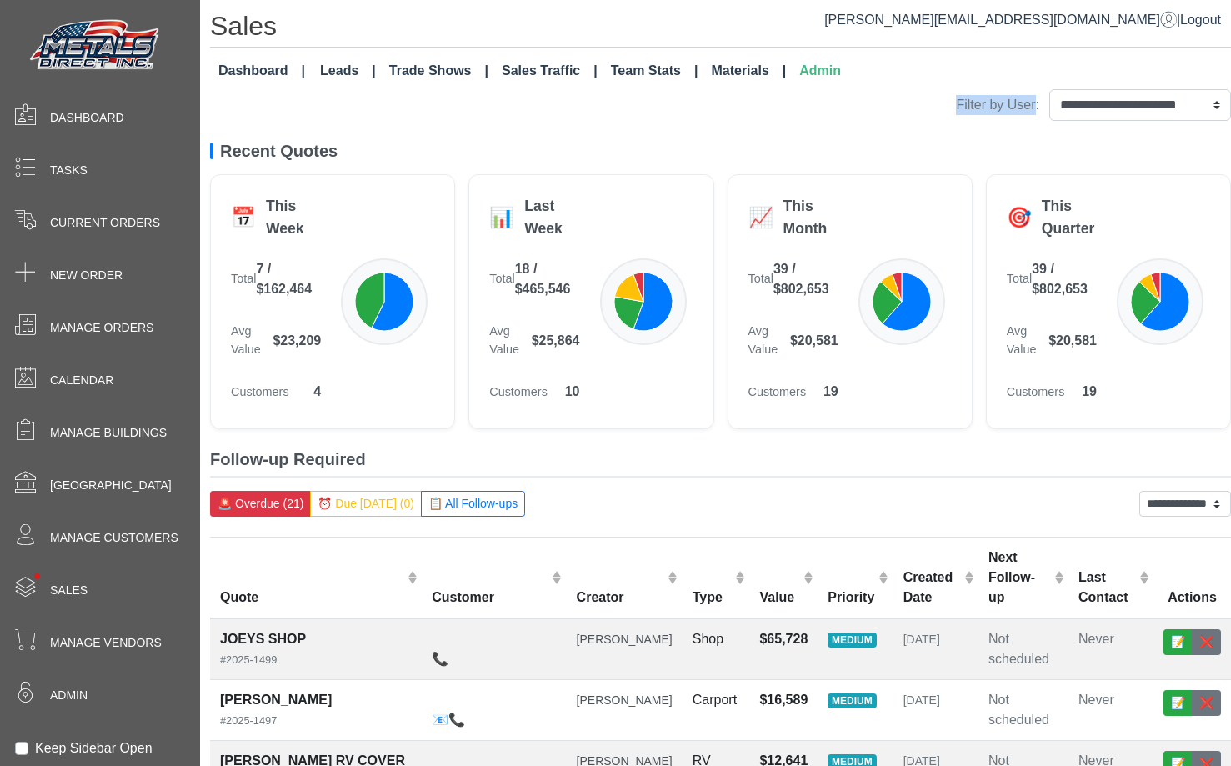
click at [889, 108] on div "**********" at bounding box center [720, 105] width 1021 height 32
drag, startPoint x: 889, startPoint y: 108, endPoint x: 958, endPoint y: 108, distance: 69.2
click at [932, 108] on div "**********" at bounding box center [720, 105] width 1021 height 32
click at [958, 108] on label "Filter by User:" at bounding box center [997, 105] width 83 height 20
drag, startPoint x: 958, startPoint y: 108, endPoint x: 933, endPoint y: 108, distance: 25.0
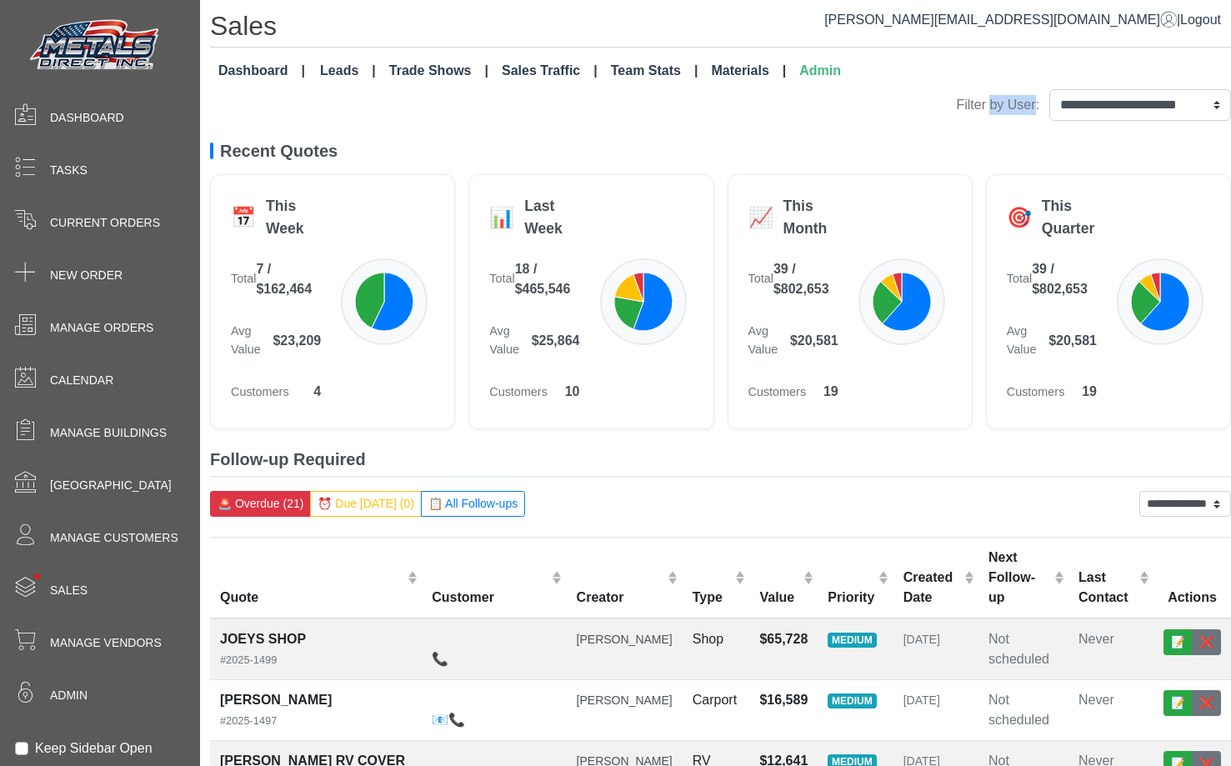
click at [956, 108] on label "Filter by User:" at bounding box center [997, 105] width 83 height 20
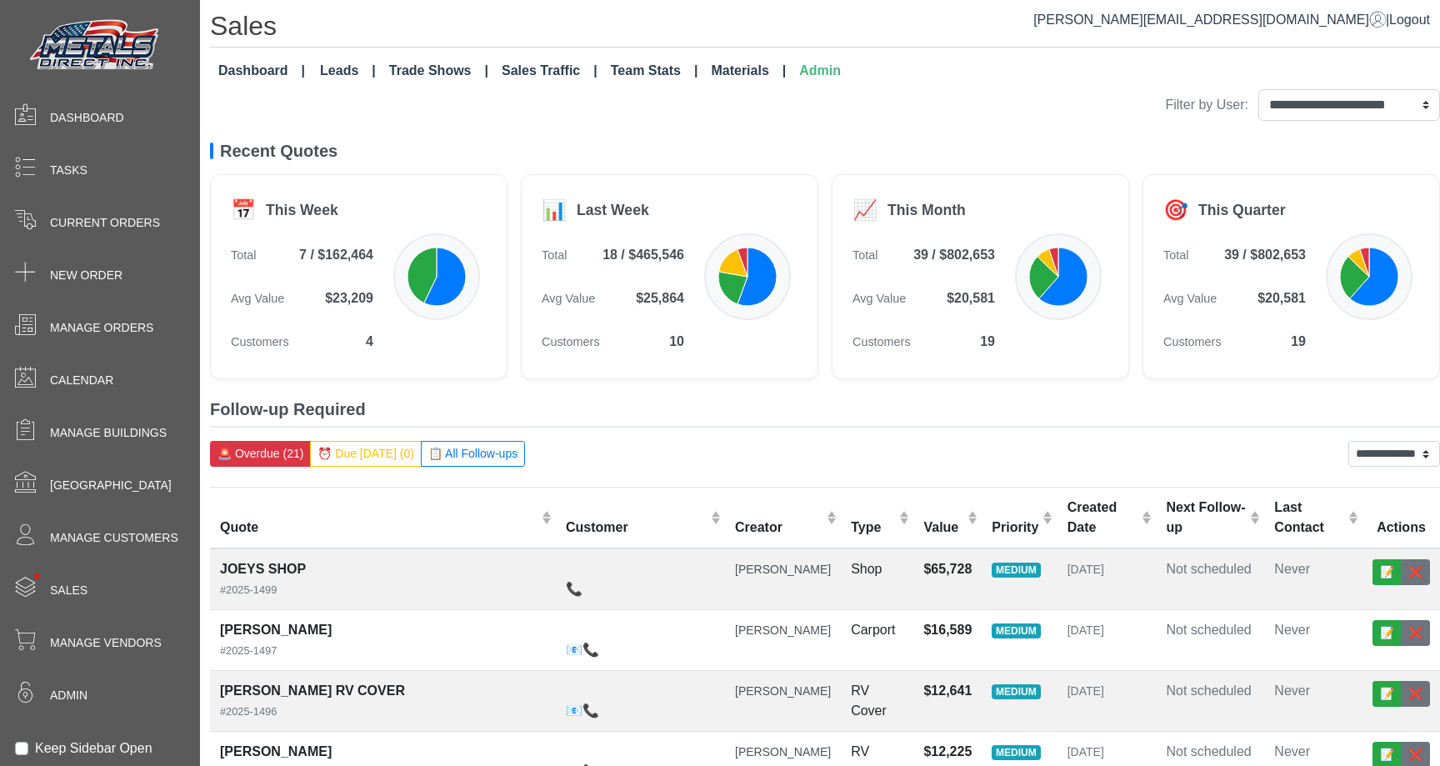
click at [567, 173] on div "Recent Quotes 📅 This Week Total 7 / $162,464 Avg Value $23,209 Customers 4 📊 La…" at bounding box center [825, 260] width 1230 height 238
click at [800, 73] on link "Admin" at bounding box center [820, 70] width 55 height 33
click at [78, 597] on span "Sales" at bounding box center [69, 591] width 38 height 18
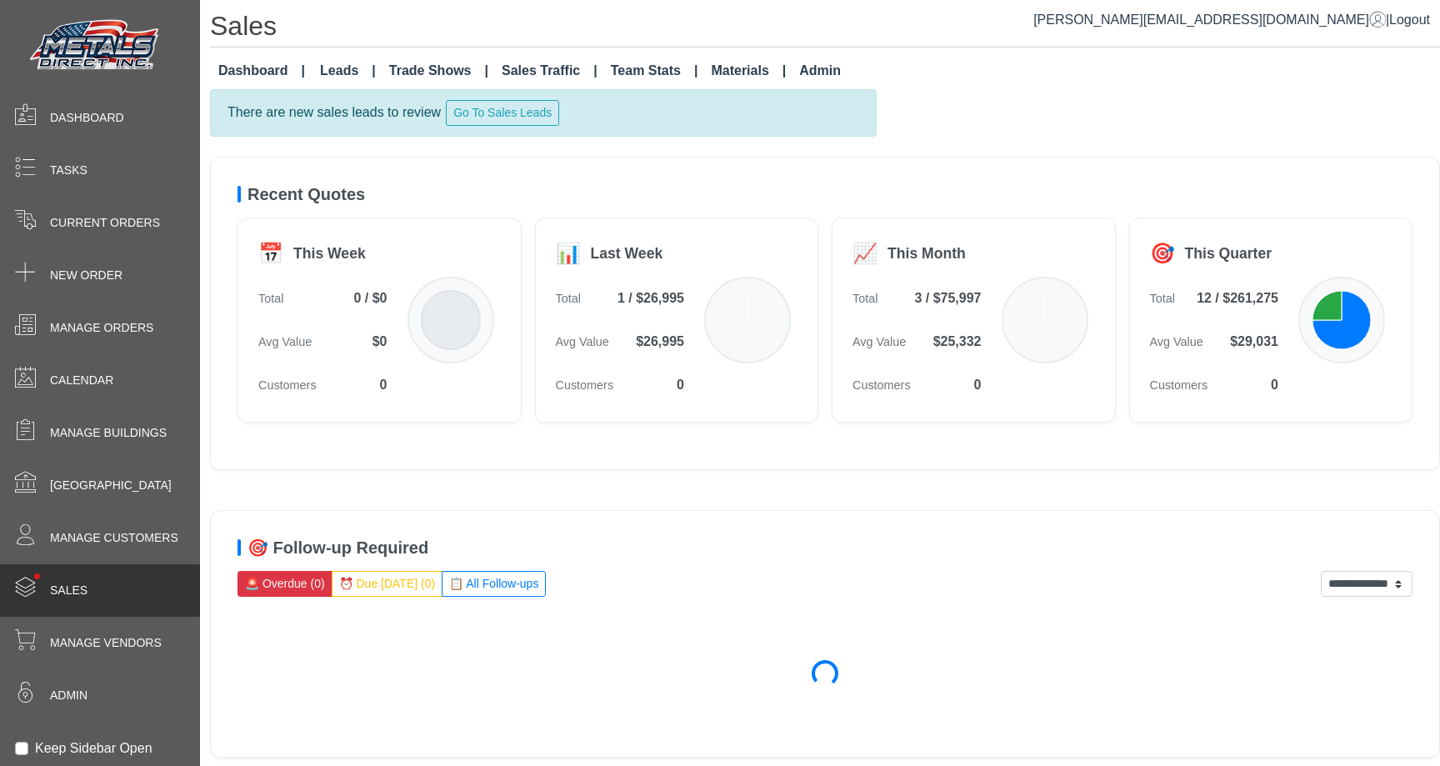
click at [793, 66] on link "Admin" at bounding box center [820, 70] width 55 height 33
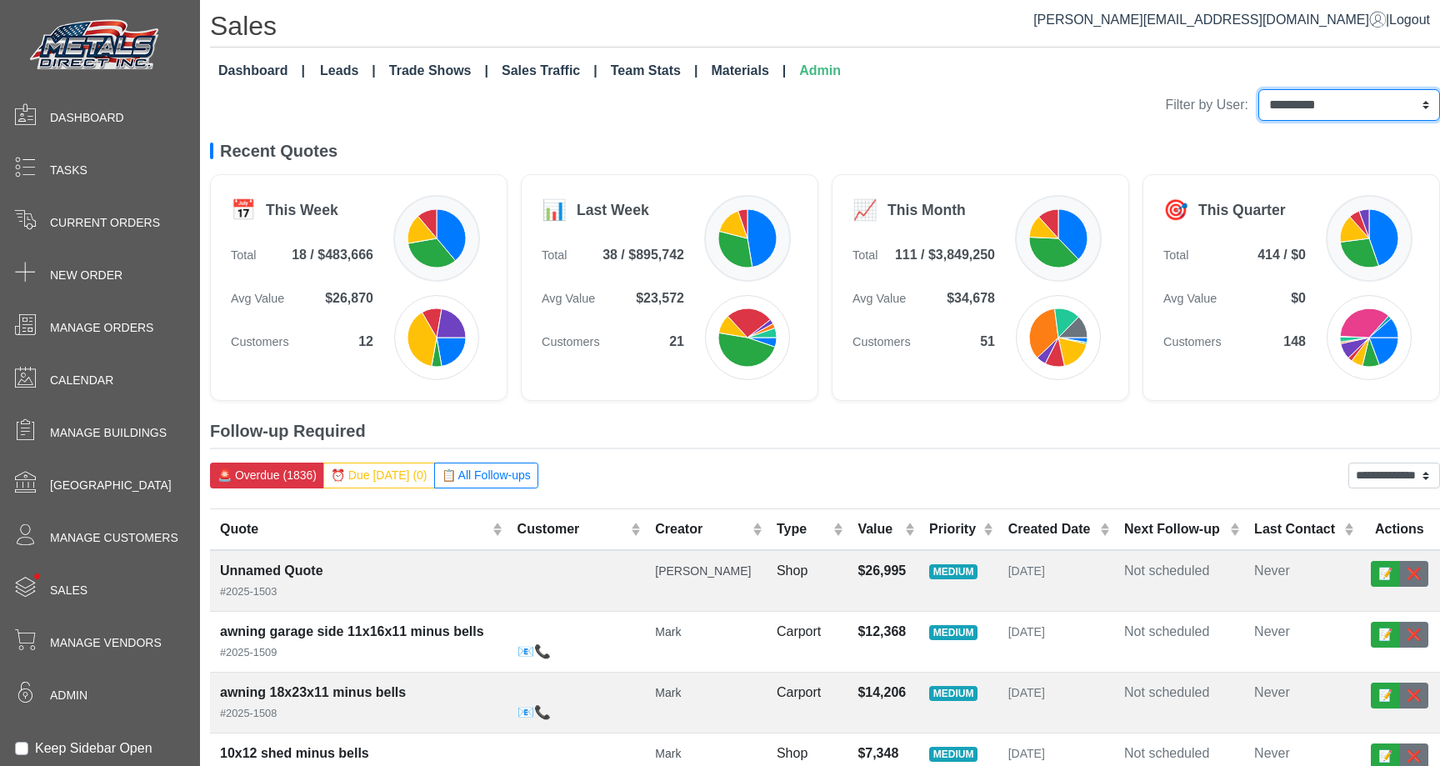
click at [1259, 113] on select "**********" at bounding box center [1350, 105] width 182 height 32
click at [1290, 112] on select "**********" at bounding box center [1350, 105] width 182 height 32
select select "**********"
click at [1259, 89] on select "**********" at bounding box center [1350, 105] width 182 height 32
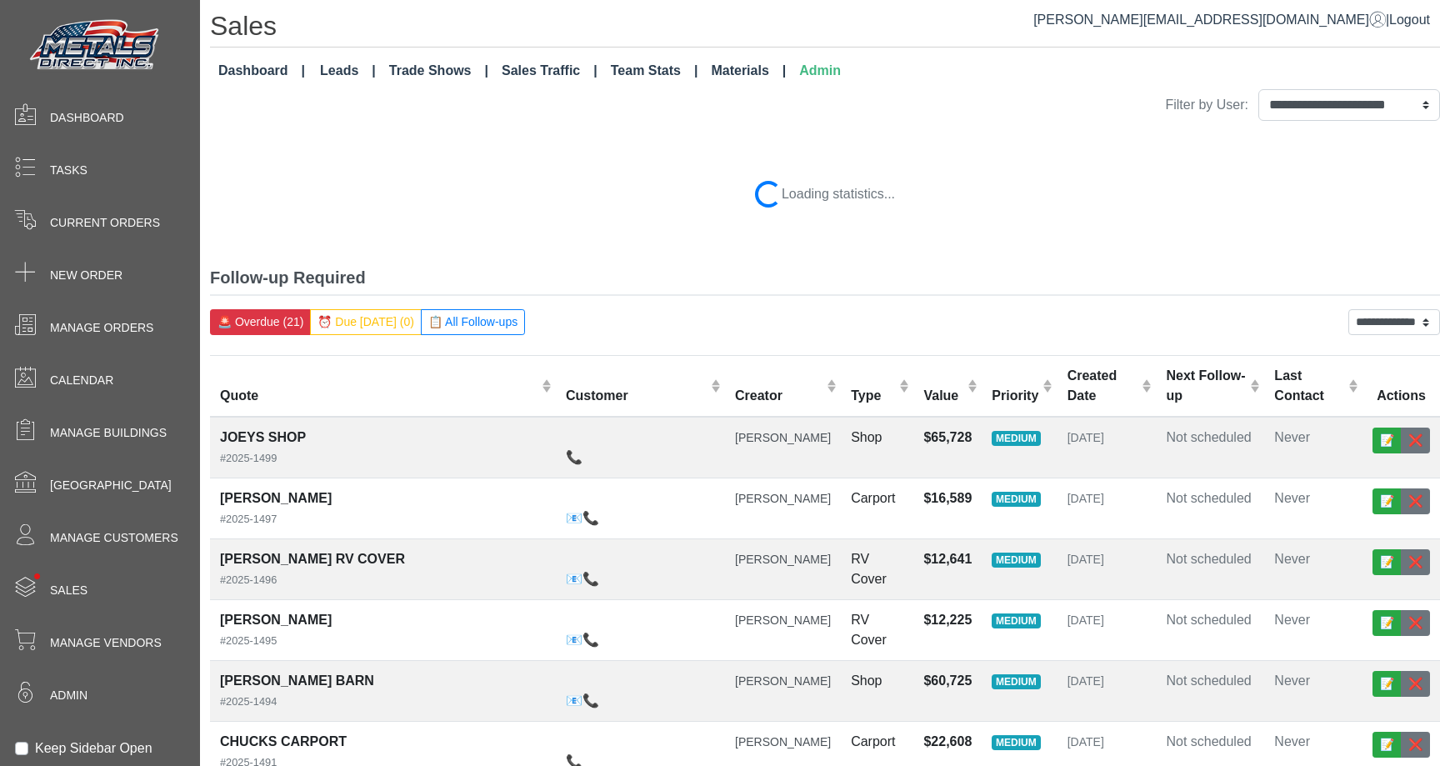
click at [485, 322] on button "📋 All Follow-ups" at bounding box center [473, 322] width 104 height 26
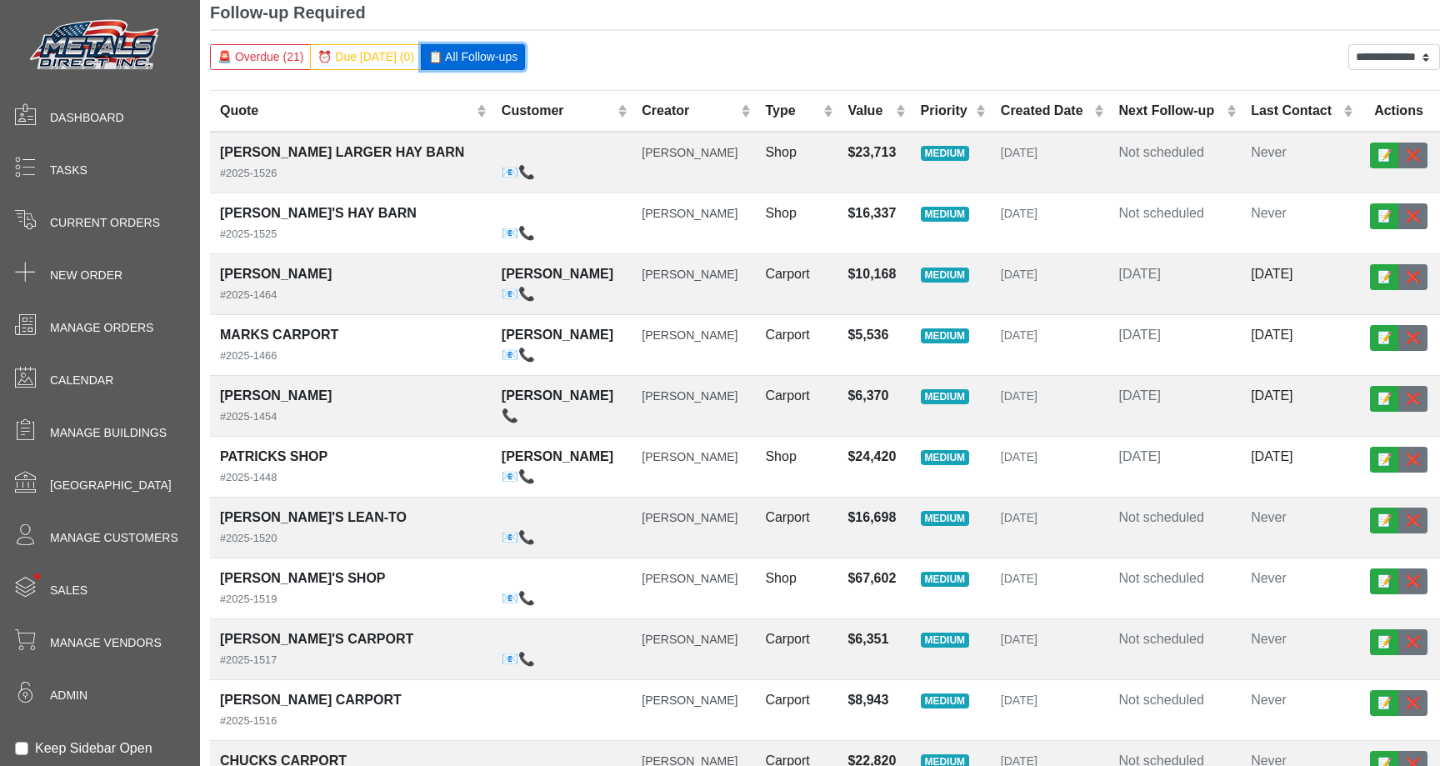
scroll to position [396, 0]
click at [1278, 282] on span "[DATE]" at bounding box center [1272, 275] width 42 height 14
select select "******"
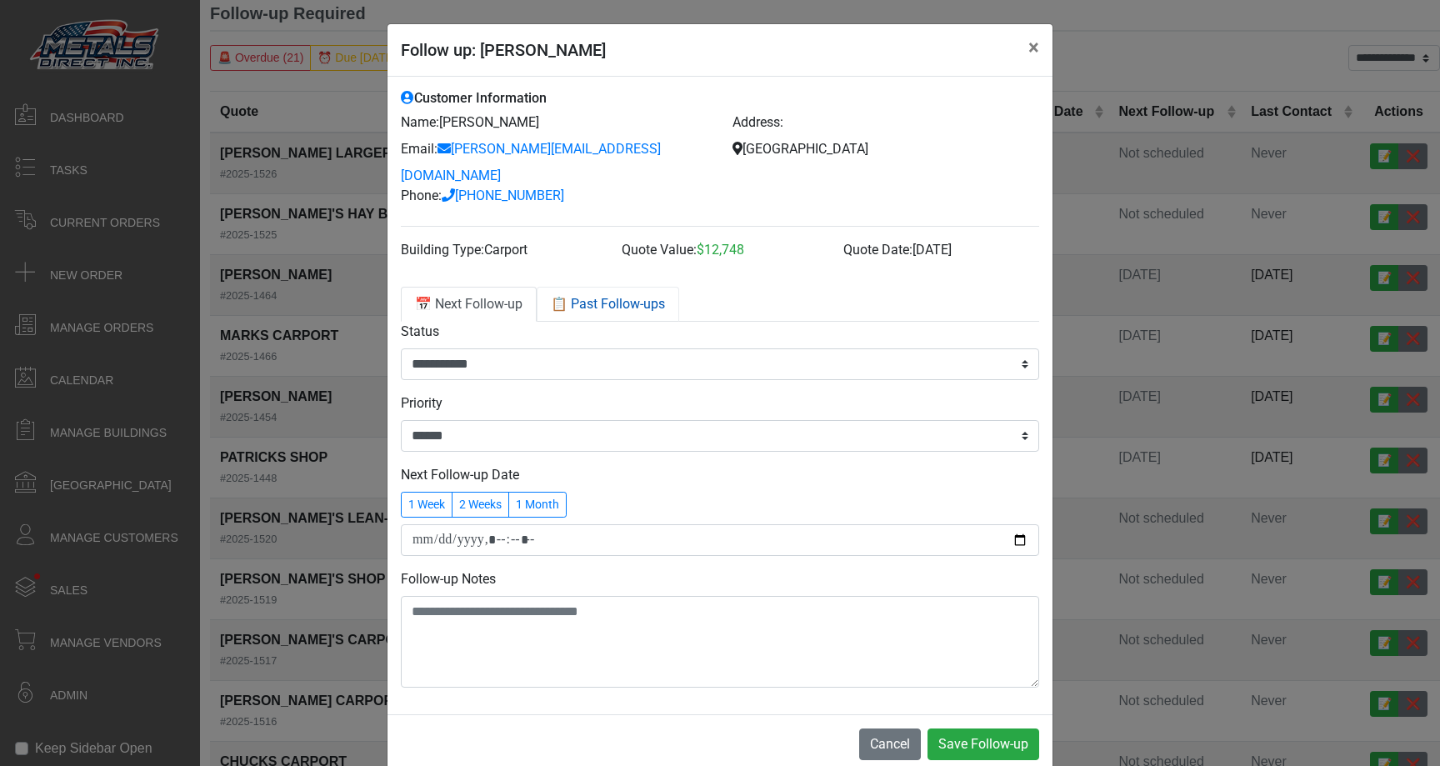
click at [608, 287] on link "📋 Past Follow-ups" at bounding box center [608, 304] width 143 height 35
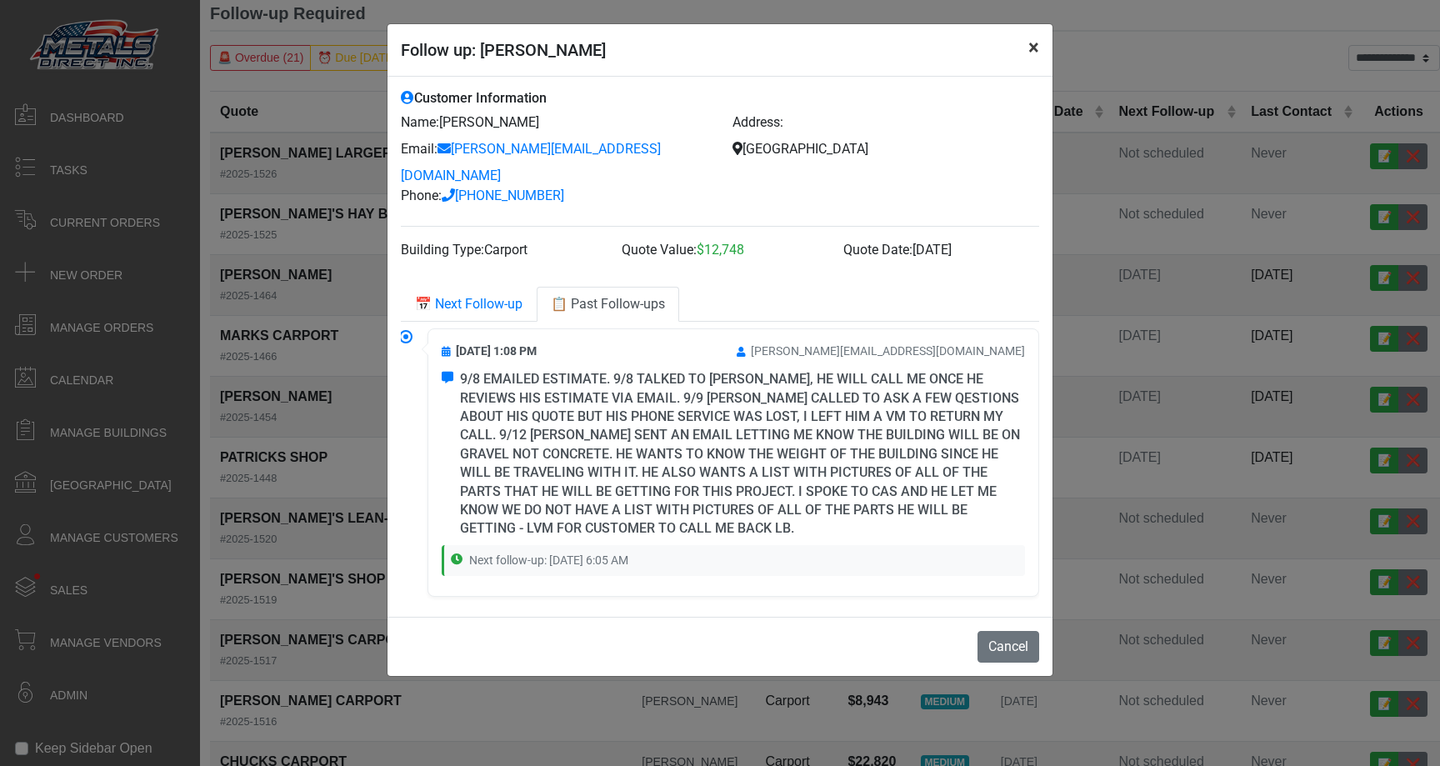
click at [1032, 53] on button "×" at bounding box center [1034, 47] width 38 height 47
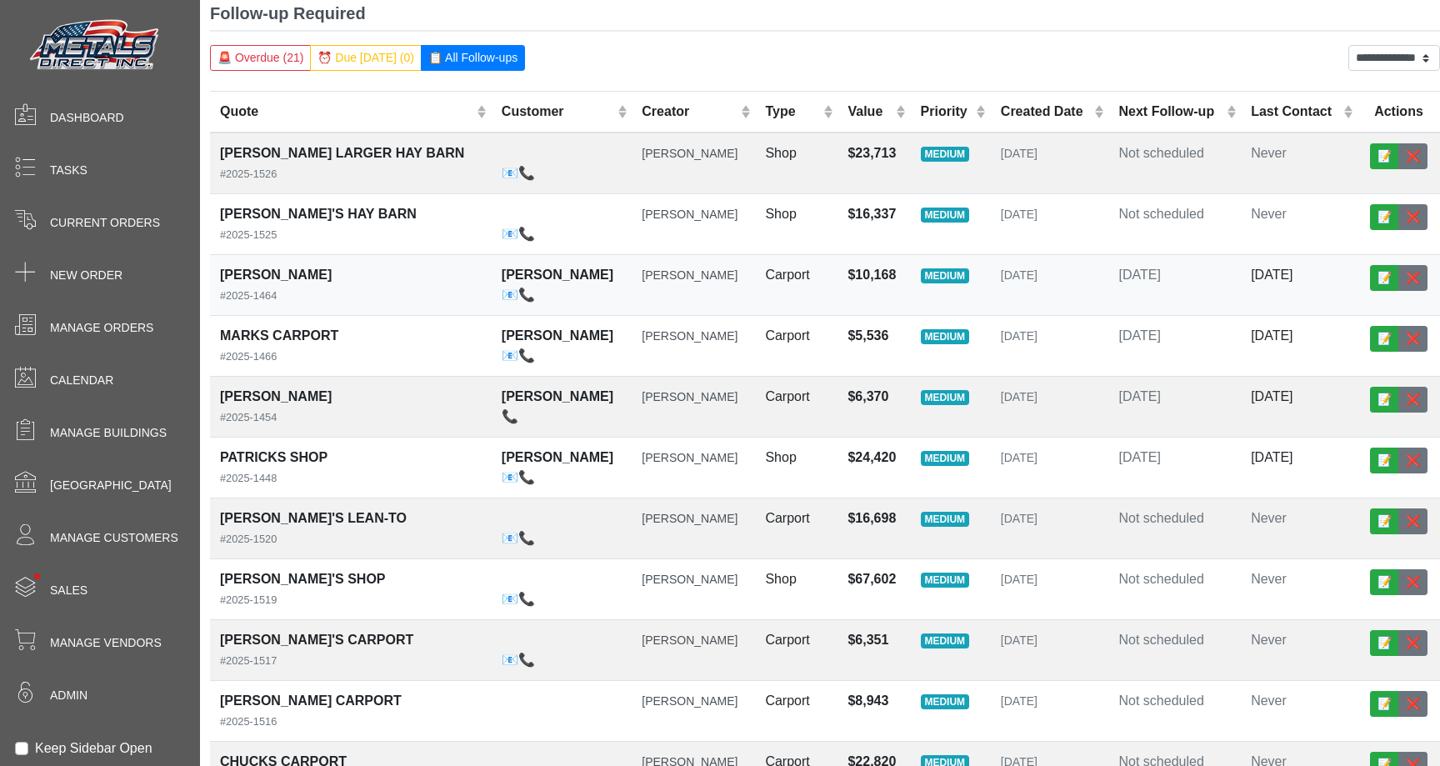
click at [1282, 280] on span "[DATE]" at bounding box center [1272, 275] width 42 height 14
select select "******"
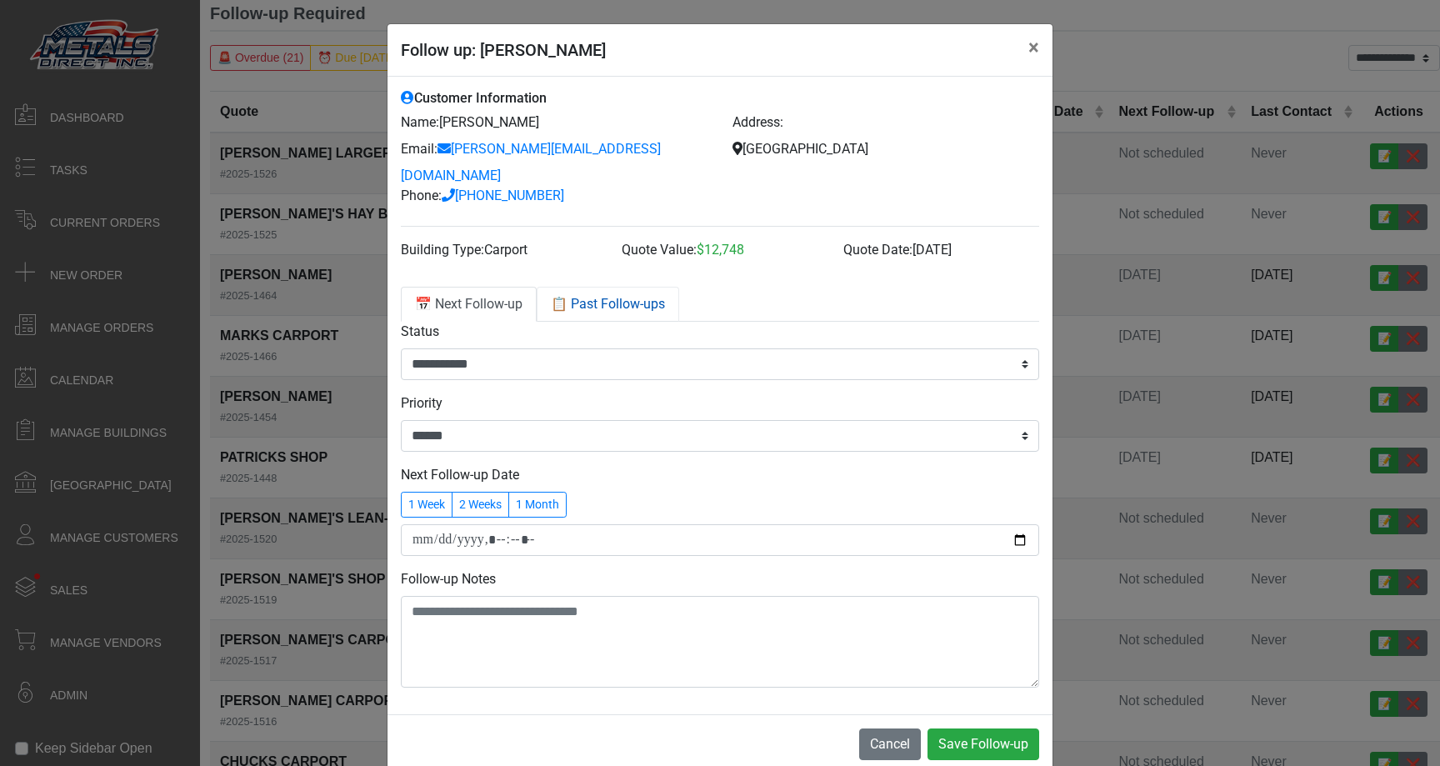
click at [617, 287] on link "📋 Past Follow-ups" at bounding box center [608, 304] width 143 height 35
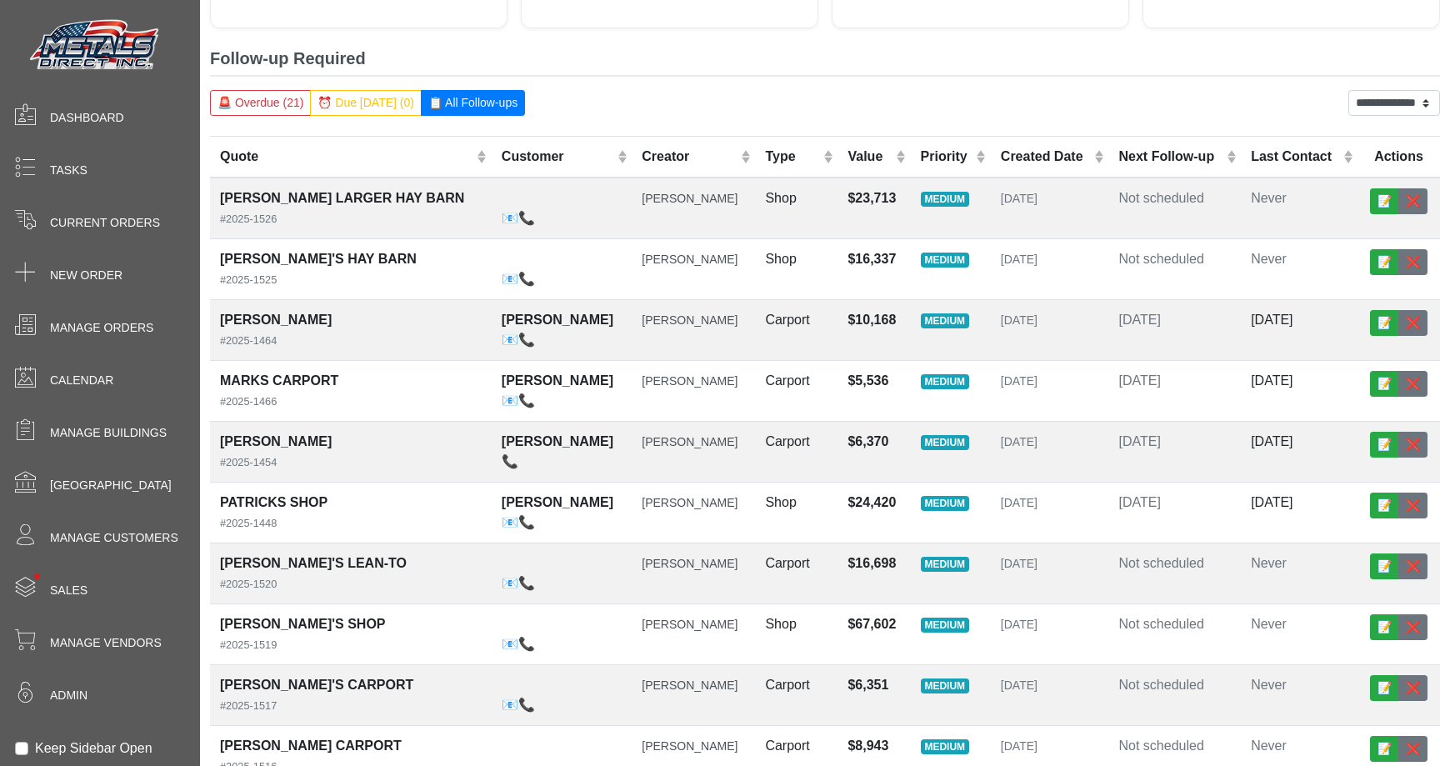
scroll to position [357, 0]
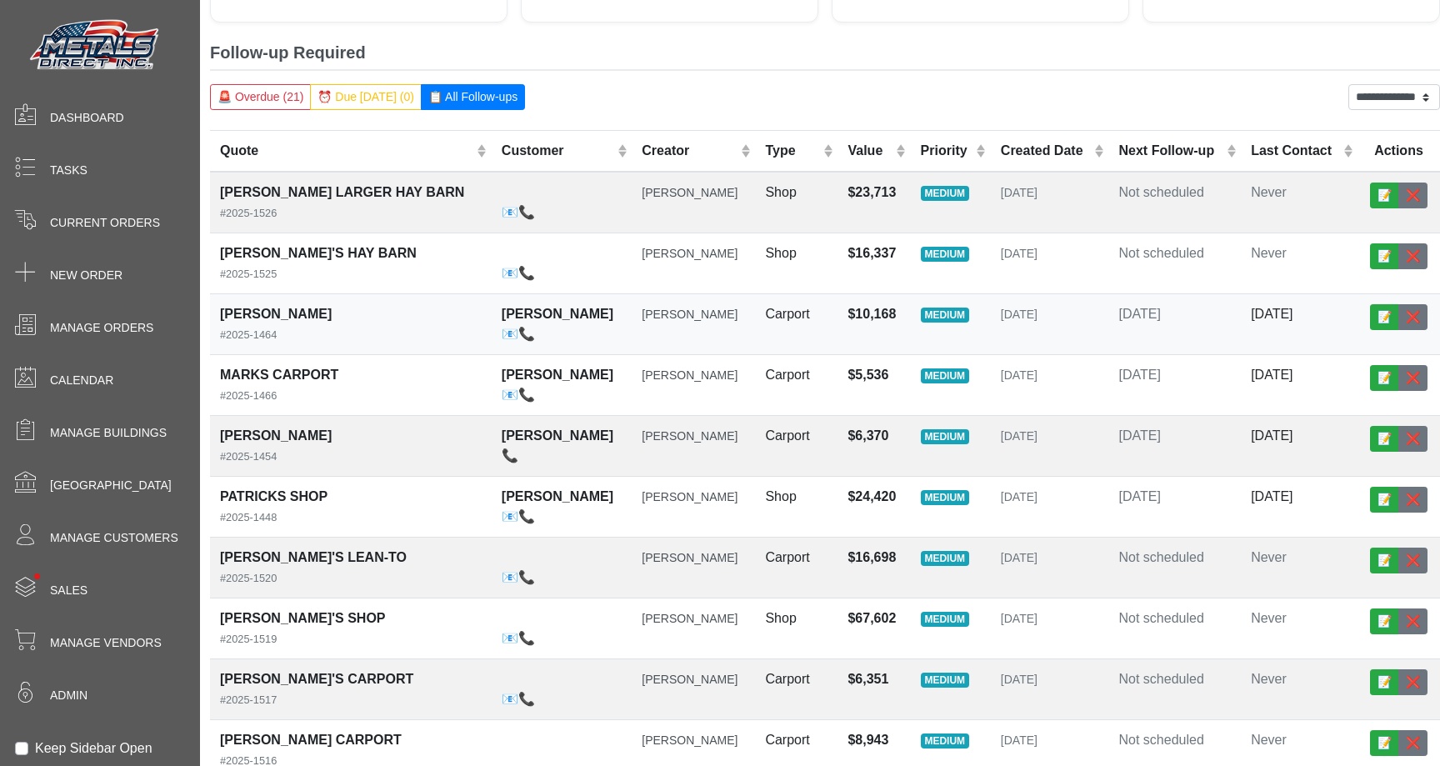
click at [1158, 327] on td "[DATE]" at bounding box center [1175, 324] width 133 height 61
select select "******"
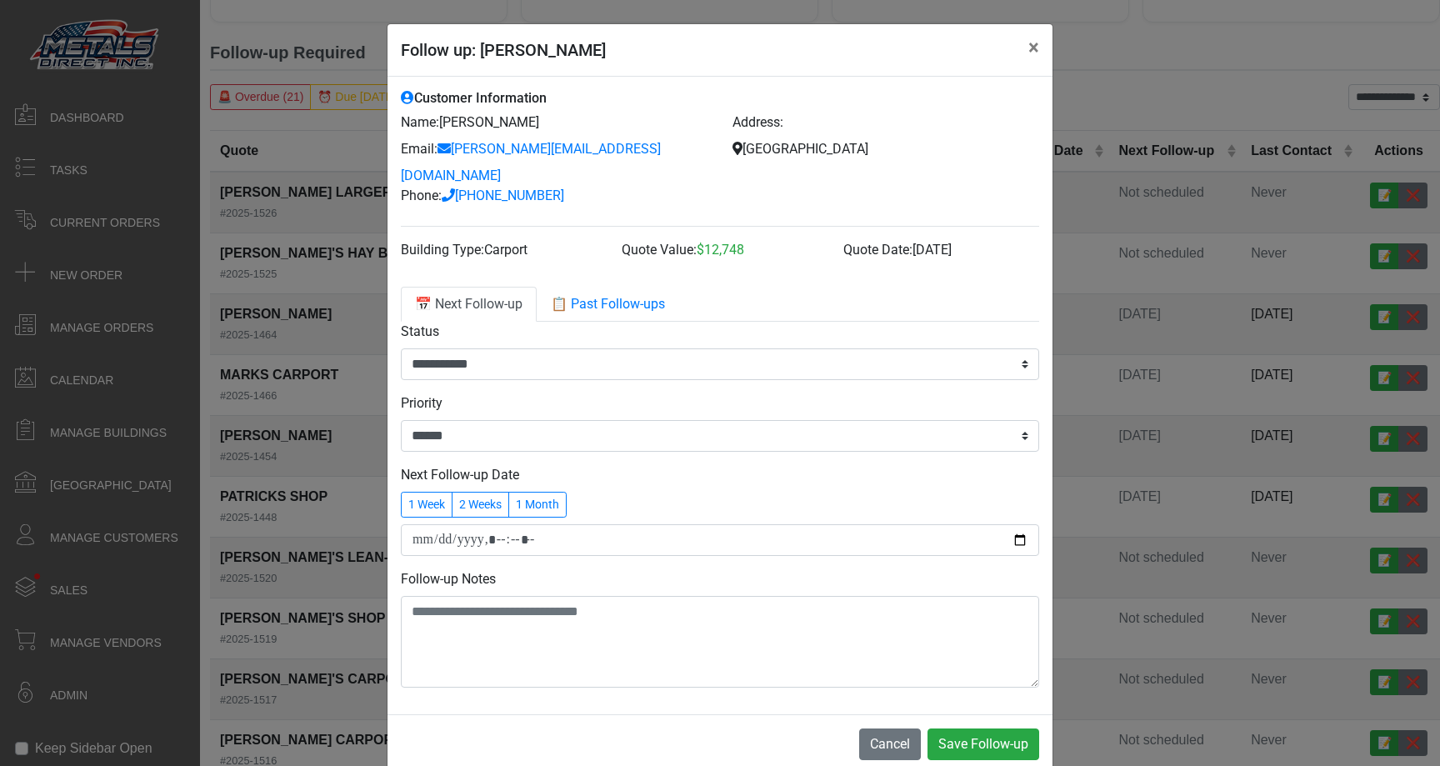
select select "******"
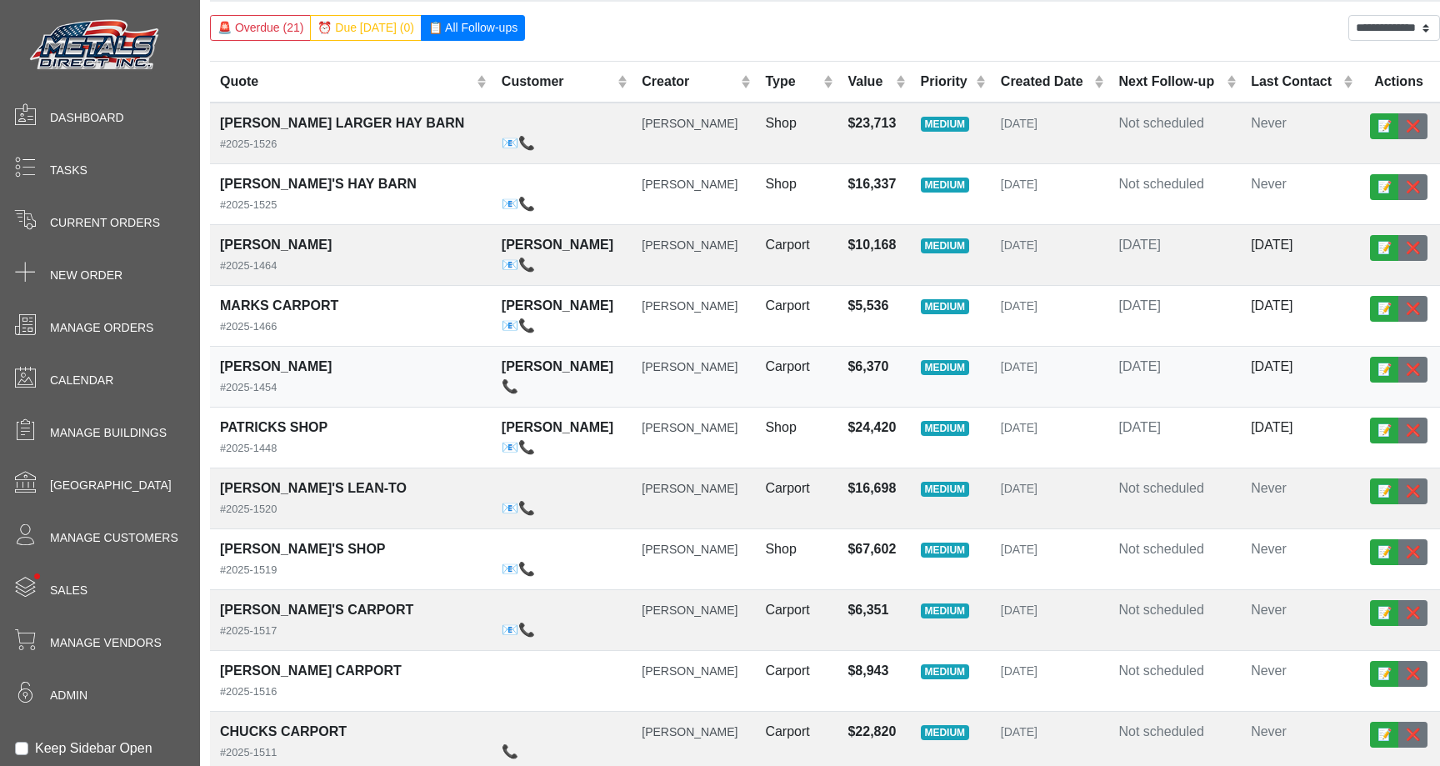
scroll to position [440, 0]
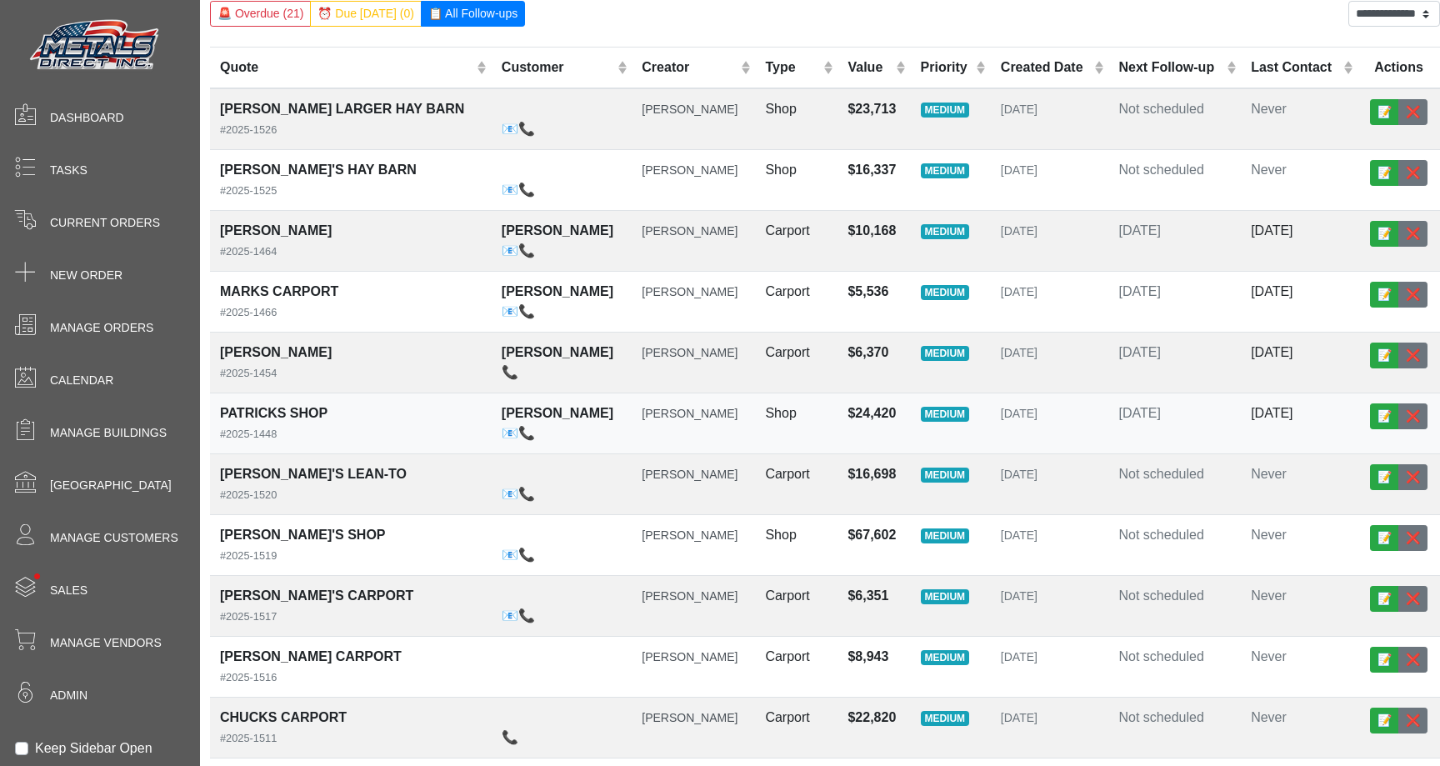
drag, startPoint x: 1234, startPoint y: 301, endPoint x: 1239, endPoint y: 426, distance: 125.1
click at [1238, 426] on tbody "[PERSON_NAME] LARGER HAY BARN #[PHONE_NUMBER] 📧 📞 [PERSON_NAME] Shop $23,713 ME…" at bounding box center [825, 696] width 1230 height 1217
click at [1211, 33] on div "**********" at bounding box center [825, 691] width 1230 height 1380
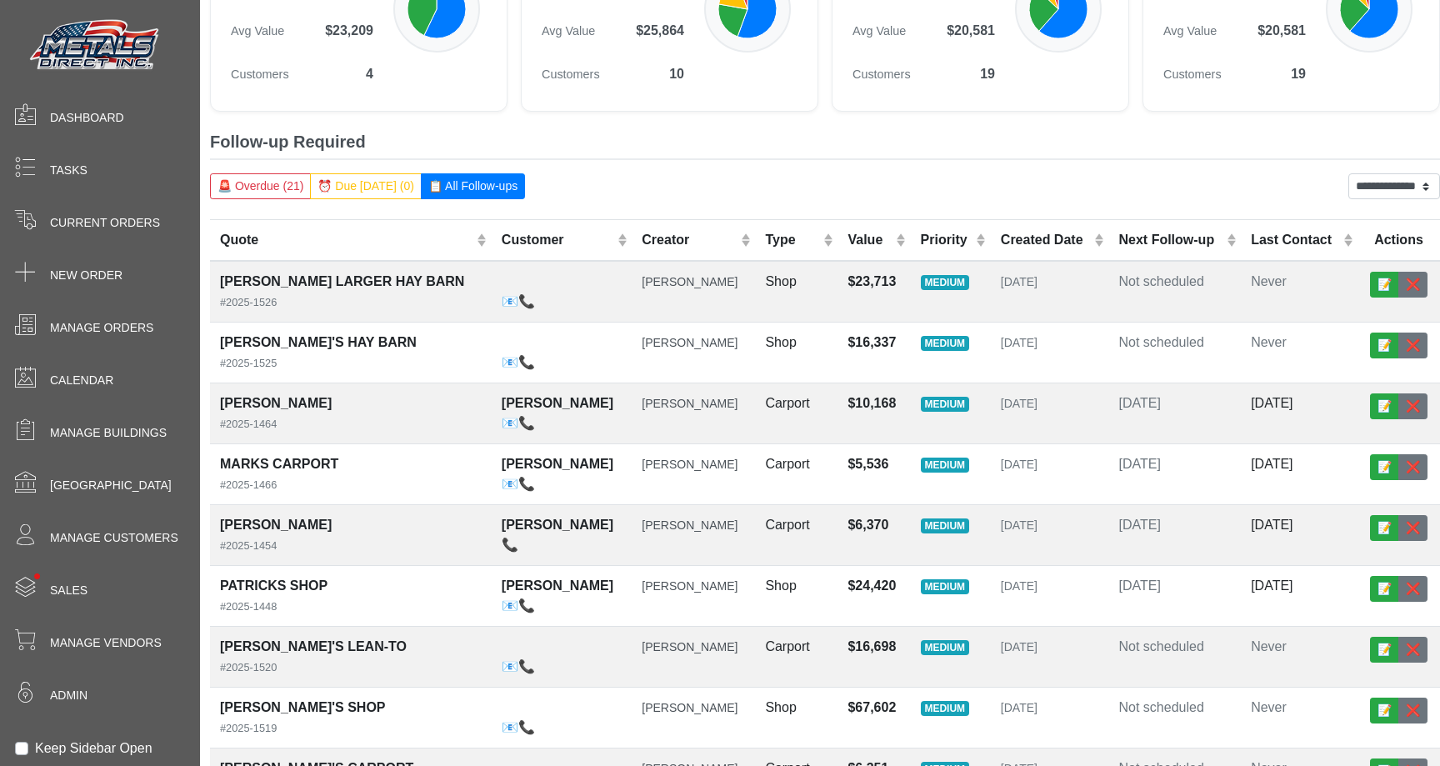
scroll to position [232, 0]
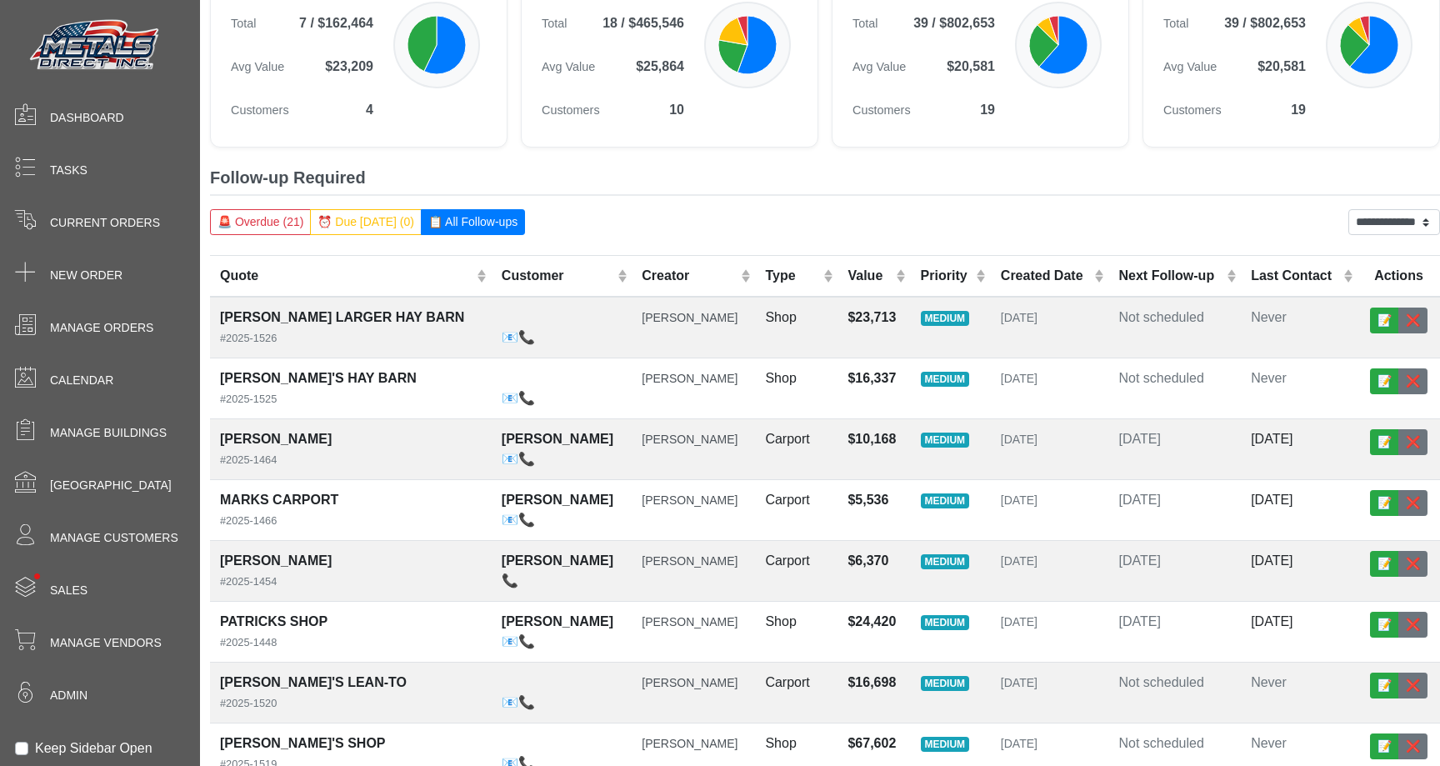
click at [624, 229] on div "**********" at bounding box center [825, 222] width 1230 height 26
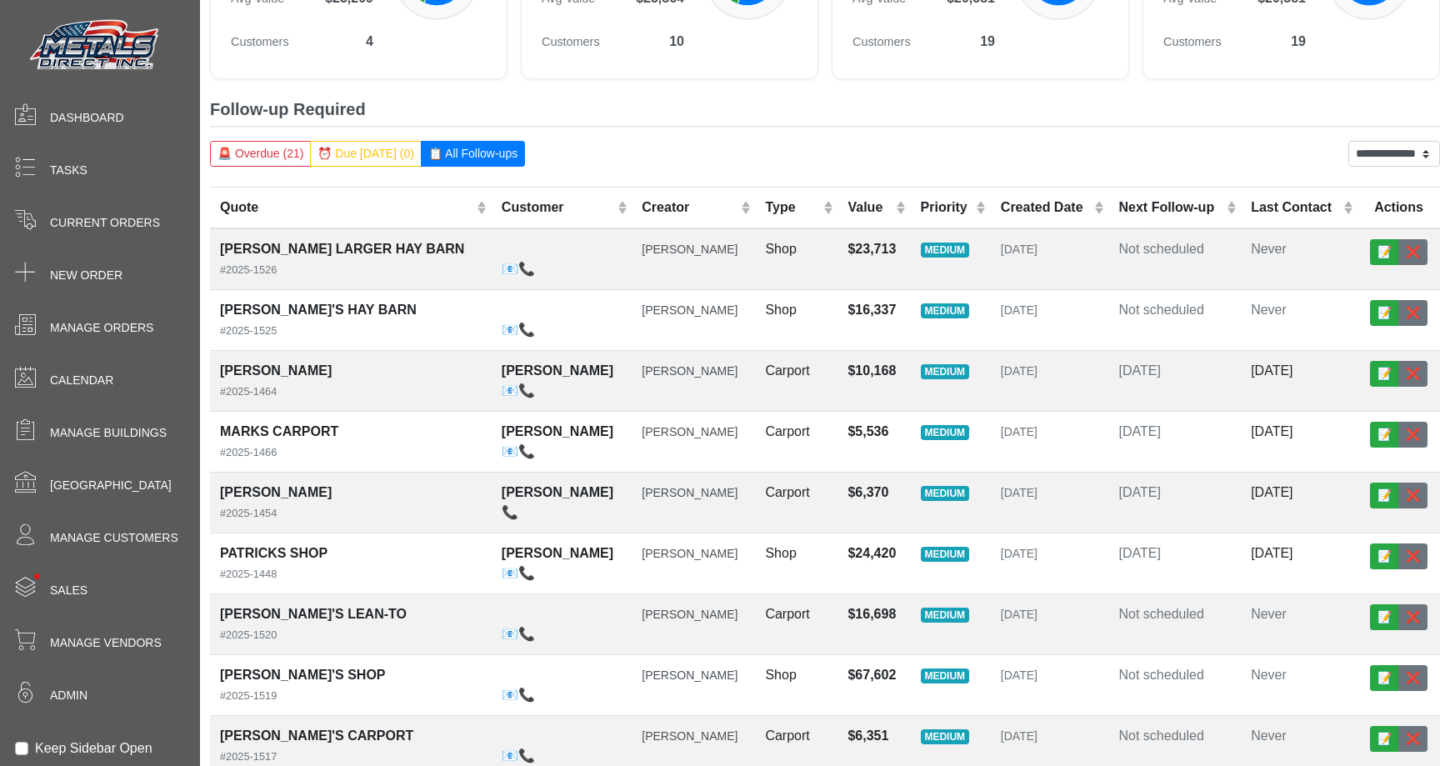
scroll to position [320, 1]
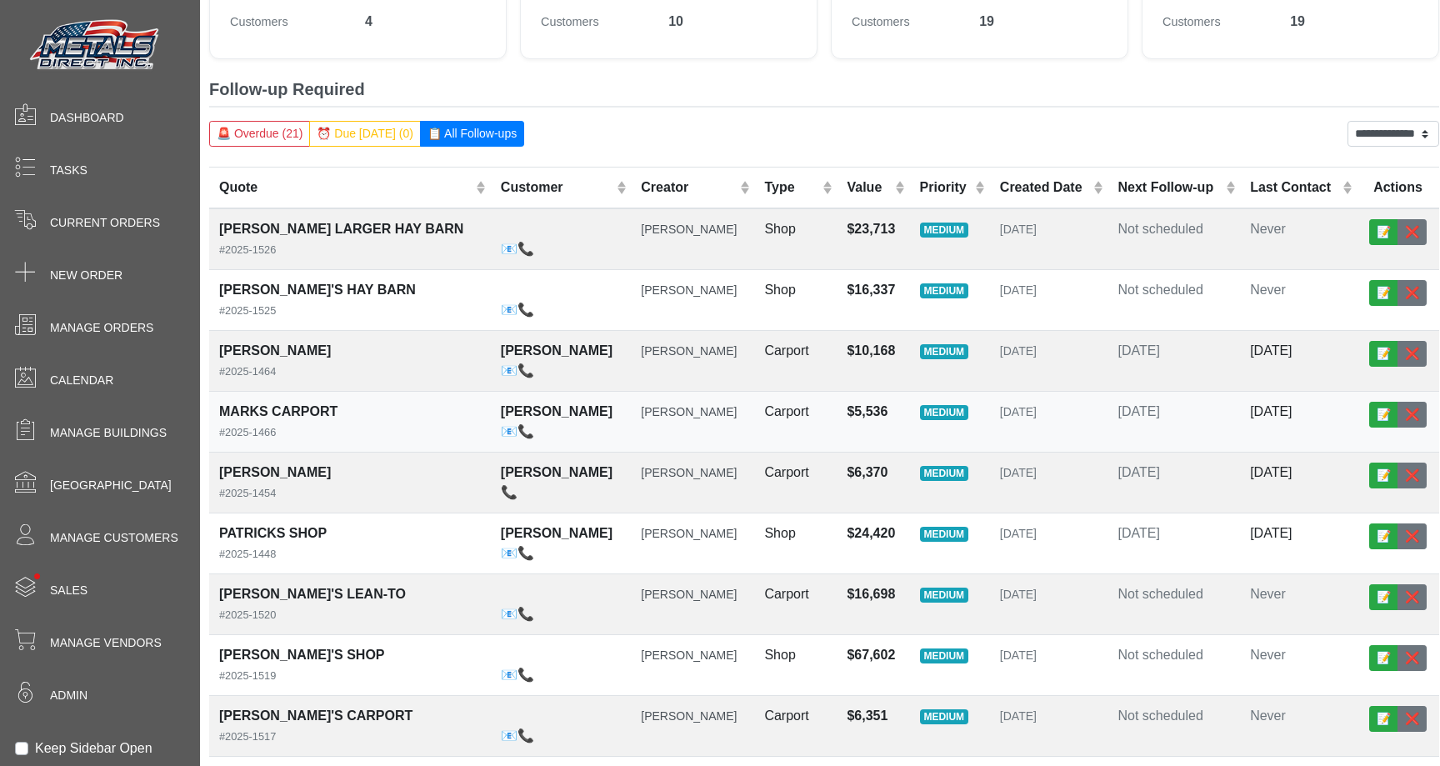
click at [1184, 412] on td "[DATE]" at bounding box center [1175, 422] width 133 height 61
select select "******"
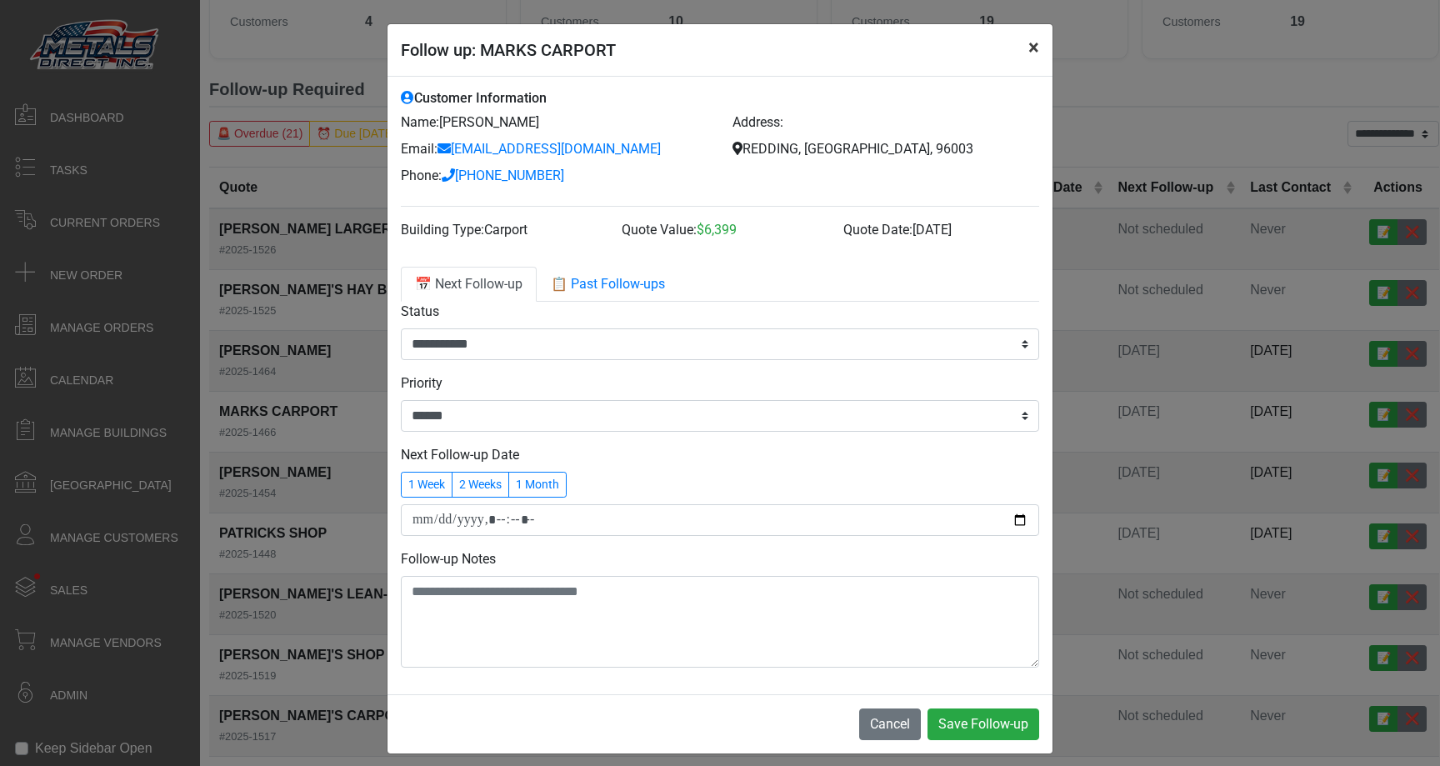
click at [1031, 50] on button "×" at bounding box center [1034, 47] width 38 height 47
select select "******"
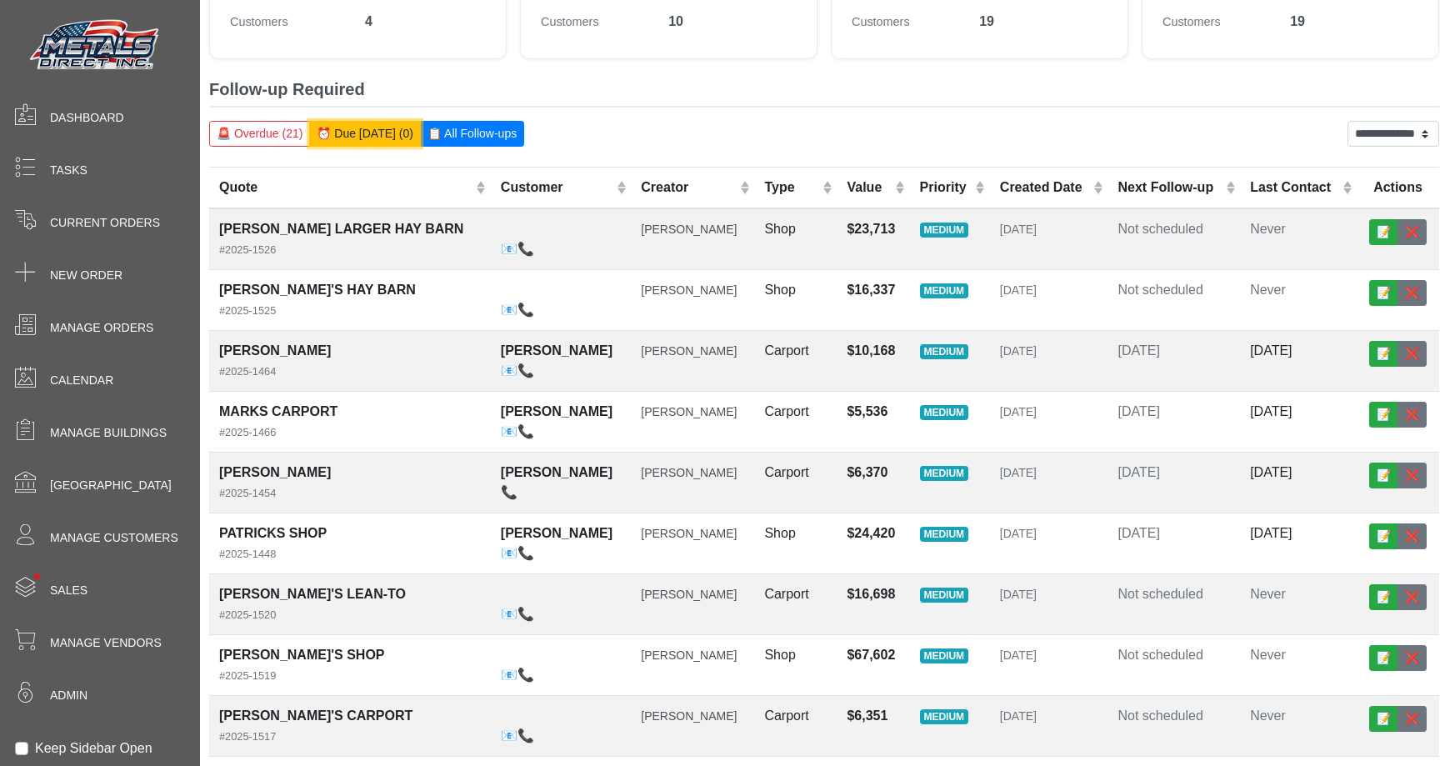
click at [374, 140] on button "⏰ Due [DATE] (0)" at bounding box center [365, 134] width 112 height 26
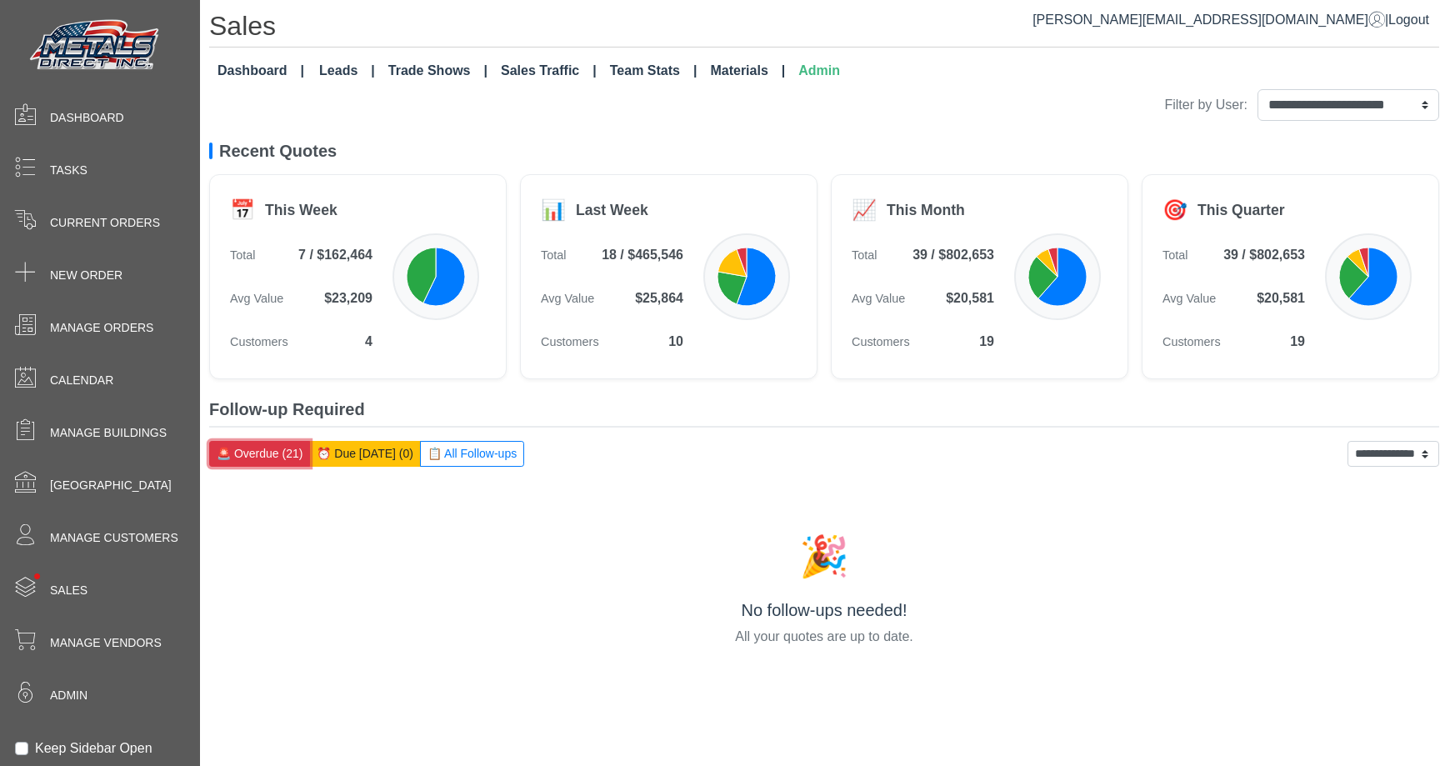
click at [259, 453] on button "🚨 Overdue (21)" at bounding box center [259, 454] width 101 height 26
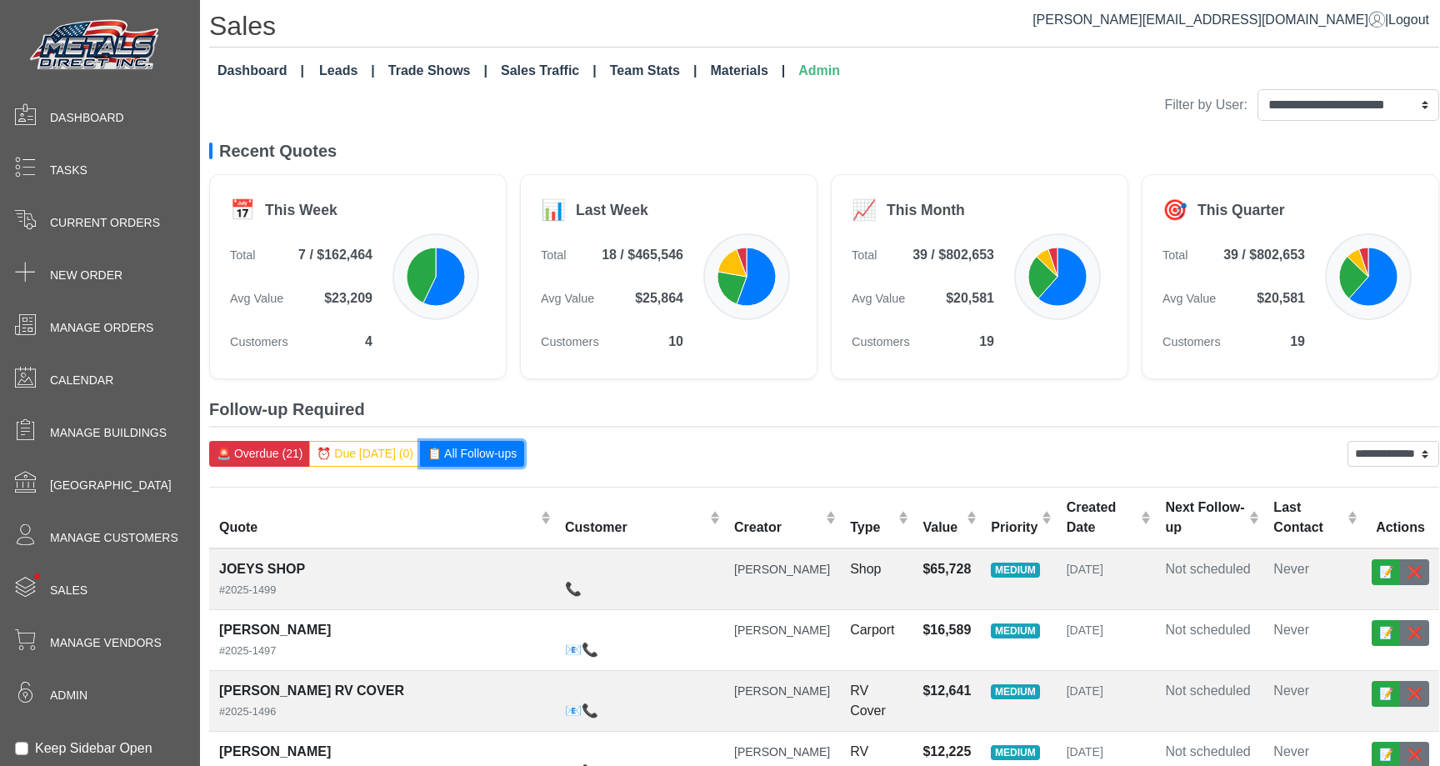
click at [425, 458] on button "📋 All Follow-ups" at bounding box center [472, 454] width 104 height 26
